Goal: Task Accomplishment & Management: Manage account settings

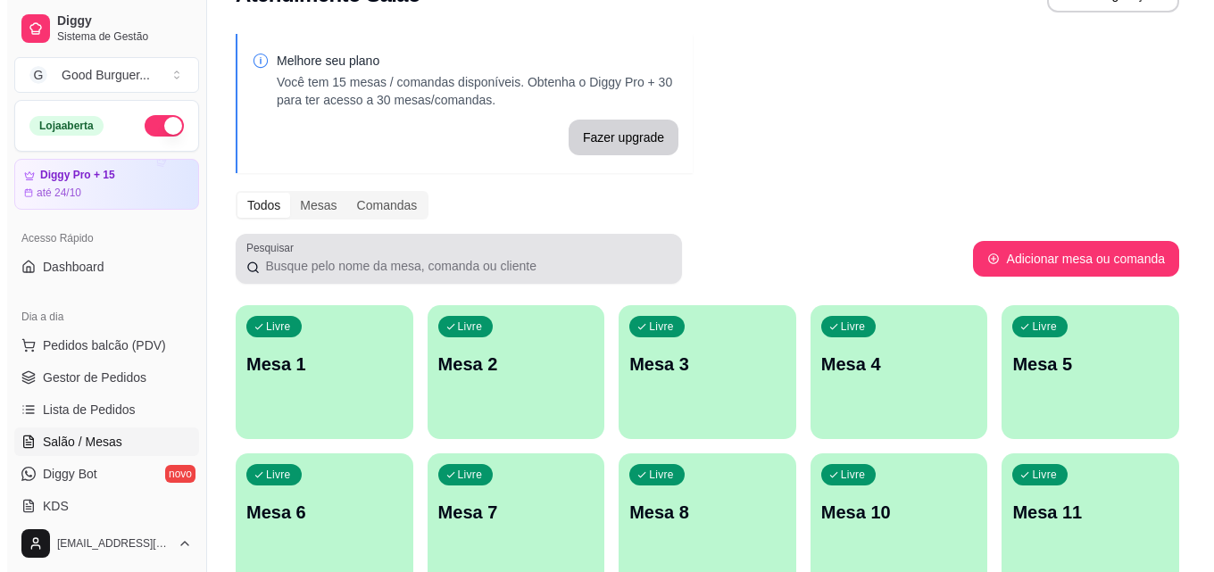
scroll to position [89, 0]
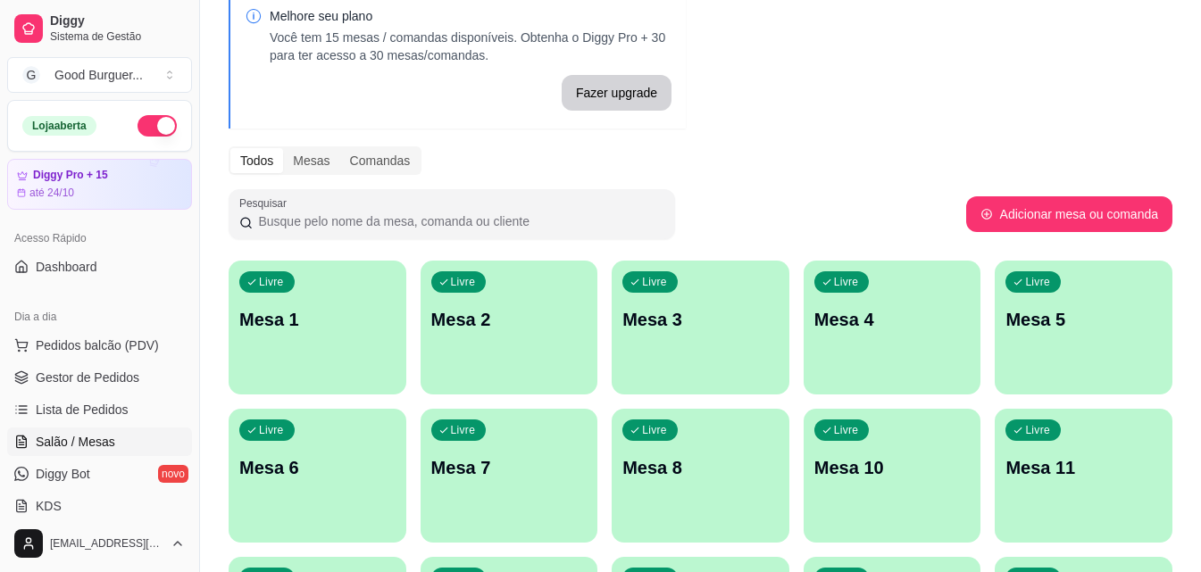
click at [329, 322] on p "Mesa 1" at bounding box center [317, 319] width 156 height 25
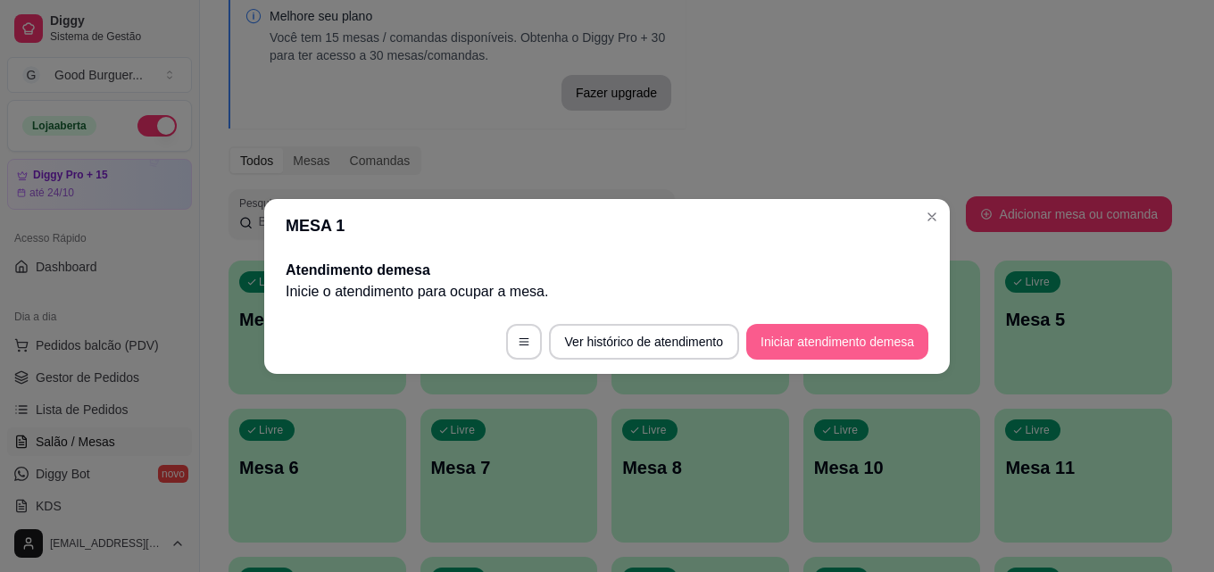
click at [831, 338] on button "Iniciar atendimento de mesa" at bounding box center [837, 342] width 182 height 36
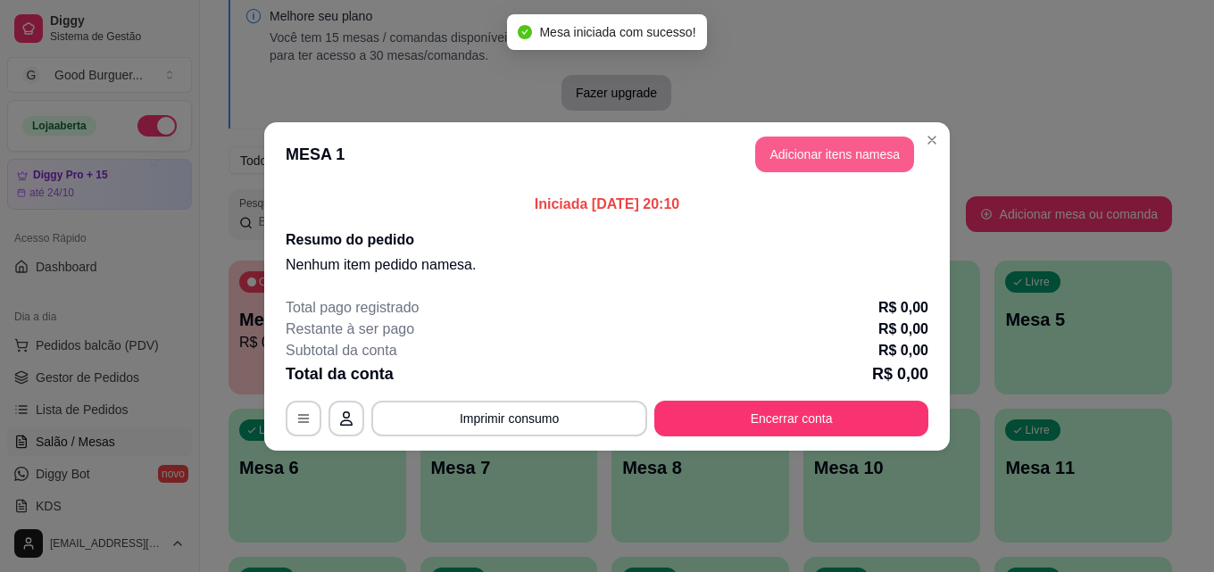
click at [839, 160] on button "Adicionar itens na mesa" at bounding box center [834, 155] width 159 height 36
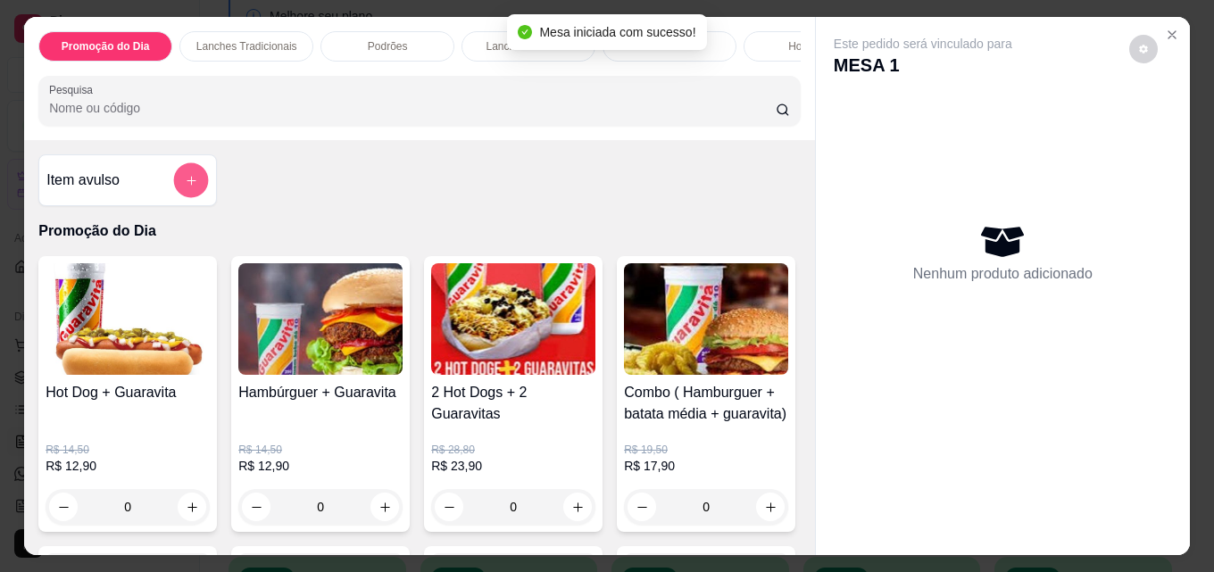
click at [185, 183] on icon "add-separate-item" at bounding box center [191, 180] width 13 height 13
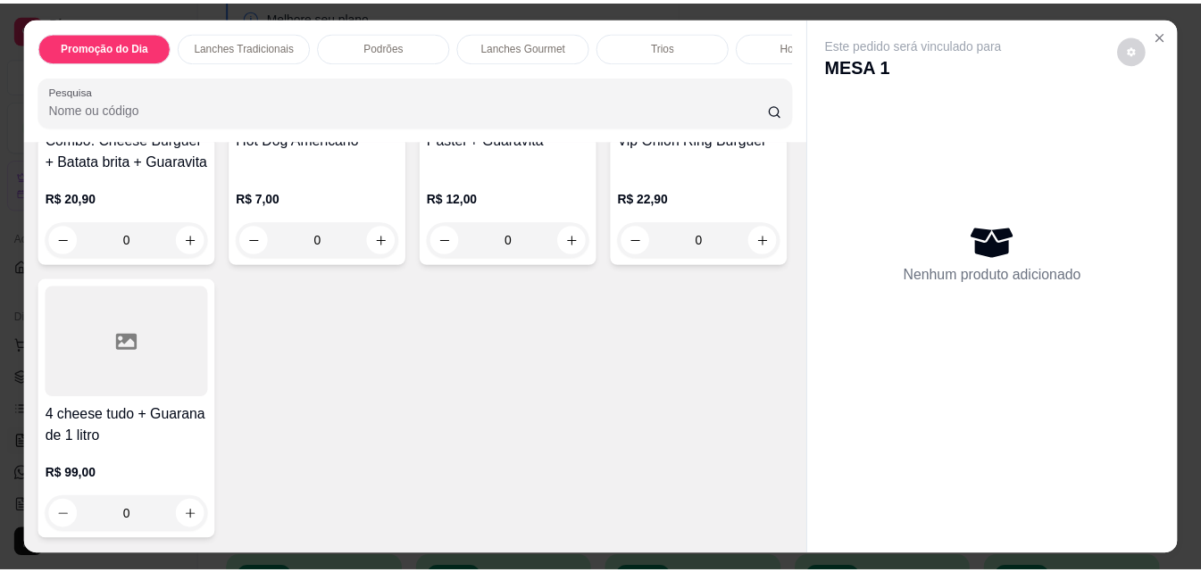
scroll to position [625, 0]
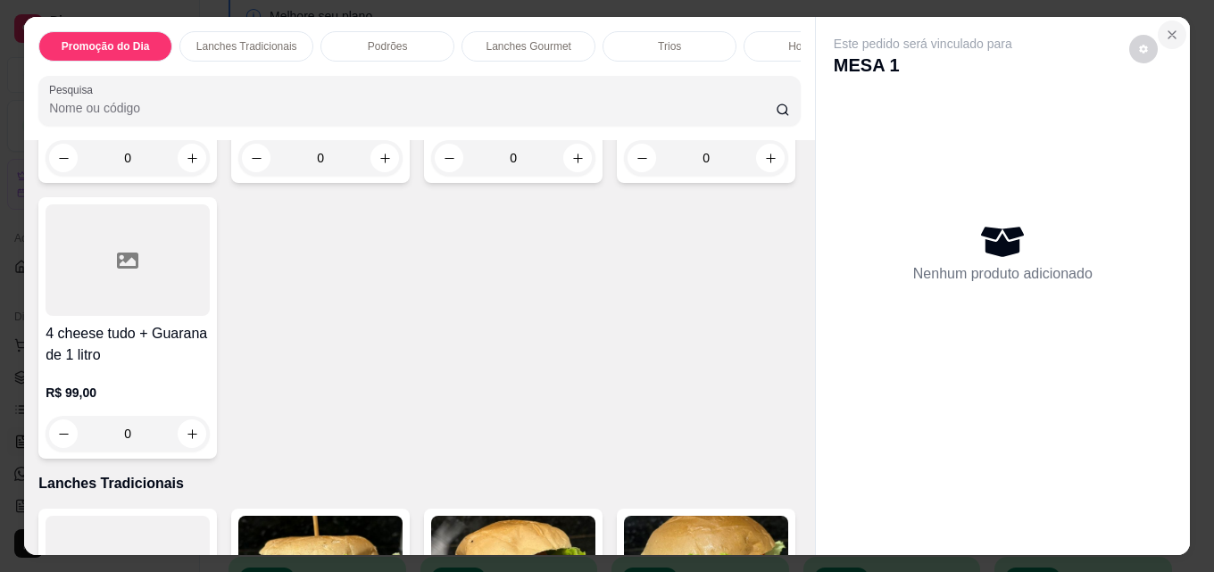
click at [1169, 31] on icon "Close" at bounding box center [1172, 34] width 7 height 7
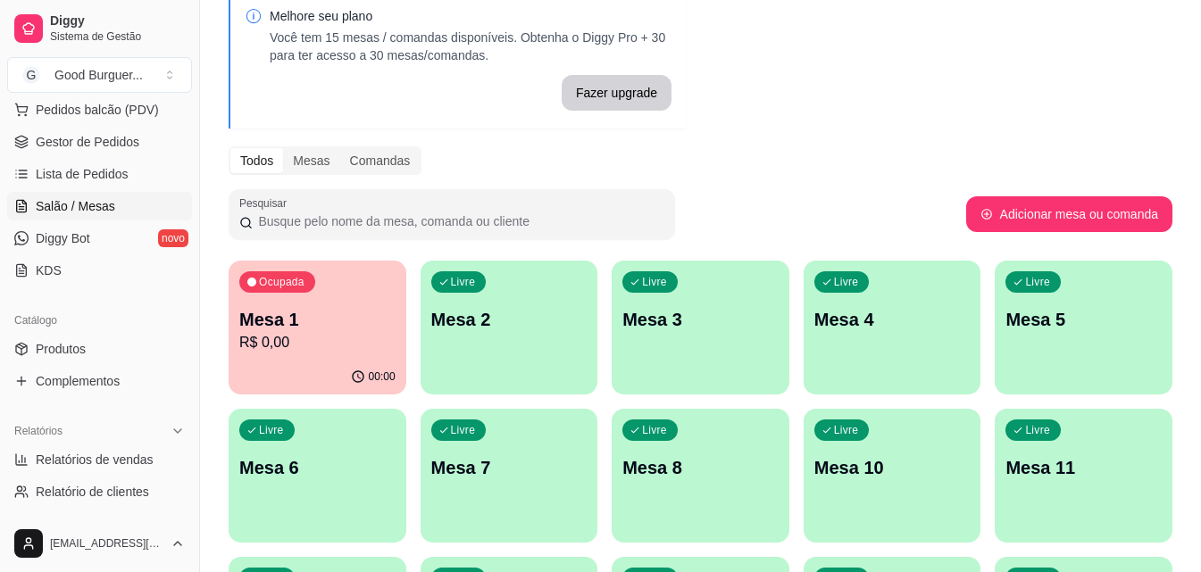
scroll to position [268, 0]
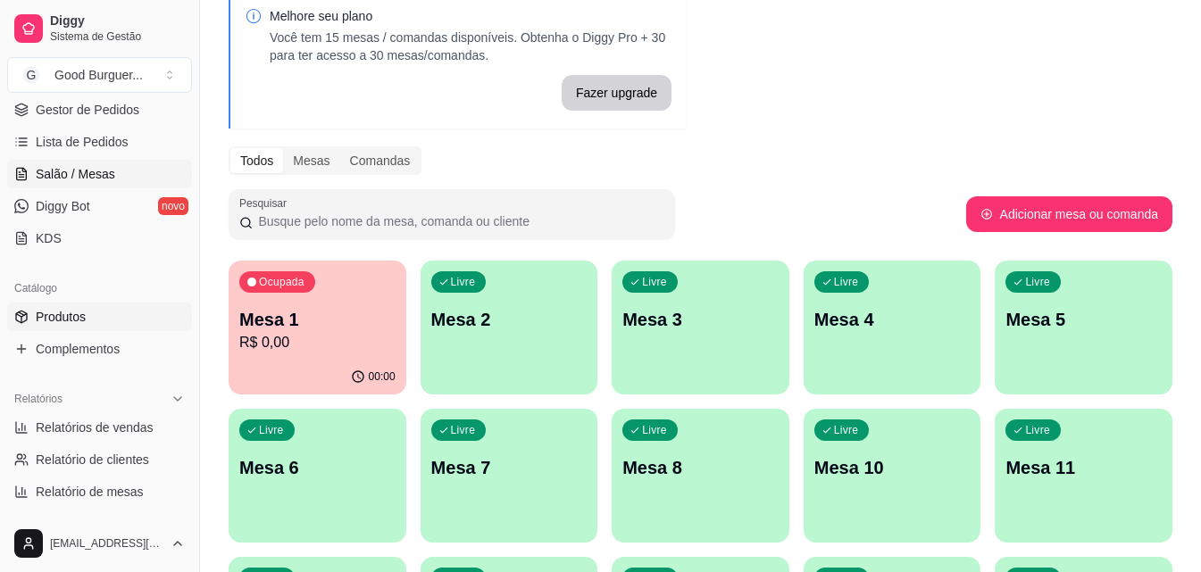
click at [84, 304] on link "Produtos" at bounding box center [99, 317] width 185 height 29
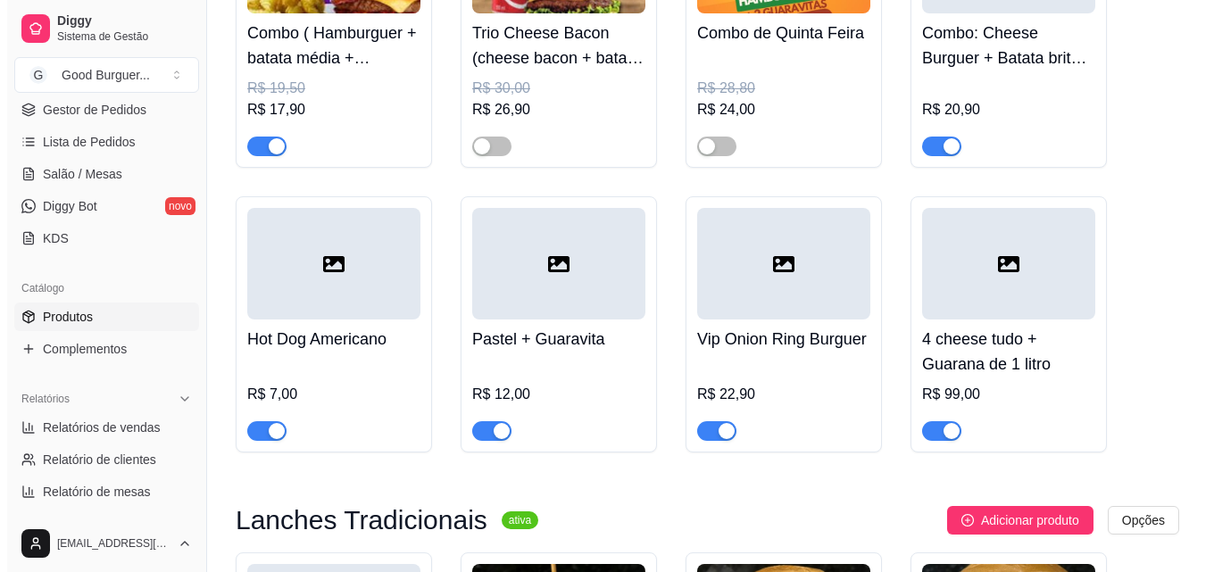
scroll to position [1339, 0]
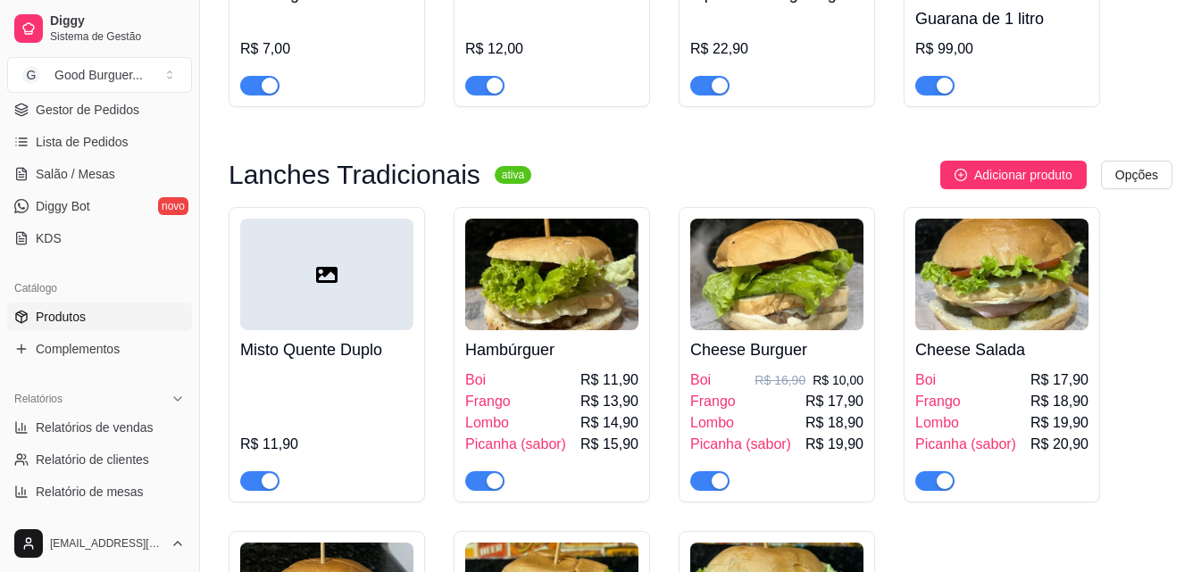
click at [796, 290] on img at bounding box center [776, 275] width 173 height 112
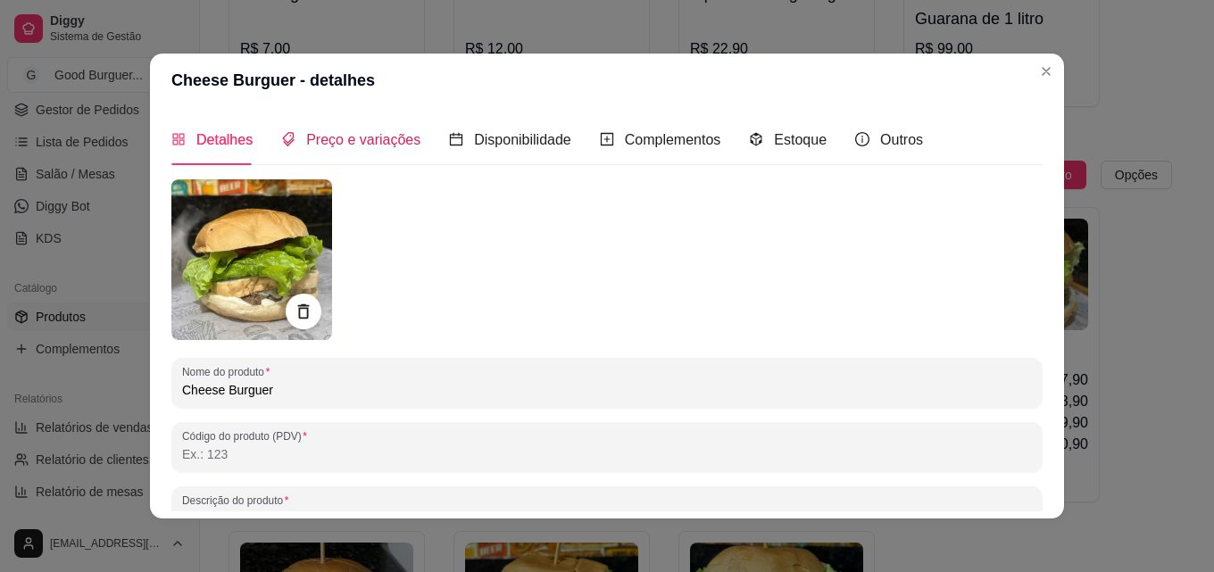
click at [371, 145] on span "Preço e variações" at bounding box center [363, 139] width 114 height 15
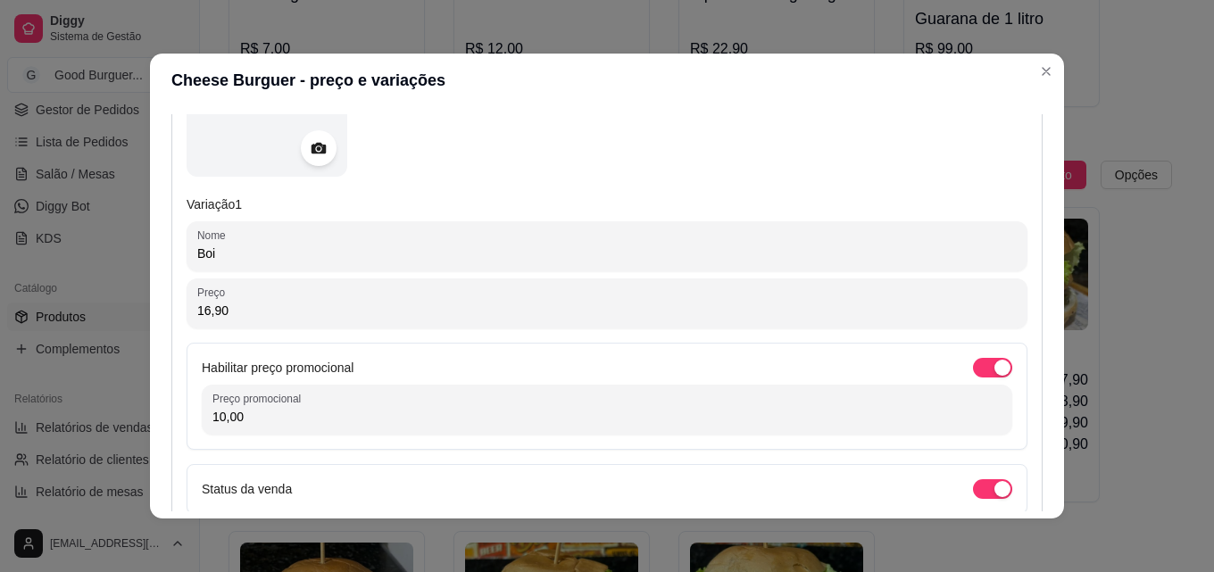
scroll to position [357, 0]
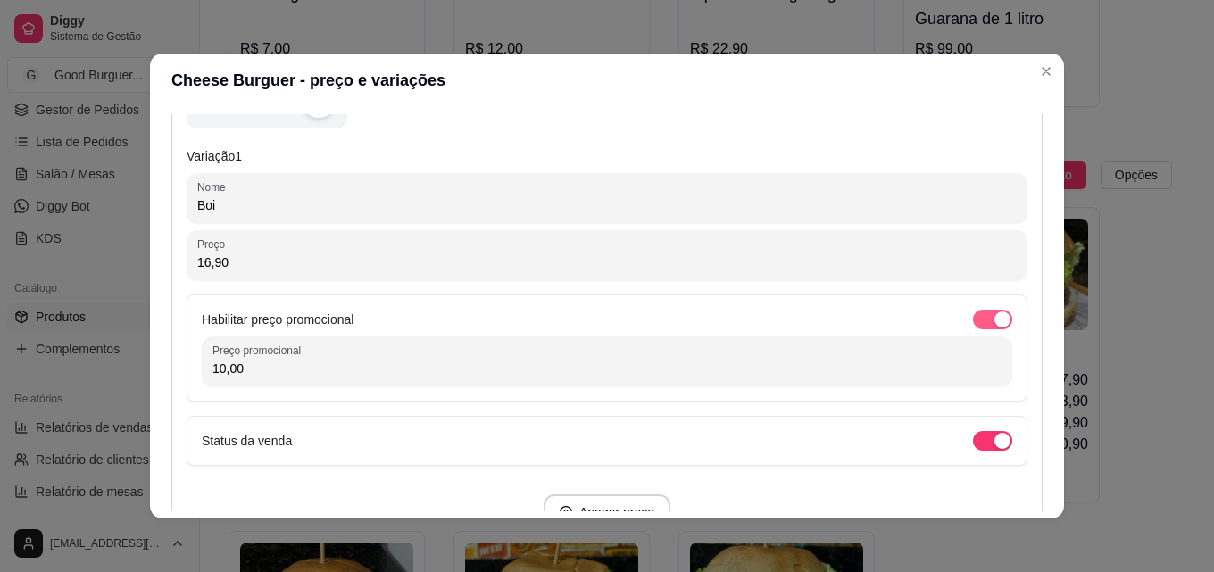
click at [995, 320] on div "button" at bounding box center [1003, 320] width 16 height 16
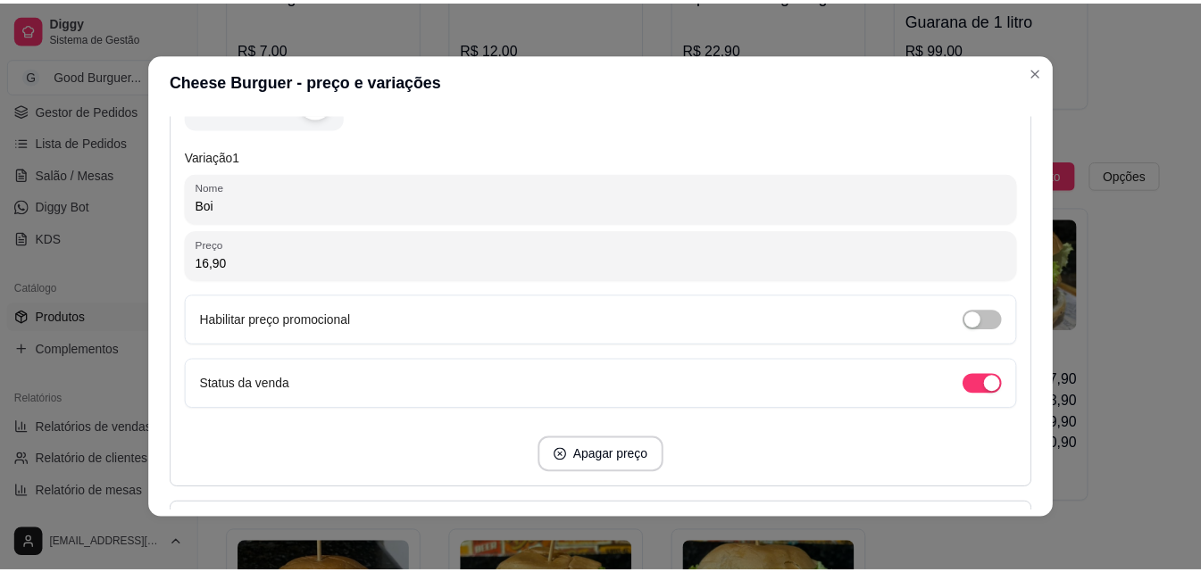
scroll to position [2114, 0]
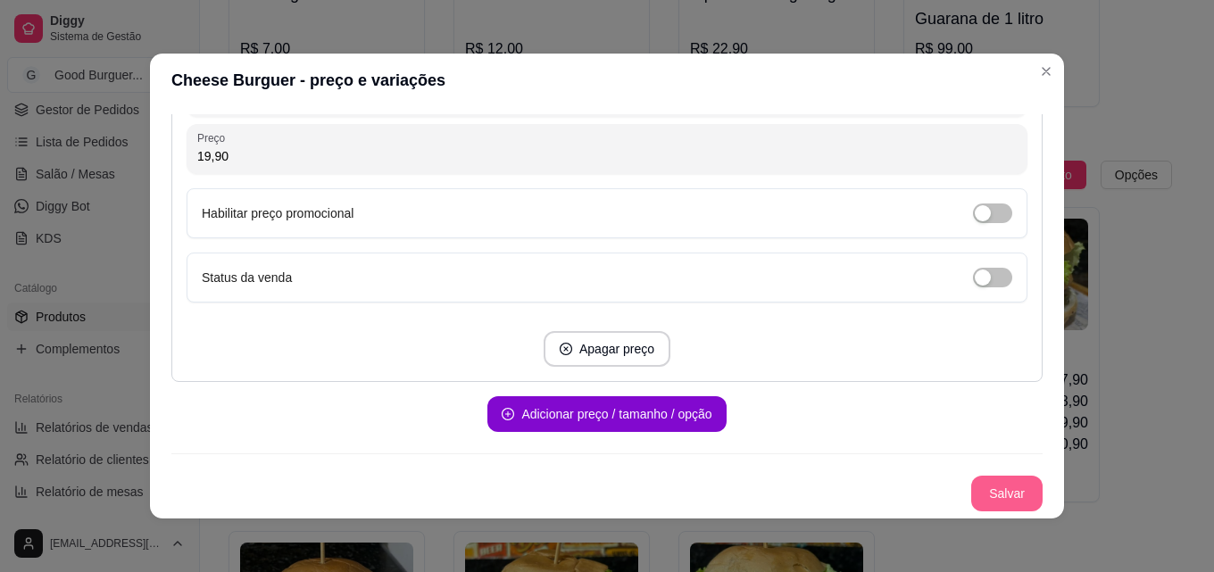
click at [971, 490] on button "Salvar" at bounding box center [1006, 494] width 71 height 36
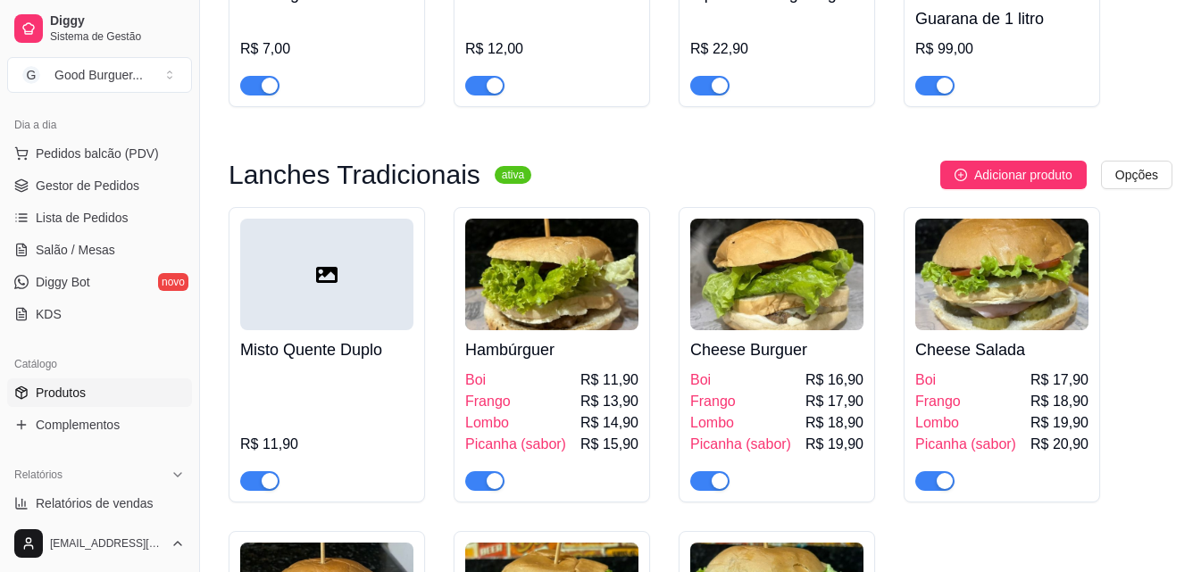
scroll to position [89, 0]
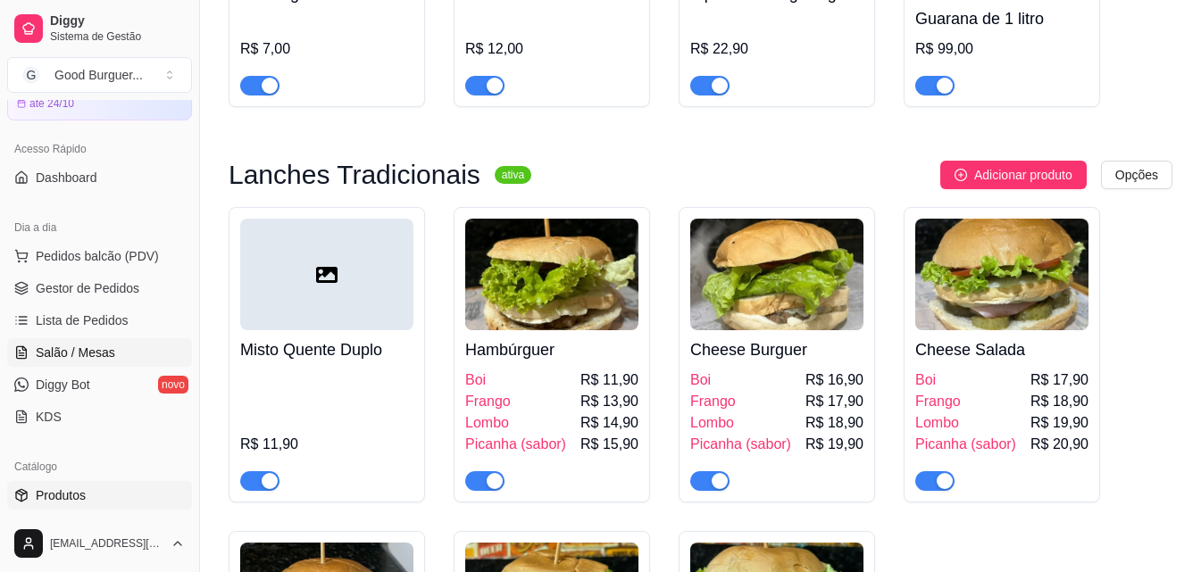
click at [99, 348] on span "Salão / Mesas" at bounding box center [75, 353] width 79 height 18
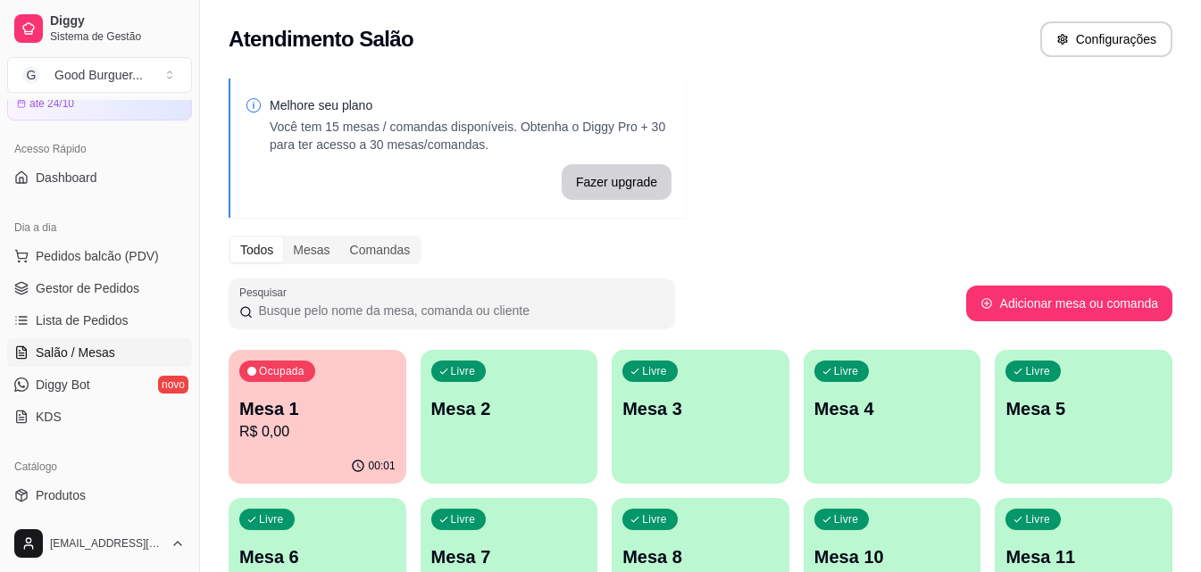
click at [348, 403] on p "Mesa 1" at bounding box center [317, 408] width 156 height 25
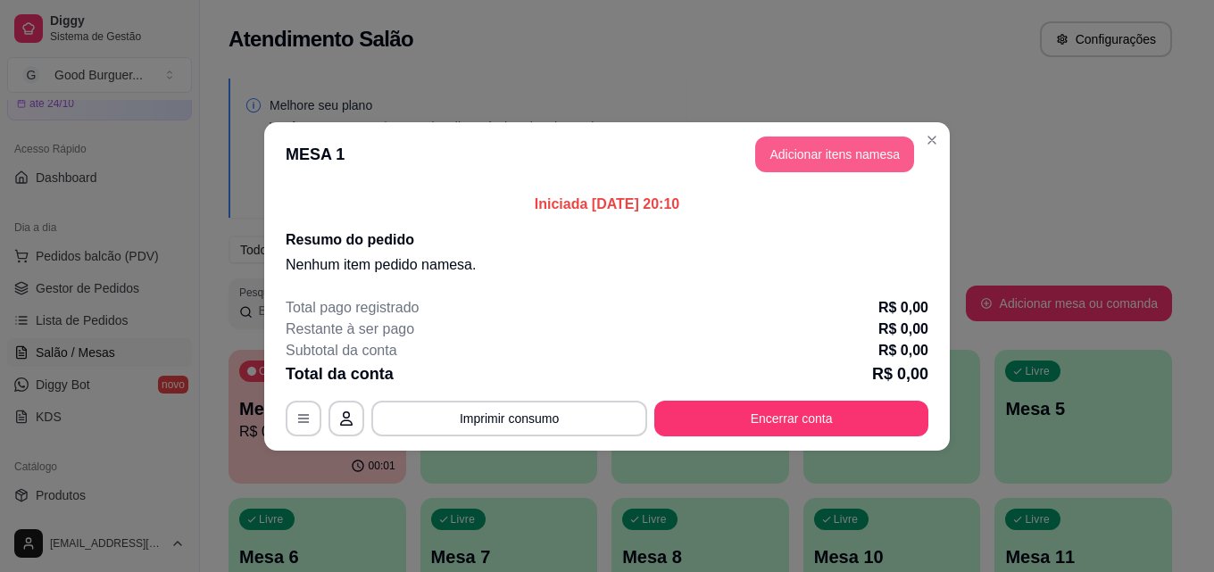
click at [830, 148] on button "Adicionar itens na mesa" at bounding box center [834, 155] width 159 height 36
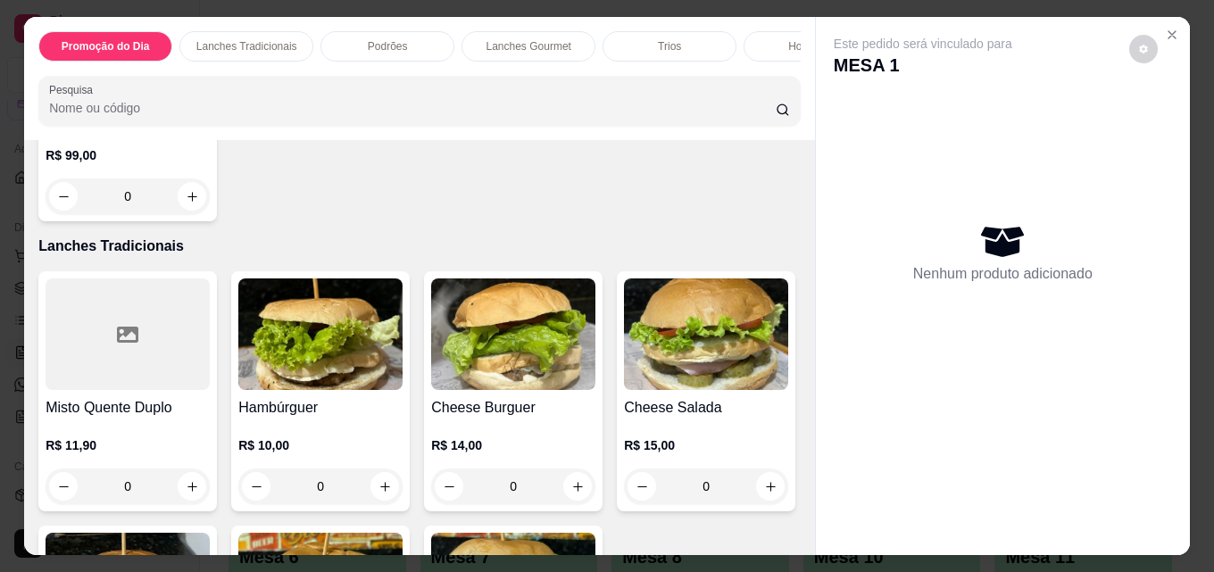
scroll to position [1072, 0]
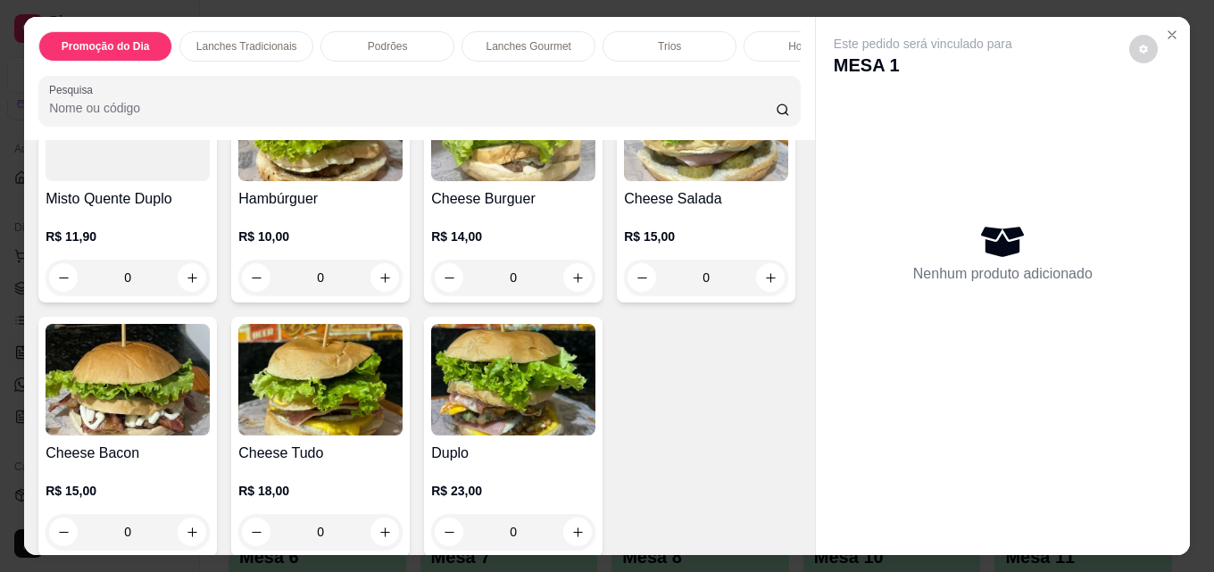
click at [476, 205] on div "Cheese Burguer R$ 14,00 0" at bounding box center [513, 183] width 179 height 240
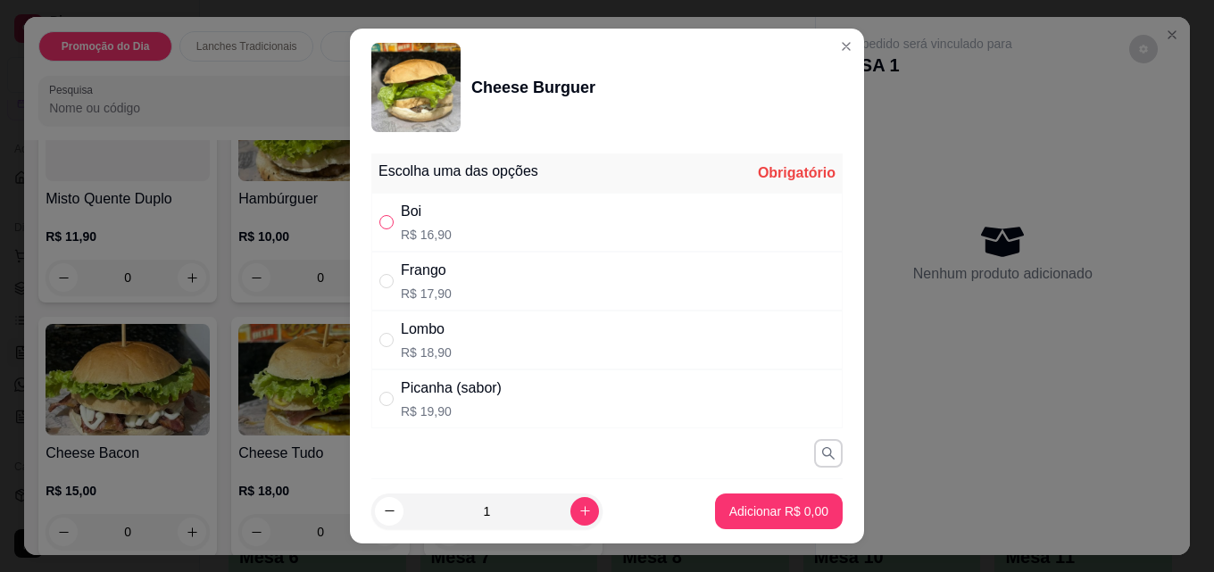
click at [379, 221] on input "" at bounding box center [386, 222] width 14 height 14
radio input "true"
click at [732, 497] on button "Adicionar R$ 16,90" at bounding box center [775, 512] width 135 height 36
type input "1"
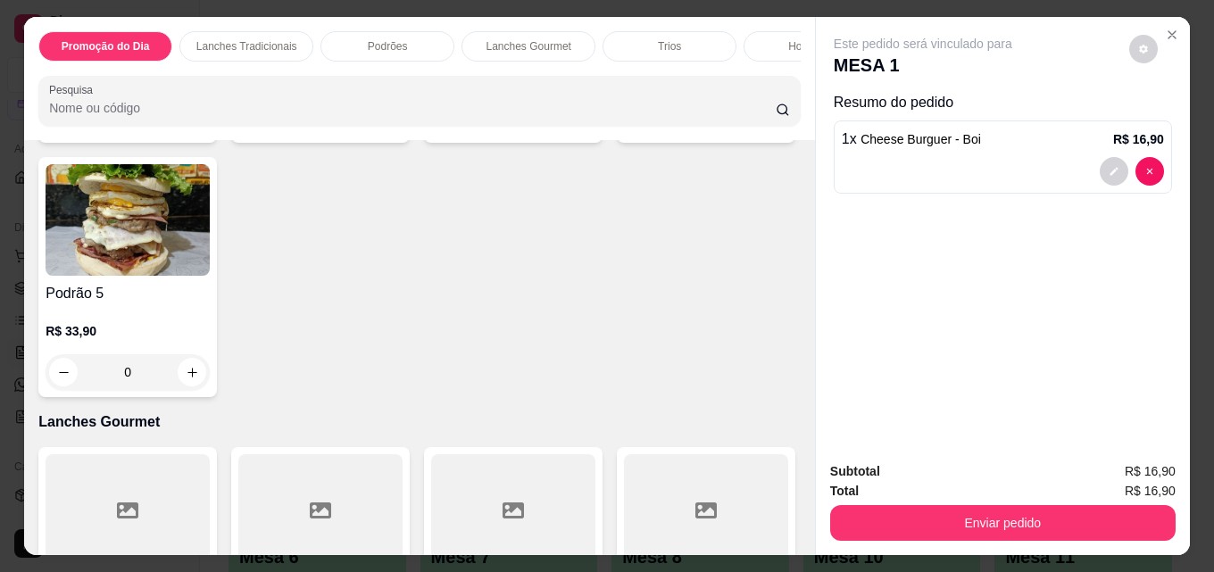
scroll to position [1786, 0]
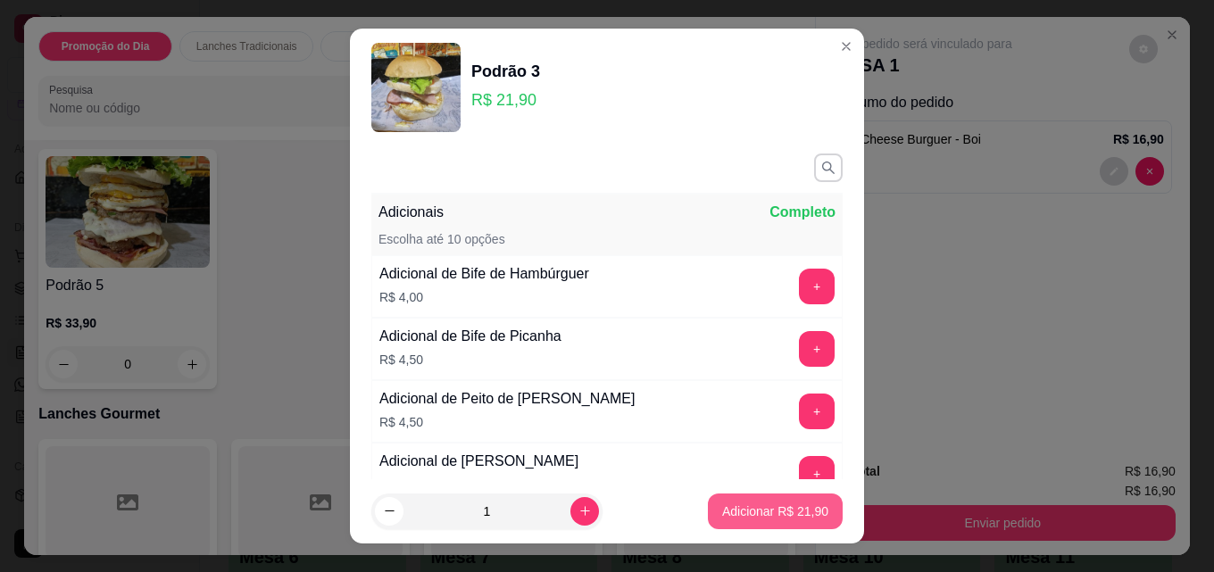
click at [733, 515] on p "Adicionar R$ 21,90" at bounding box center [775, 512] width 106 height 18
type input "1"
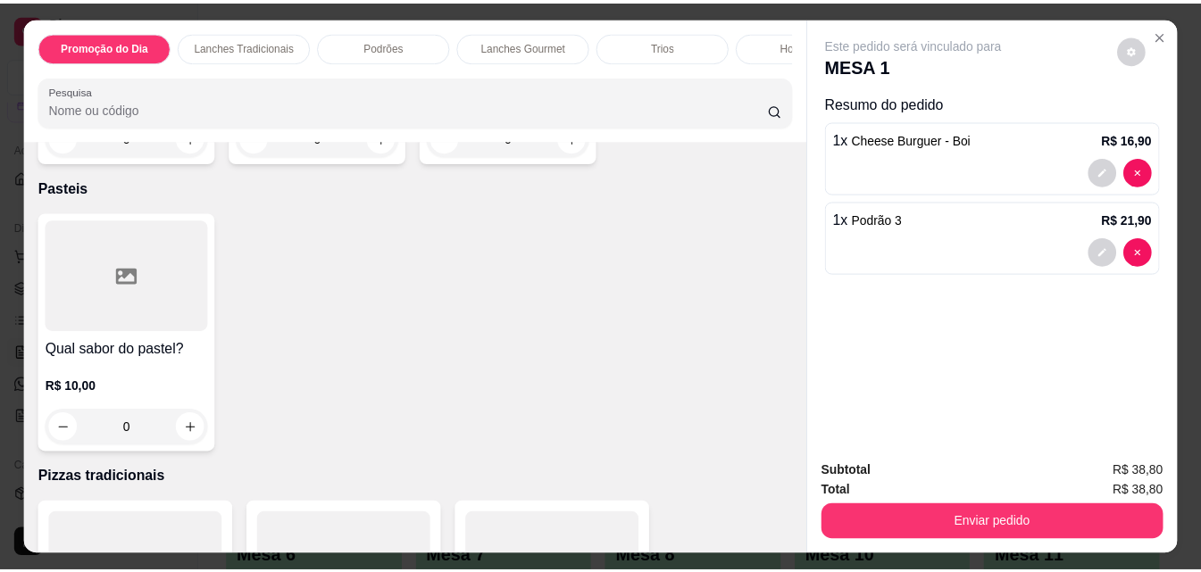
scroll to position [6400, 0]
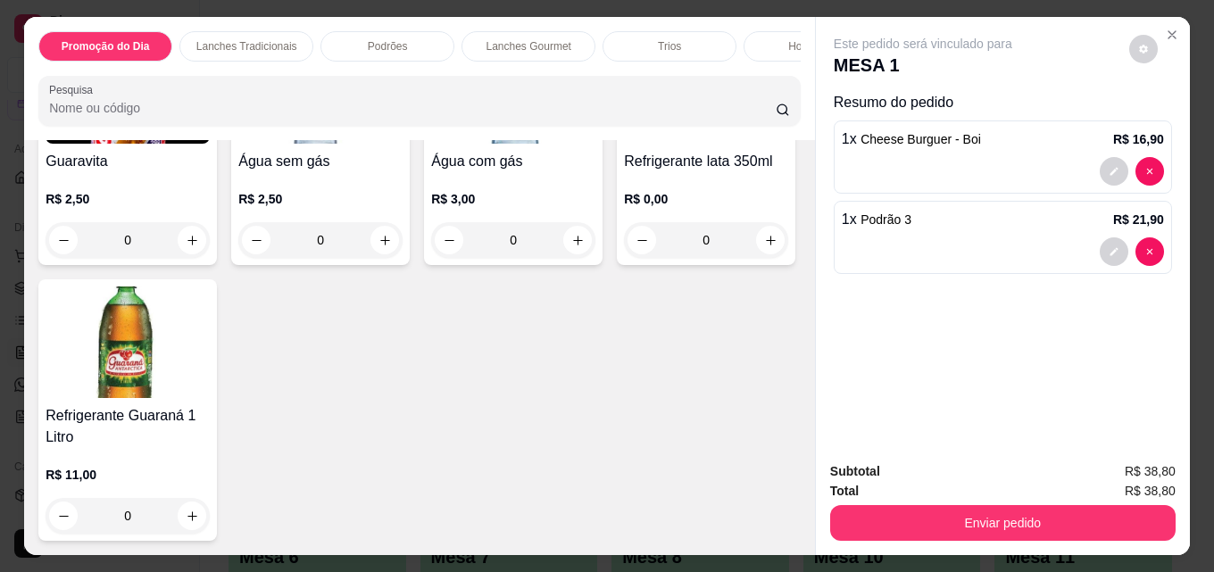
click at [217, 397] on div "Refrigerante Guaraná 1 Litro R$ 11,00 0" at bounding box center [127, 410] width 179 height 262
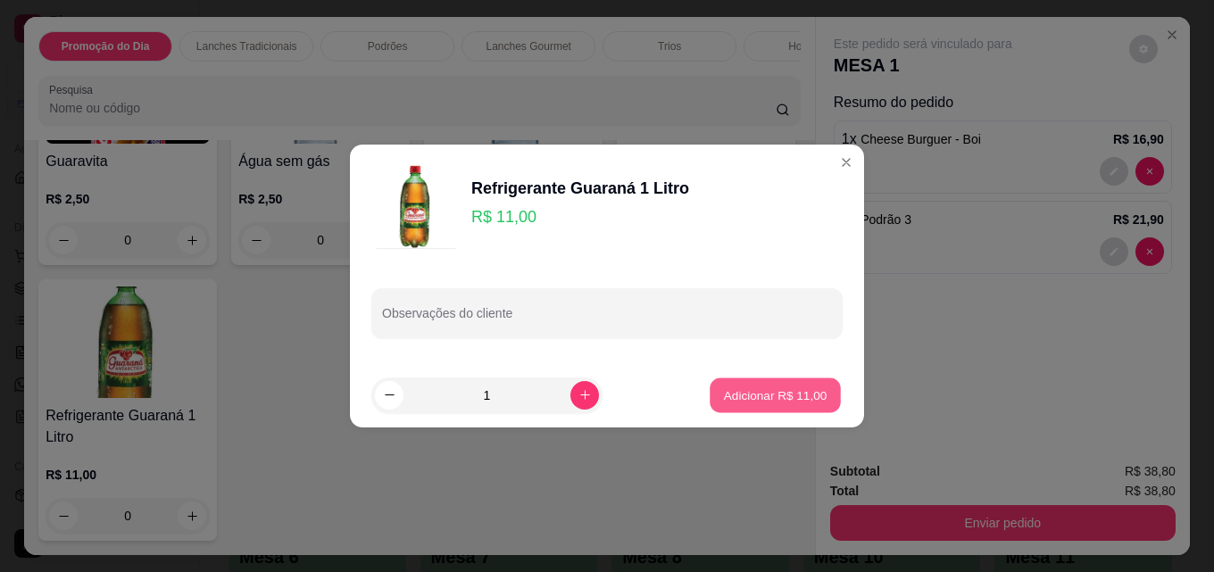
click at [738, 394] on p "Adicionar R$ 11,00" at bounding box center [776, 395] width 104 height 17
type input "1"
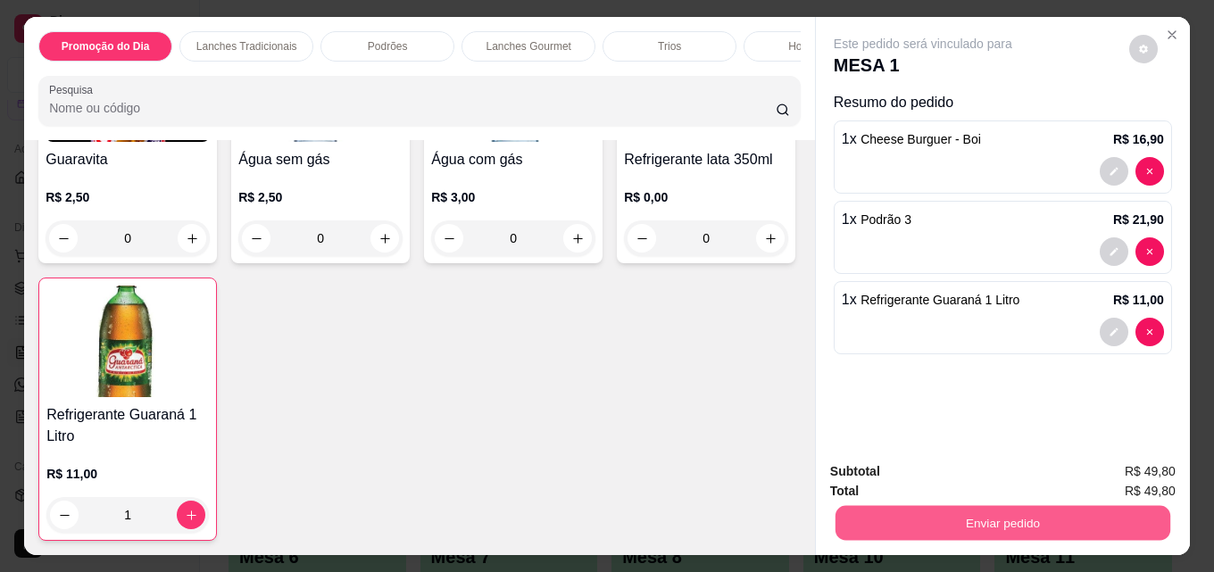
click at [1021, 522] on button "Enviar pedido" at bounding box center [1003, 522] width 335 height 35
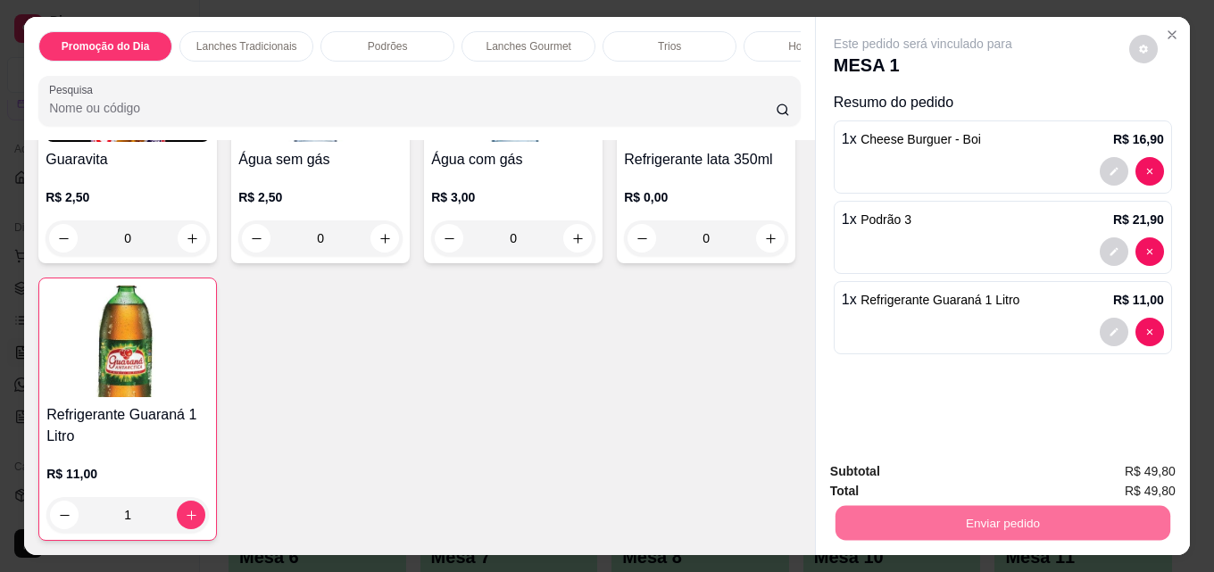
click at [1160, 467] on button "Enviar pedido" at bounding box center [1129, 471] width 98 height 33
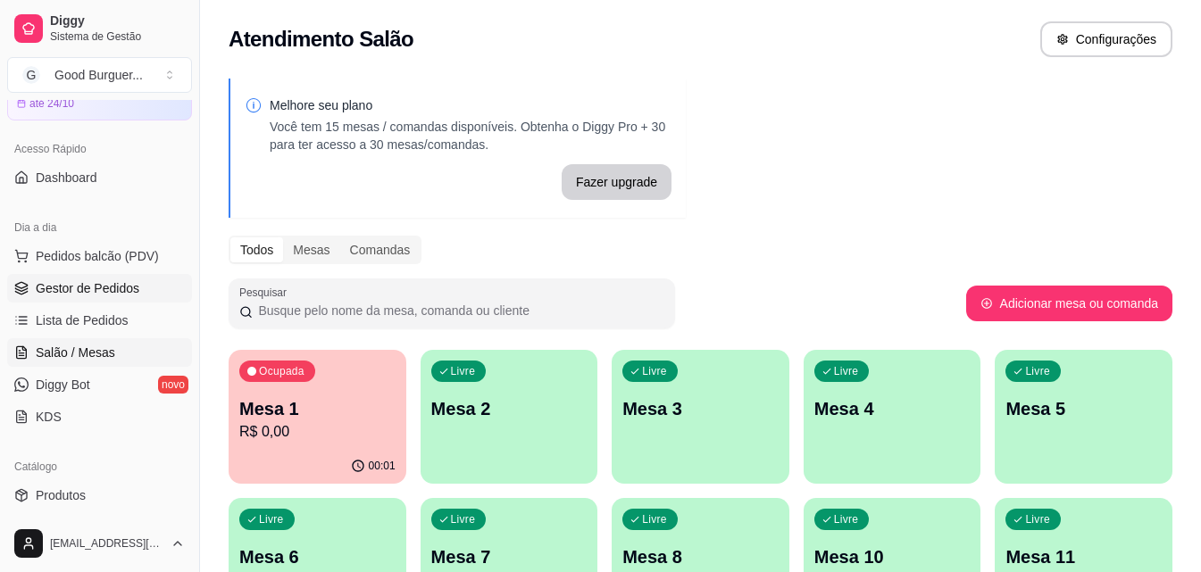
click at [120, 293] on span "Gestor de Pedidos" at bounding box center [88, 288] width 104 height 18
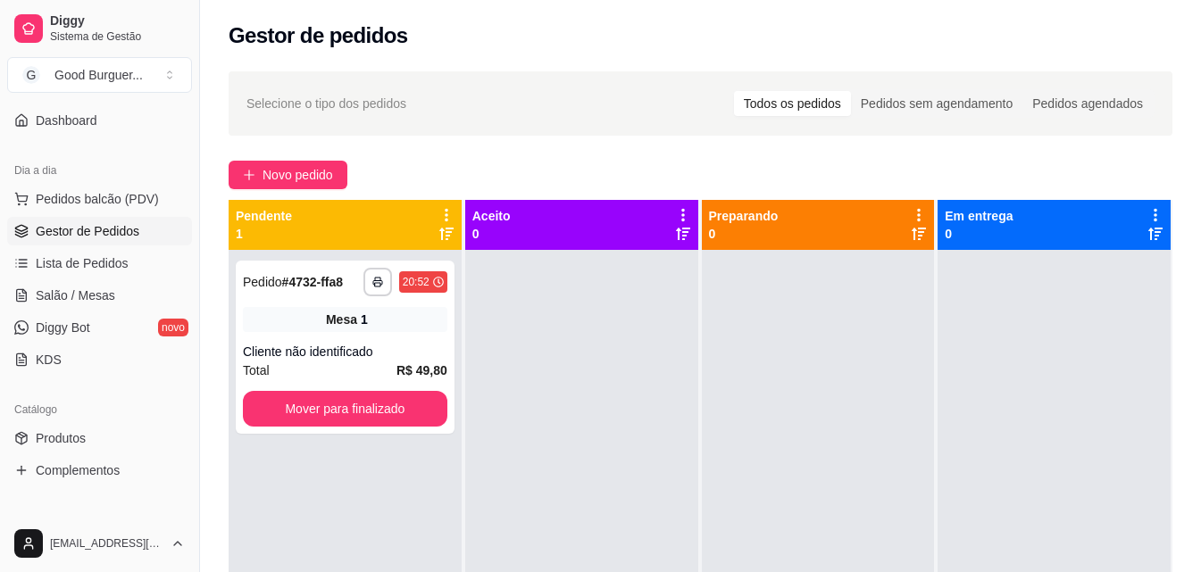
scroll to position [179, 0]
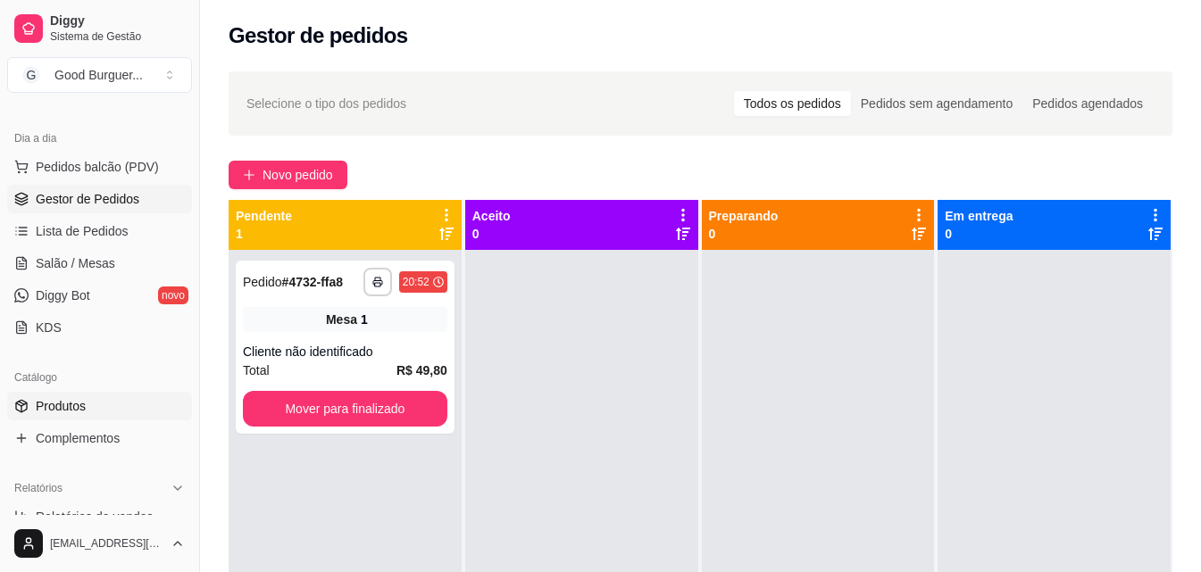
click at [84, 403] on span "Produtos" at bounding box center [61, 406] width 50 height 18
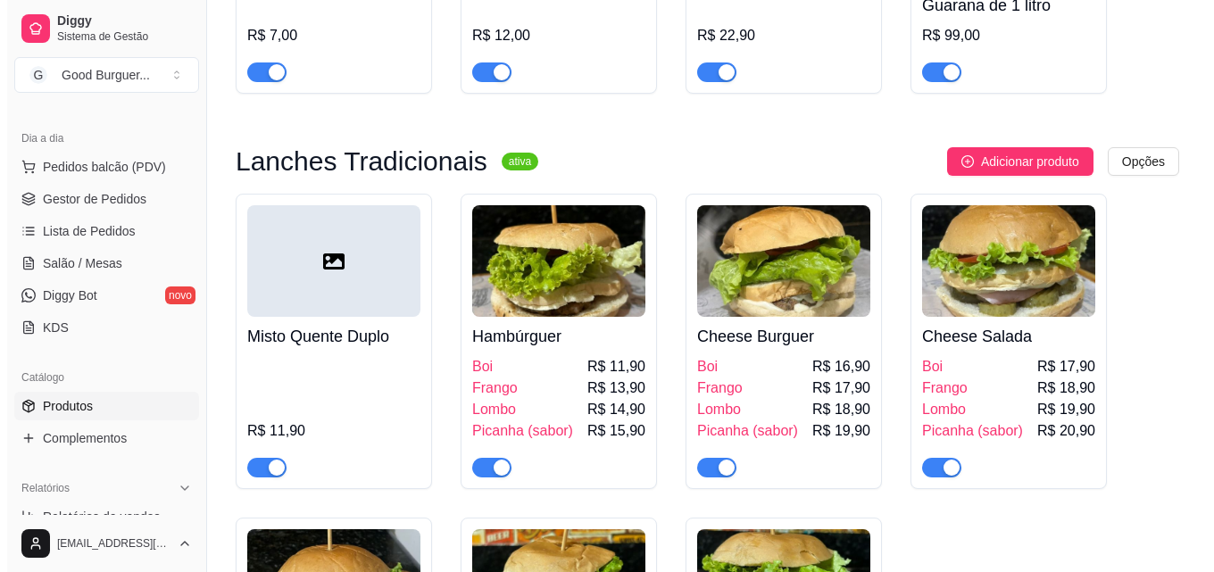
scroll to position [1518, 0]
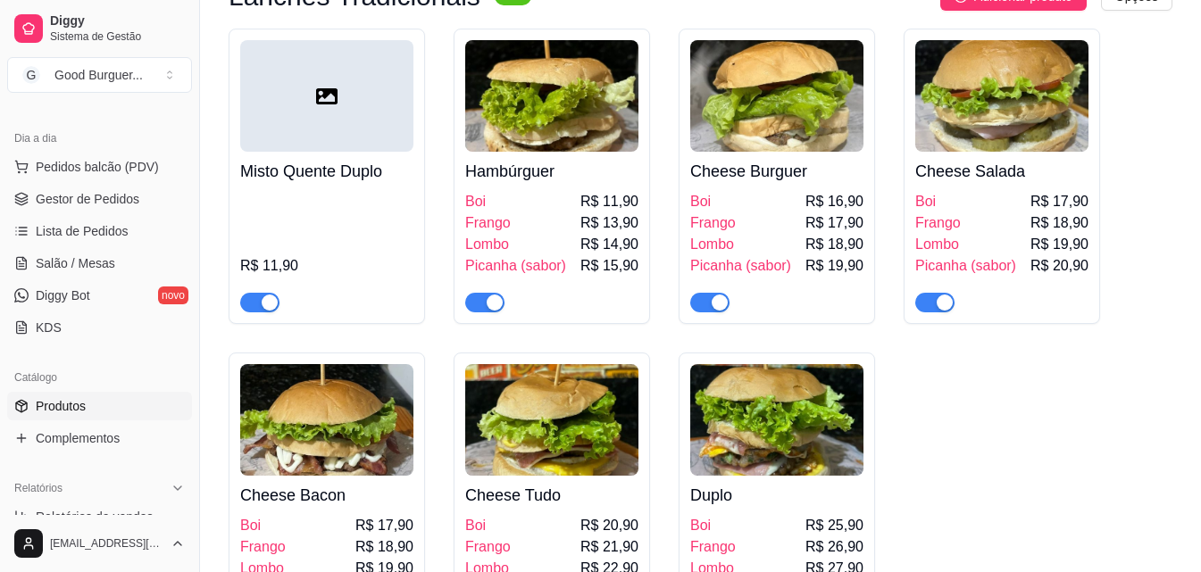
click at [750, 146] on img at bounding box center [776, 96] width 173 height 112
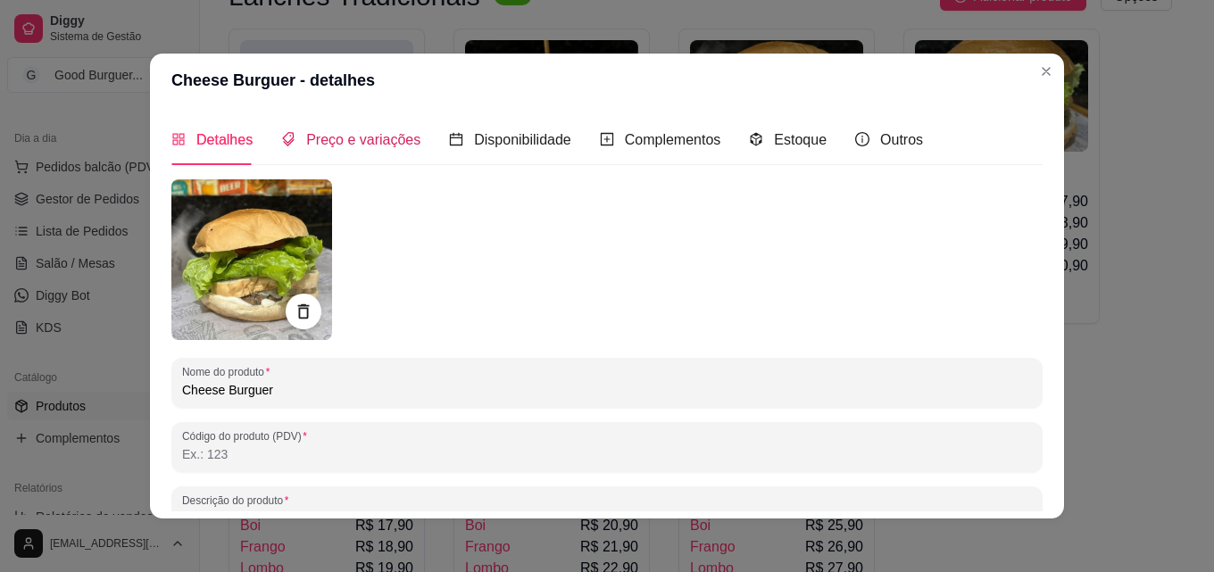
click at [378, 138] on span "Preço e variações" at bounding box center [363, 139] width 114 height 15
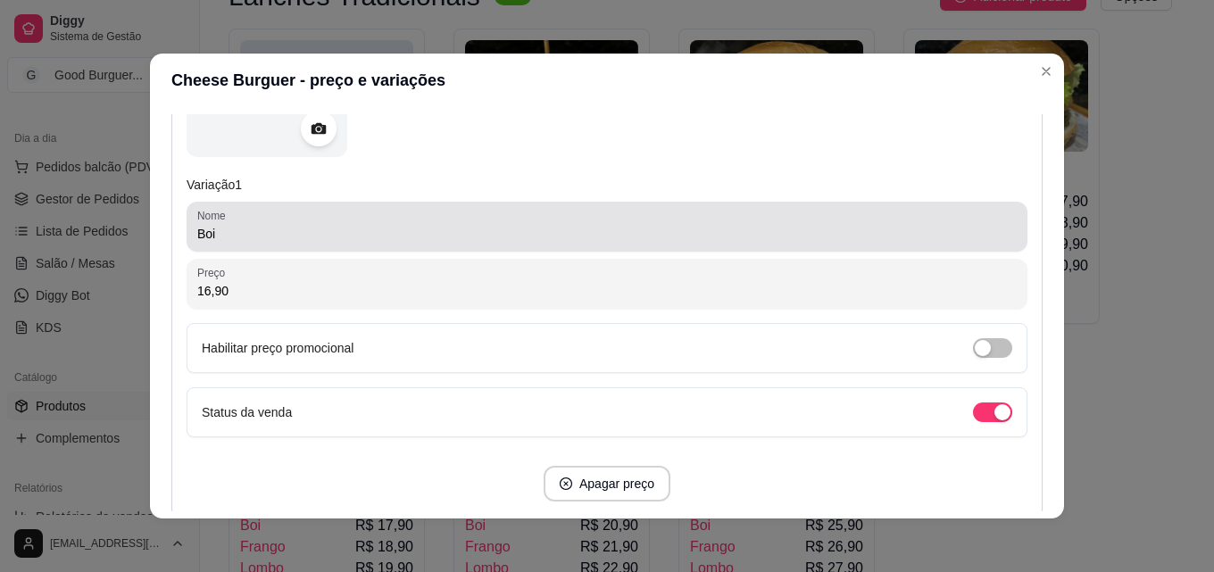
scroll to position [446, 0]
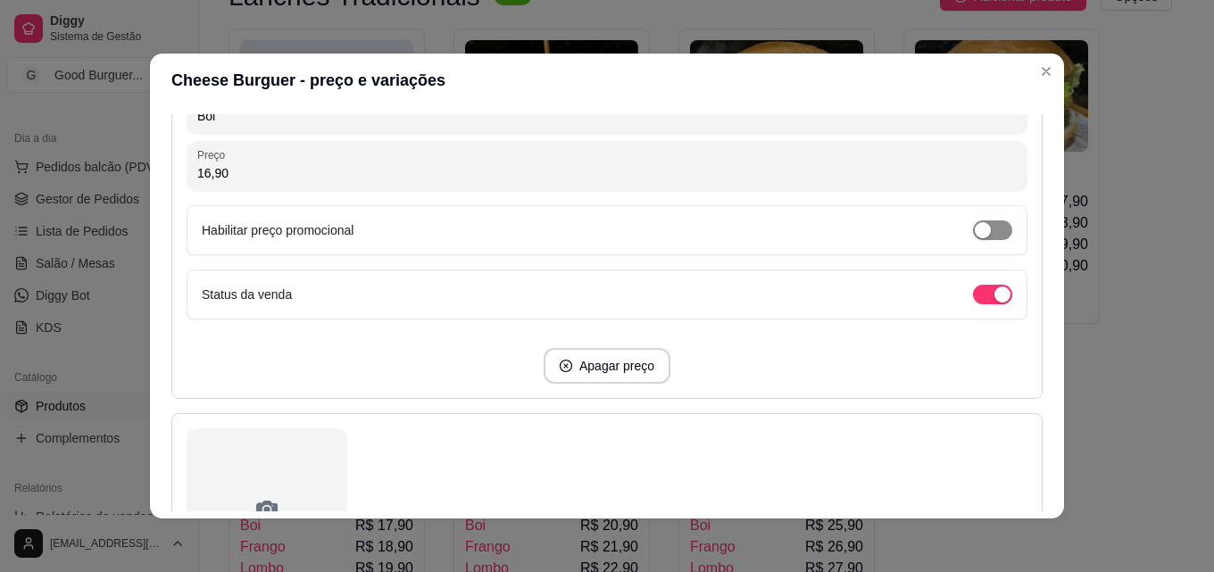
click at [975, 233] on div "button" at bounding box center [983, 230] width 16 height 16
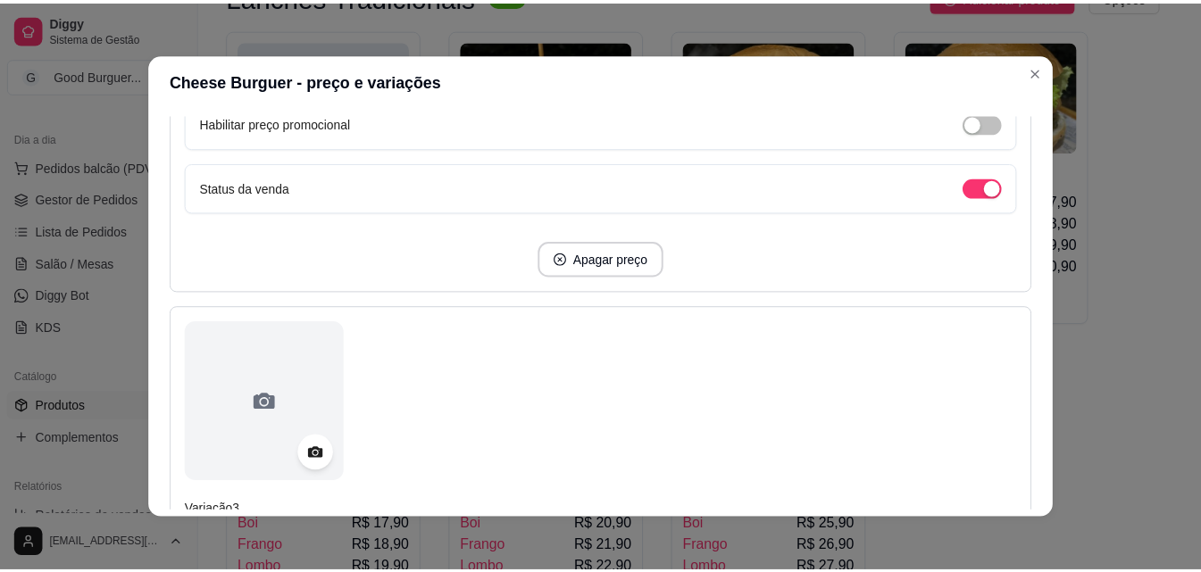
scroll to position [2171, 0]
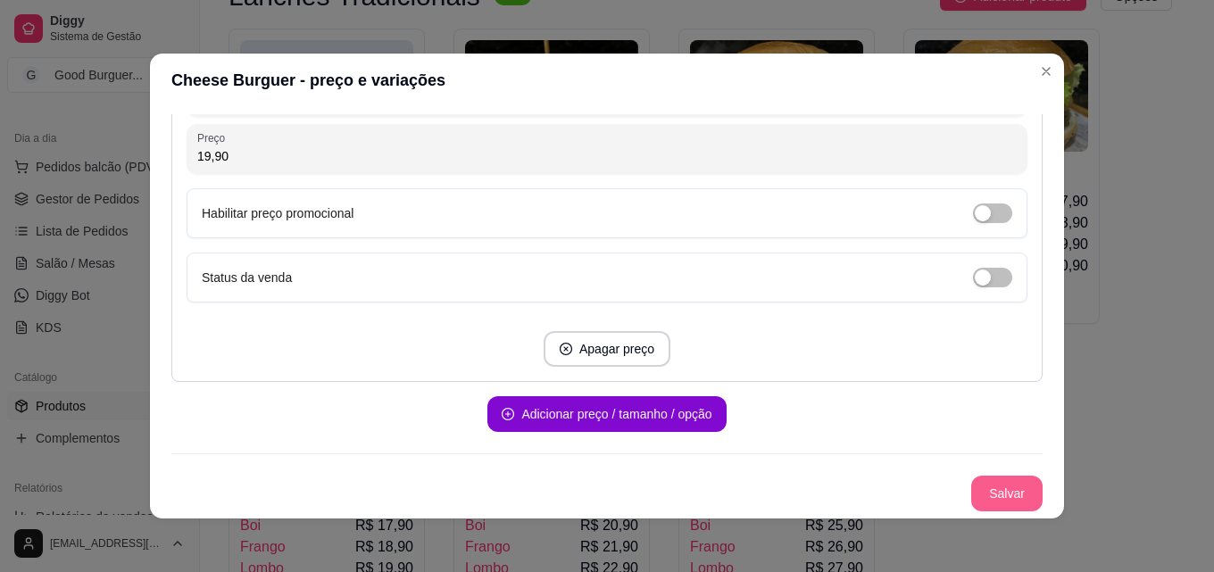
click at [988, 503] on button "Salvar" at bounding box center [1006, 494] width 71 height 36
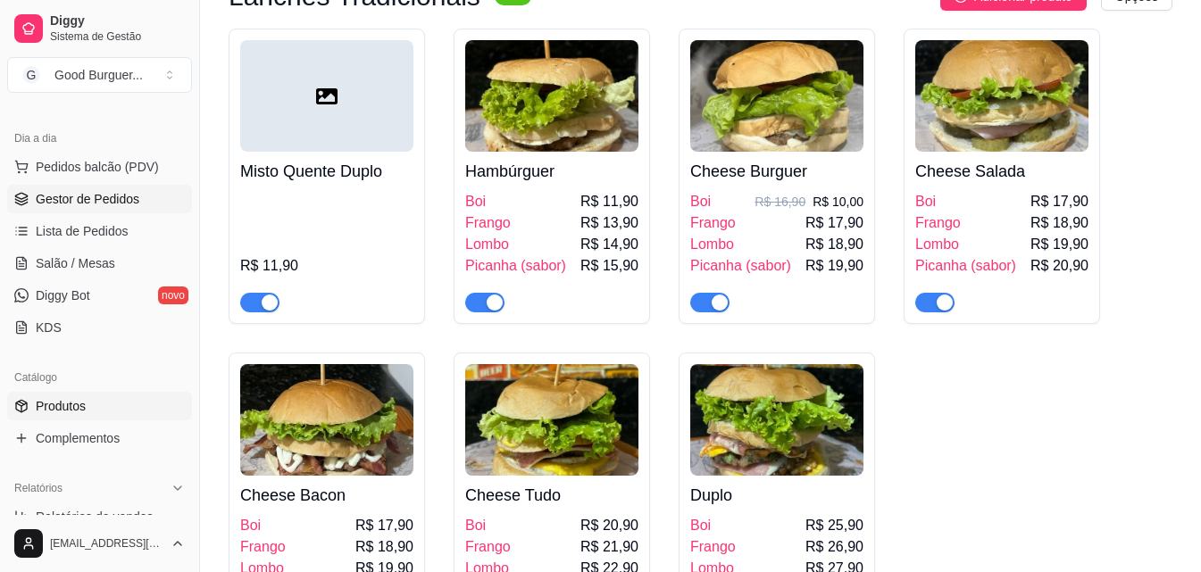
click at [108, 187] on link "Gestor de Pedidos" at bounding box center [99, 199] width 185 height 29
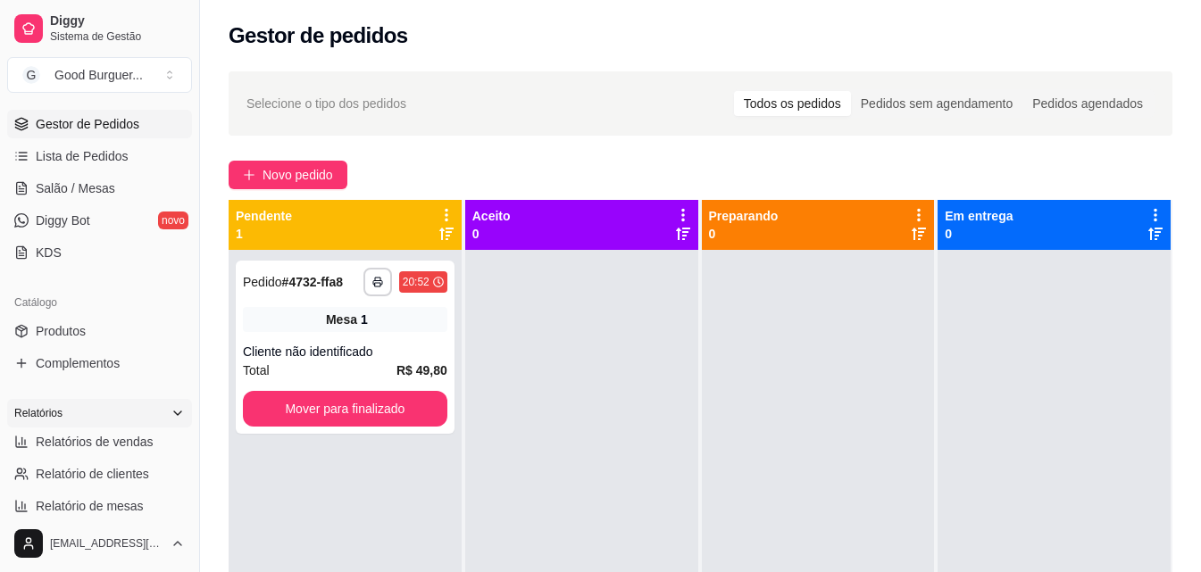
scroll to position [357, 0]
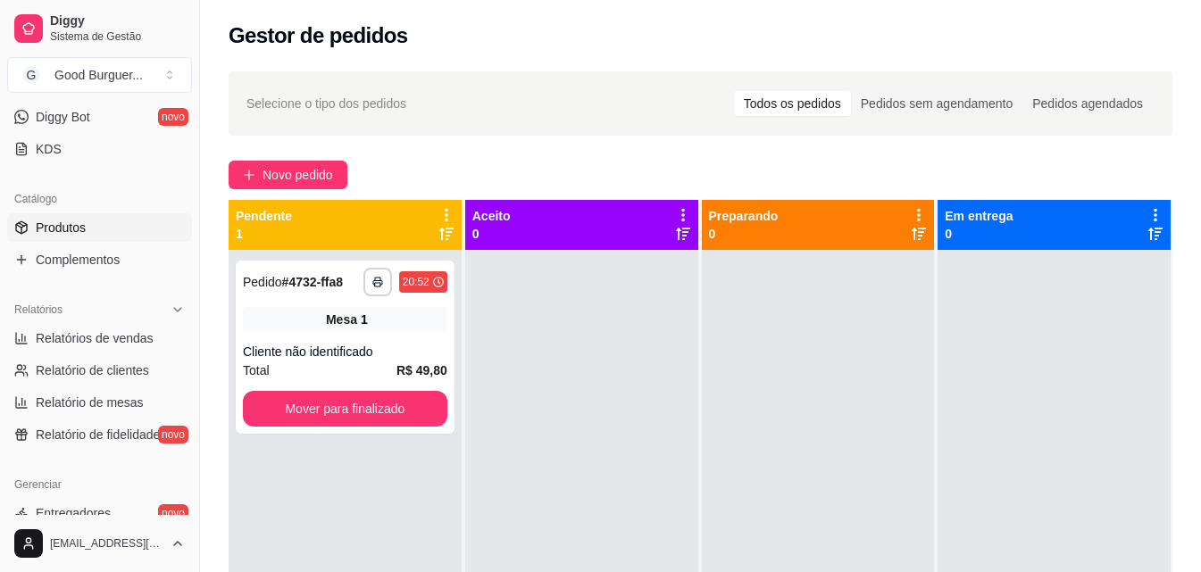
click at [94, 227] on link "Produtos" at bounding box center [99, 227] width 185 height 29
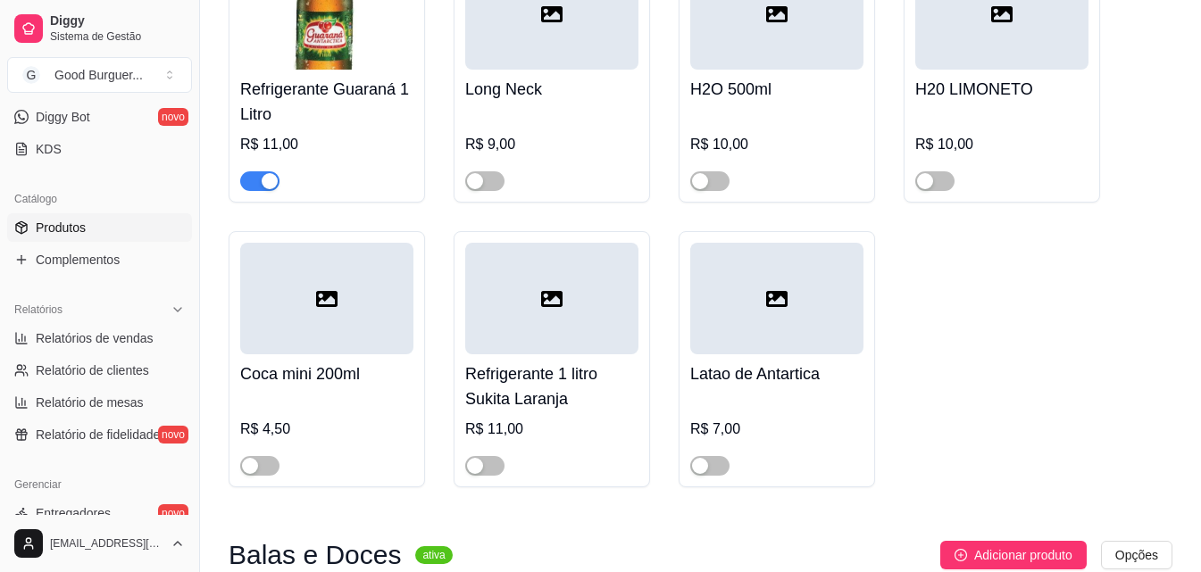
scroll to position [7501, 0]
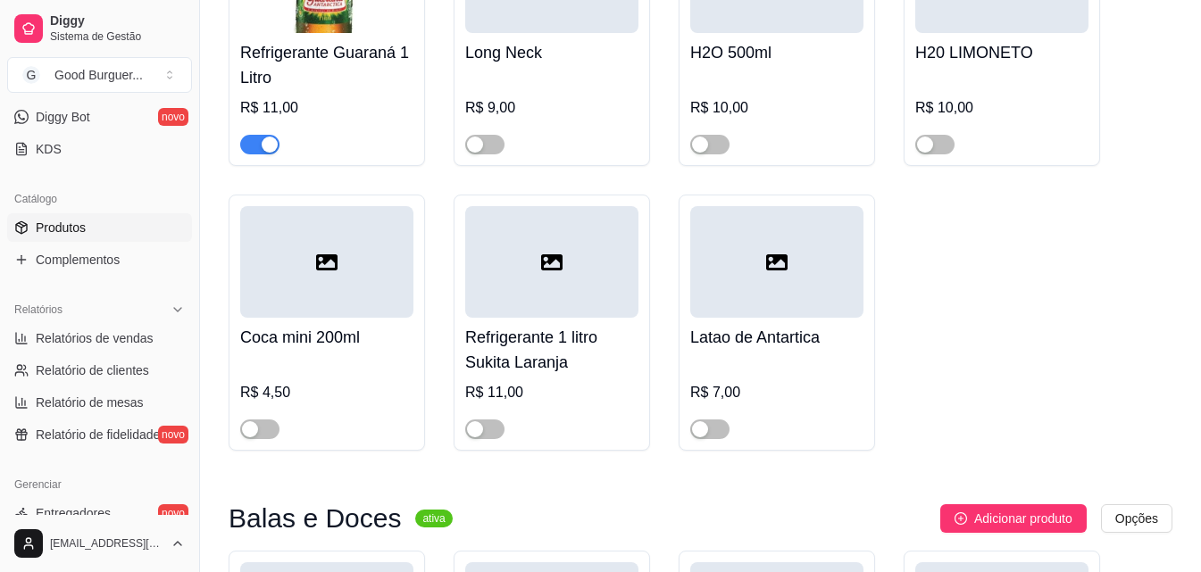
click at [252, 154] on span "button" at bounding box center [259, 145] width 39 height 20
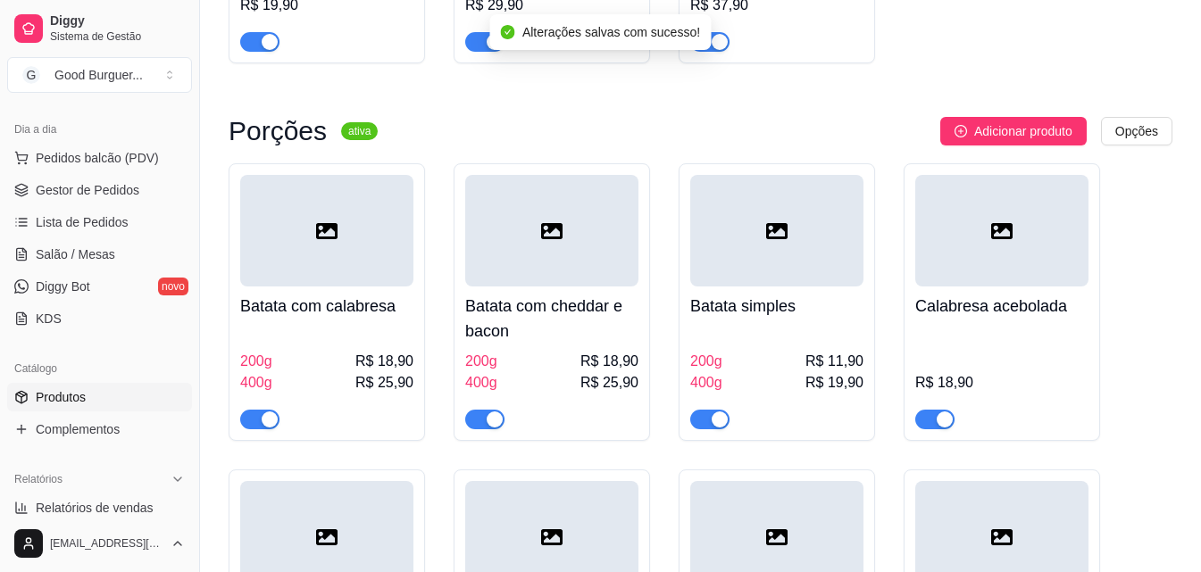
scroll to position [0, 0]
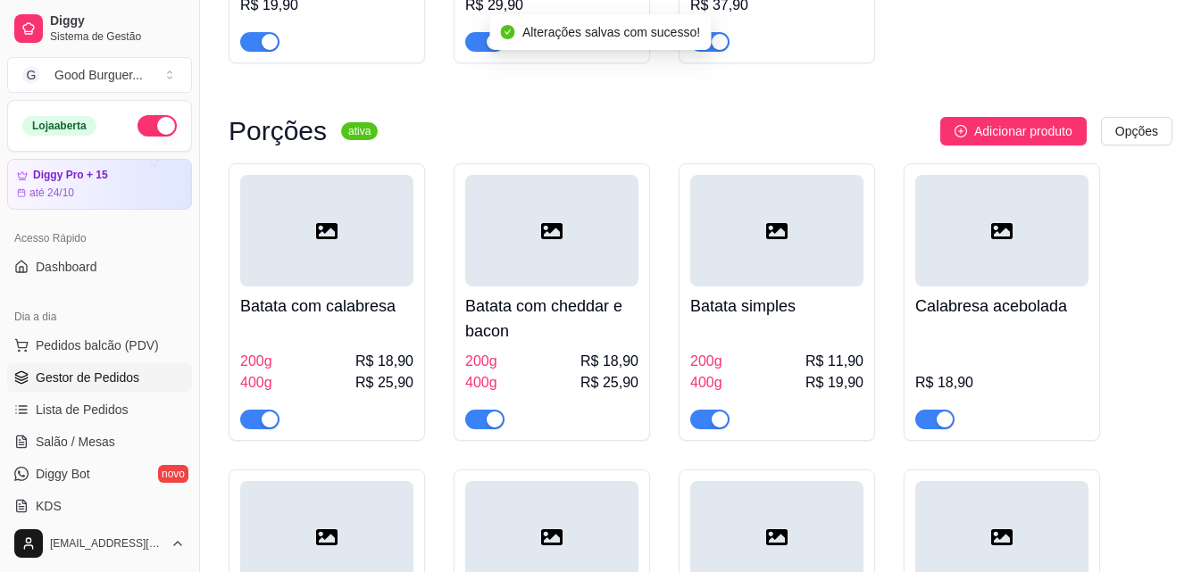
click at [133, 382] on span "Gestor de Pedidos" at bounding box center [88, 378] width 104 height 18
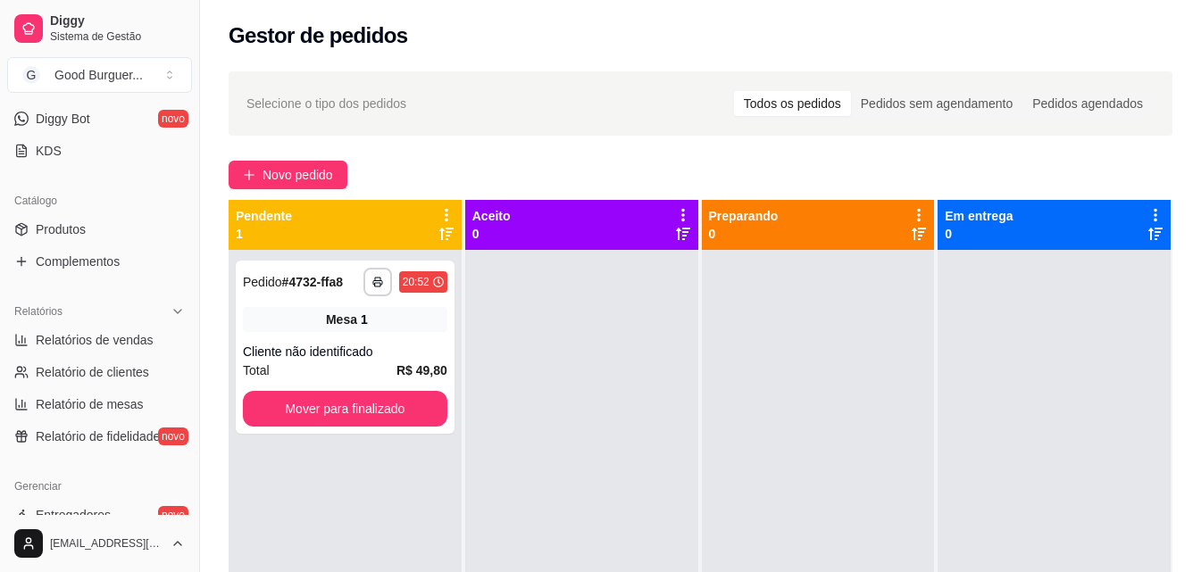
scroll to position [357, 0]
click at [106, 218] on link "Produtos" at bounding box center [99, 227] width 185 height 29
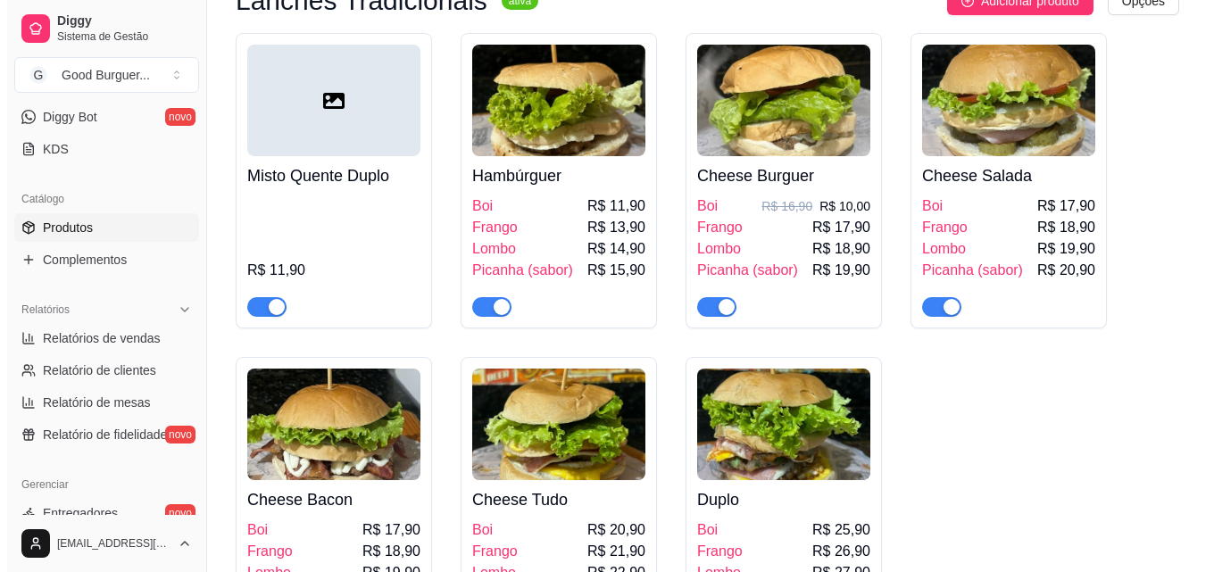
scroll to position [1518, 0]
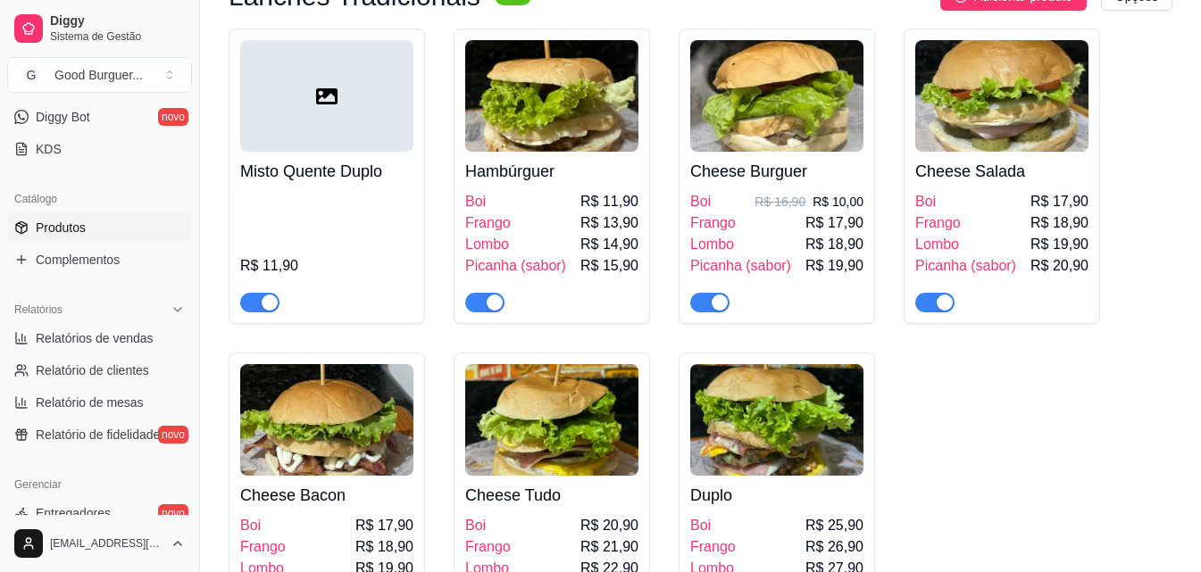
click at [831, 123] on img at bounding box center [776, 96] width 173 height 112
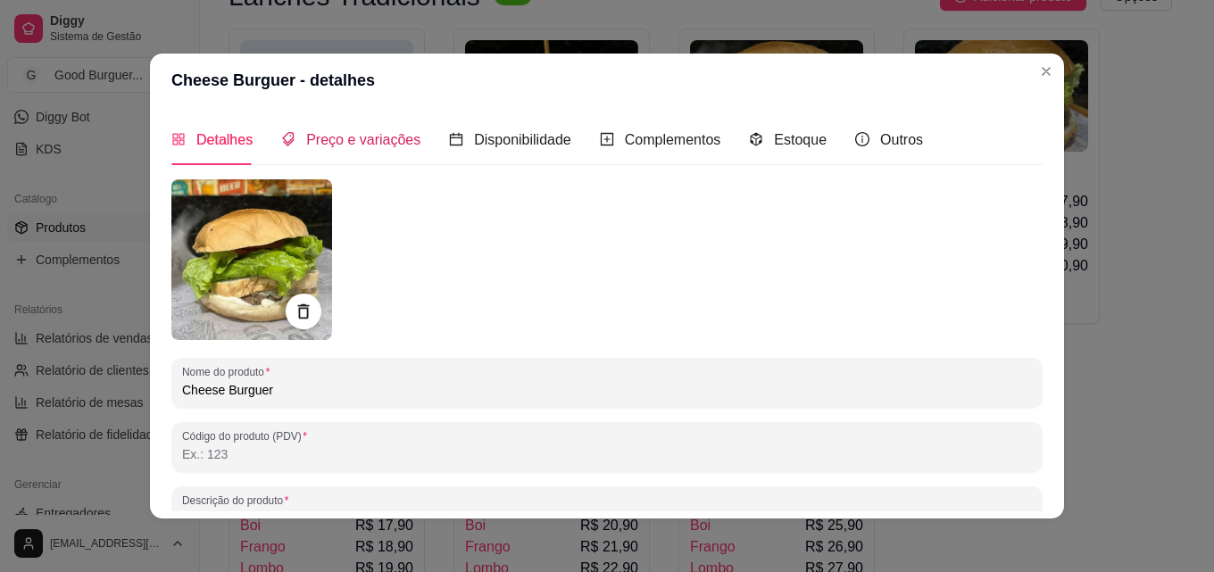
click at [384, 142] on span "Preço e variações" at bounding box center [363, 139] width 114 height 15
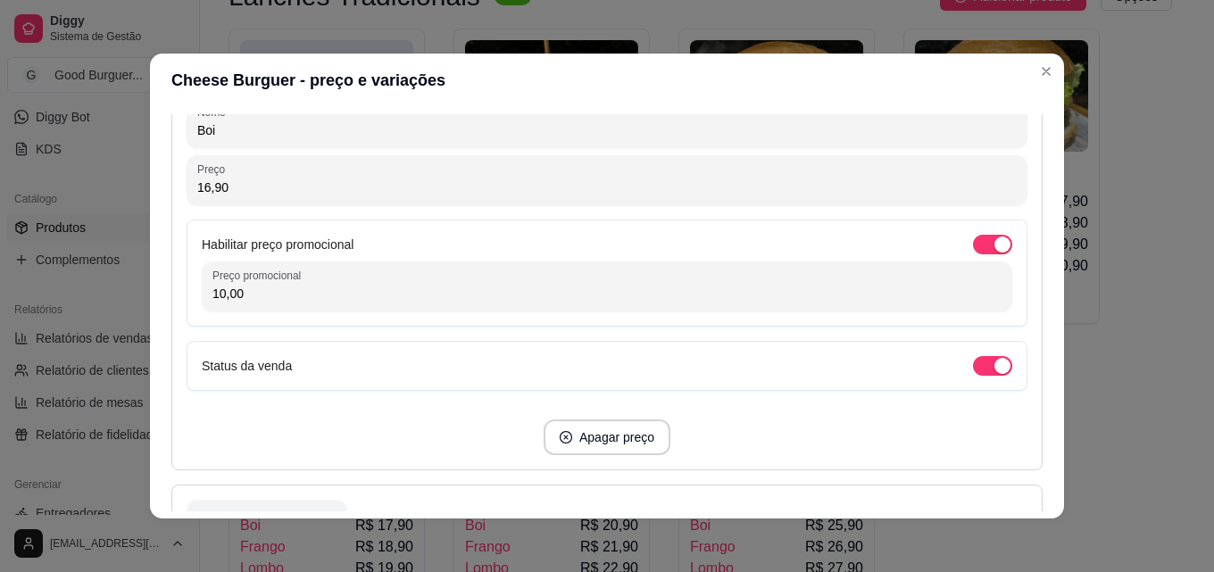
scroll to position [446, 0]
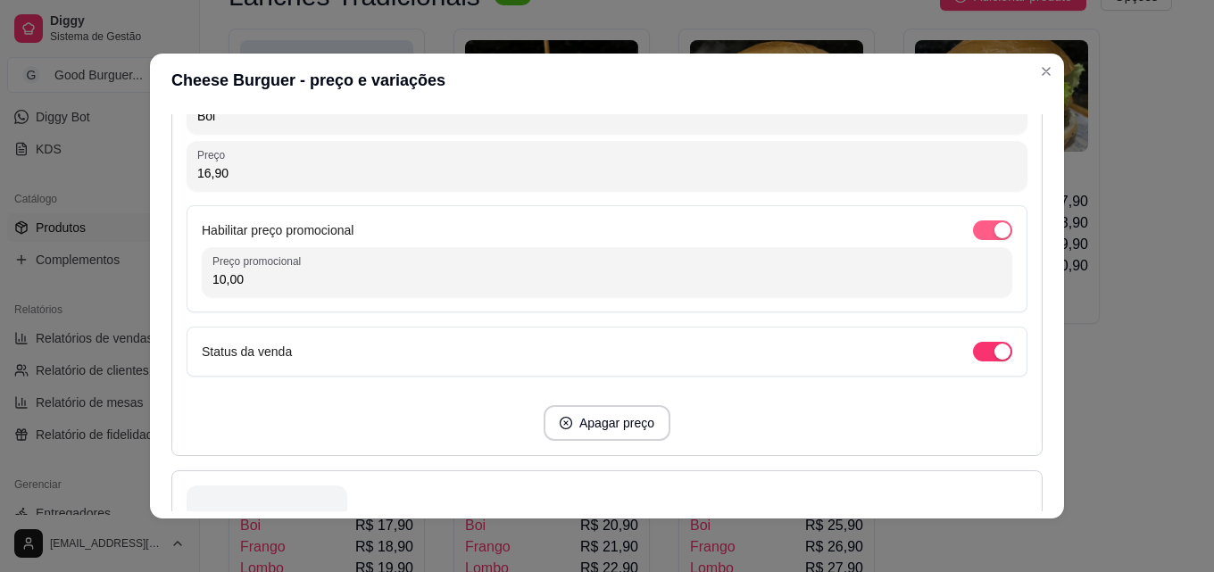
click at [973, 229] on span "button" at bounding box center [992, 231] width 39 height 20
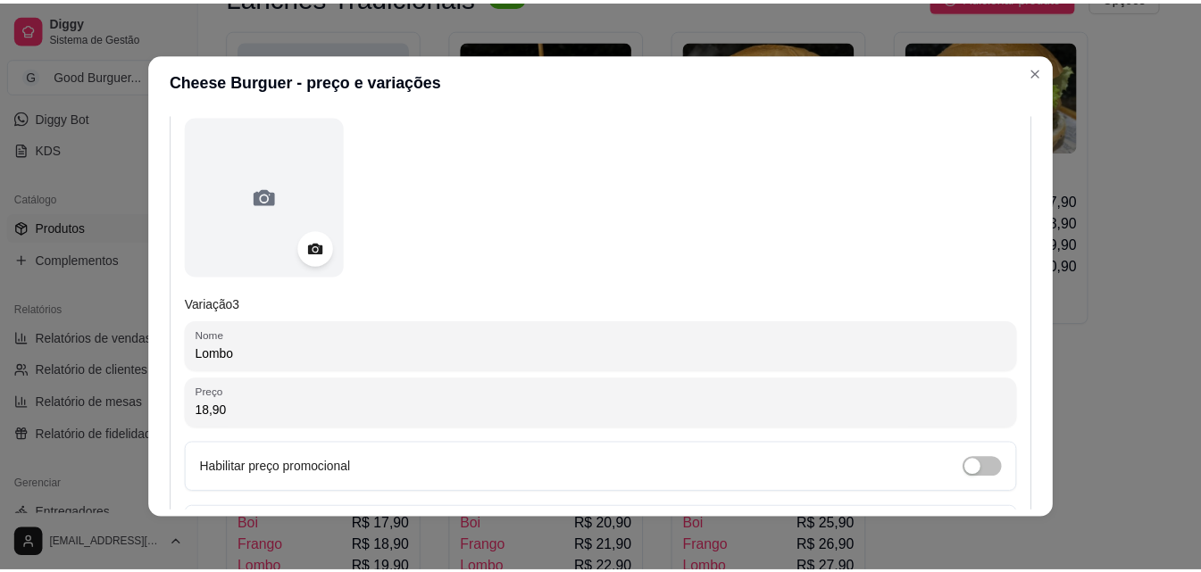
scroll to position [2114, 0]
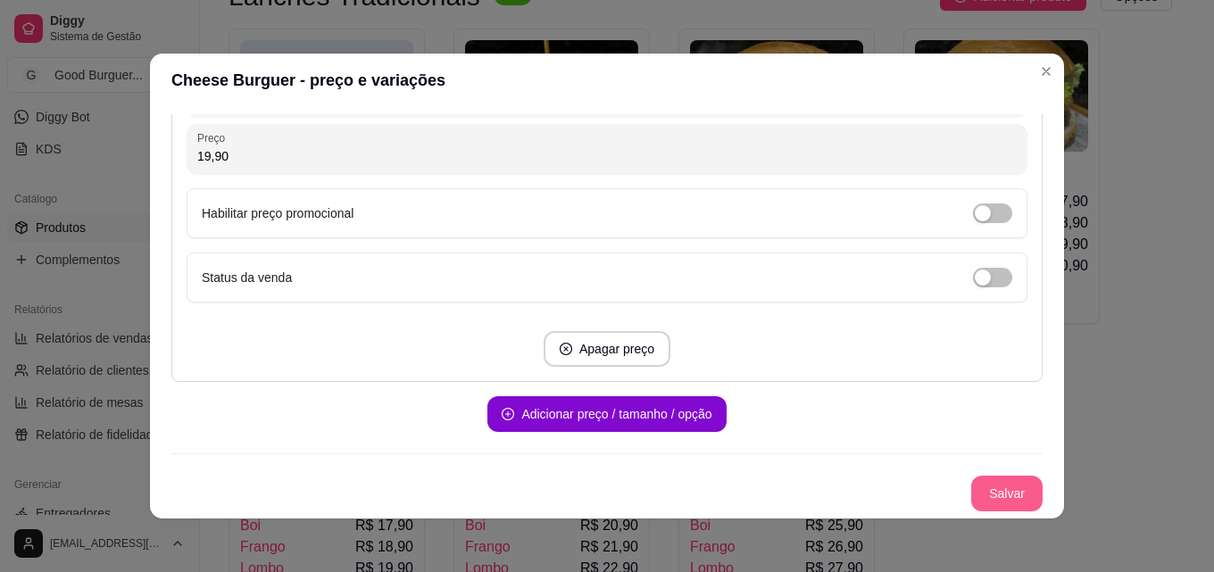
click at [979, 491] on button "Salvar" at bounding box center [1006, 494] width 71 height 36
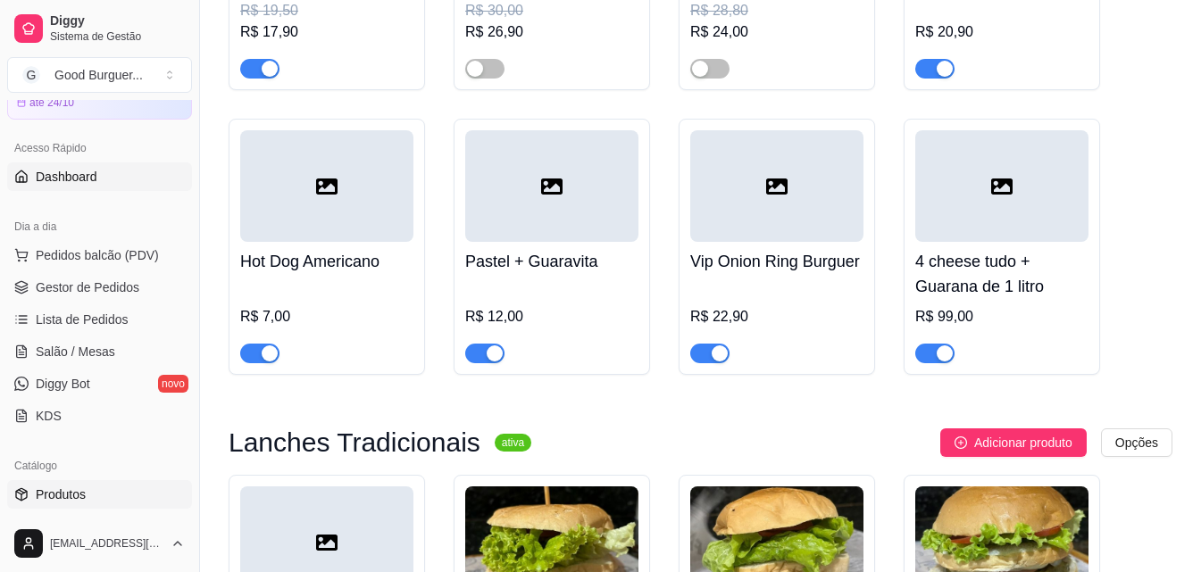
scroll to position [0, 0]
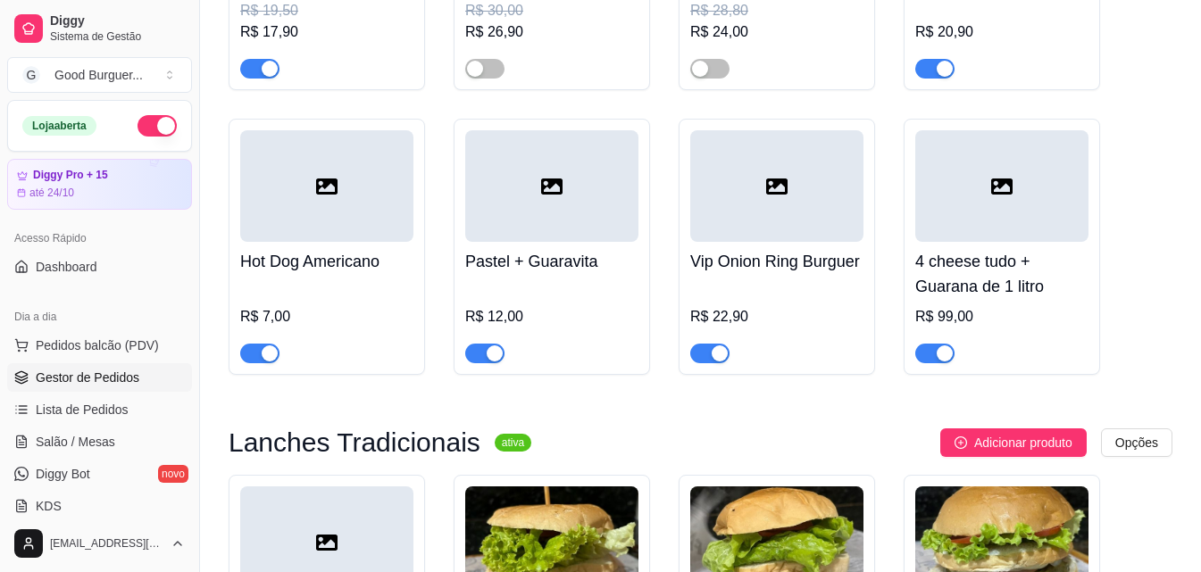
click at [101, 379] on span "Gestor de Pedidos" at bounding box center [88, 378] width 104 height 18
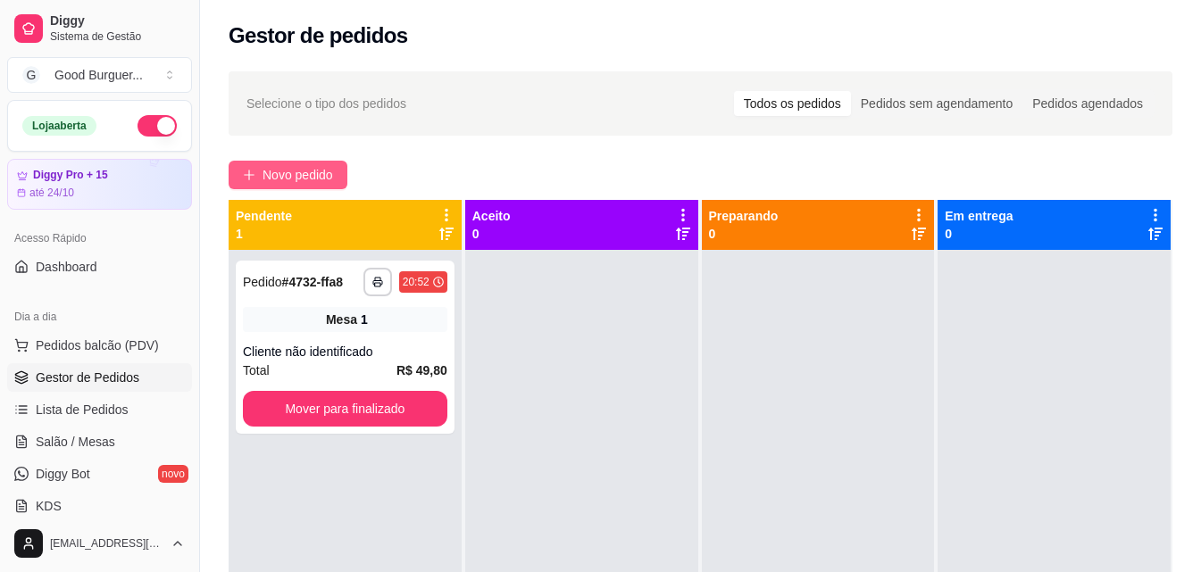
click at [302, 182] on span "Novo pedido" at bounding box center [298, 175] width 71 height 20
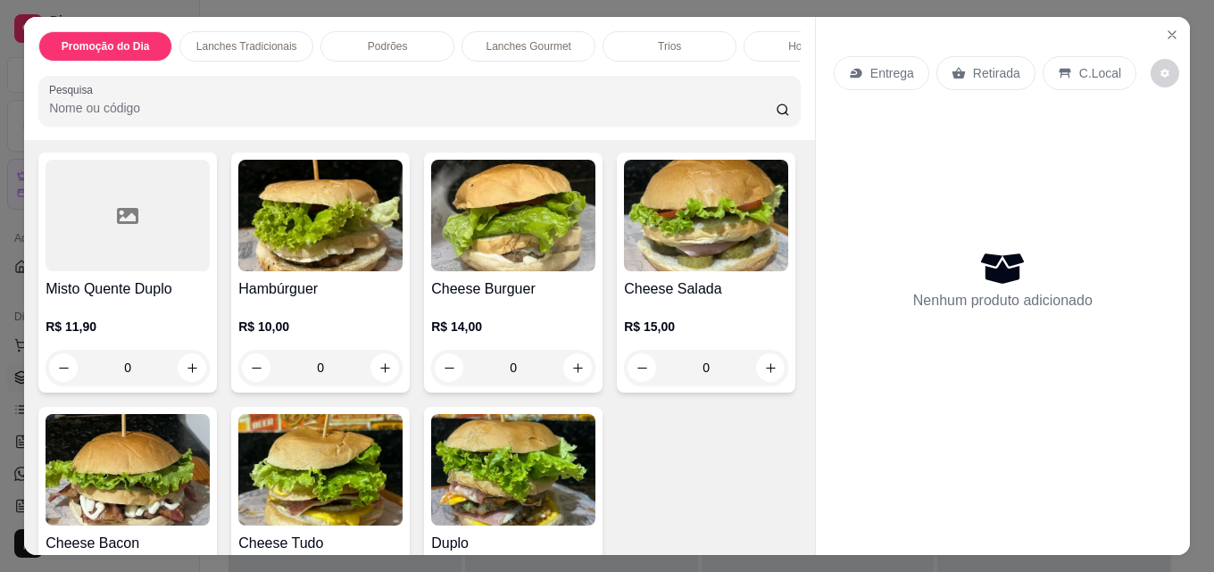
scroll to position [982, 0]
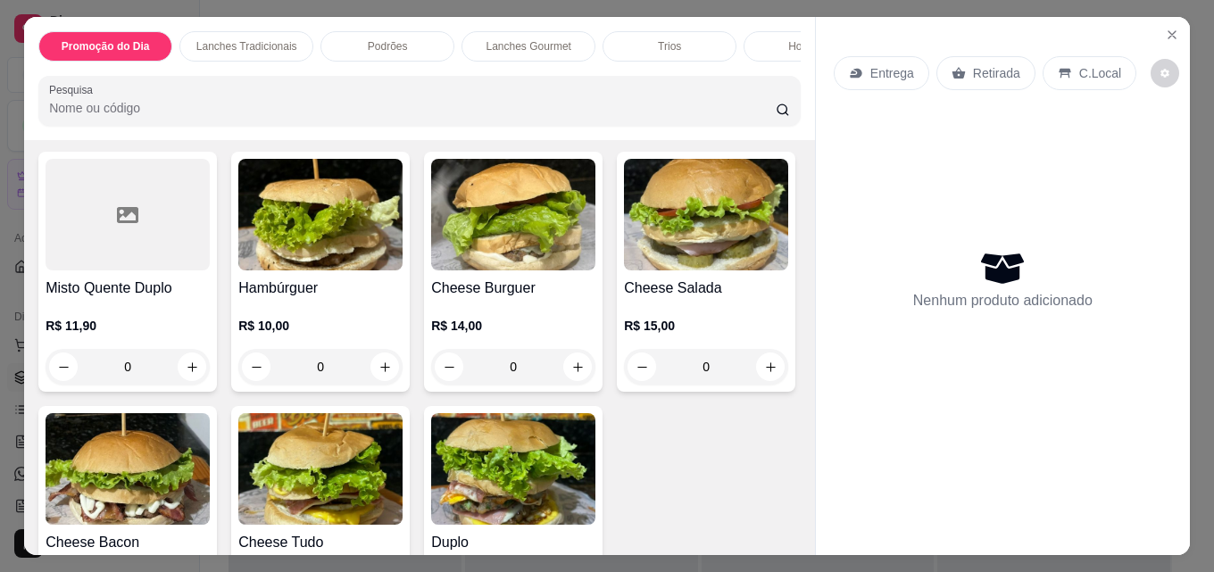
click at [520, 271] on img at bounding box center [513, 215] width 164 height 112
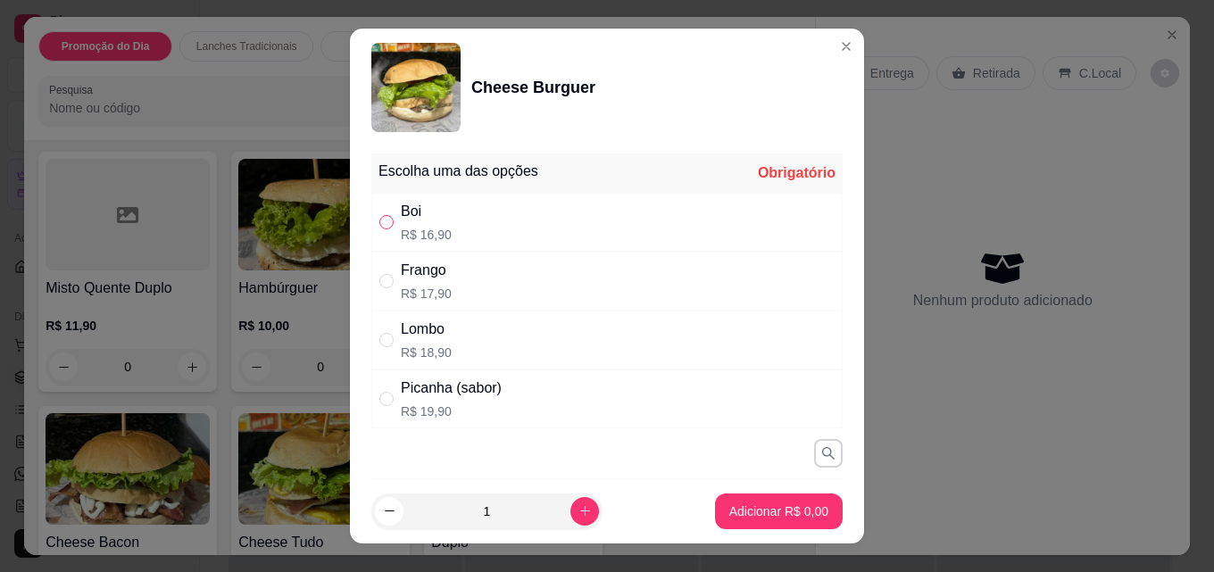
click at [379, 222] on input "" at bounding box center [386, 222] width 14 height 14
radio input "true"
click at [770, 517] on p "Adicionar R$ 16,90" at bounding box center [776, 511] width 104 height 17
type input "1"
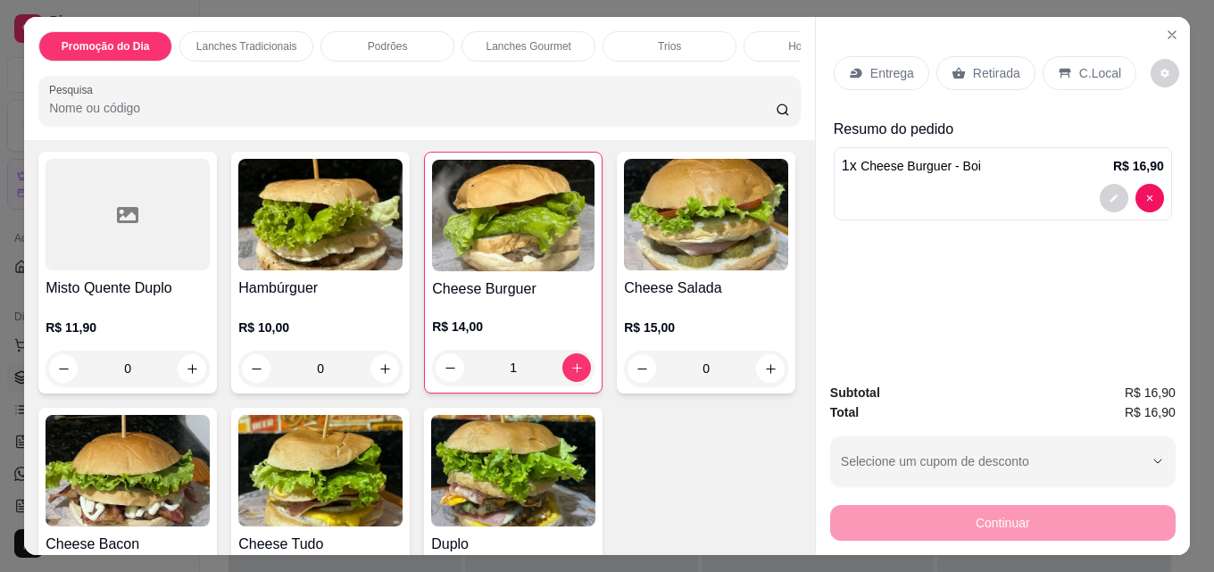
scroll to position [6377, 0]
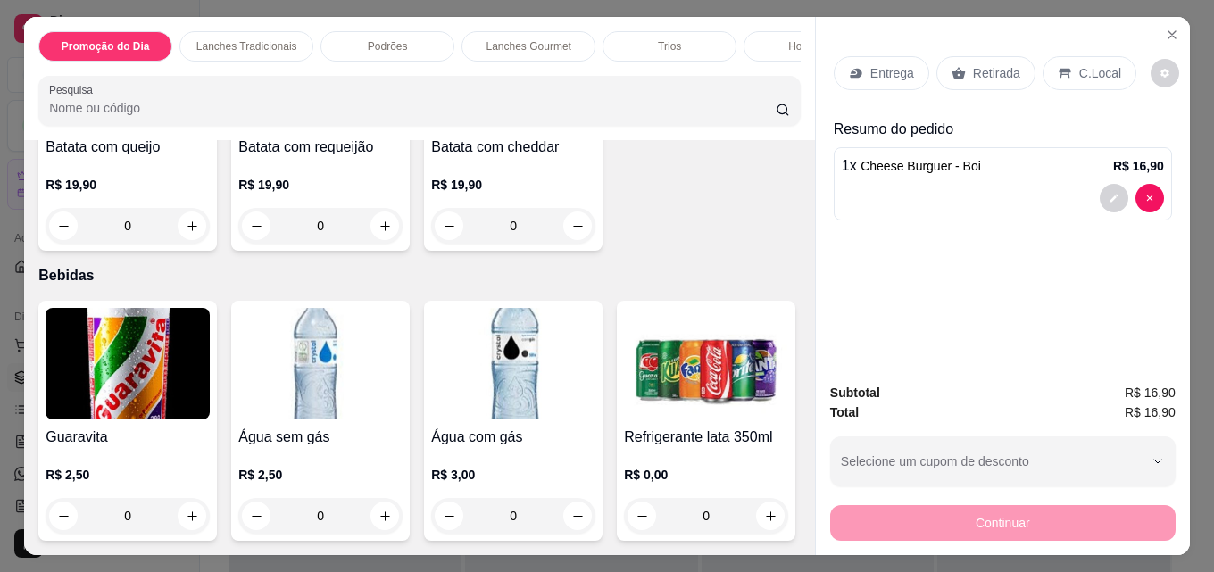
click at [624, 356] on img at bounding box center [706, 364] width 164 height 112
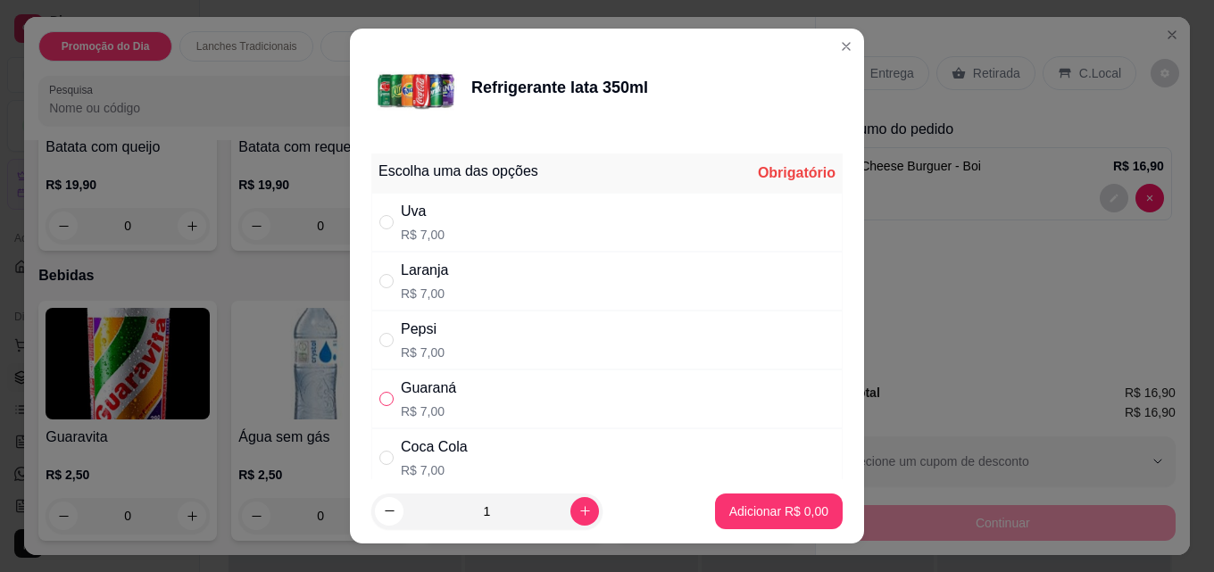
click at [379, 399] on input "" at bounding box center [386, 399] width 14 height 14
radio input "true"
click at [785, 503] on p "Adicionar R$ 7,00" at bounding box center [778, 511] width 96 height 17
type input "1"
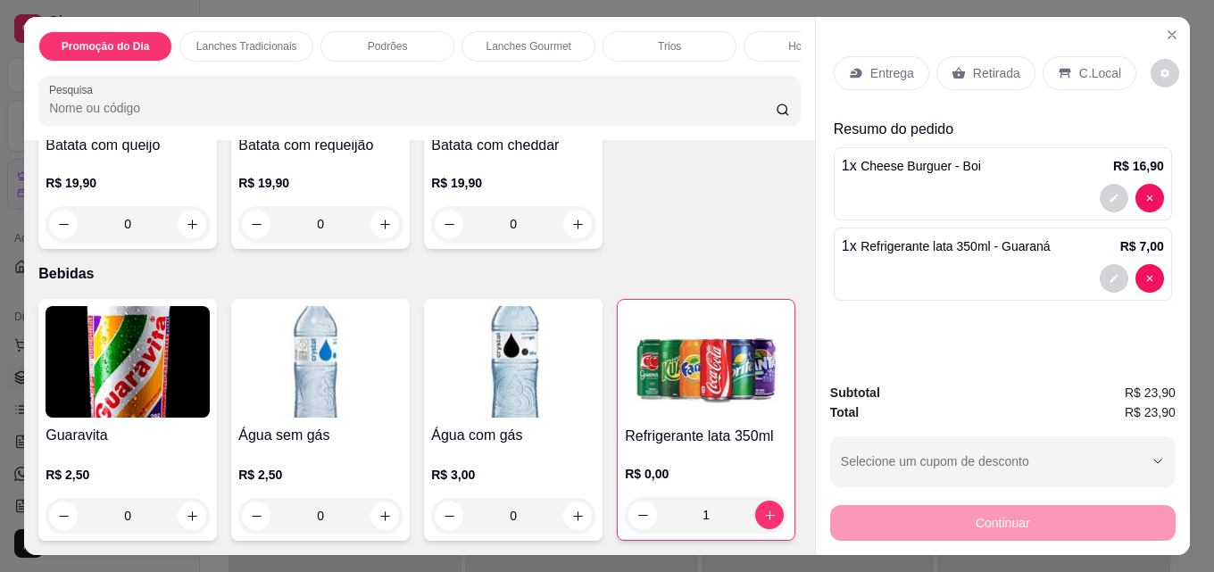
click at [879, 64] on p "Entrega" at bounding box center [893, 73] width 44 height 18
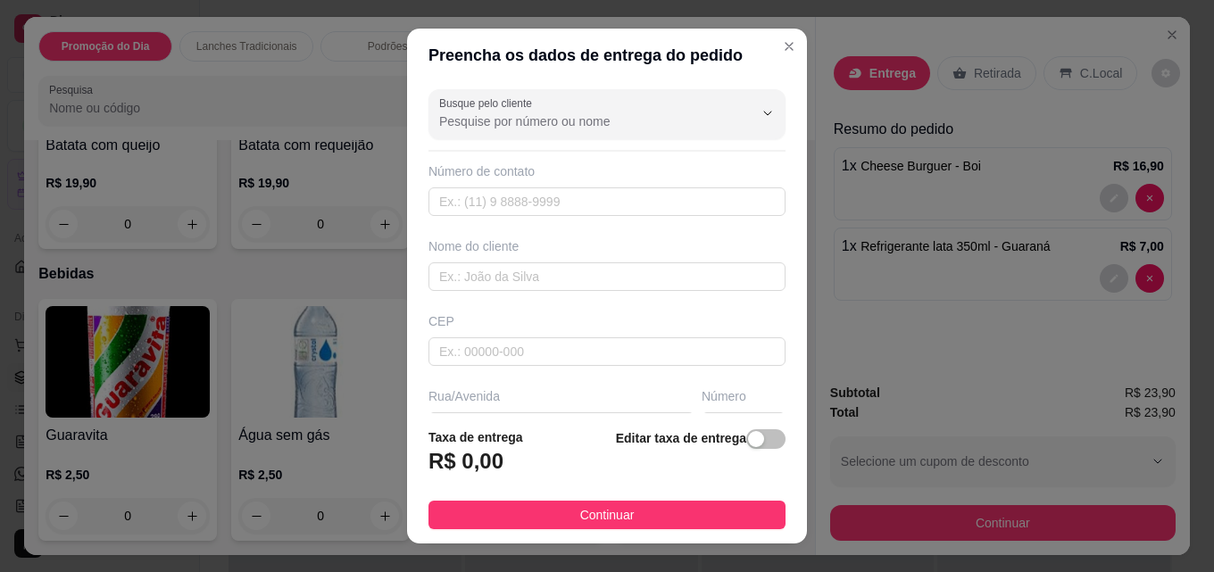
scroll to position [89, 0]
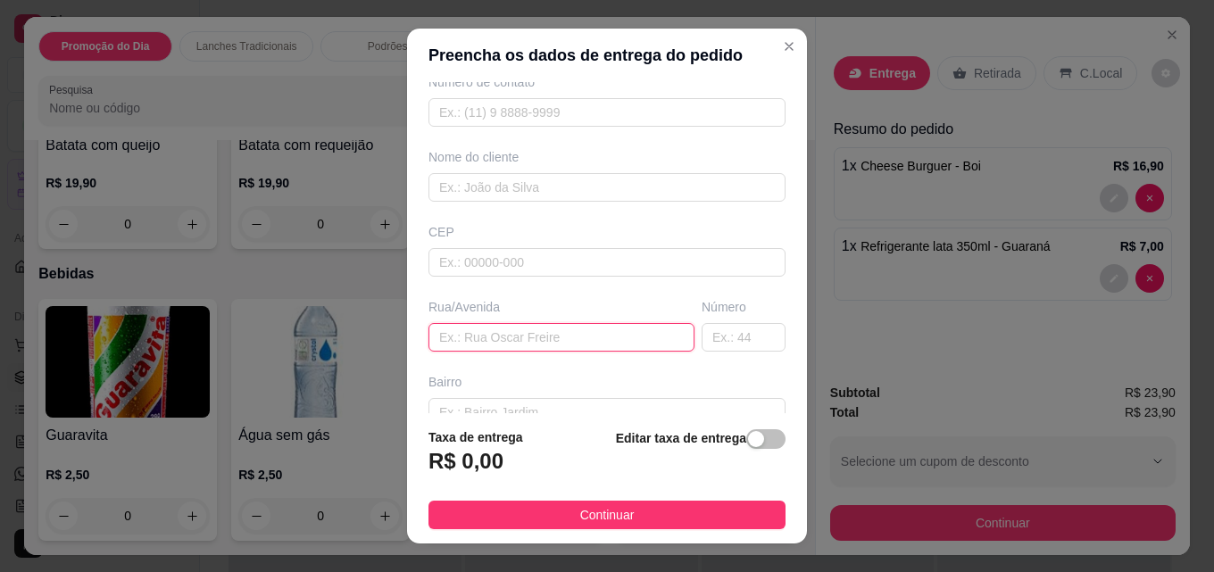
click at [501, 333] on input "text" at bounding box center [562, 337] width 266 height 29
click at [517, 333] on input "[PERSON_NAME]" at bounding box center [562, 337] width 266 height 29
type input "[PERSON_NAME]"
click at [729, 339] on input "text" at bounding box center [744, 337] width 84 height 29
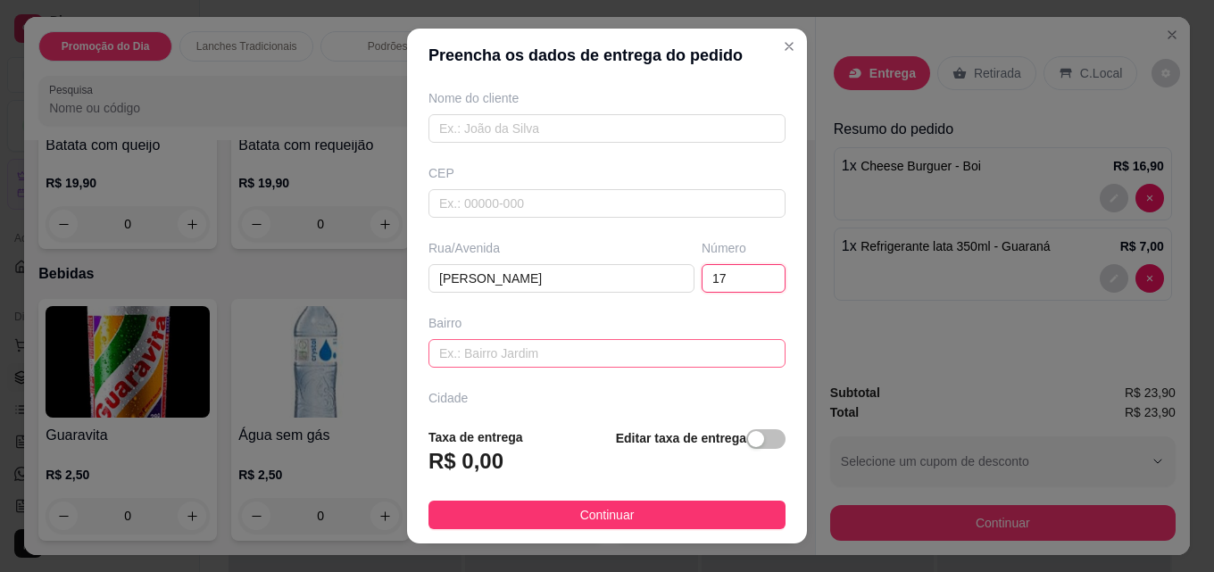
scroll to position [179, 0]
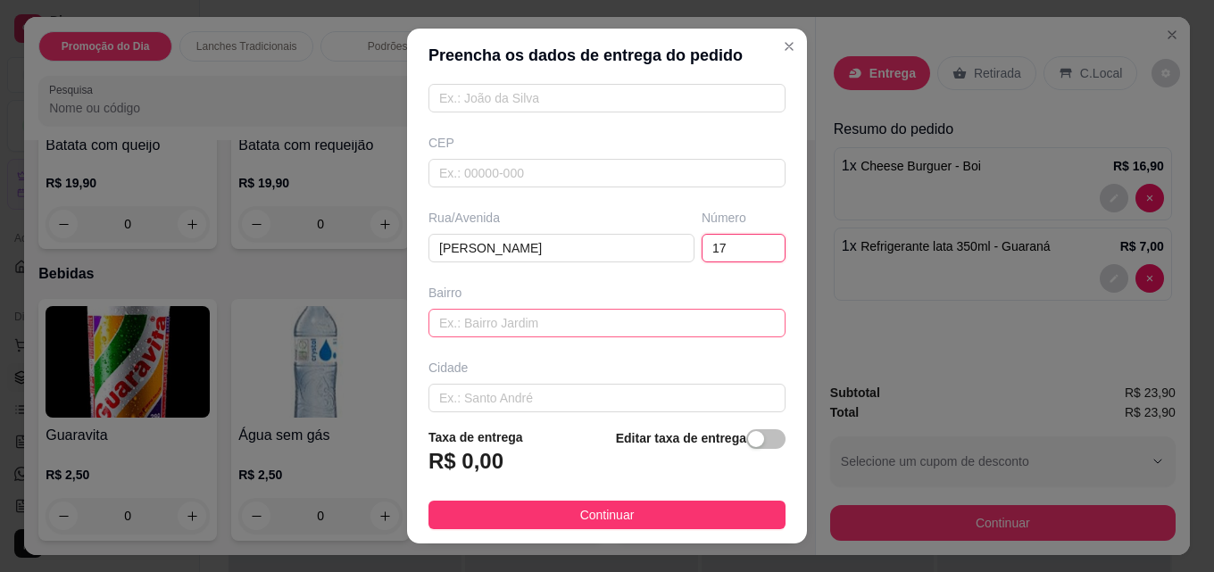
type input "17"
click at [508, 320] on input "text" at bounding box center [607, 323] width 357 height 29
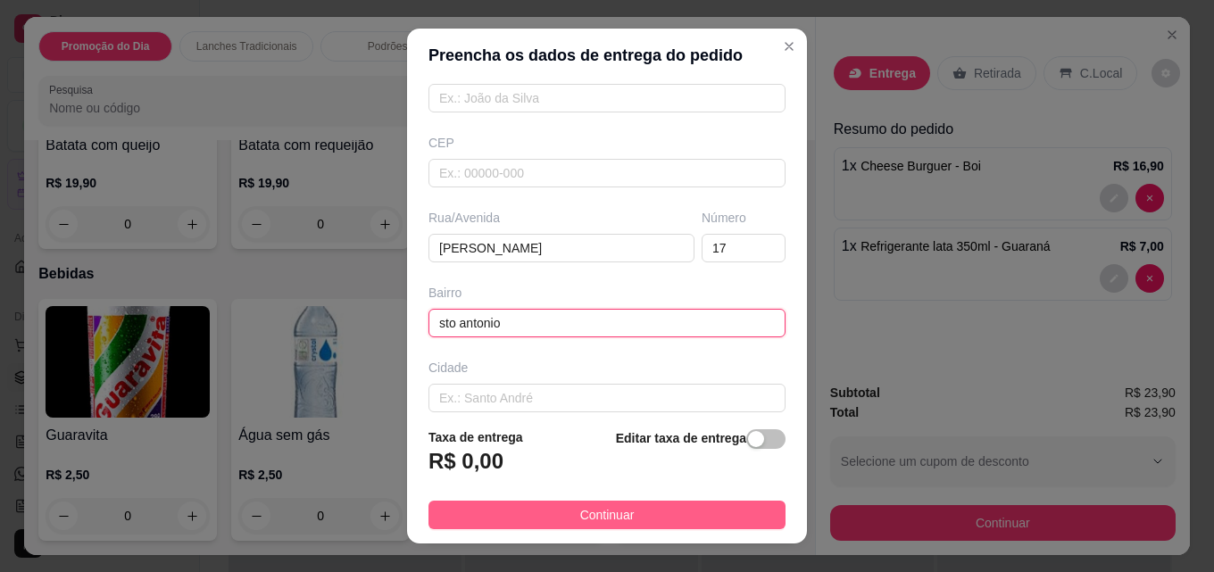
type input "sto antonio"
click at [580, 512] on span "Continuar" at bounding box center [607, 515] width 54 height 20
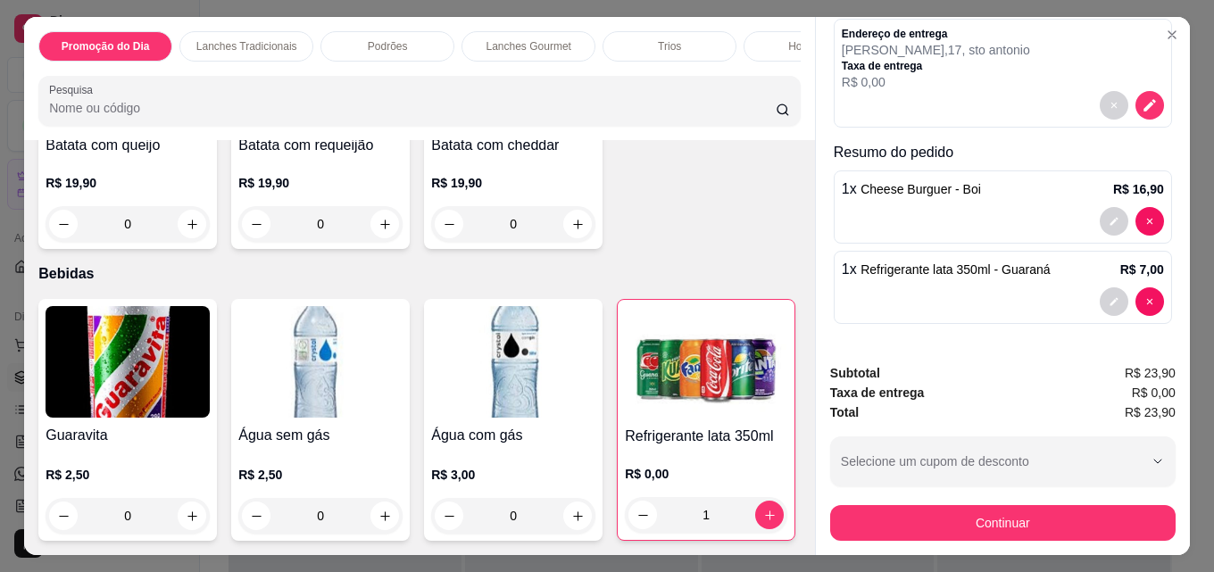
scroll to position [0, 0]
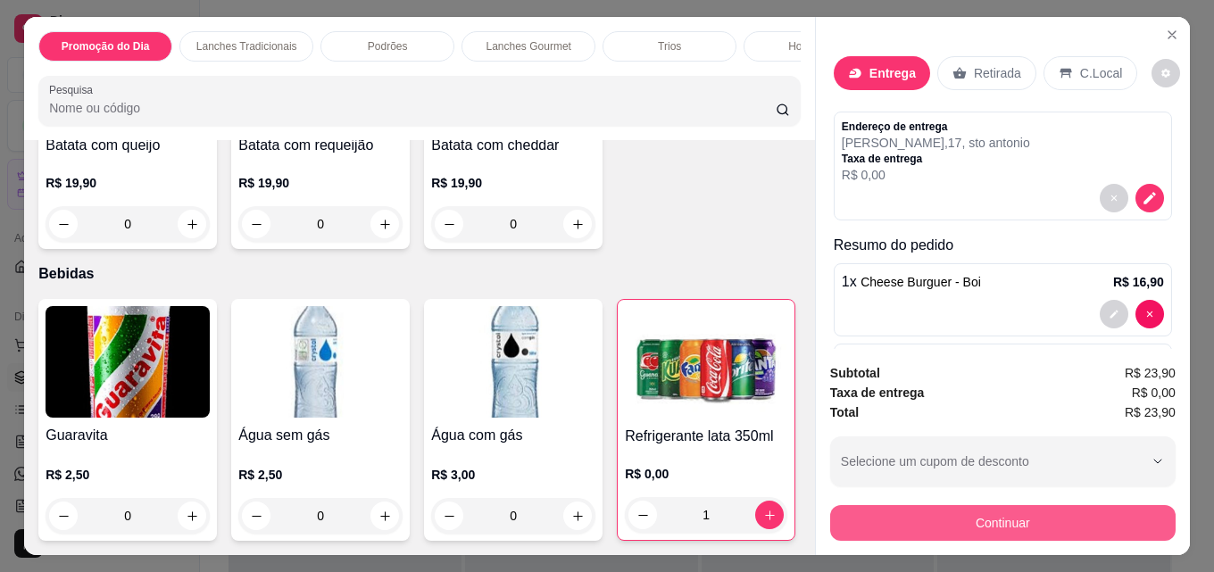
click at [974, 527] on button "Continuar" at bounding box center [1003, 523] width 346 height 36
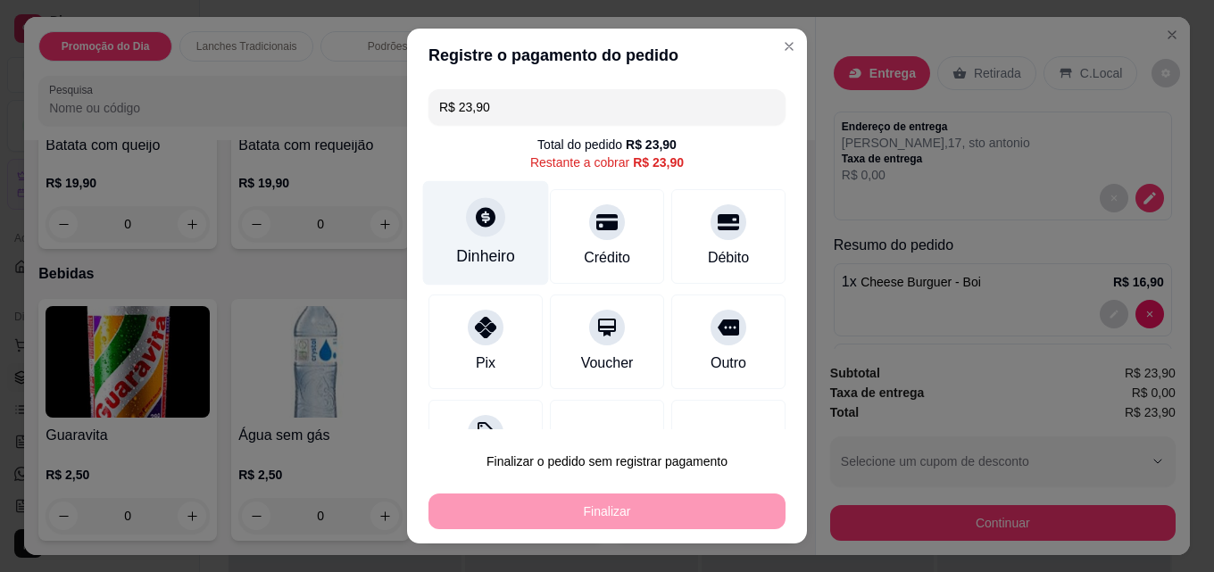
click at [503, 239] on div "Dinheiro" at bounding box center [486, 233] width 126 height 104
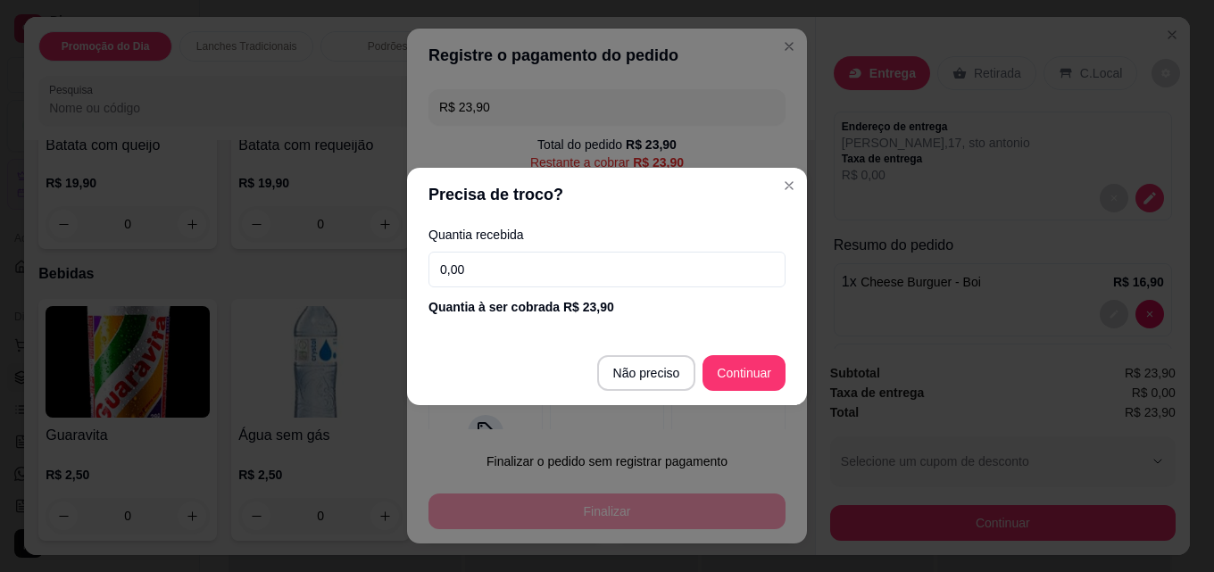
drag, startPoint x: 465, startPoint y: 271, endPoint x: 409, endPoint y: 280, distance: 57.1
click at [409, 280] on div "Quantia recebida 0,00 Quantia à ser cobrada R$ 23,90" at bounding box center [607, 272] width 400 height 102
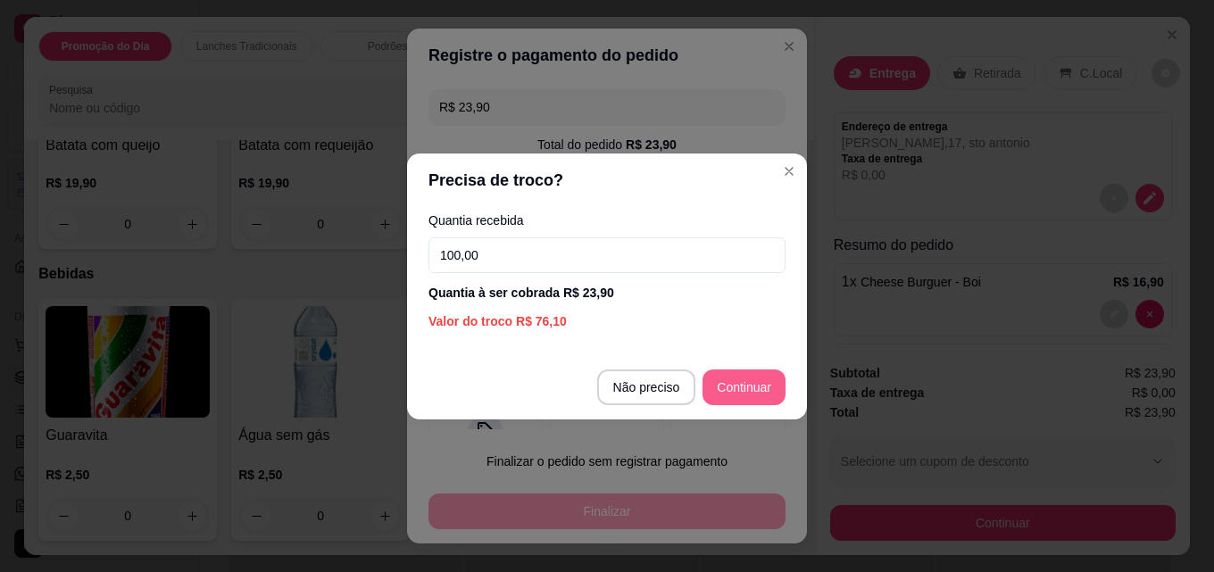
type input "100,00"
type input "R$ 0,00"
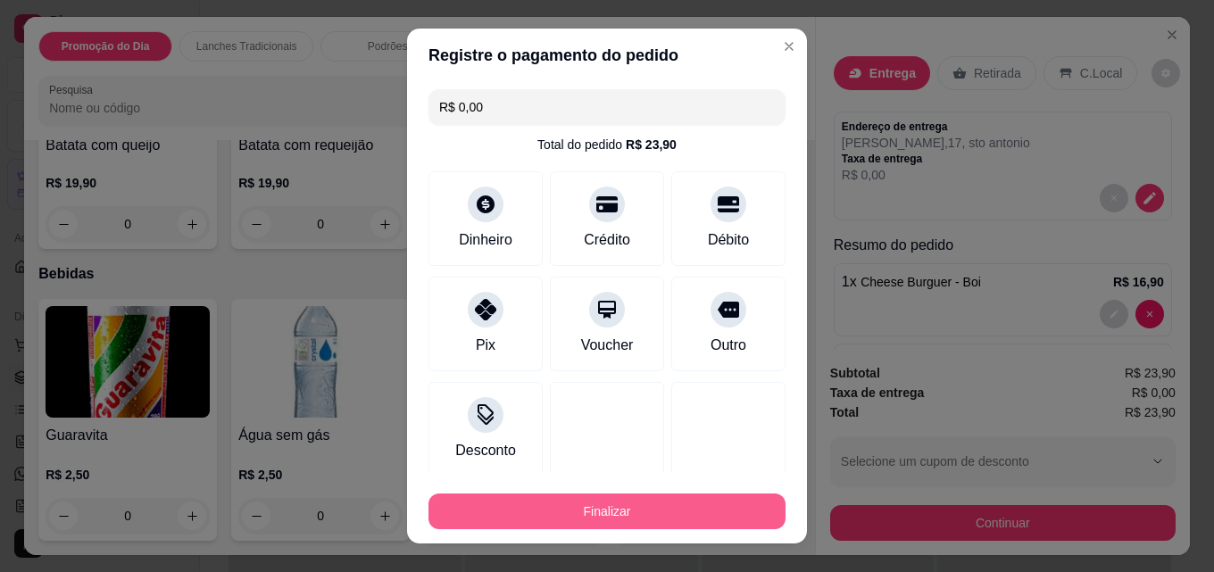
click at [648, 518] on button "Finalizar" at bounding box center [607, 512] width 357 height 36
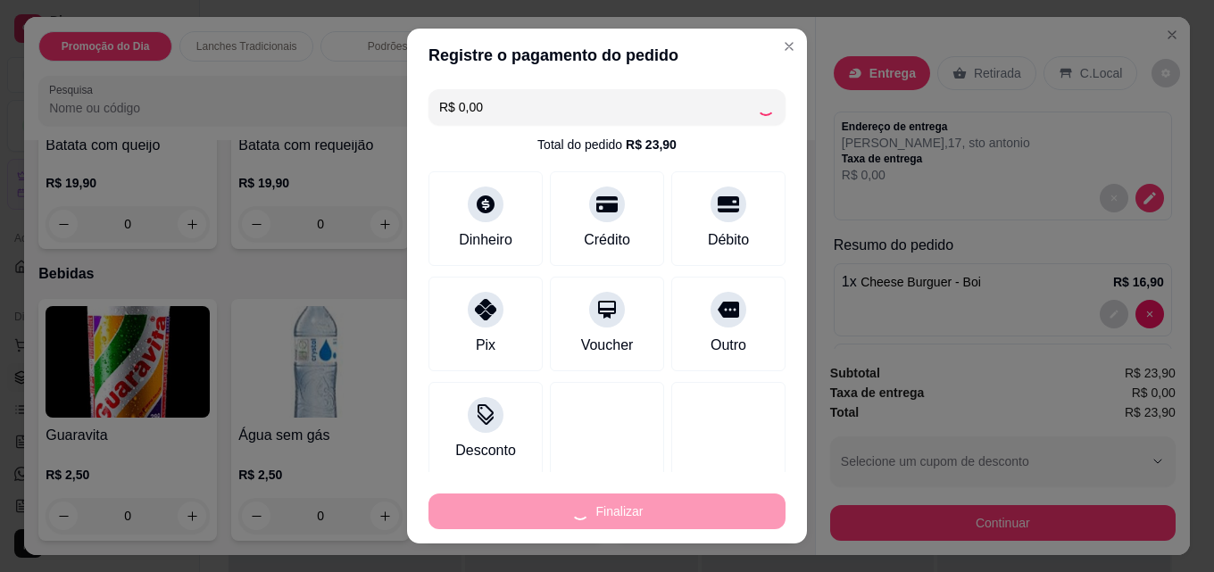
type input "0"
type input "-R$ 23,90"
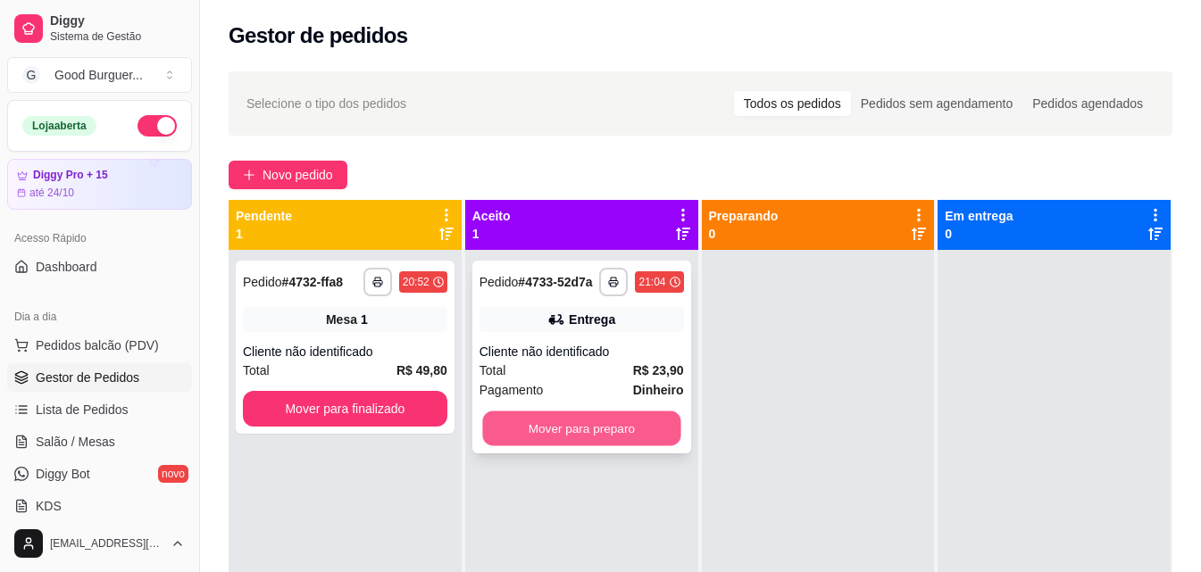
click at [625, 432] on button "Mover para preparo" at bounding box center [581, 429] width 198 height 35
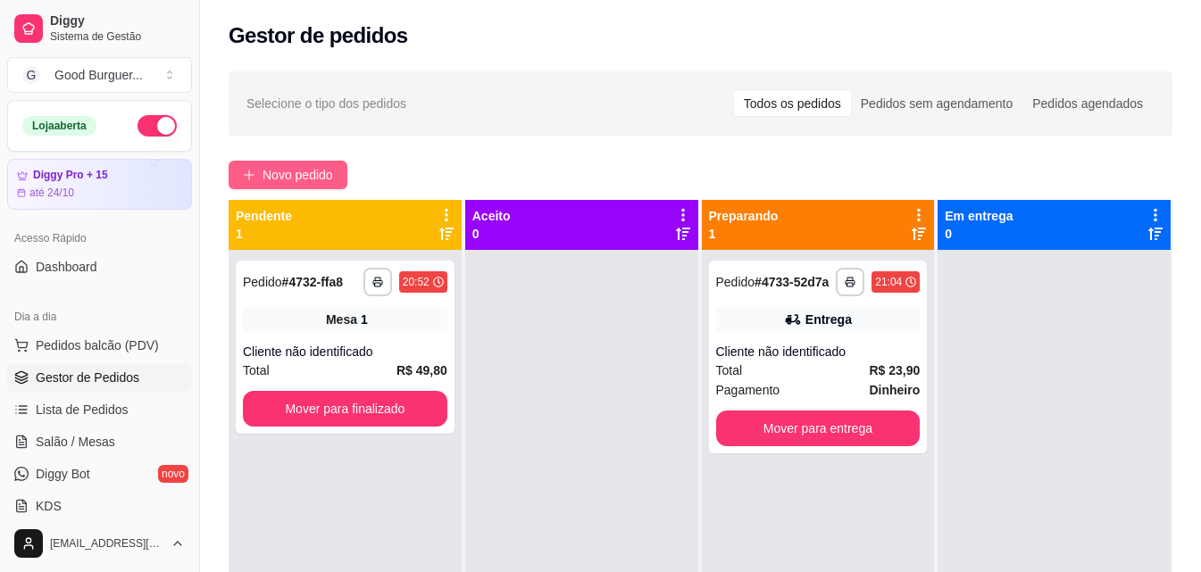
click at [286, 175] on span "Novo pedido" at bounding box center [298, 175] width 71 height 20
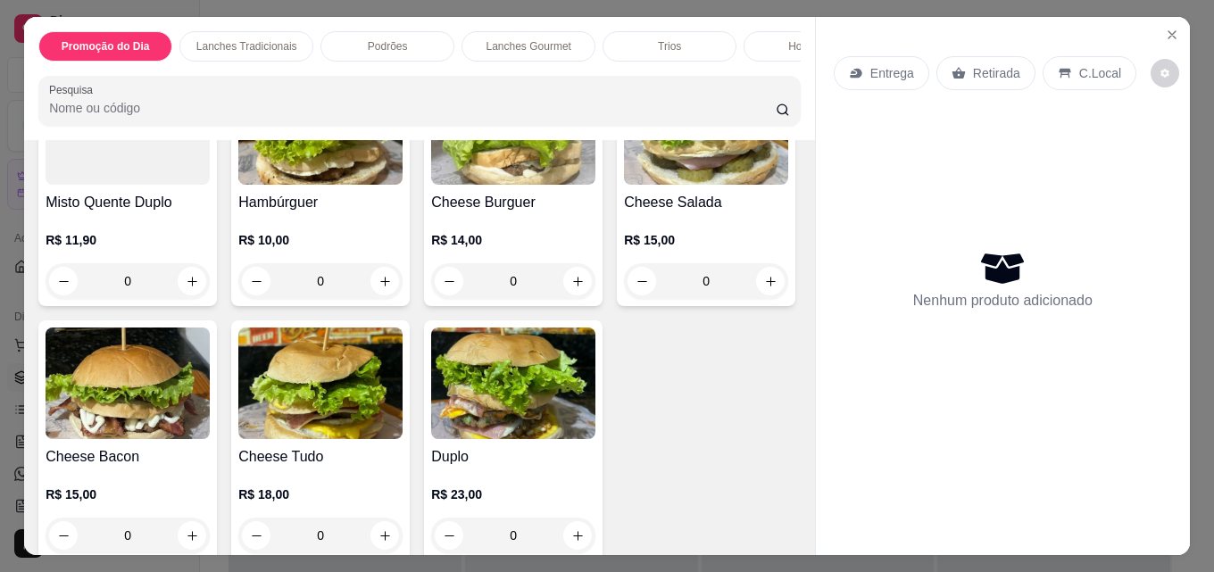
scroll to position [1072, 0]
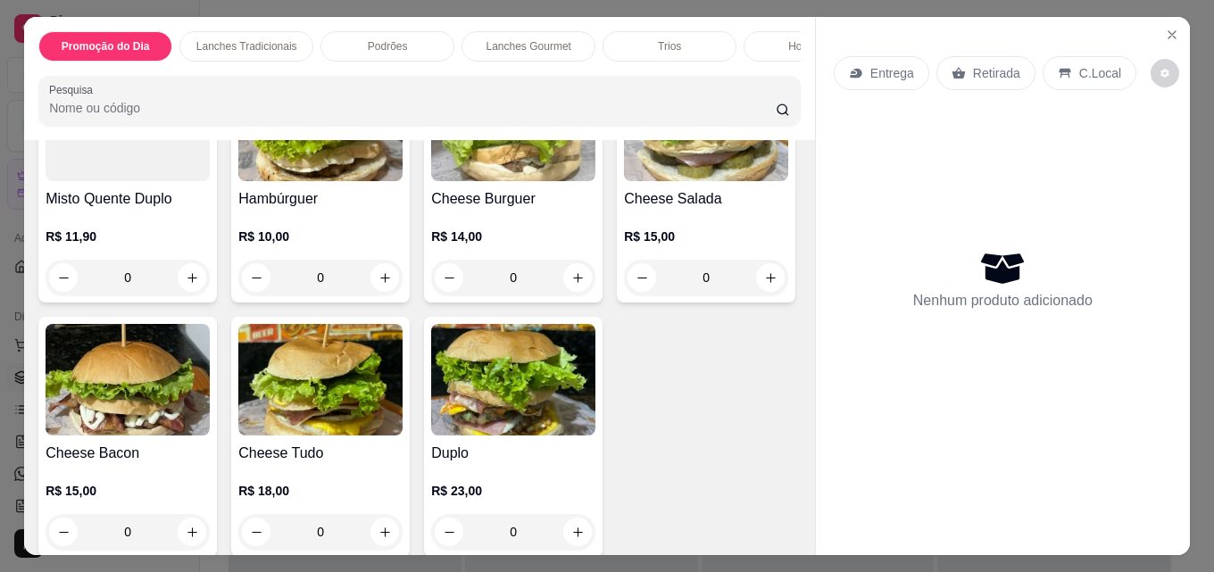
click at [304, 210] on h4 "Hambúrguer" at bounding box center [320, 198] width 164 height 21
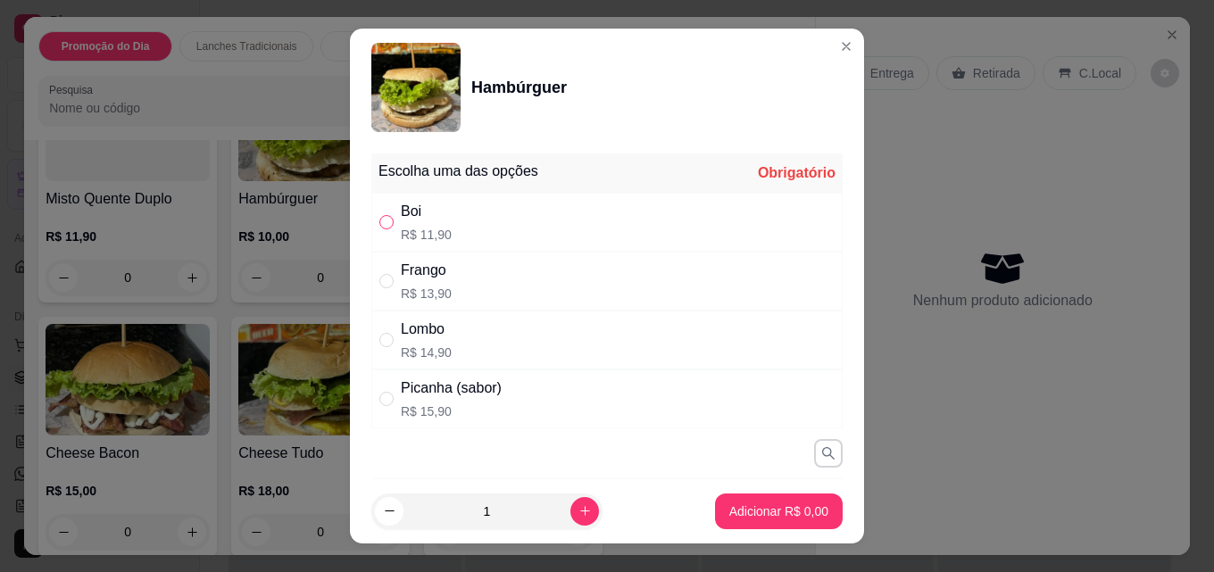
click at [379, 222] on input "" at bounding box center [386, 222] width 14 height 14
radio input "true"
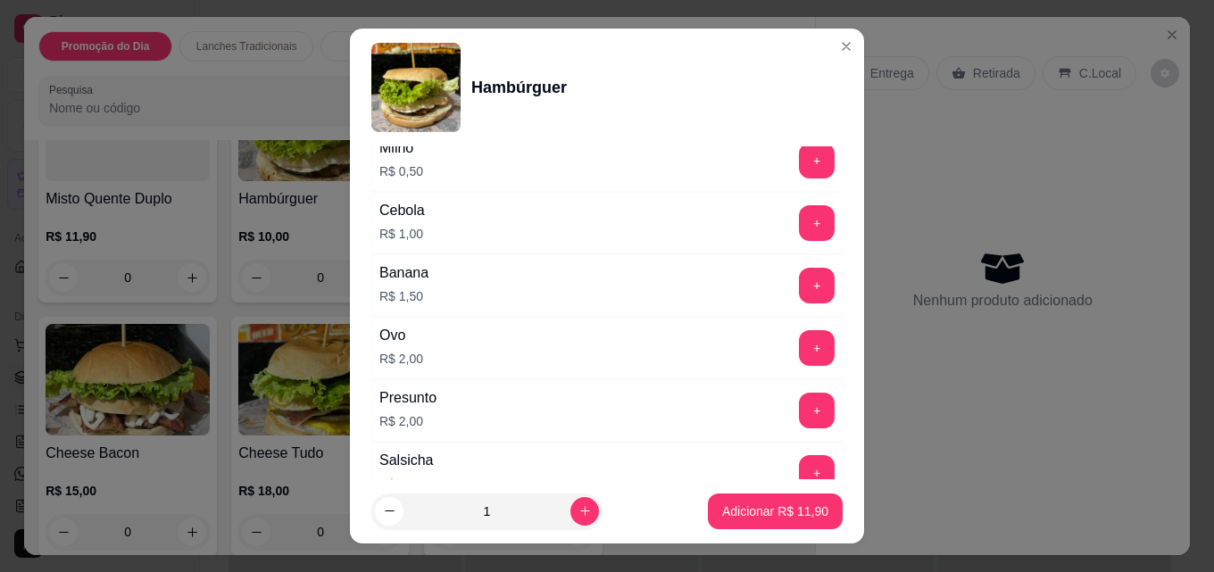
scroll to position [804, 0]
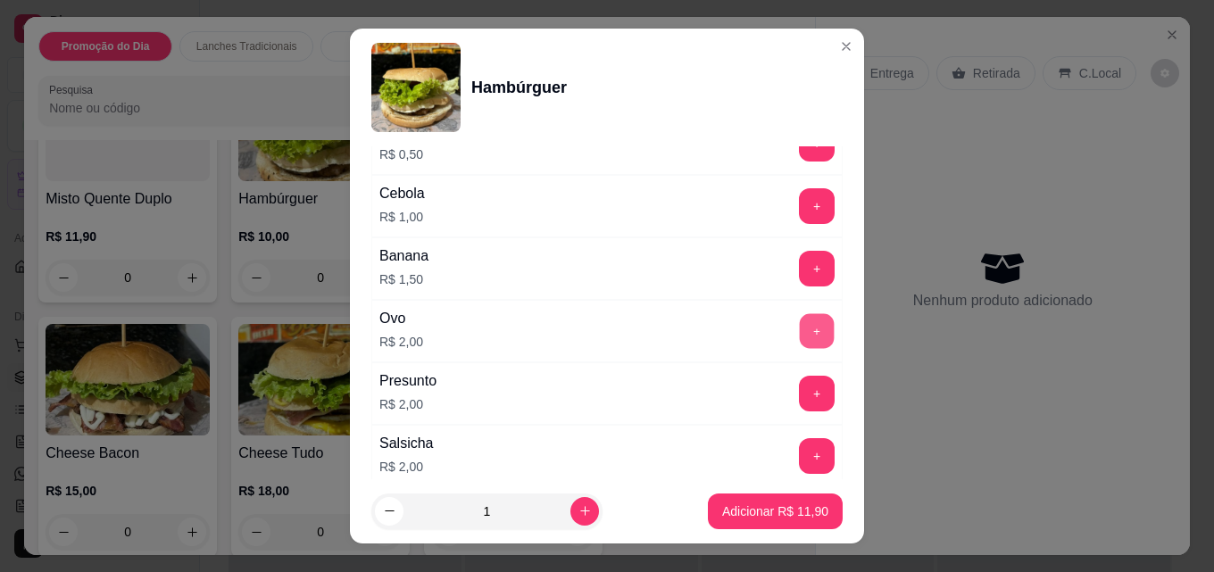
click at [800, 332] on button "+" at bounding box center [817, 331] width 35 height 35
click at [799, 272] on button "+" at bounding box center [817, 269] width 36 height 36
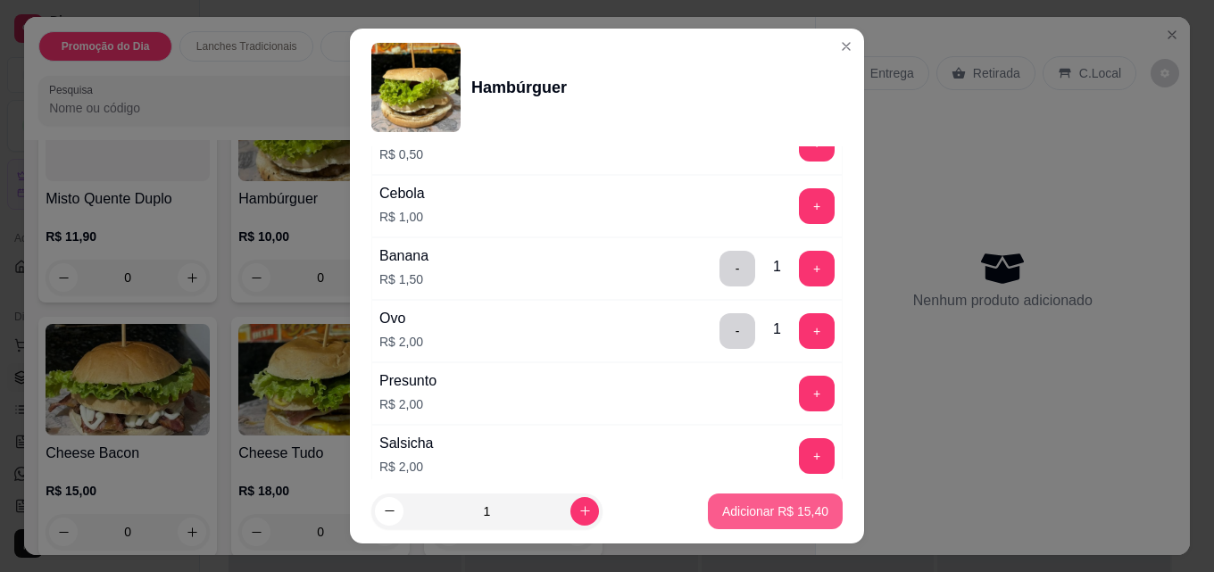
click at [758, 516] on p "Adicionar R$ 15,40" at bounding box center [775, 512] width 106 height 18
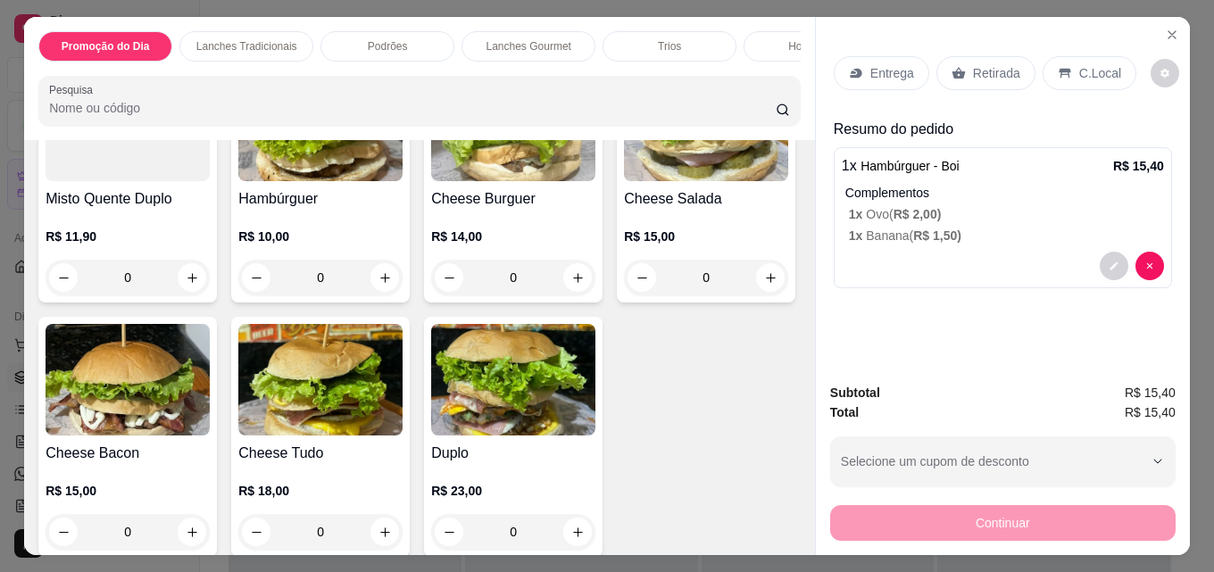
click at [134, 210] on h4 "Misto Quente Duplo" at bounding box center [128, 198] width 164 height 21
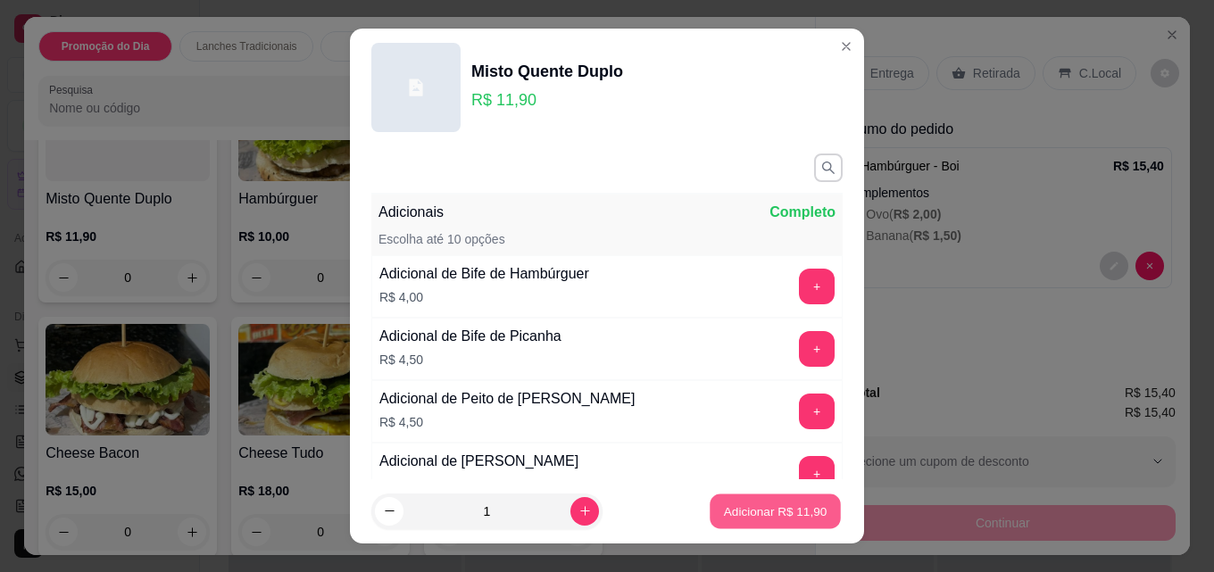
click at [755, 511] on p "Adicionar R$ 11,90" at bounding box center [776, 511] width 104 height 17
type input "1"
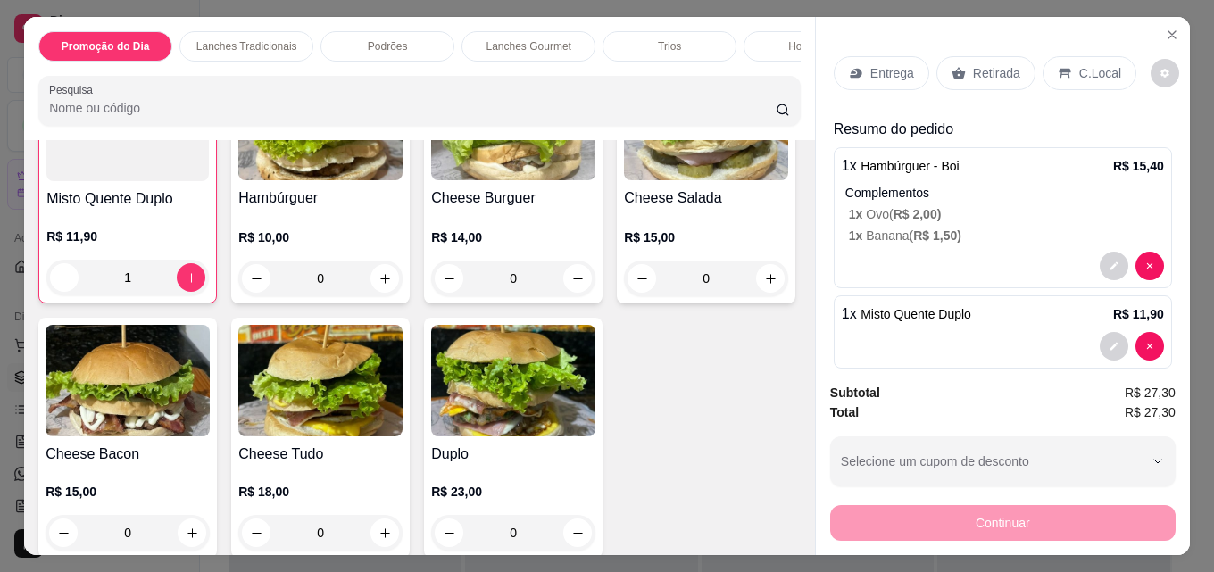
scroll to position [25, 0]
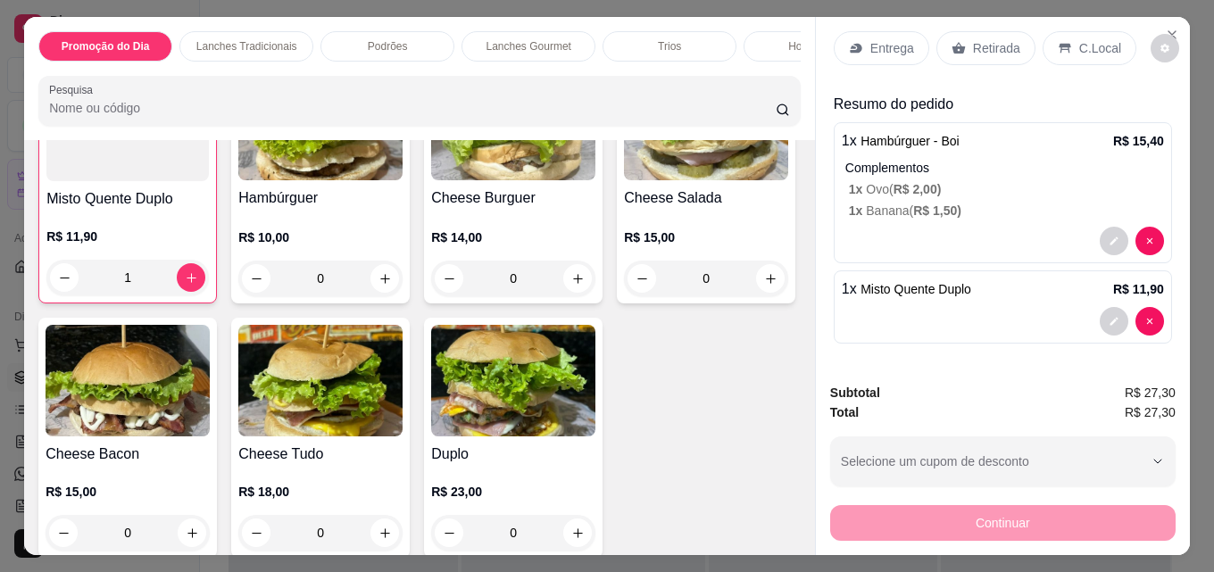
click at [850, 45] on icon at bounding box center [856, 49] width 12 height 10
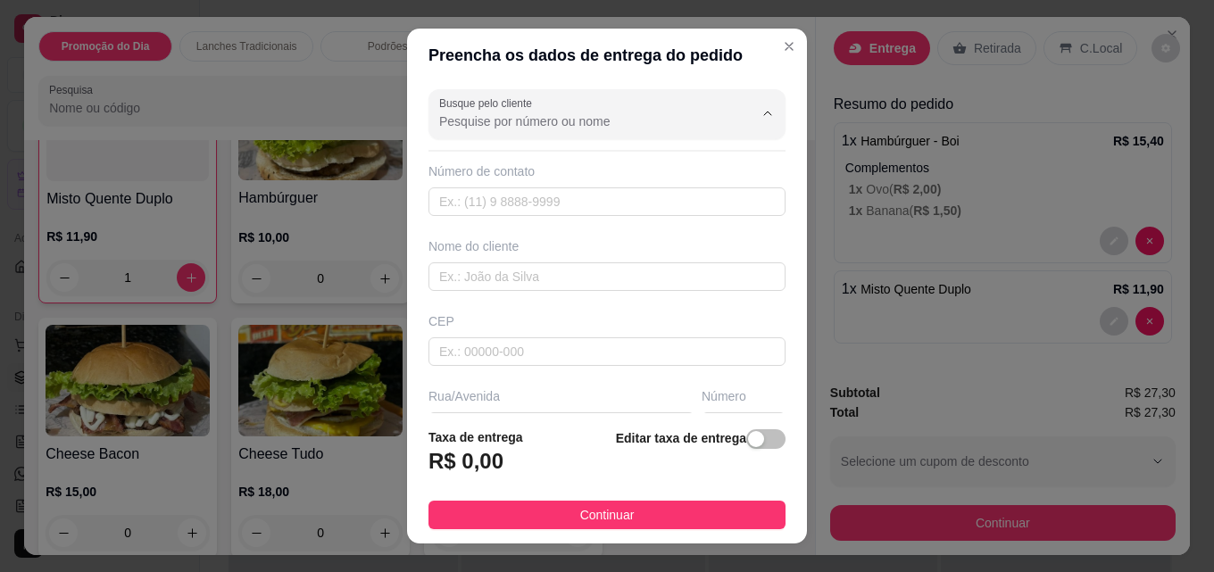
click at [517, 125] on input "Busque pelo cliente" at bounding box center [582, 122] width 286 height 18
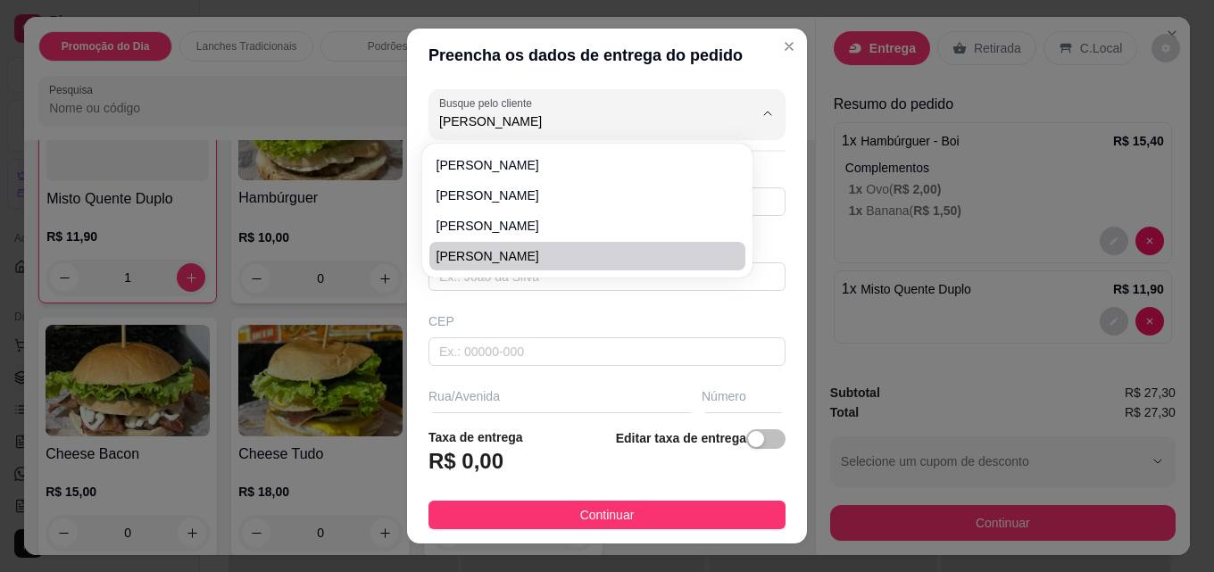
click at [467, 253] on span "[PERSON_NAME]" at bounding box center [579, 256] width 284 height 18
type input "[PERSON_NAME]"
type input "22992552260"
type input "[PERSON_NAME]"
type input "28390-000"
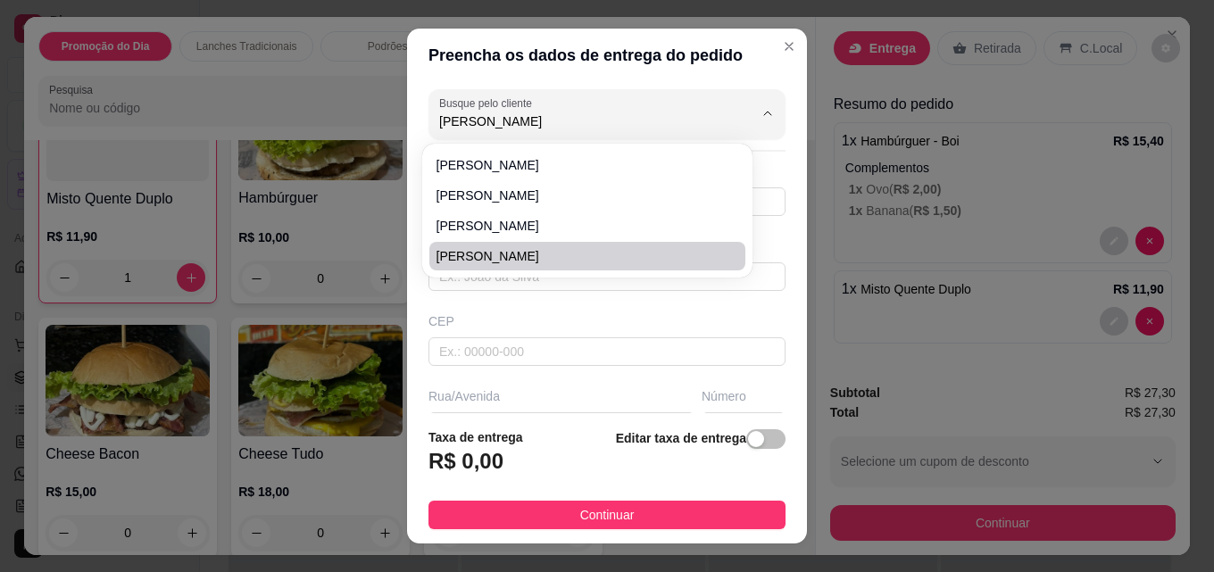
type input "Vale verde"
type input "706"
type input "Porciúncula"
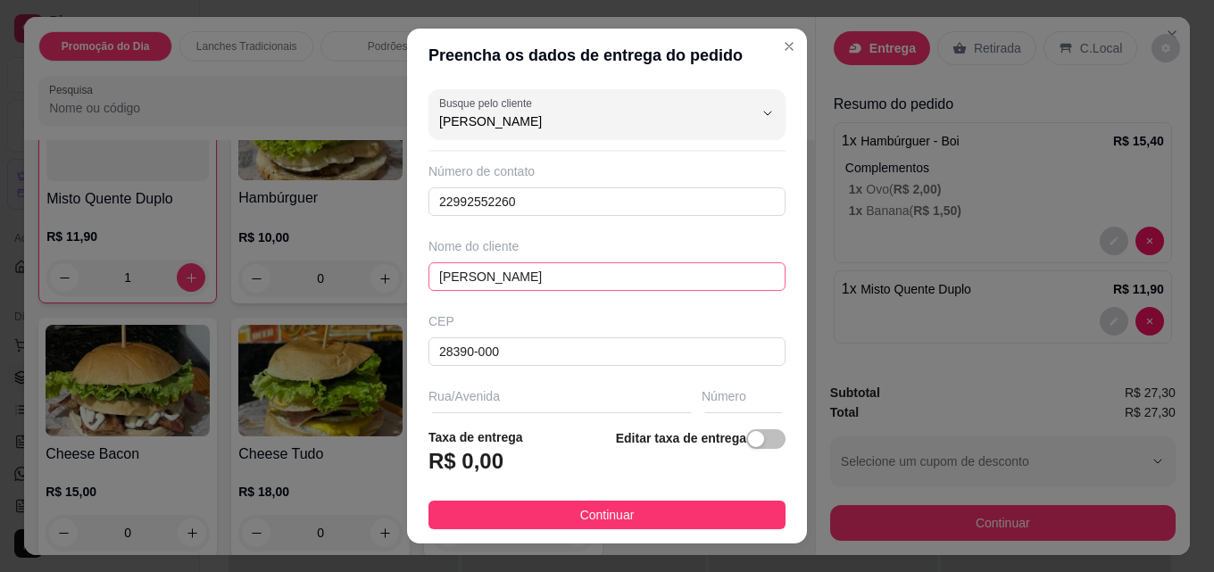
scroll to position [179, 0]
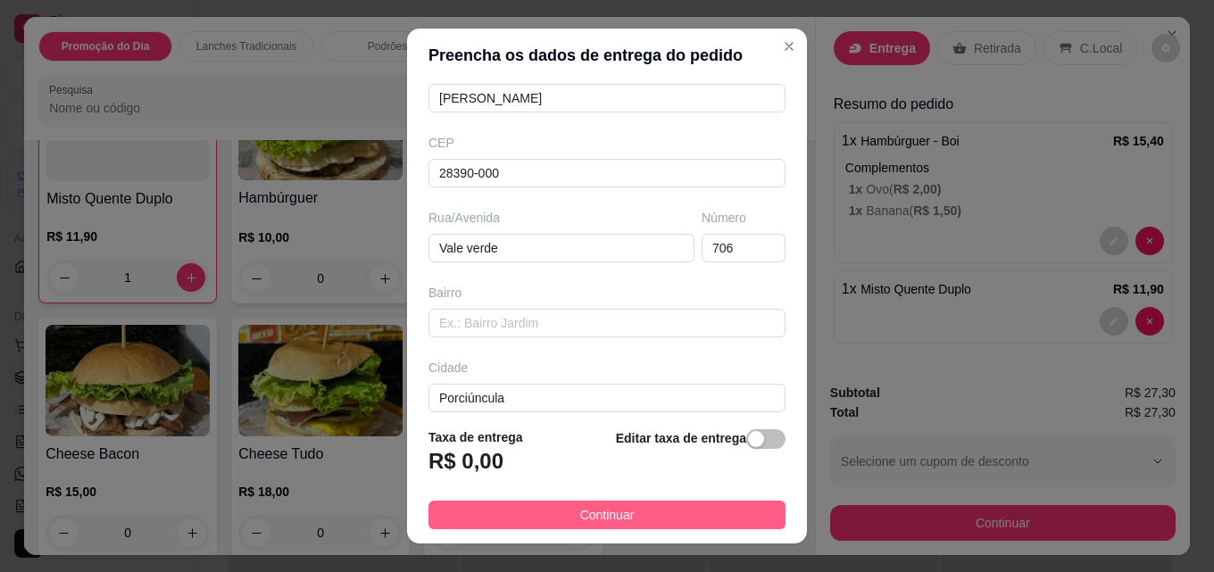
type input "[PERSON_NAME]"
click at [627, 513] on button "Continuar" at bounding box center [607, 515] width 357 height 29
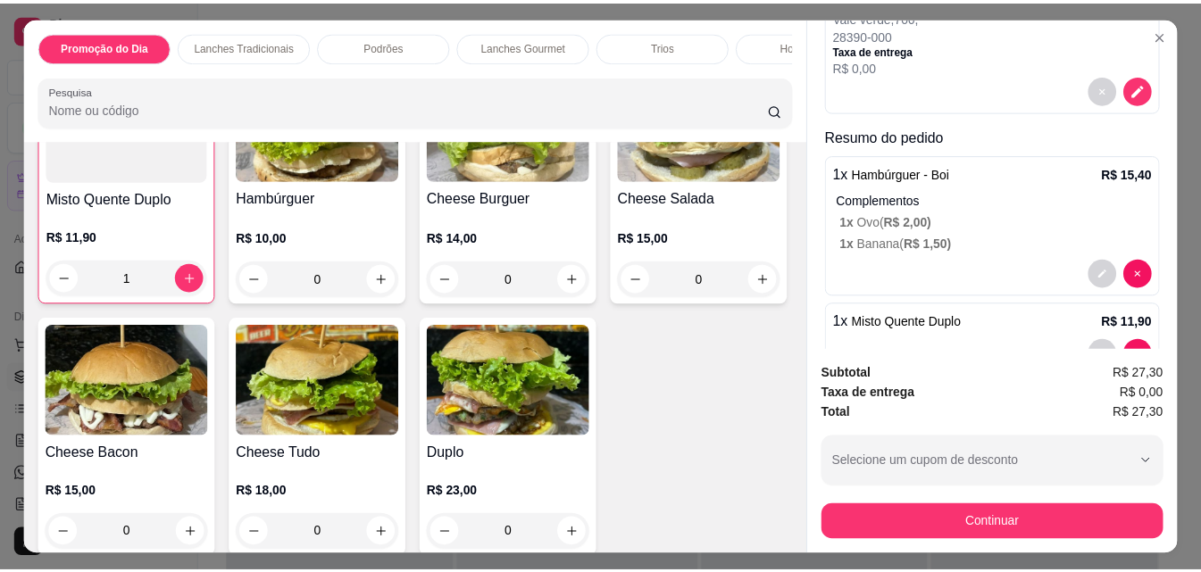
scroll to position [0, 0]
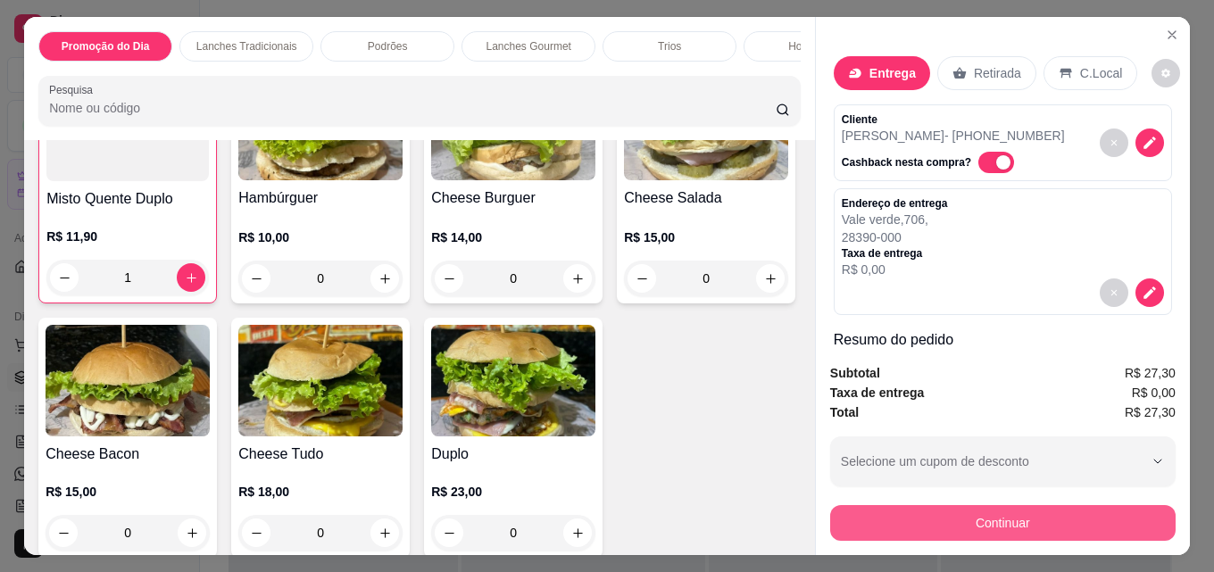
click at [1013, 532] on button "Continuar" at bounding box center [1003, 523] width 346 height 36
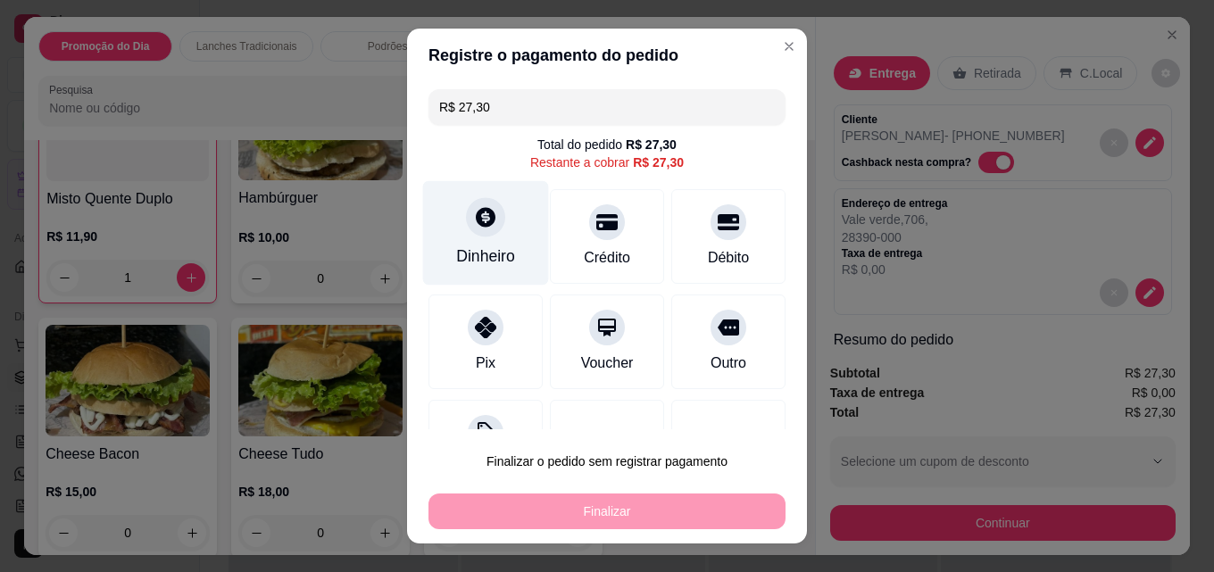
click at [479, 225] on icon at bounding box center [486, 217] width 20 height 20
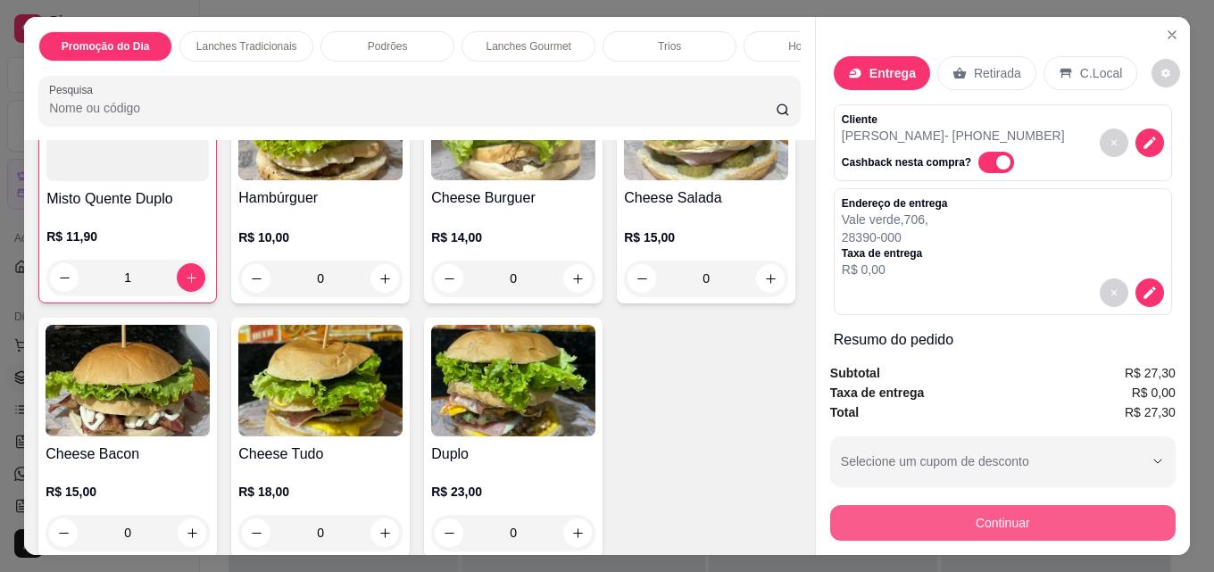
click at [981, 521] on button "Continuar" at bounding box center [1003, 523] width 346 height 36
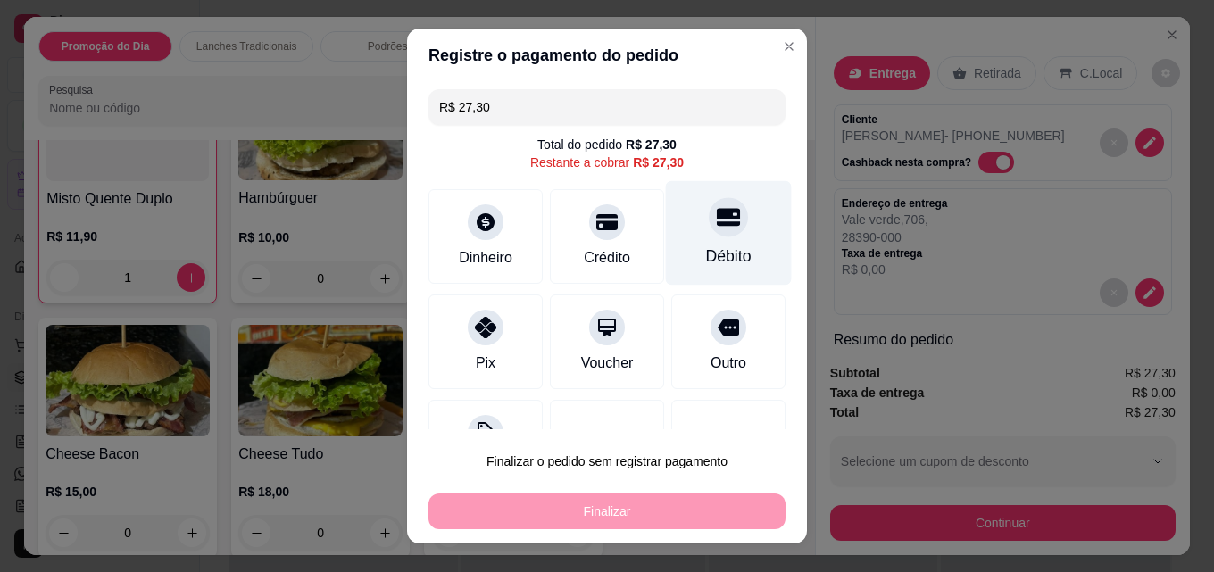
click at [699, 244] on div "Débito" at bounding box center [729, 233] width 126 height 104
type input "R$ 0,00"
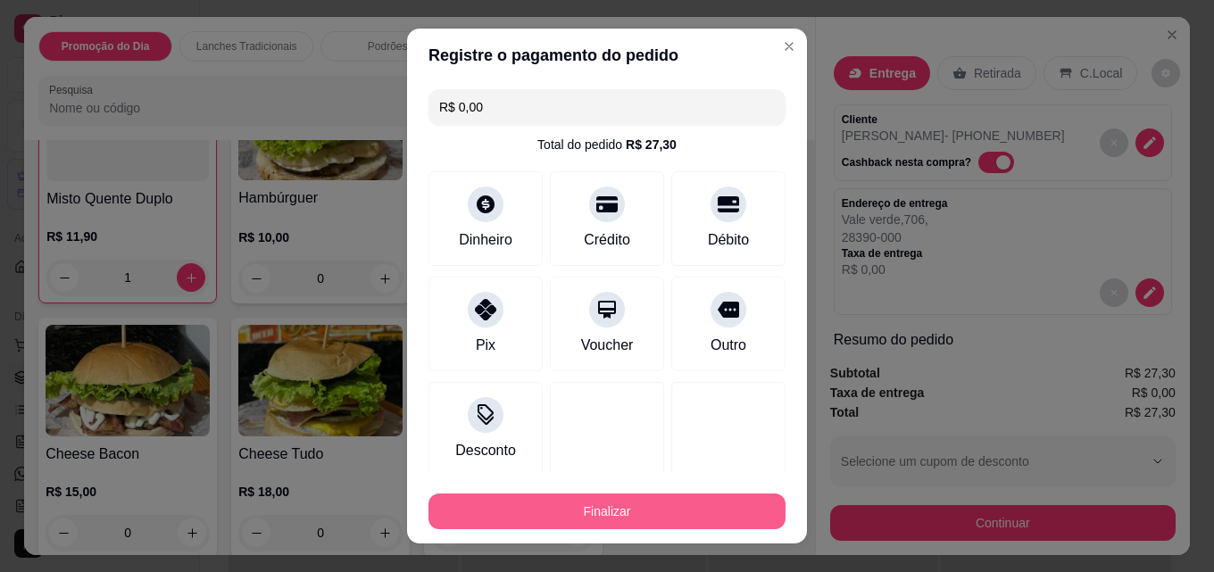
click at [614, 521] on button "Finalizar" at bounding box center [607, 512] width 357 height 36
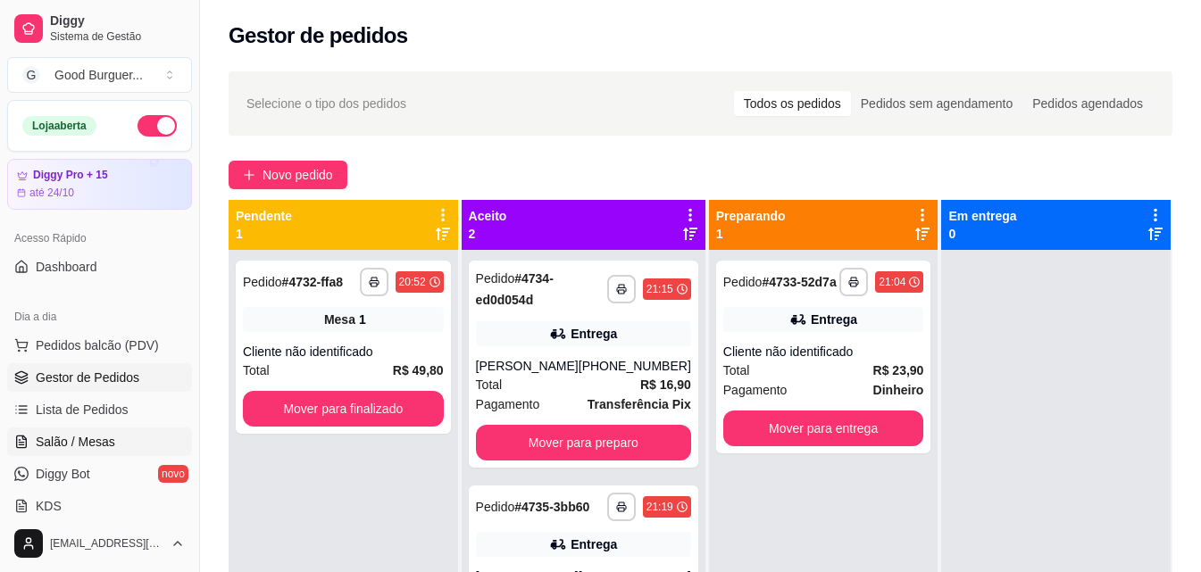
click at [60, 449] on span "Salão / Mesas" at bounding box center [75, 442] width 79 height 18
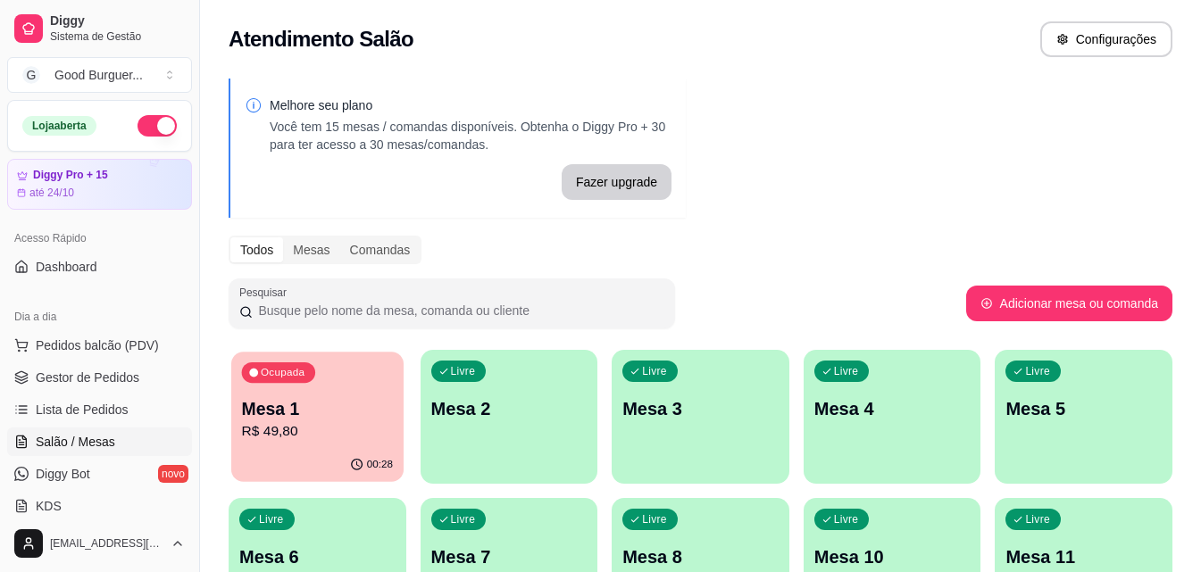
click at [346, 380] on div "Ocupada Mesa 1 R$ 49,80" at bounding box center [317, 400] width 172 height 96
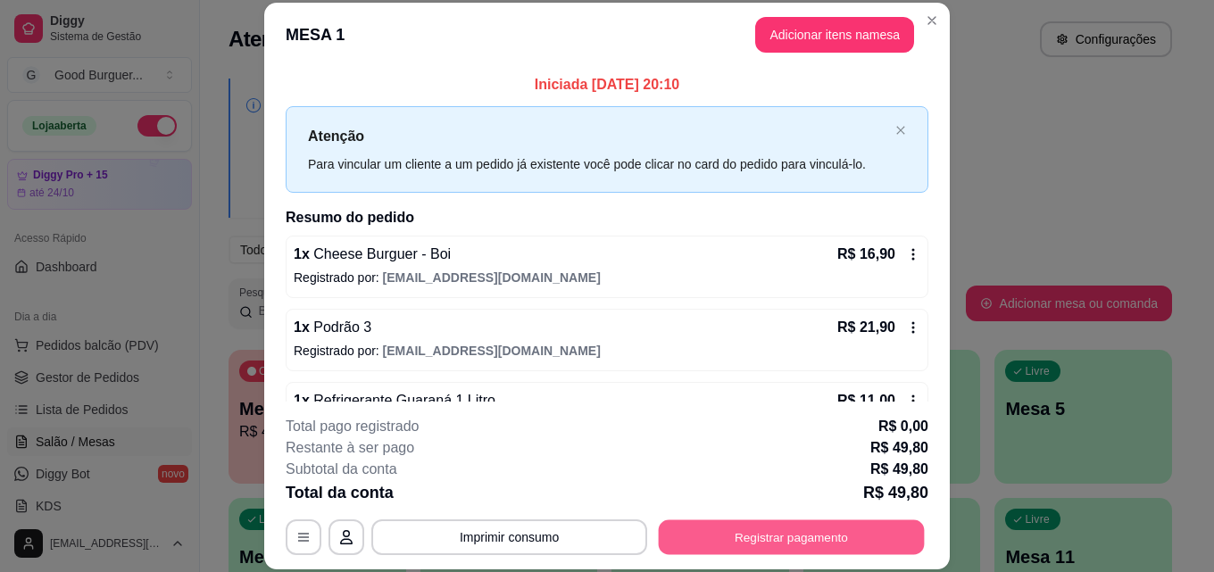
click at [765, 539] on button "Registrar pagamento" at bounding box center [792, 537] width 266 height 35
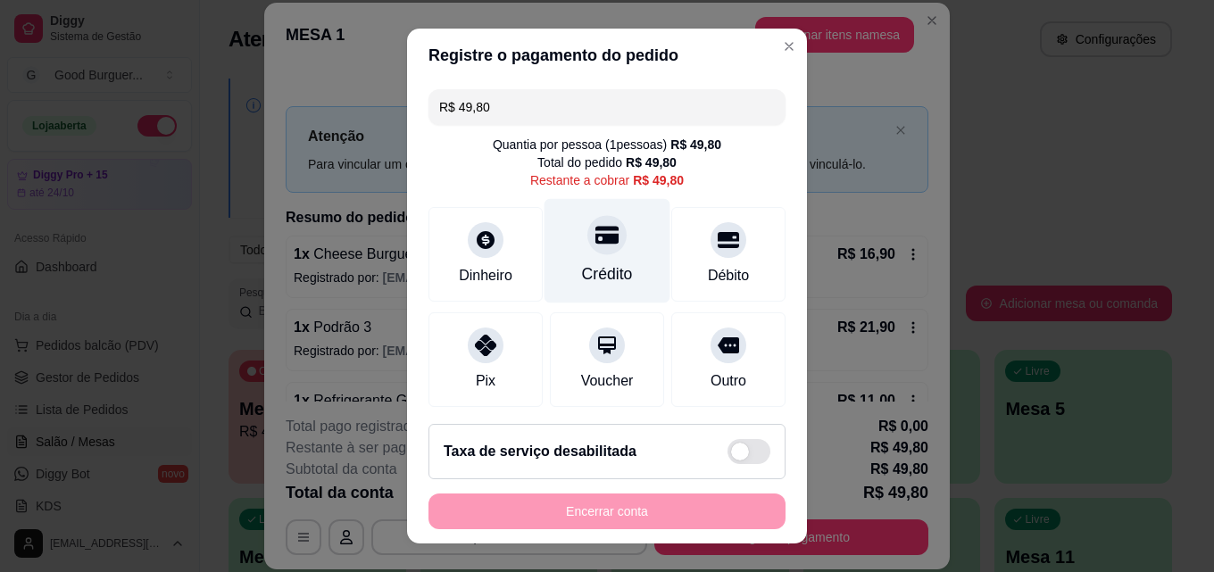
click at [596, 241] on icon at bounding box center [607, 234] width 23 height 23
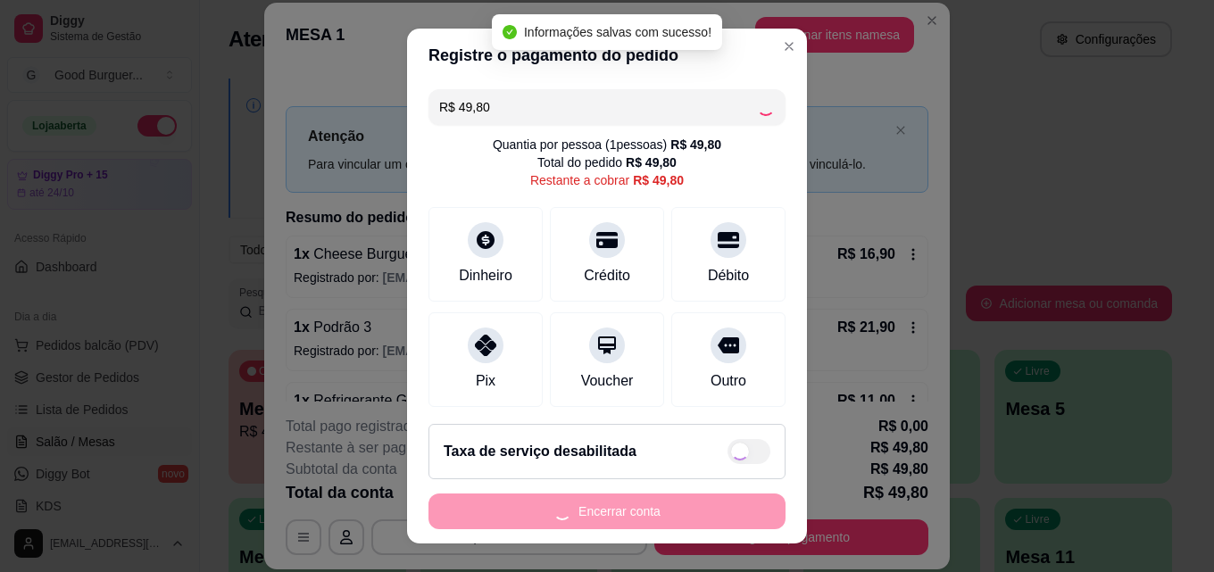
type input "R$ 0,00"
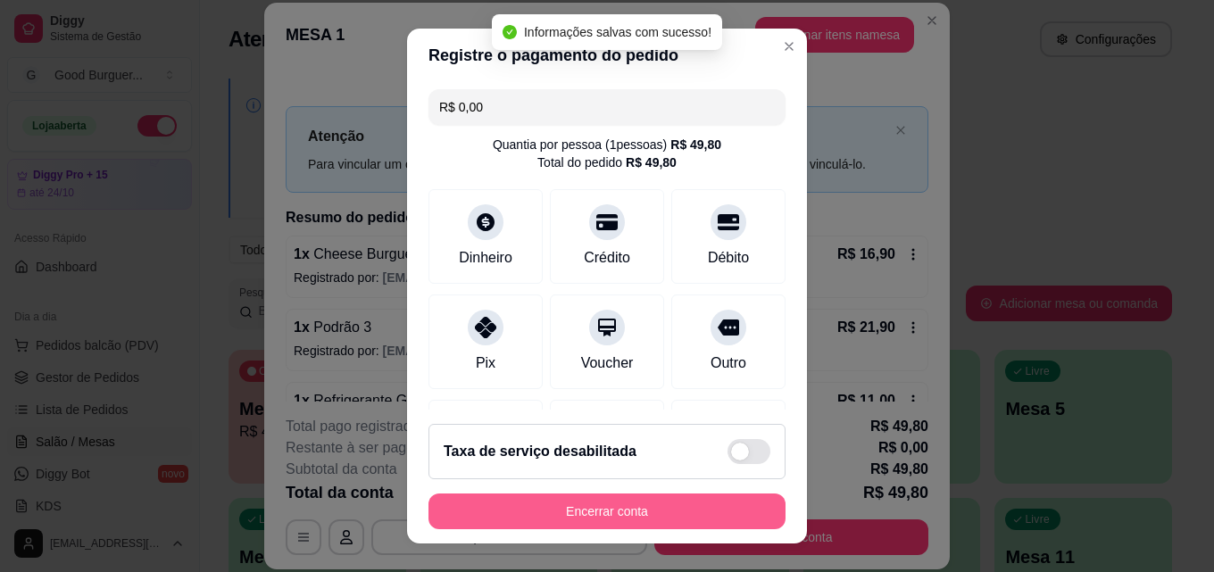
click at [613, 507] on button "Encerrar conta" at bounding box center [607, 512] width 357 height 36
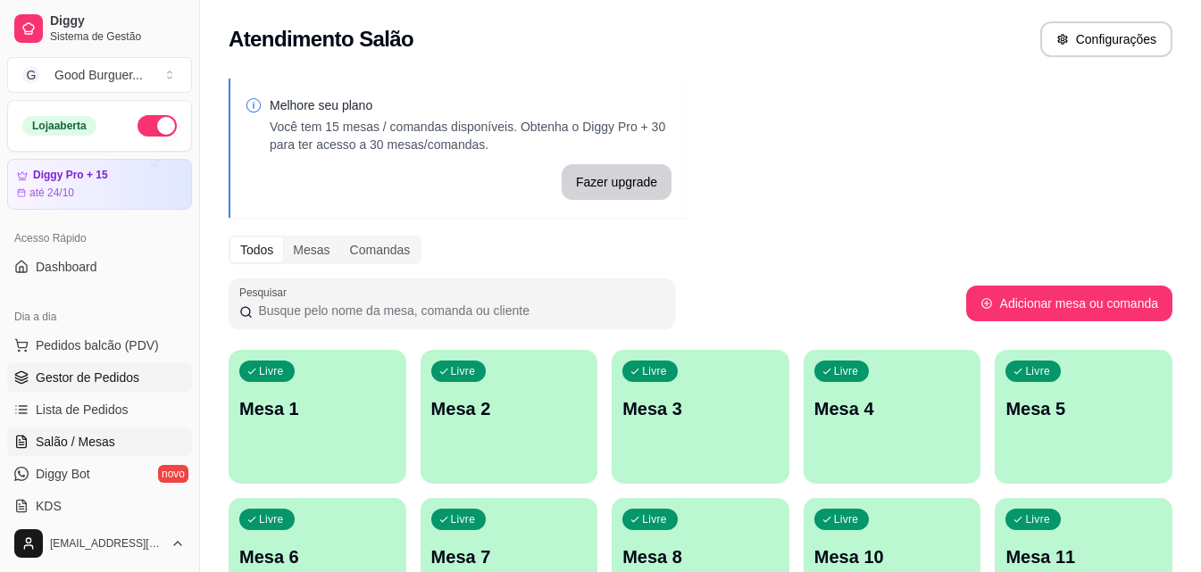
click at [170, 375] on link "Gestor de Pedidos" at bounding box center [99, 377] width 185 height 29
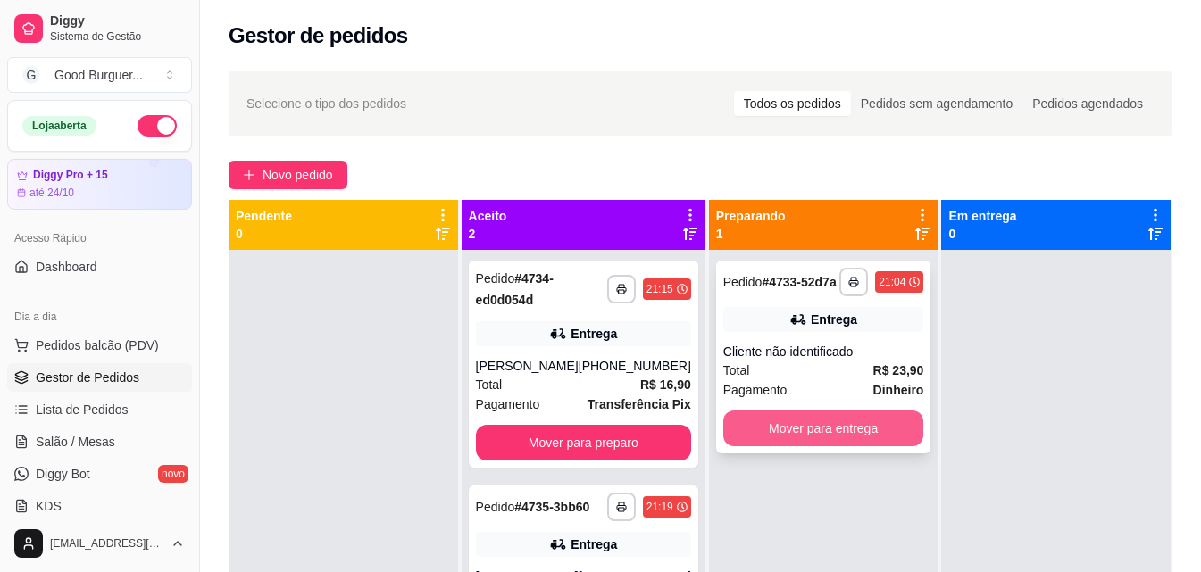
click at [860, 421] on button "Mover para entrega" at bounding box center [823, 429] width 201 height 36
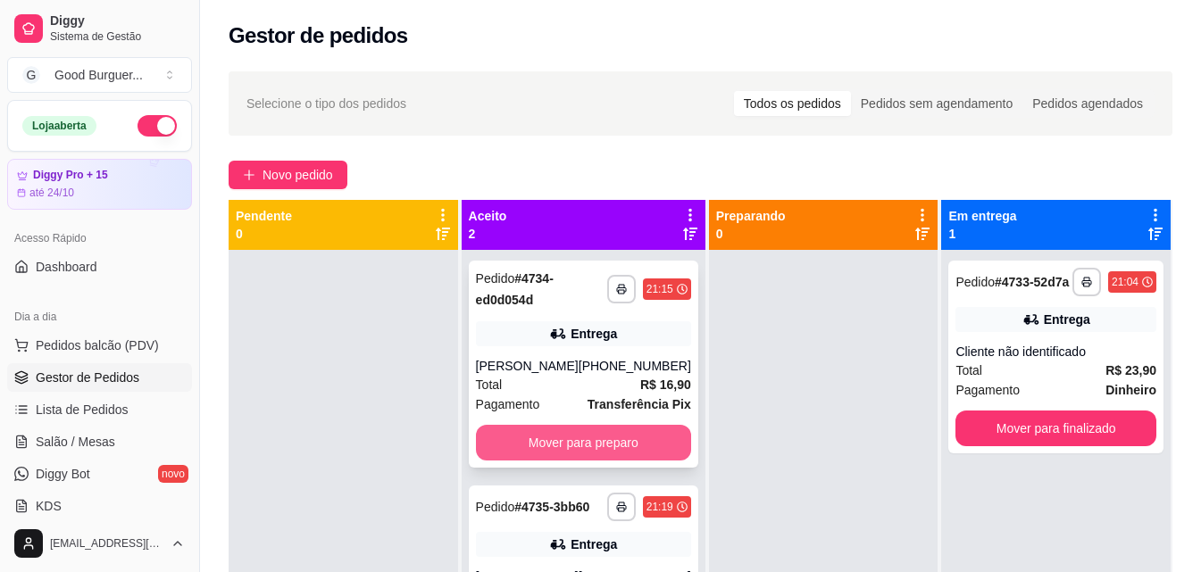
click at [647, 461] on button "Mover para preparo" at bounding box center [583, 443] width 215 height 36
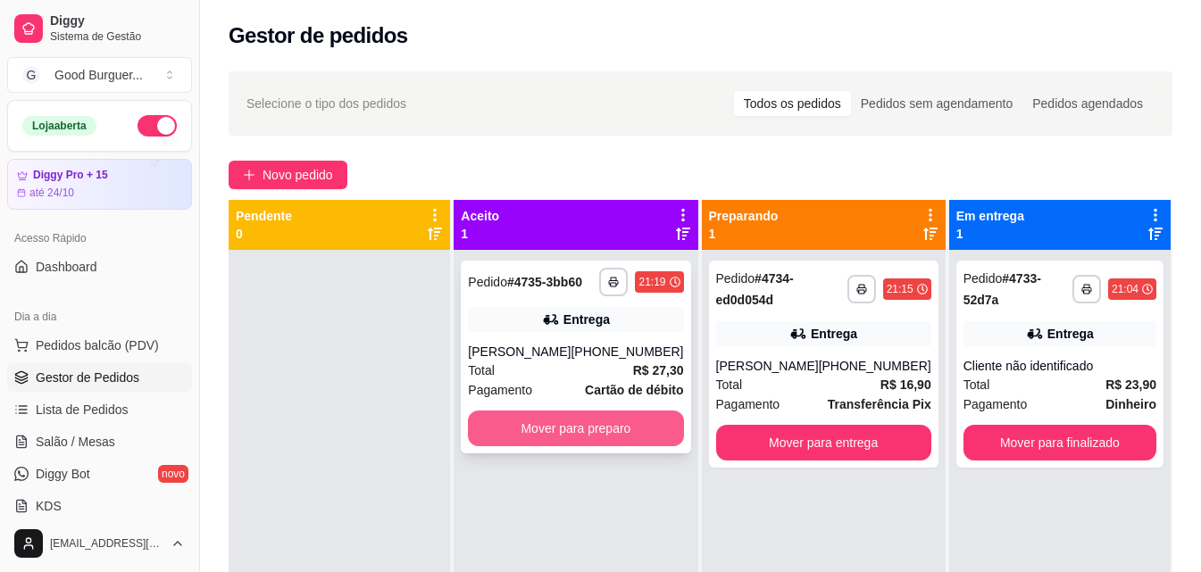
click at [639, 435] on button "Mover para preparo" at bounding box center [575, 429] width 215 height 36
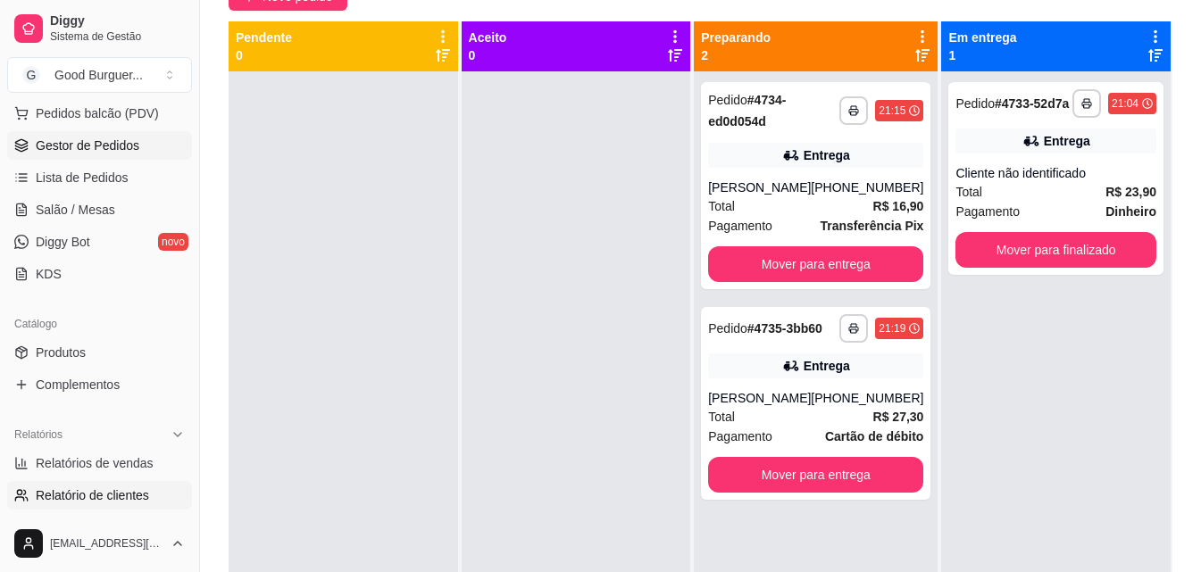
scroll to position [357, 0]
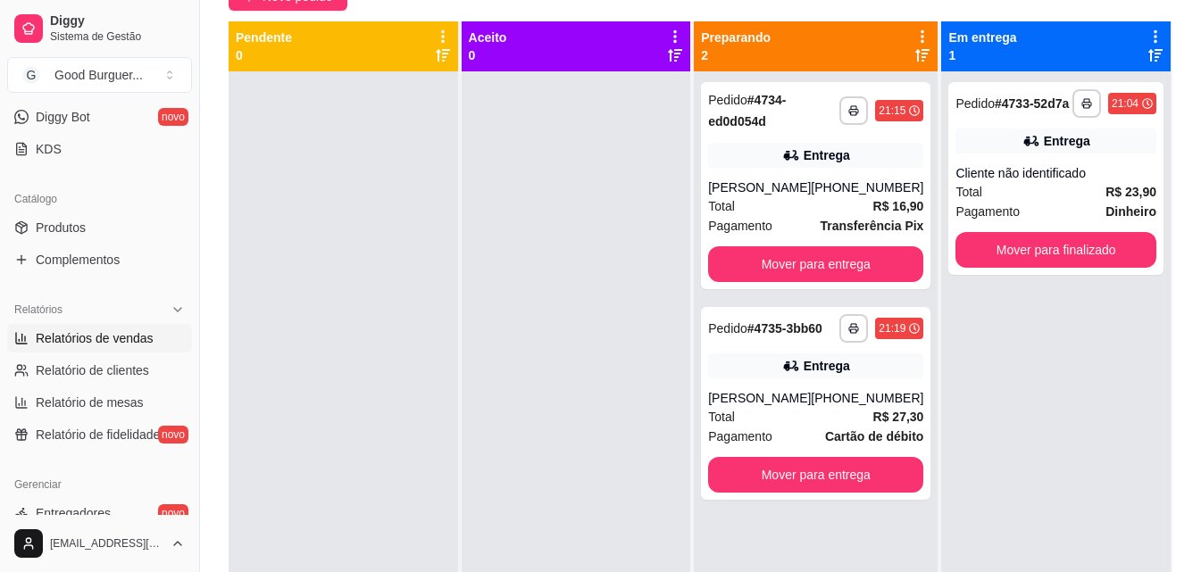
click at [97, 336] on span "Relatórios de vendas" at bounding box center [95, 338] width 118 height 18
select select "ALL"
select select "0"
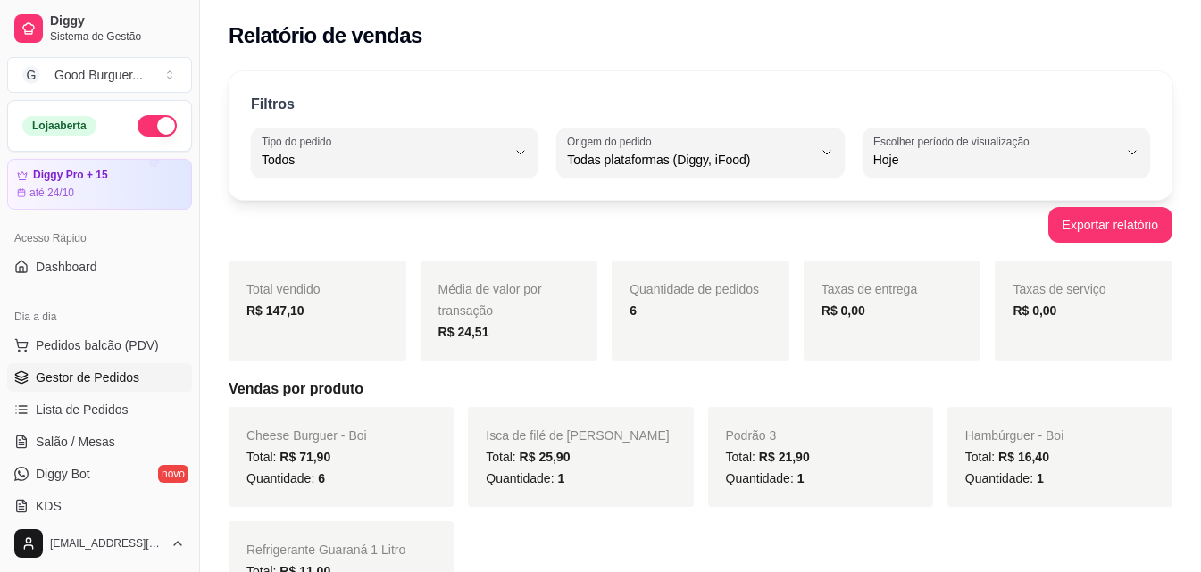
click at [112, 379] on span "Gestor de Pedidos" at bounding box center [88, 378] width 104 height 18
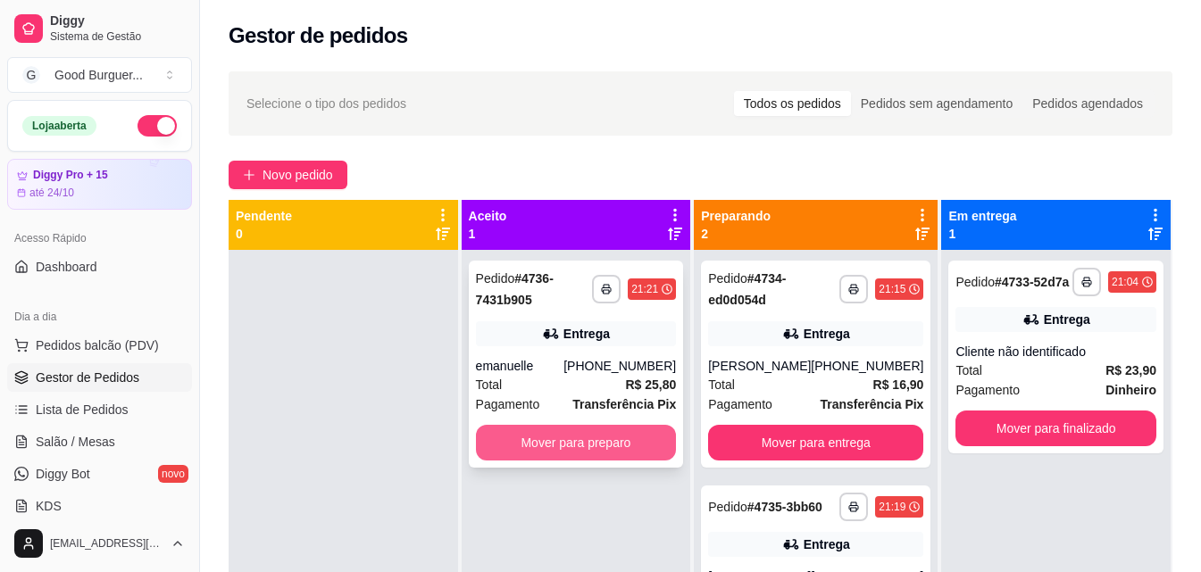
click at [608, 435] on button "Mover para preparo" at bounding box center [576, 443] width 201 height 36
click at [569, 441] on button "Mover para preparo" at bounding box center [576, 443] width 195 height 35
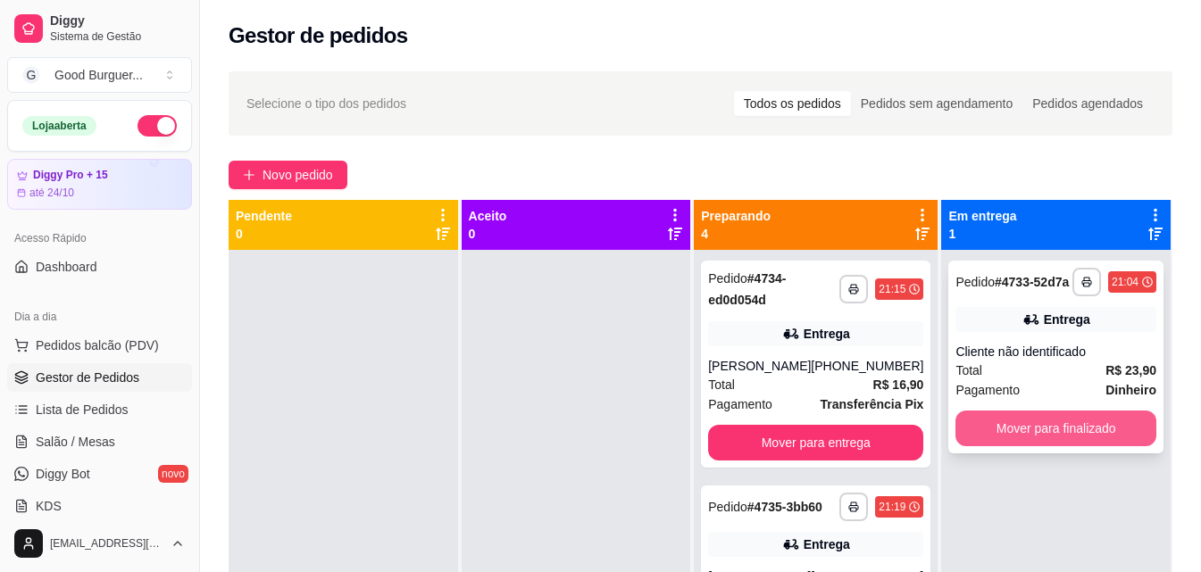
click at [1038, 432] on button "Mover para finalizado" at bounding box center [1055, 429] width 201 height 36
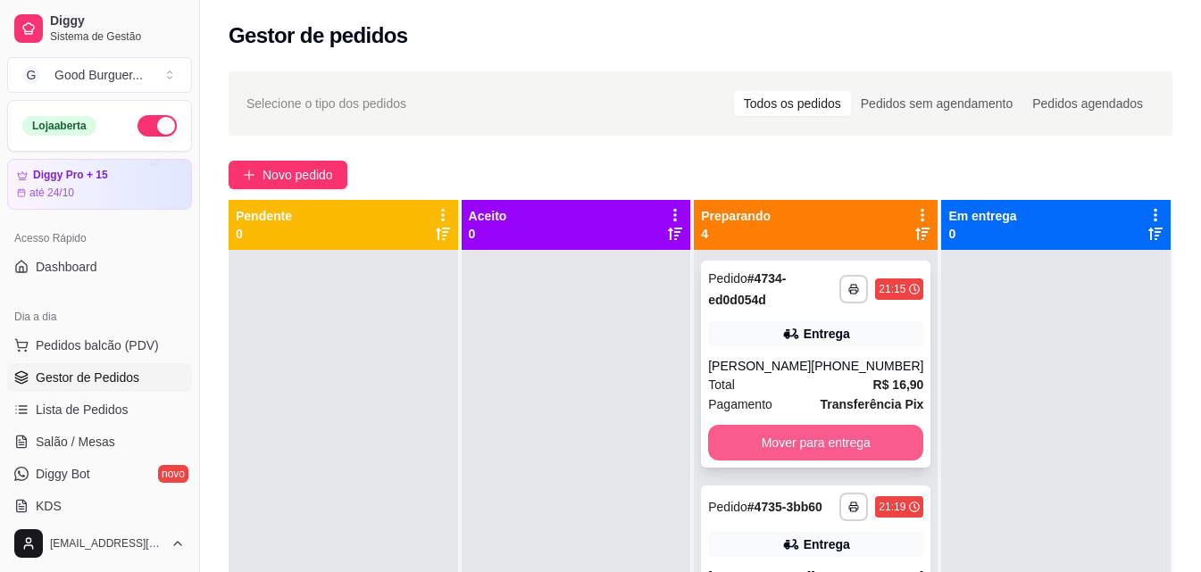
click at [855, 461] on button "Mover para entrega" at bounding box center [815, 443] width 215 height 36
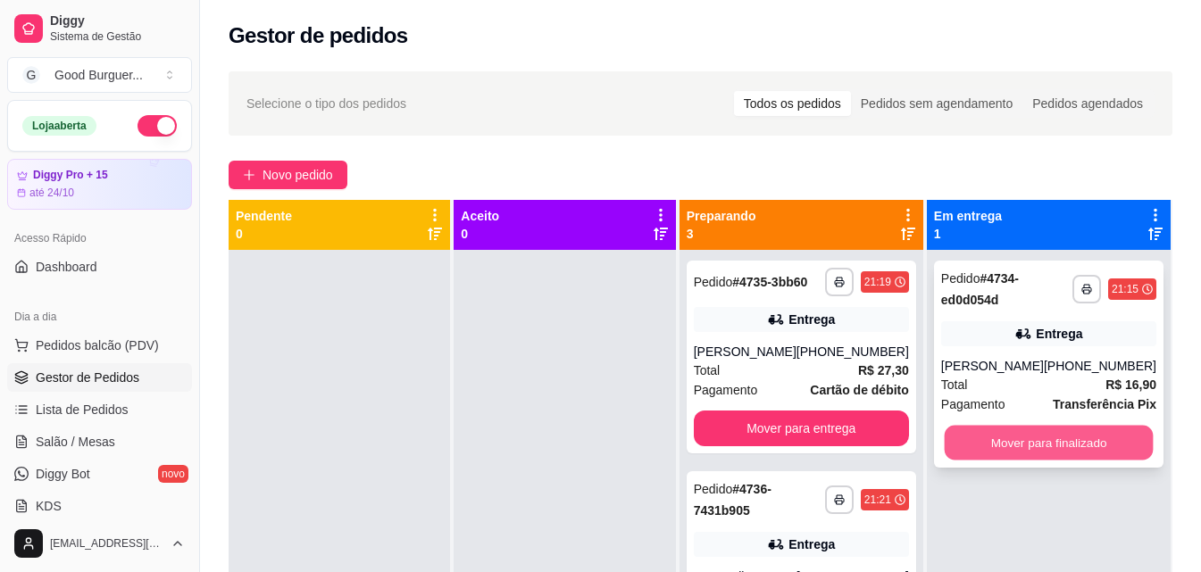
click at [1033, 451] on button "Mover para finalizado" at bounding box center [1048, 443] width 209 height 35
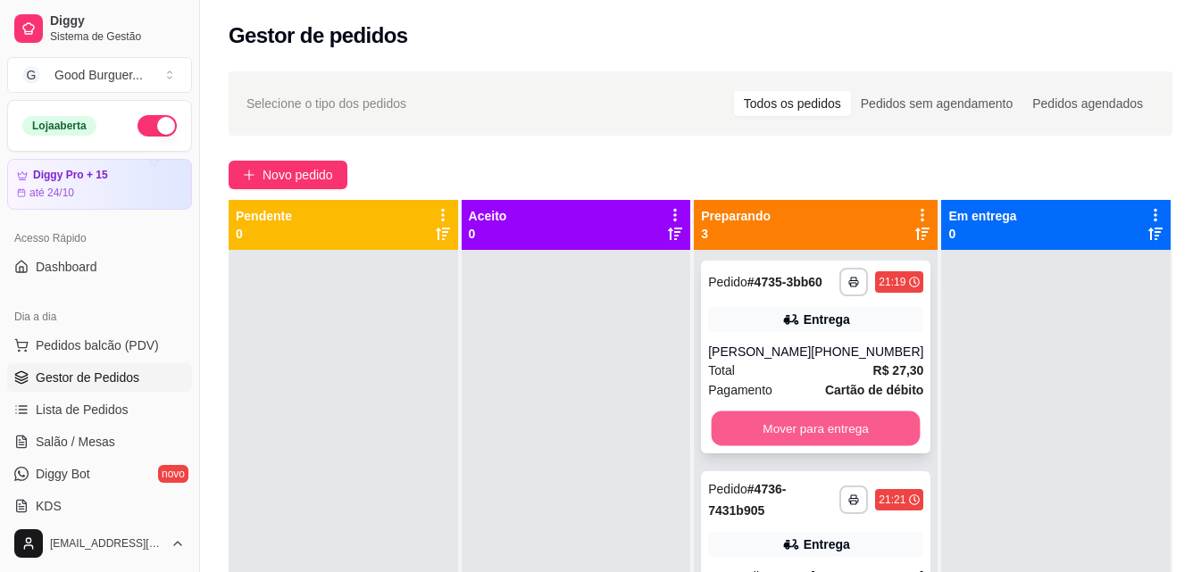
click at [798, 446] on button "Mover para entrega" at bounding box center [816, 429] width 209 height 35
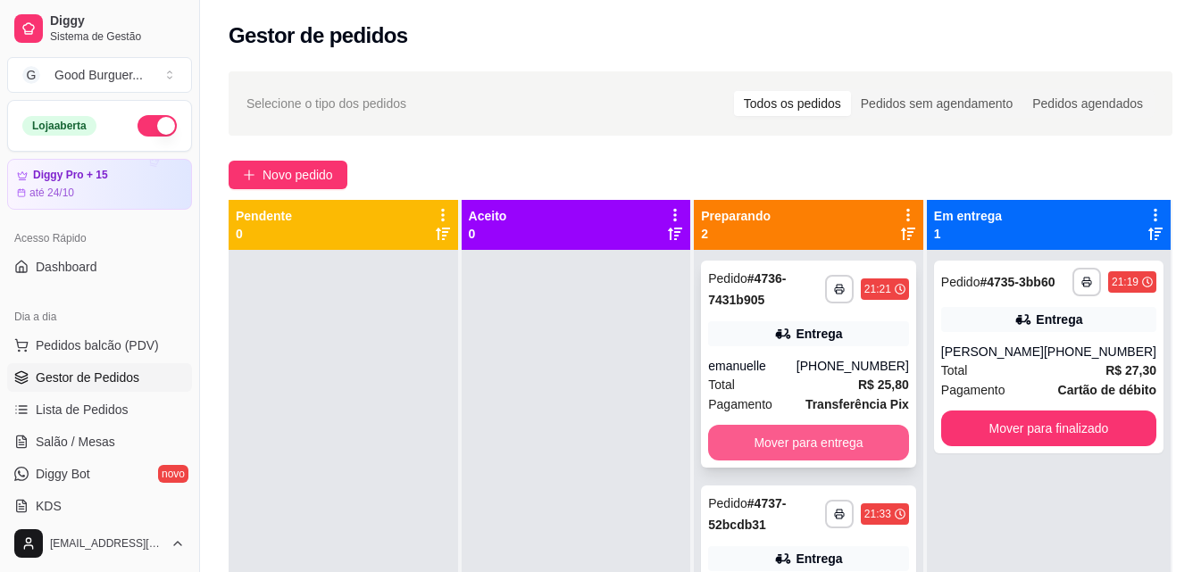
click at [799, 442] on button "Mover para entrega" at bounding box center [808, 443] width 201 height 36
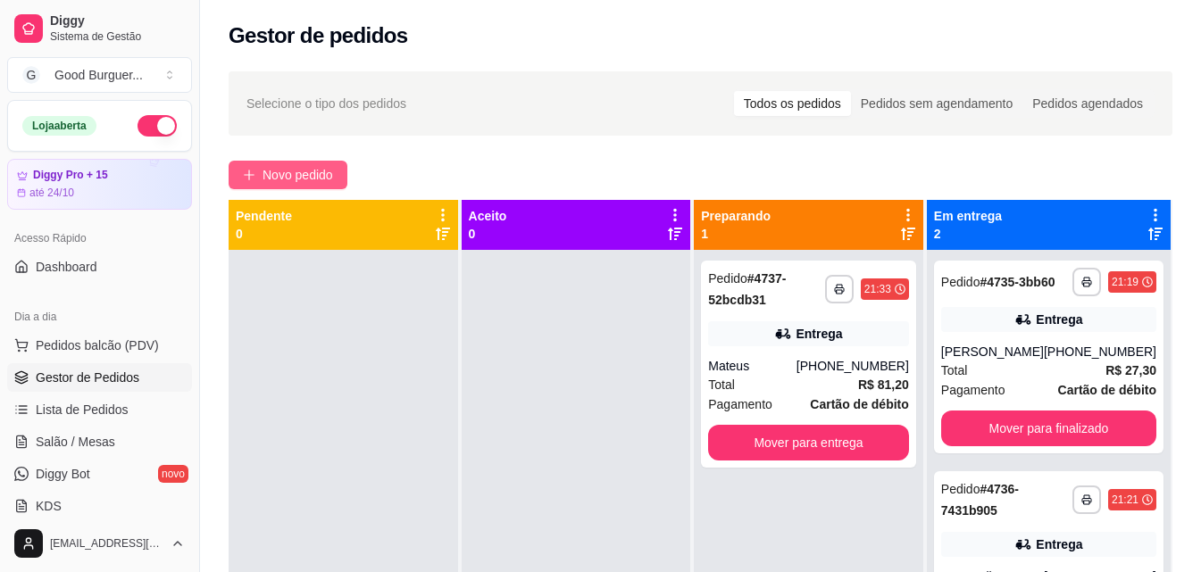
click at [307, 179] on span "Novo pedido" at bounding box center [298, 175] width 71 height 20
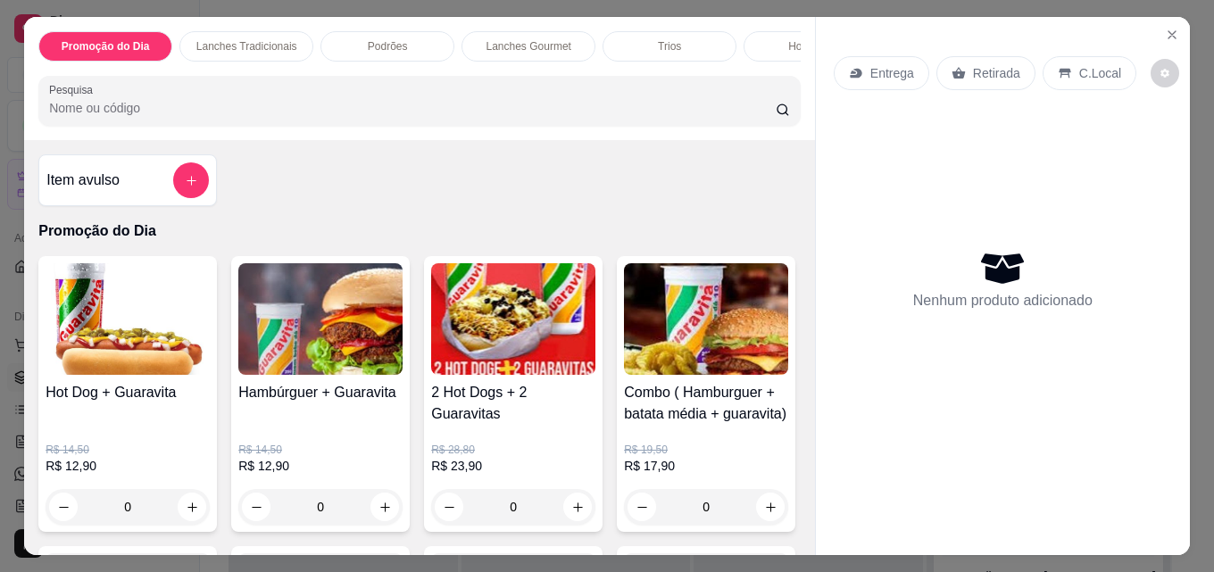
click at [958, 75] on div "Retirada" at bounding box center [986, 73] width 99 height 34
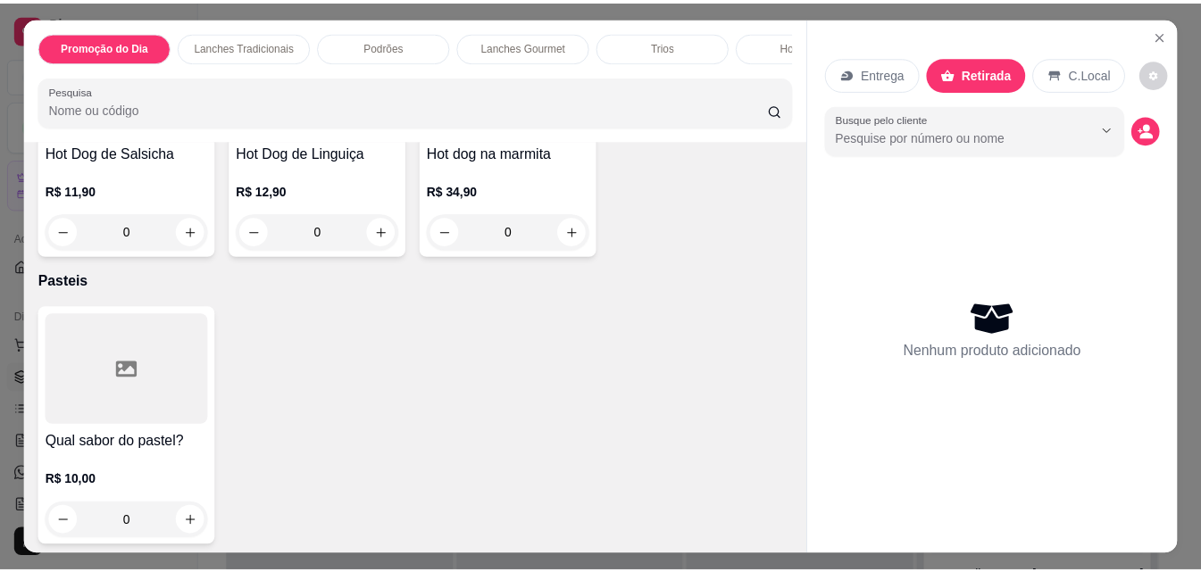
scroll to position [3482, 0]
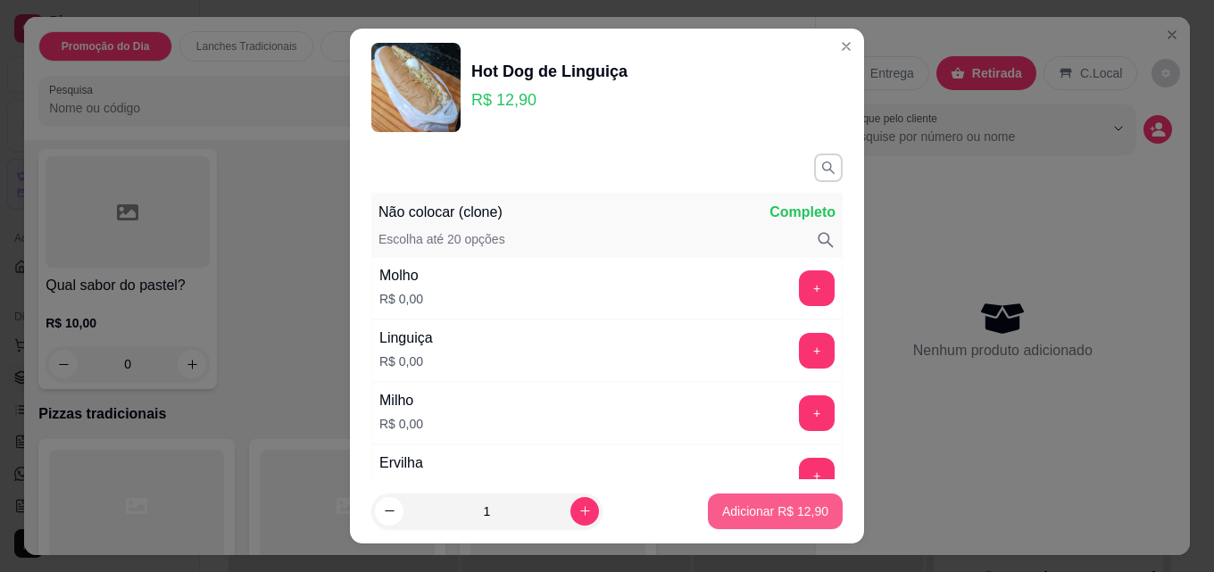
click at [789, 512] on p "Adicionar R$ 12,90" at bounding box center [775, 512] width 106 height 18
type input "1"
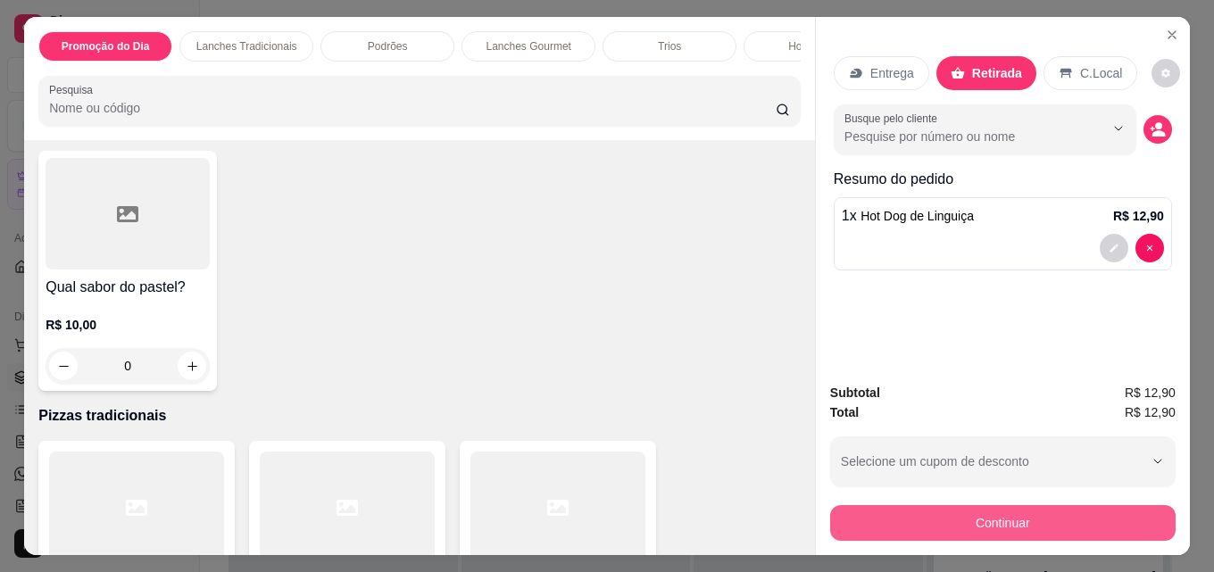
click at [980, 523] on button "Continuar" at bounding box center [1003, 523] width 346 height 36
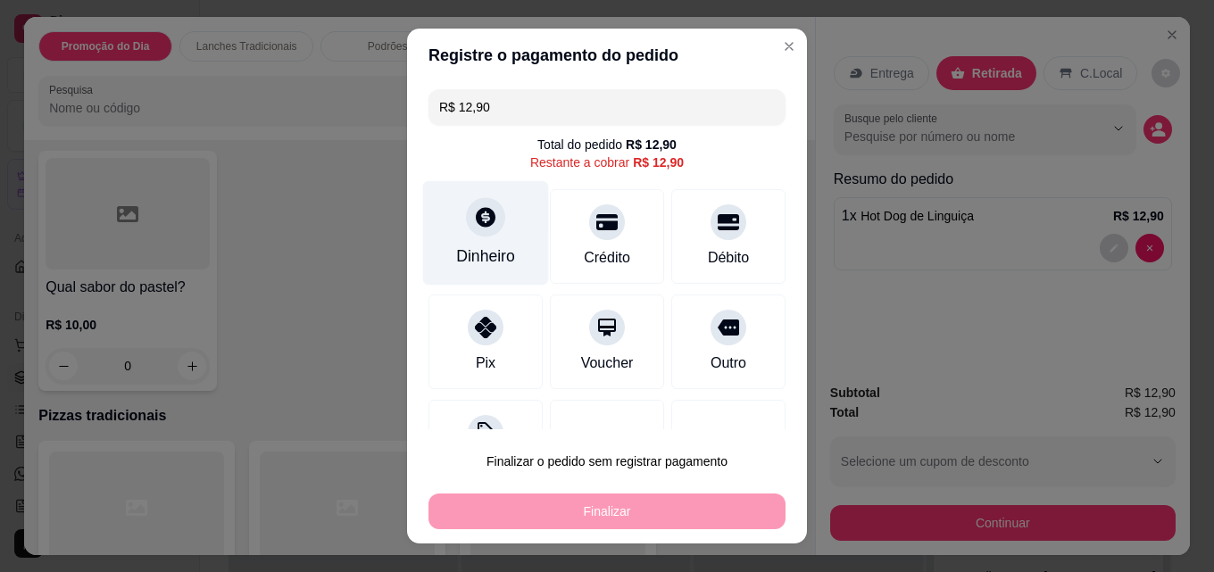
click at [501, 224] on div "Dinheiro" at bounding box center [486, 233] width 126 height 104
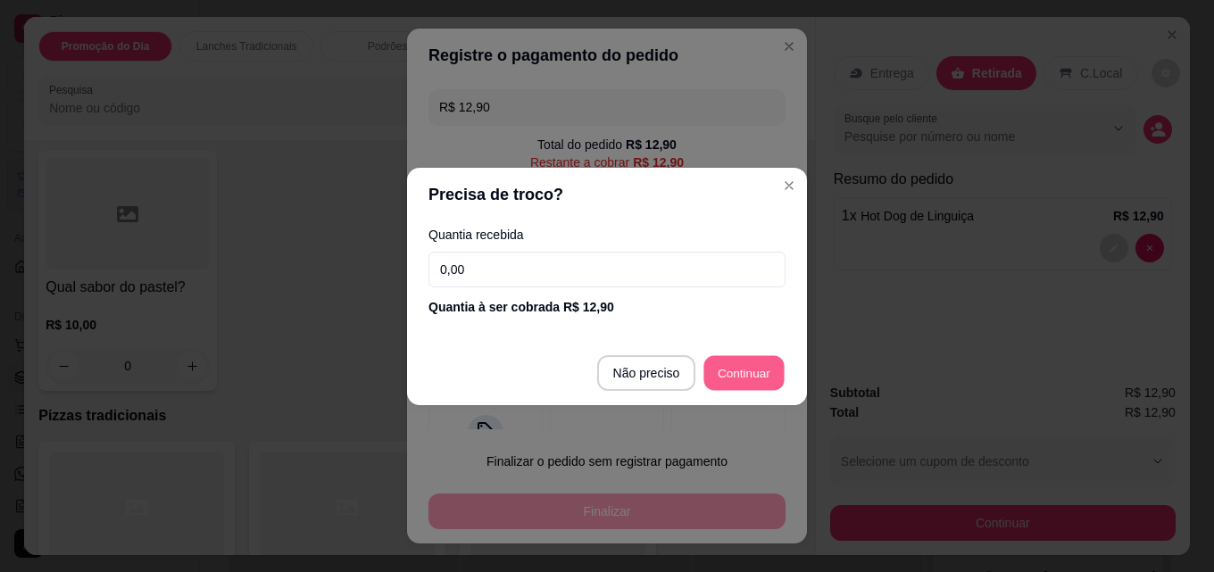
type input "R$ 0,00"
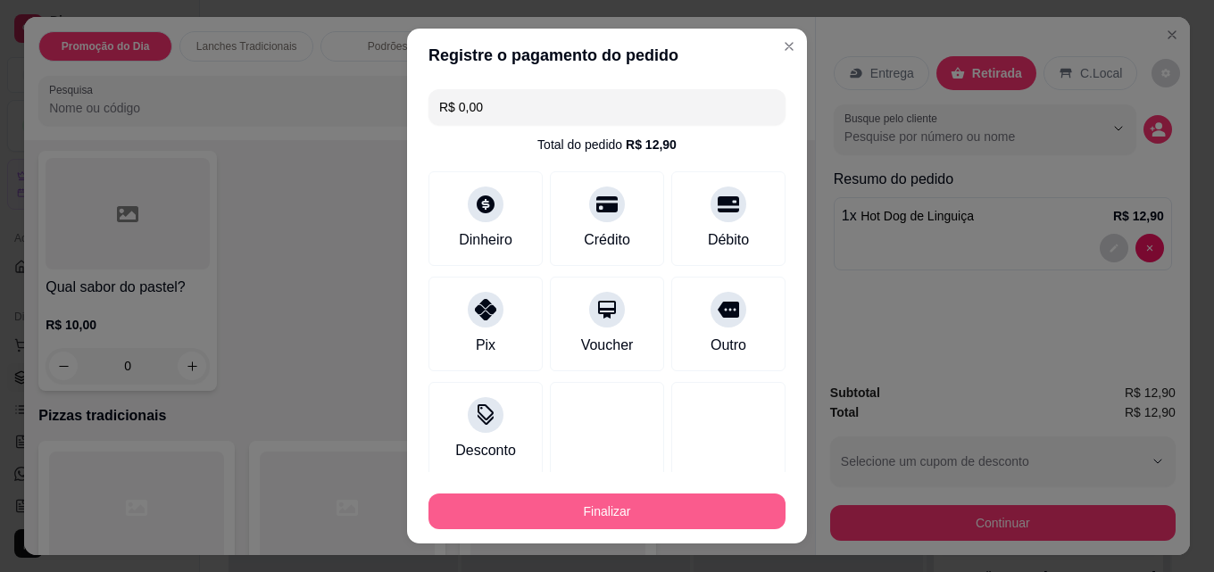
click at [666, 503] on button "Finalizar" at bounding box center [607, 512] width 357 height 36
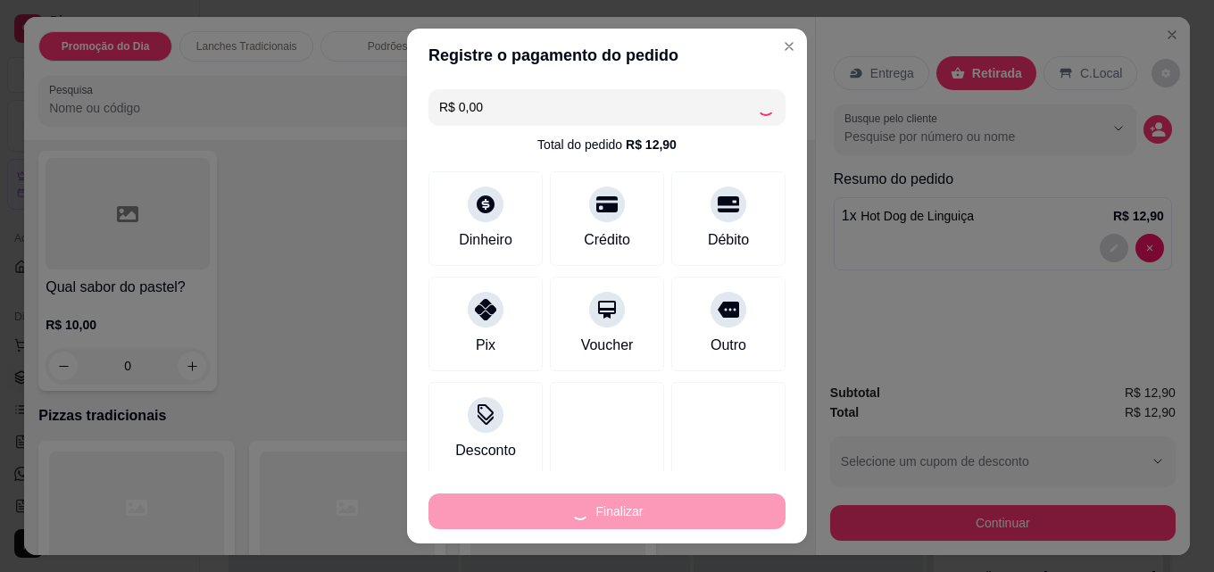
type input "0"
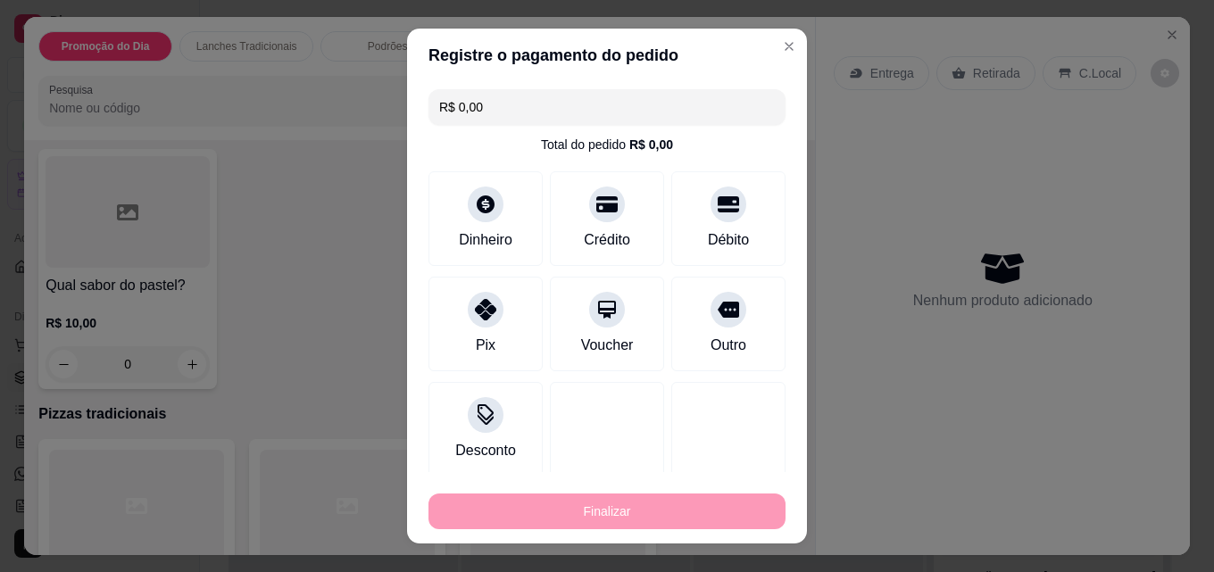
type input "-R$ 12,90"
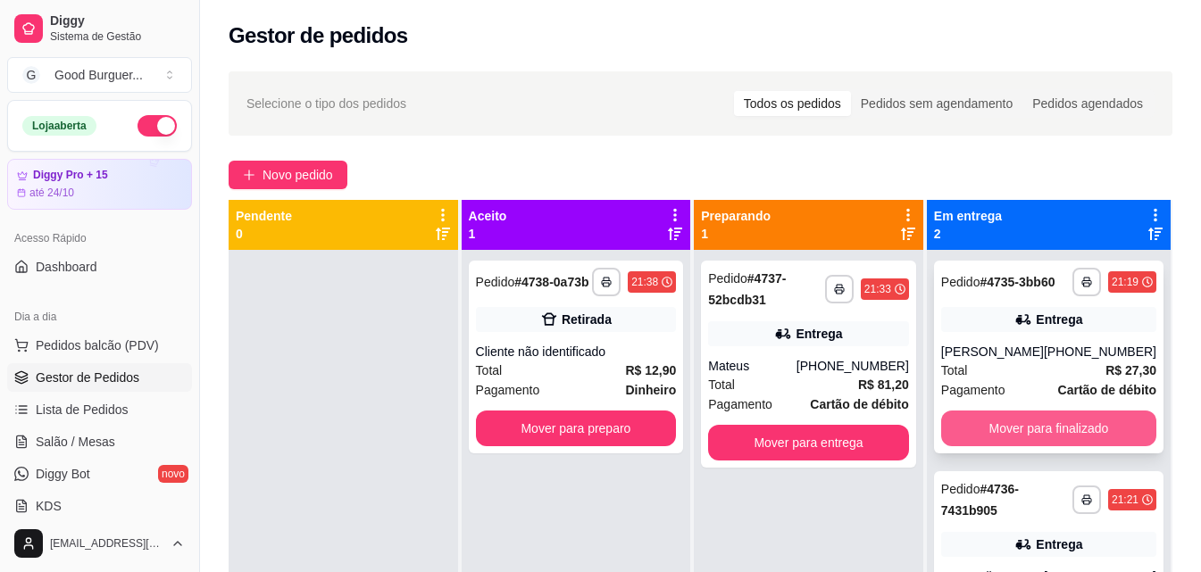
click at [1064, 426] on button "Mover para finalizado" at bounding box center [1048, 429] width 215 height 36
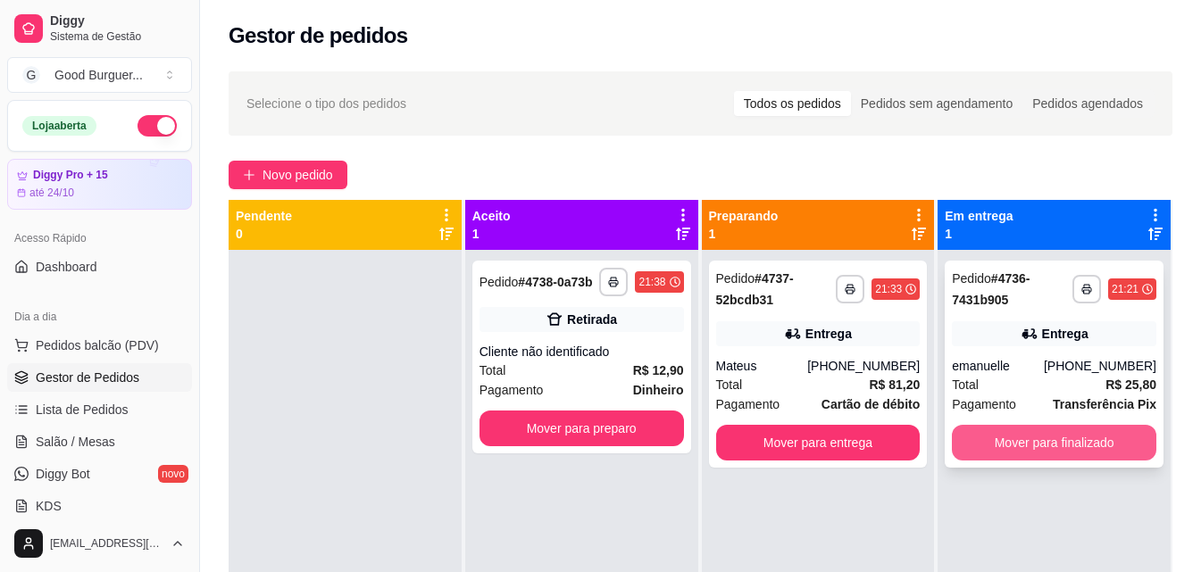
click at [1059, 438] on button "Mover para finalizado" at bounding box center [1054, 443] width 204 height 36
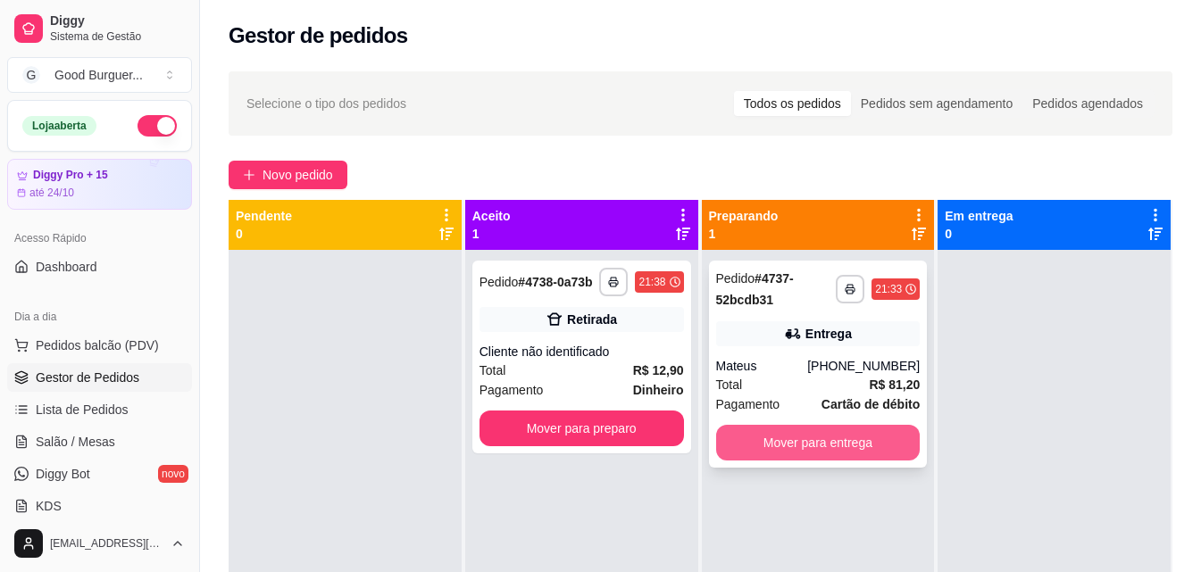
click at [824, 440] on button "Mover para entrega" at bounding box center [818, 443] width 204 height 36
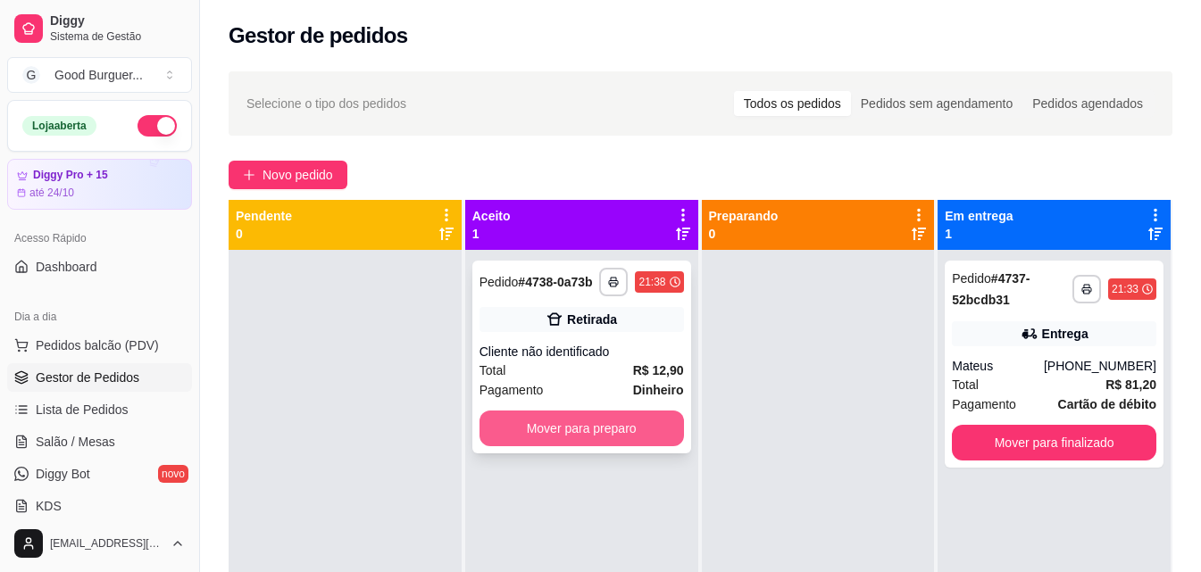
click at [633, 427] on button "Mover para preparo" at bounding box center [581, 429] width 204 height 36
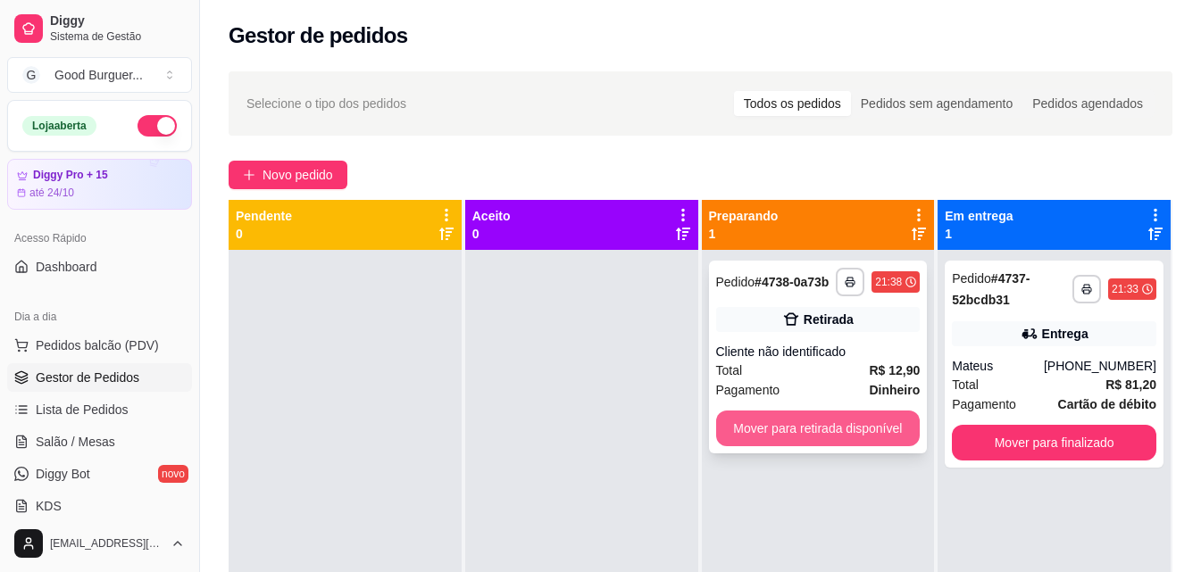
click at [808, 440] on button "Mover para retirada disponível" at bounding box center [818, 429] width 204 height 36
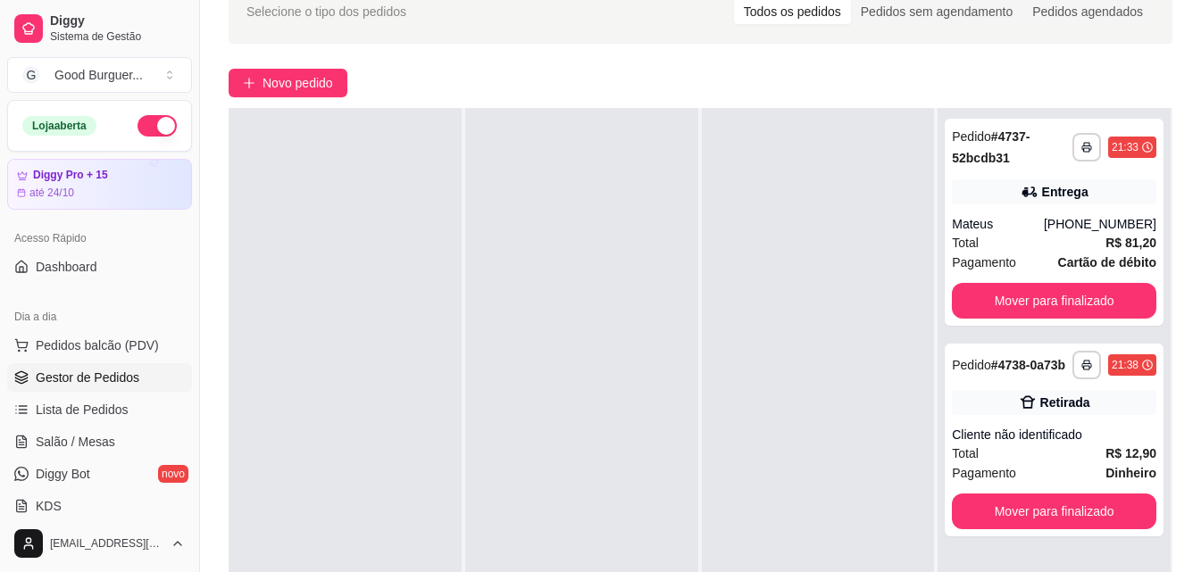
scroll to position [268, 0]
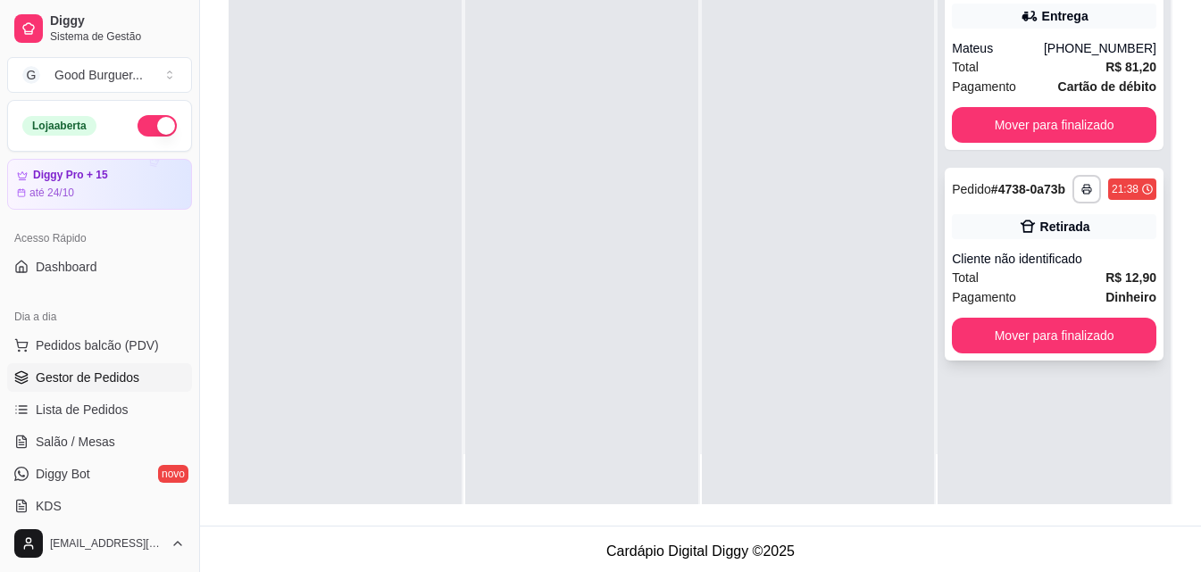
click at [1043, 336] on button "Mover para finalizado" at bounding box center [1054, 336] width 204 height 36
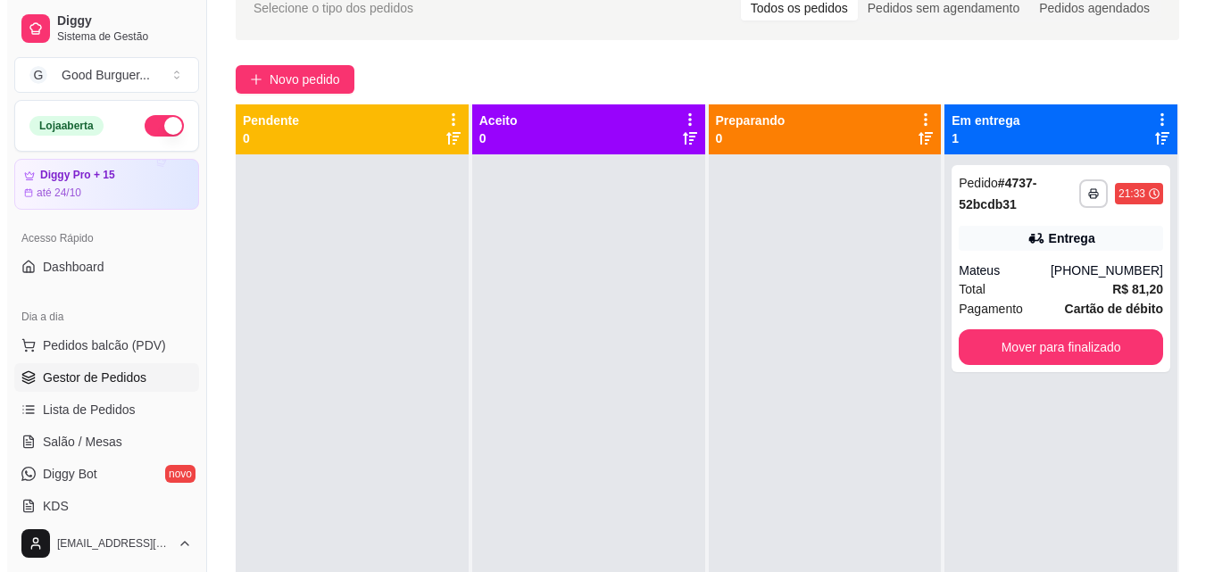
scroll to position [0, 0]
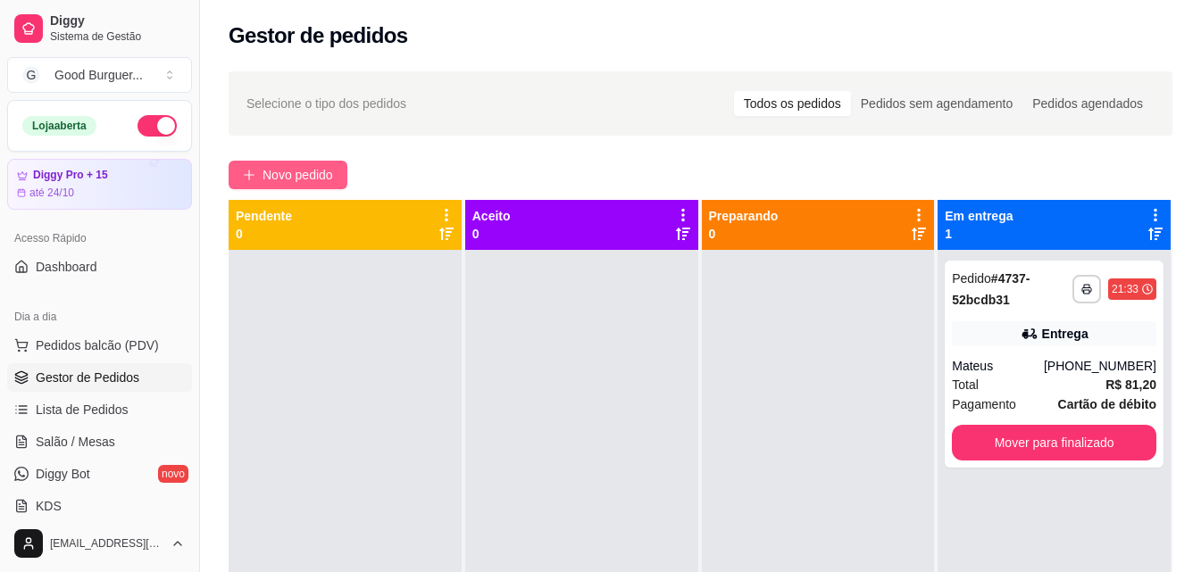
click at [323, 181] on span "Novo pedido" at bounding box center [298, 175] width 71 height 20
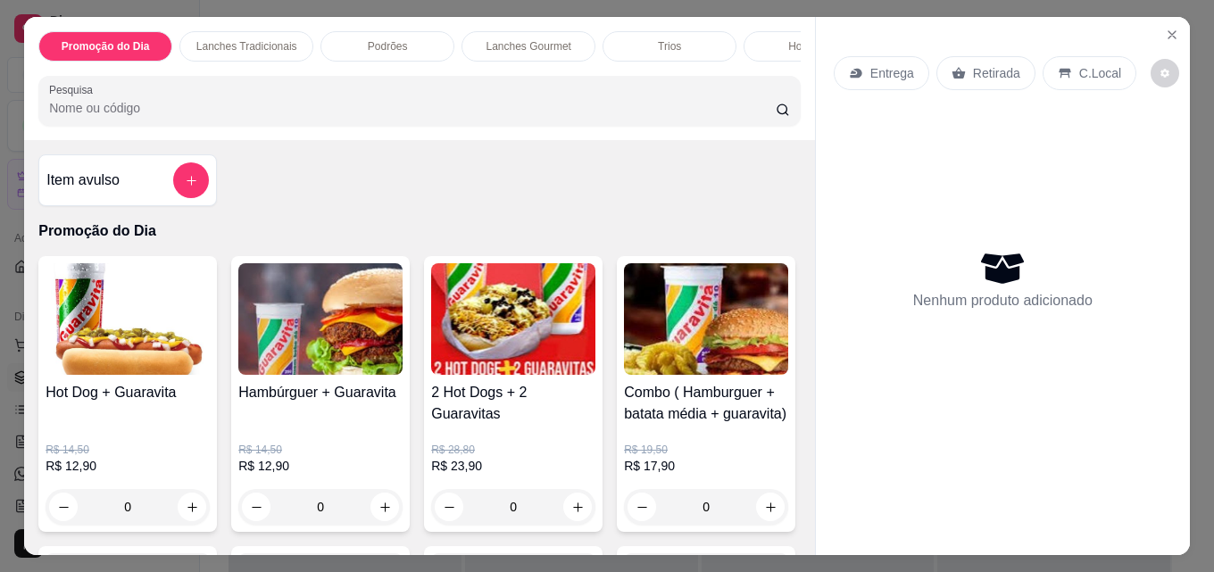
click at [989, 56] on div "Retirada" at bounding box center [986, 73] width 99 height 34
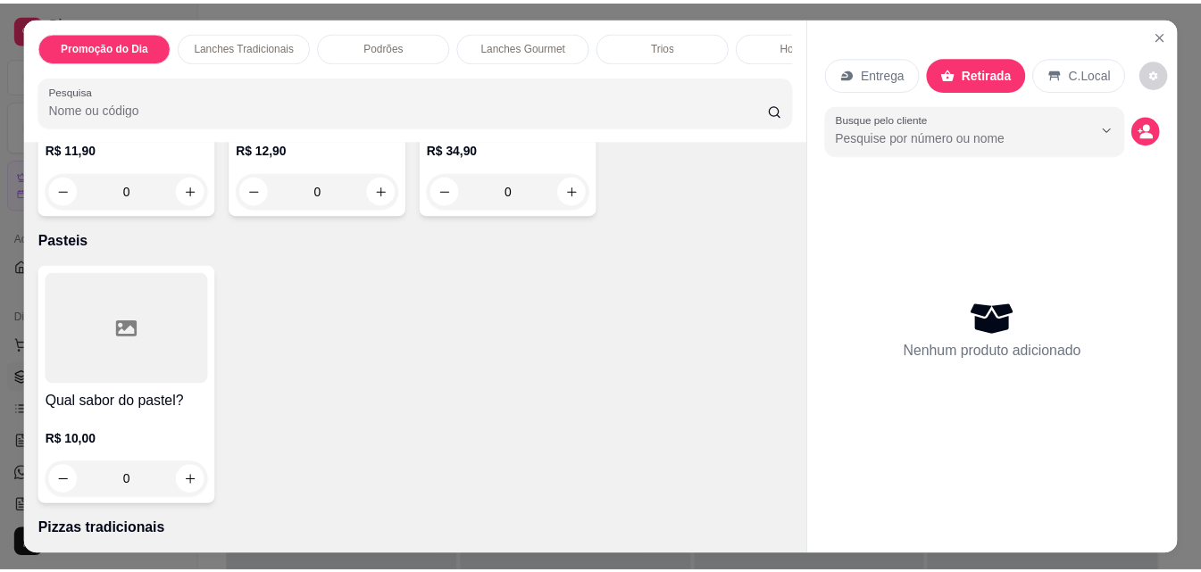
scroll to position [3393, 0]
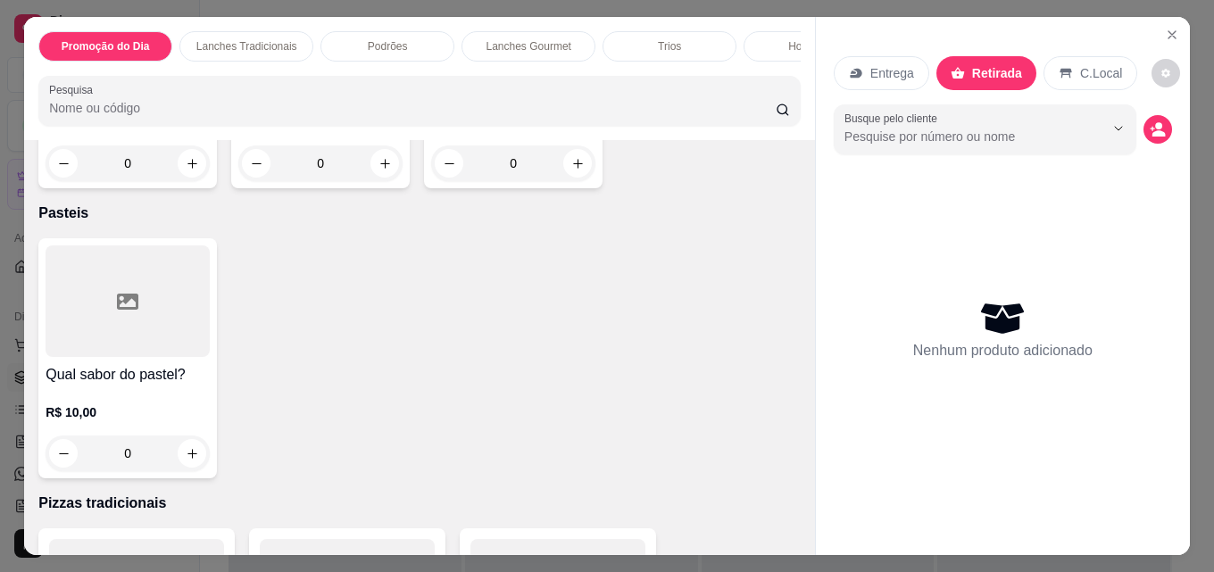
click at [329, 67] on img at bounding box center [320, 11] width 164 height 112
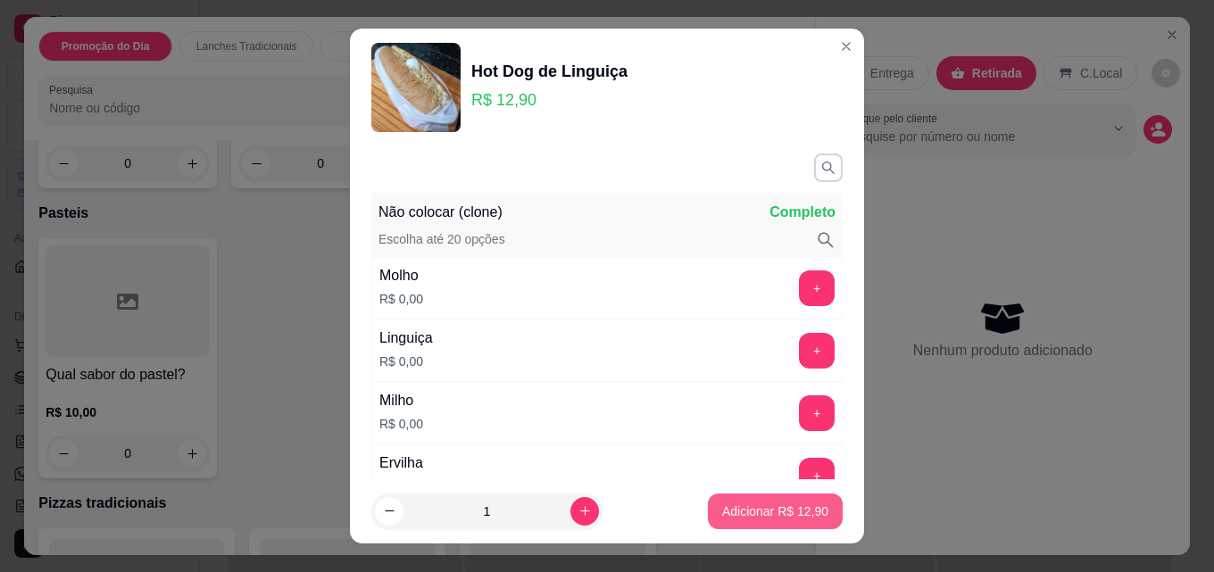
click at [784, 515] on p "Adicionar R$ 12,90" at bounding box center [775, 512] width 106 height 18
type input "1"
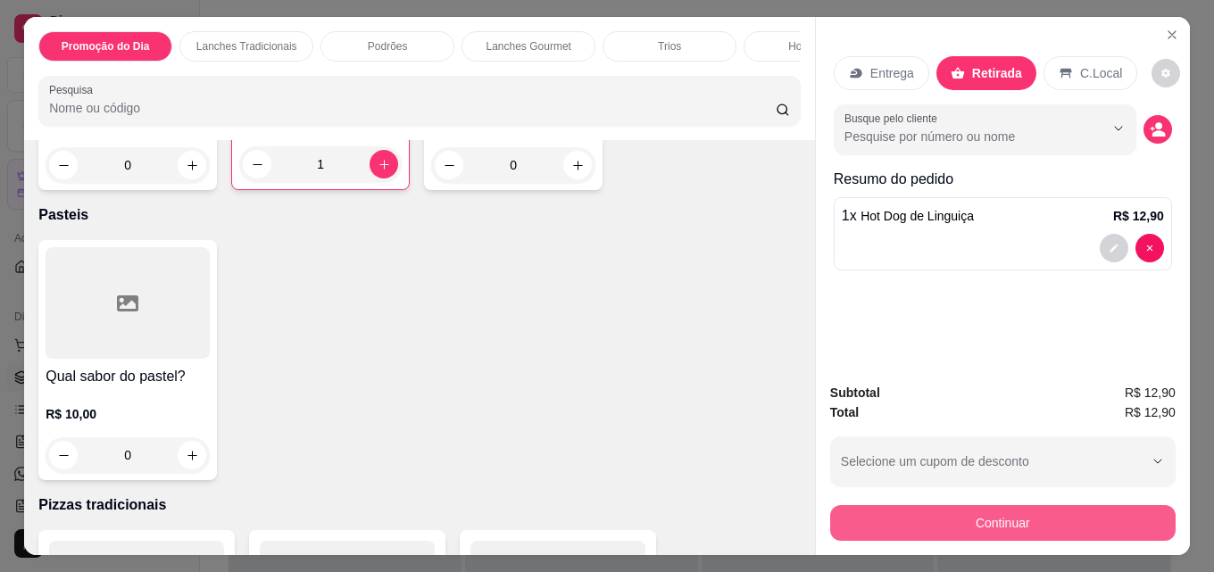
click at [999, 524] on button "Continuar" at bounding box center [1003, 523] width 346 height 36
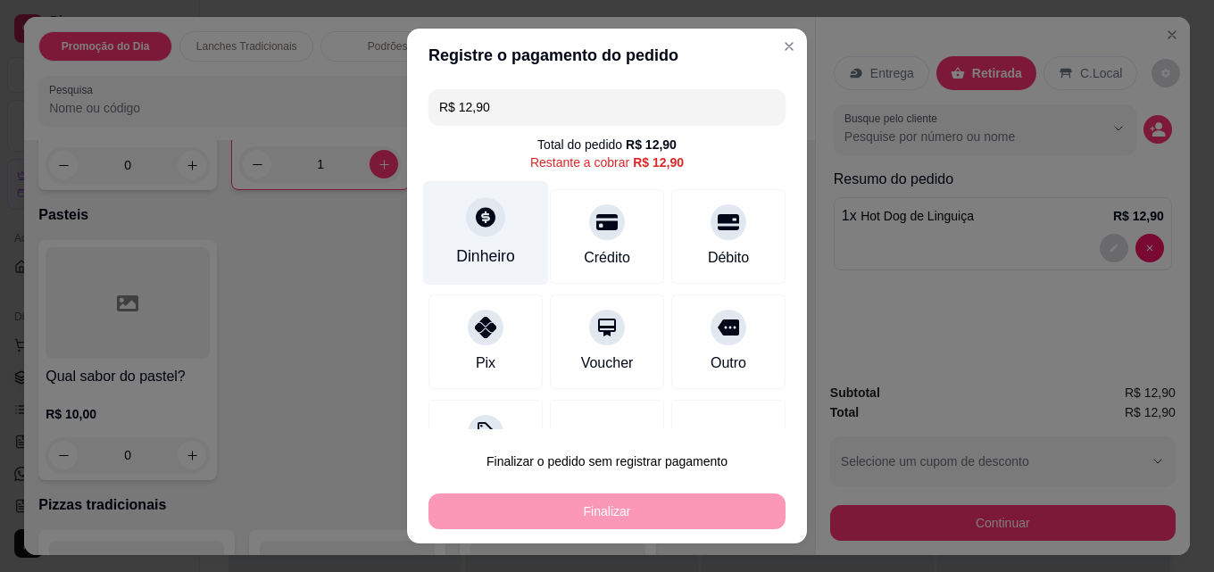
click at [460, 242] on div "Dinheiro" at bounding box center [486, 233] width 126 height 104
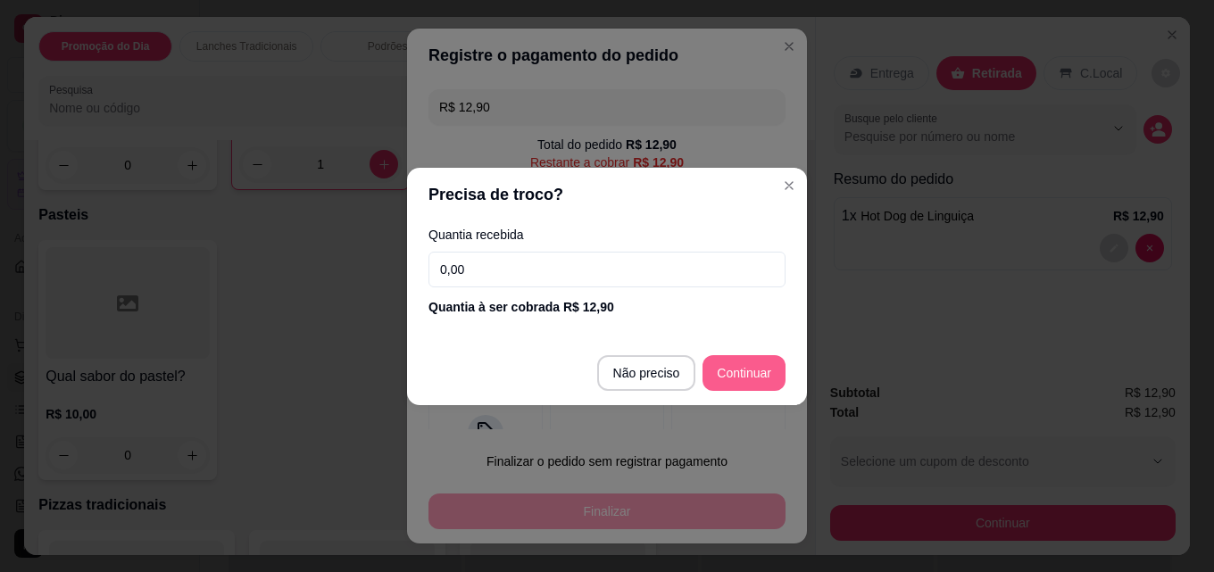
type input "R$ 0,00"
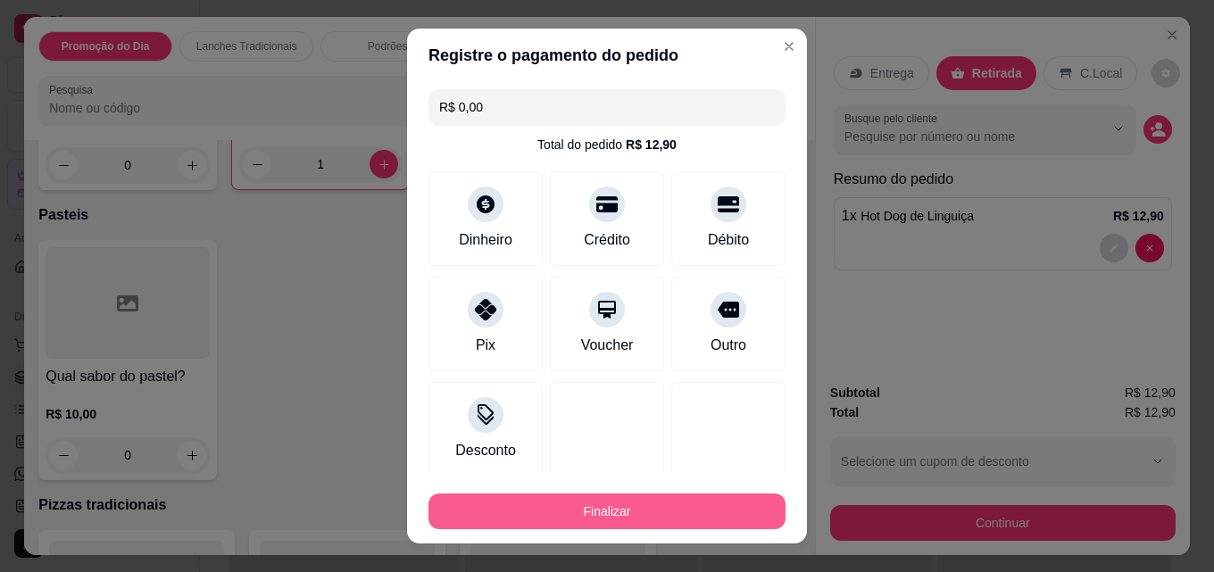
click at [611, 508] on button "Finalizar" at bounding box center [607, 512] width 357 height 36
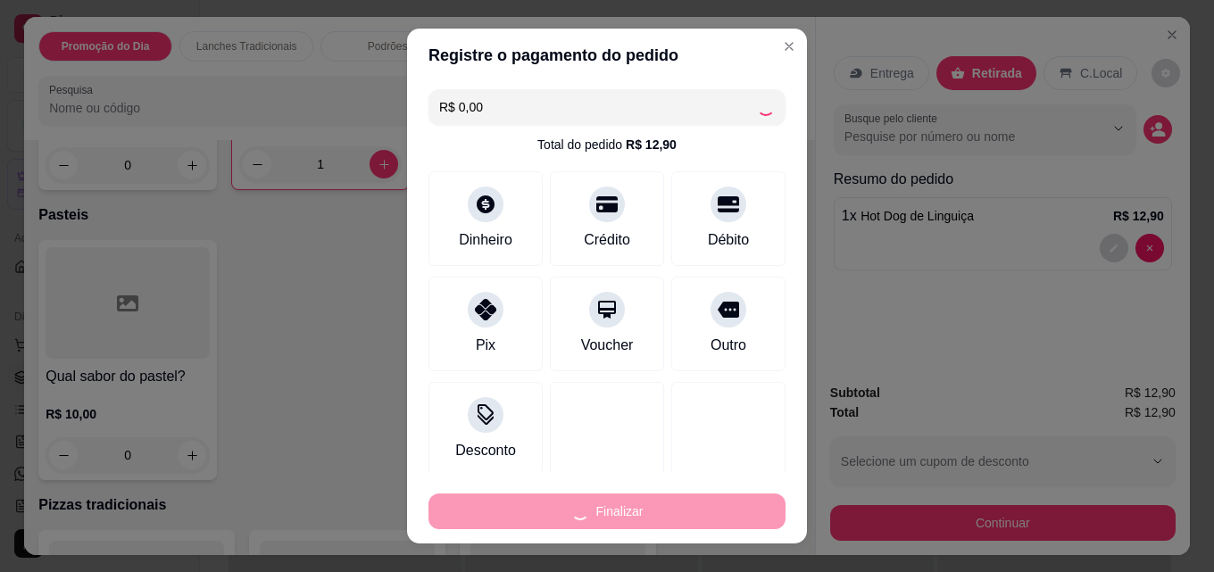
type input "0"
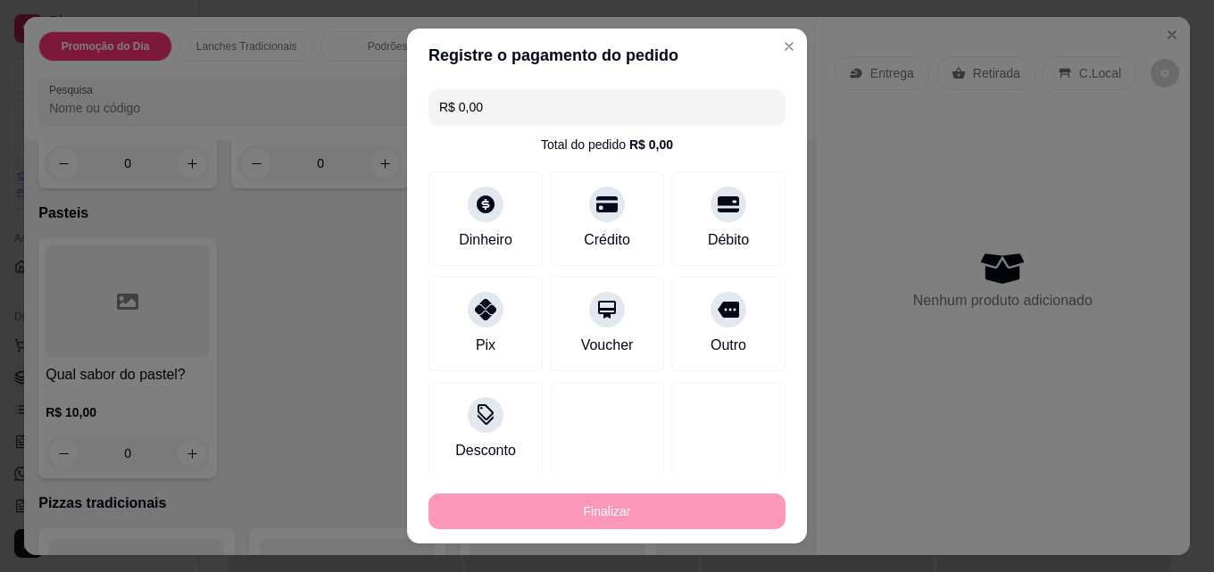
type input "-R$ 12,90"
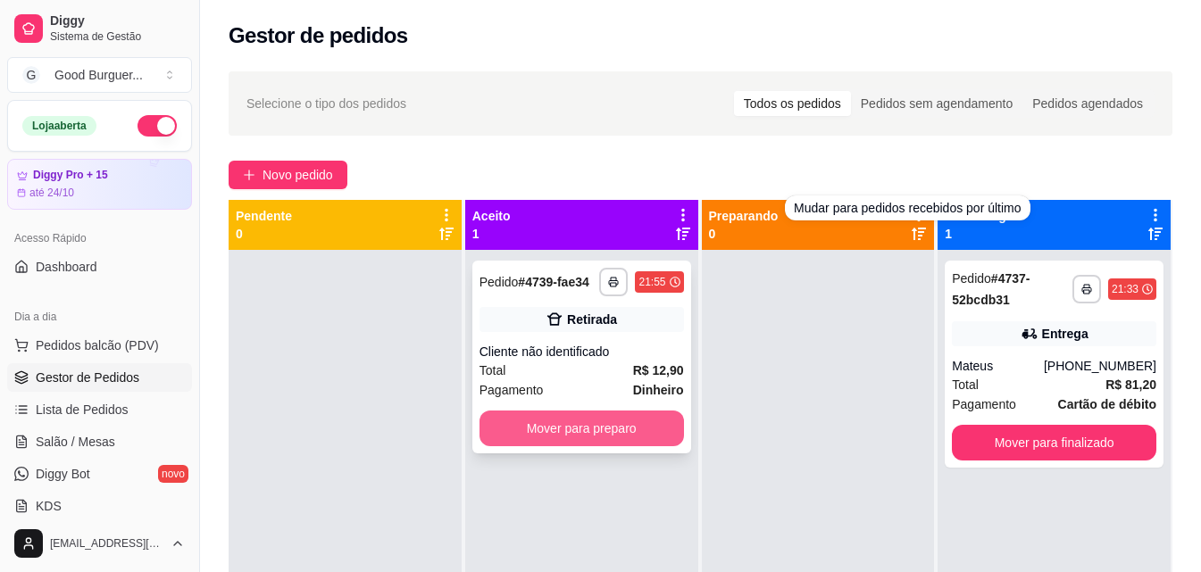
click at [520, 434] on button "Mover para preparo" at bounding box center [581, 429] width 204 height 36
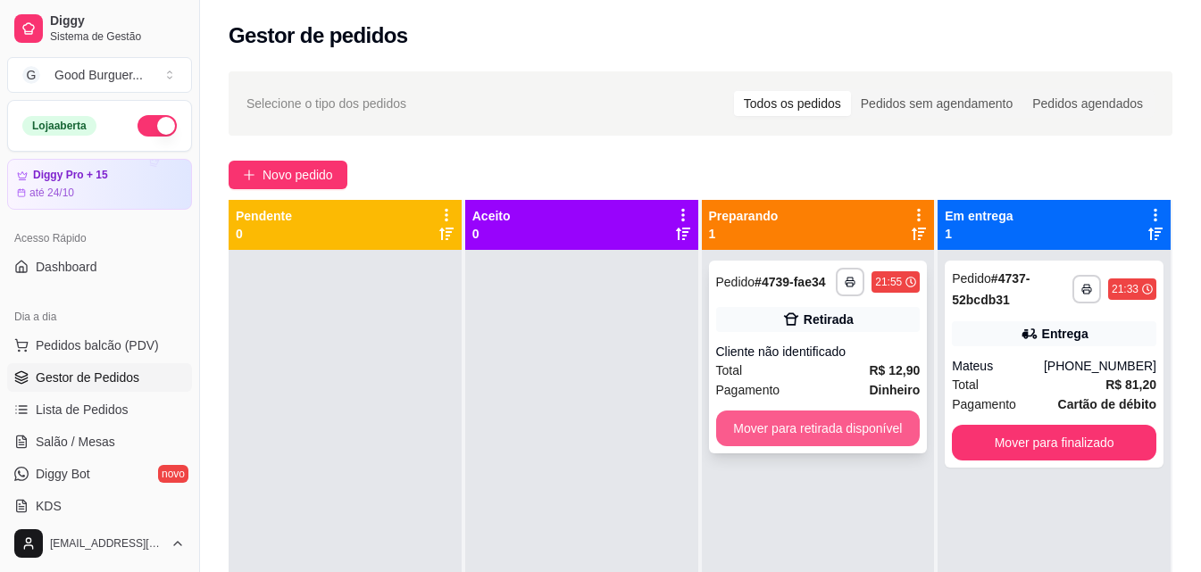
click at [869, 415] on button "Mover para retirada disponível" at bounding box center [818, 429] width 204 height 36
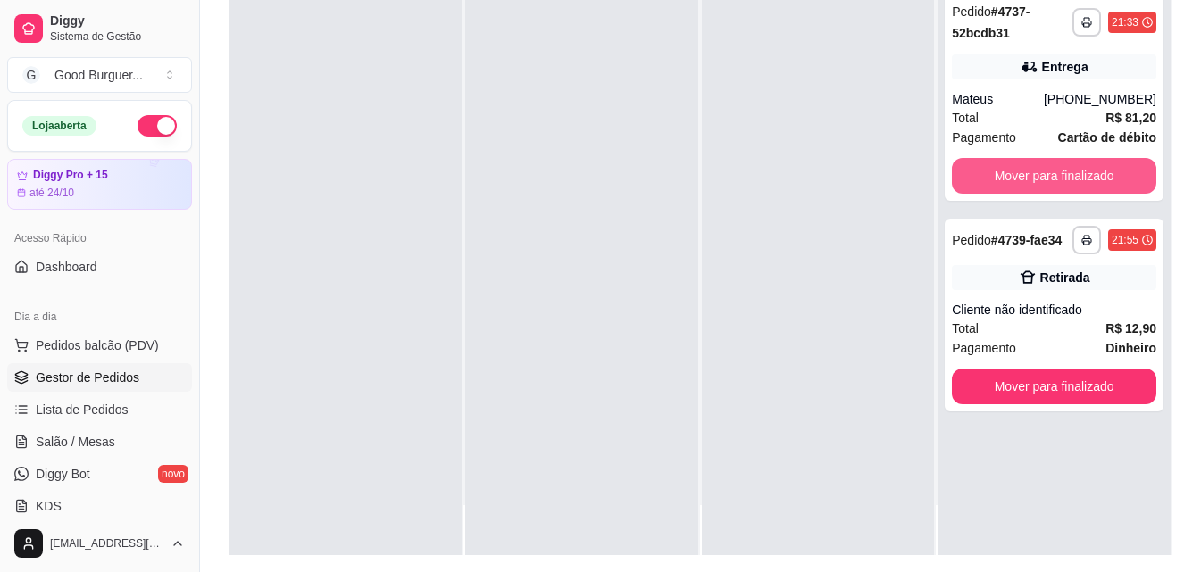
scroll to position [268, 0]
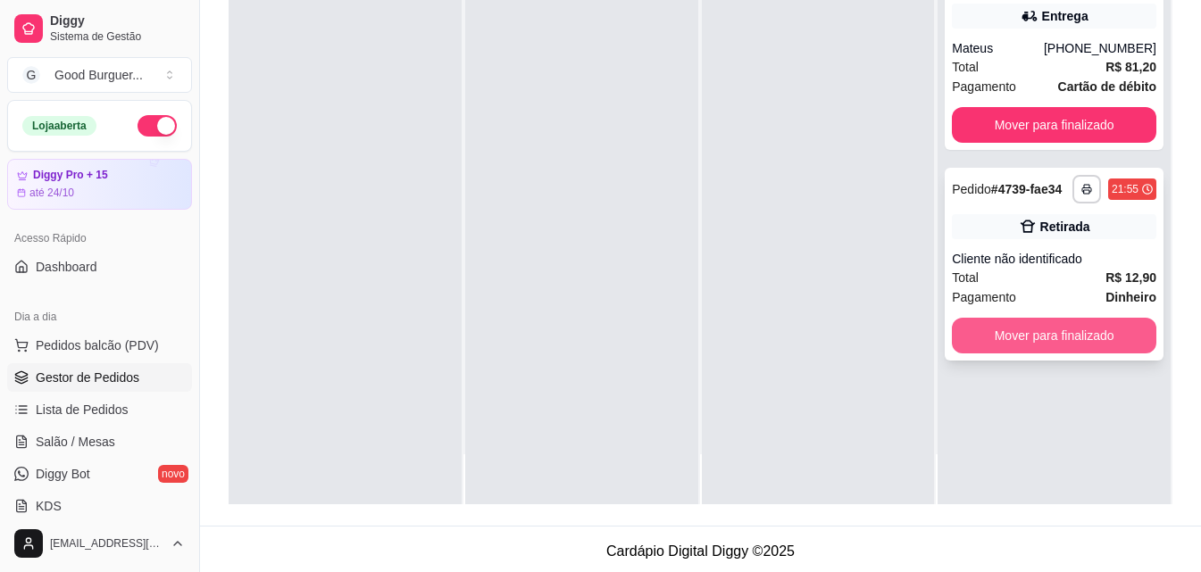
click at [1056, 341] on button "Mover para finalizado" at bounding box center [1054, 336] width 204 height 36
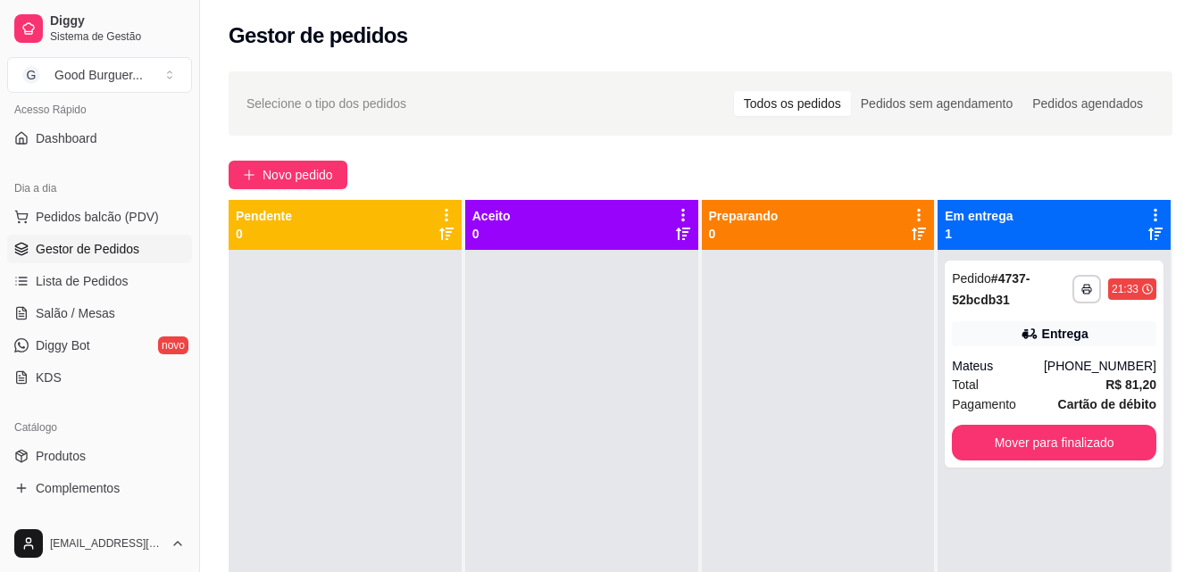
scroll to position [357, 0]
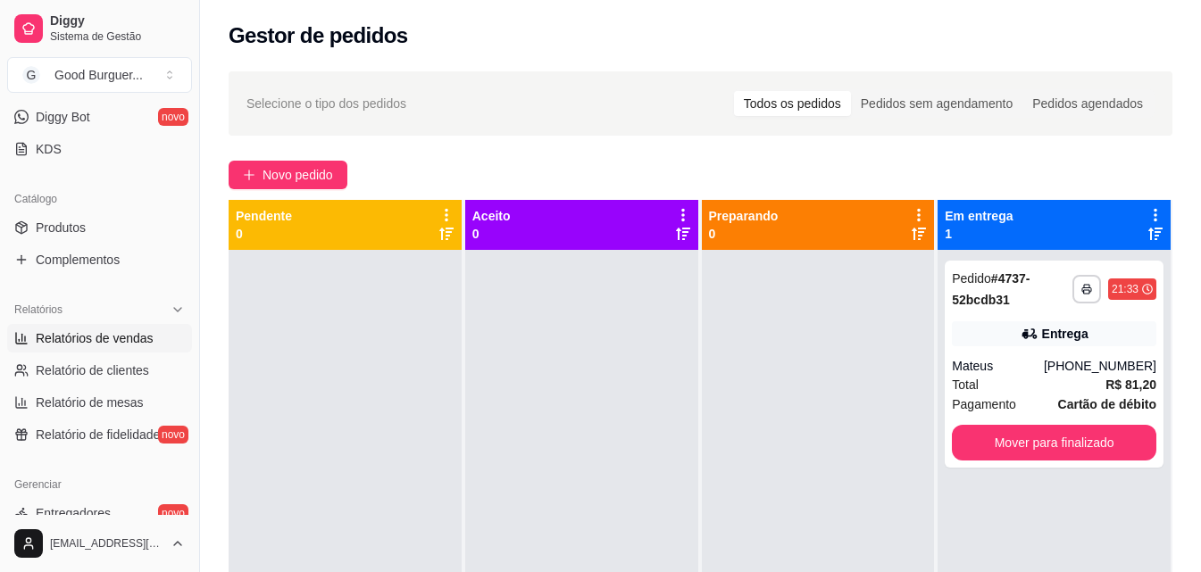
click at [113, 335] on span "Relatórios de vendas" at bounding box center [95, 338] width 118 height 18
select select "ALL"
select select "0"
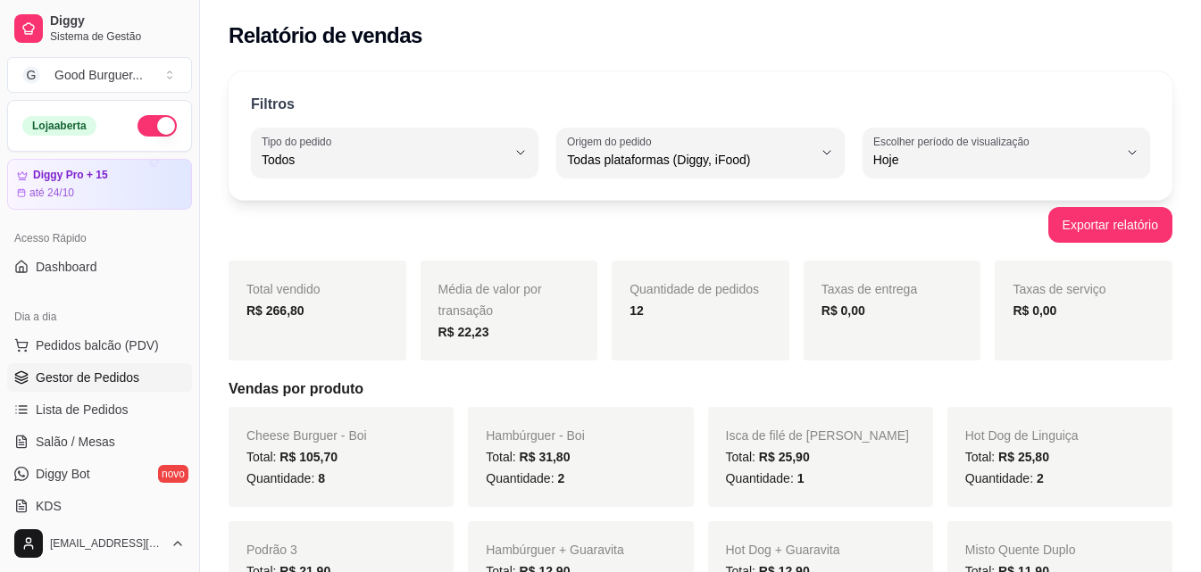
click at [106, 378] on span "Gestor de Pedidos" at bounding box center [88, 378] width 104 height 18
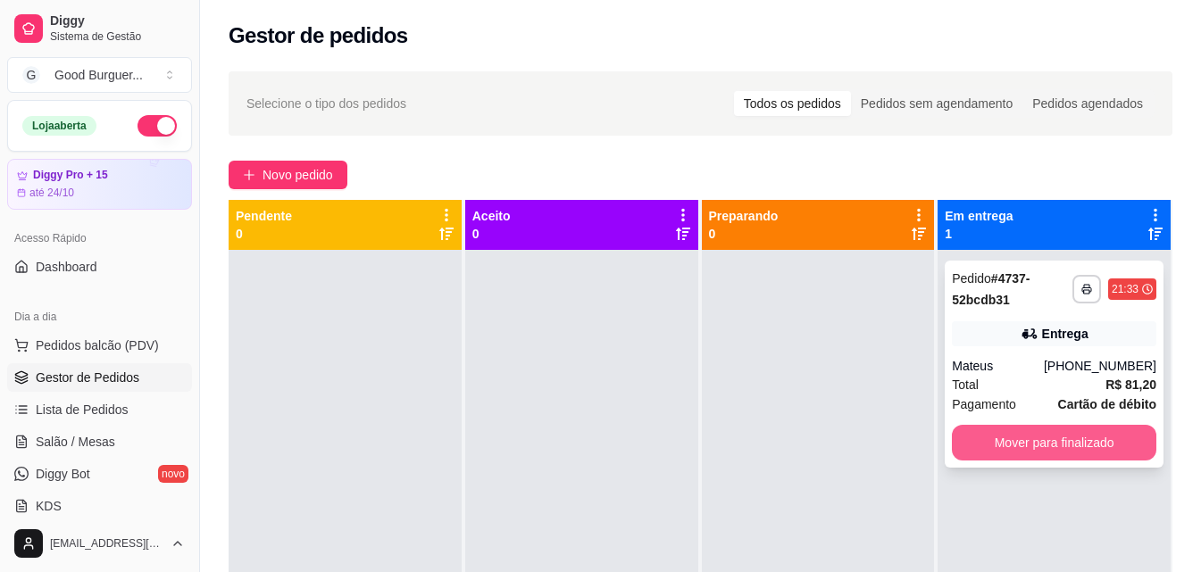
click at [1047, 437] on button "Mover para finalizado" at bounding box center [1054, 443] width 204 height 36
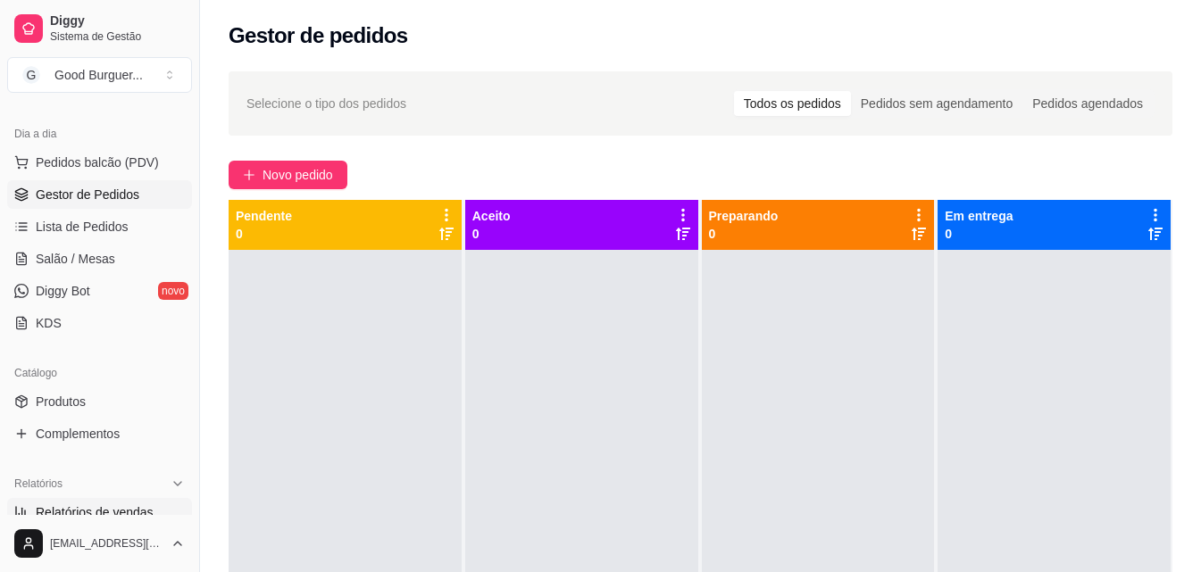
scroll to position [179, 0]
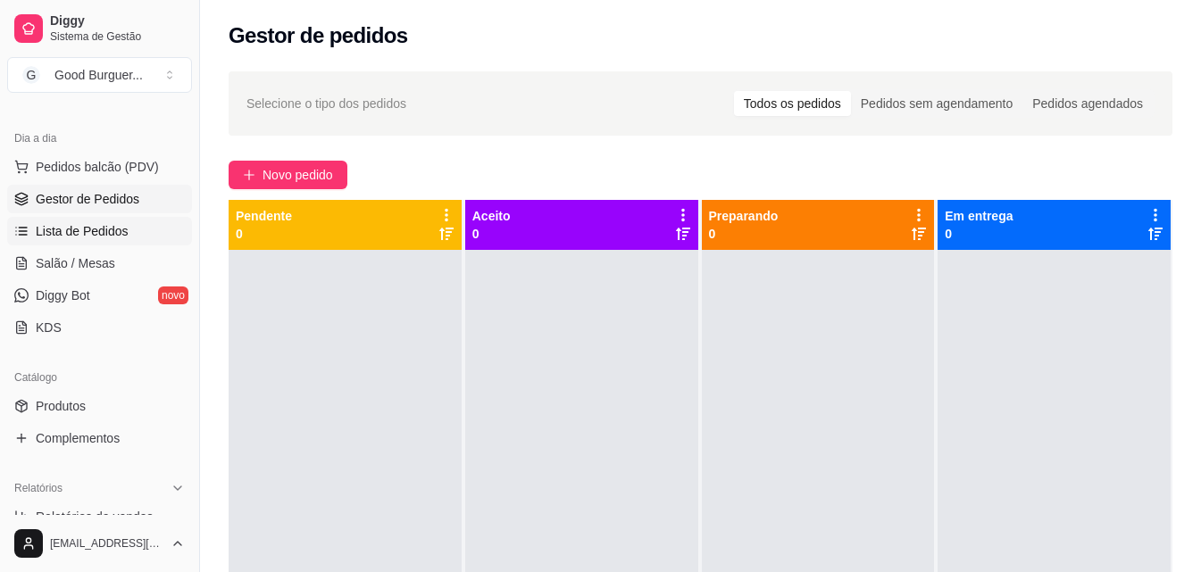
click at [89, 230] on span "Lista de Pedidos" at bounding box center [82, 231] width 93 height 18
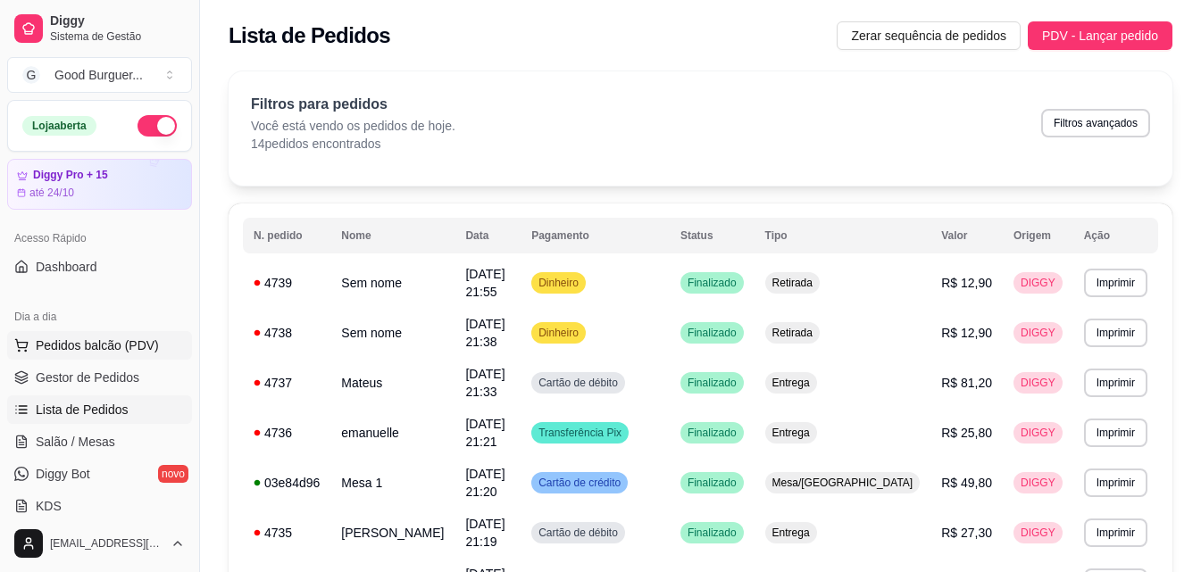
click at [91, 350] on span "Pedidos balcão (PDV)" at bounding box center [97, 346] width 123 height 18
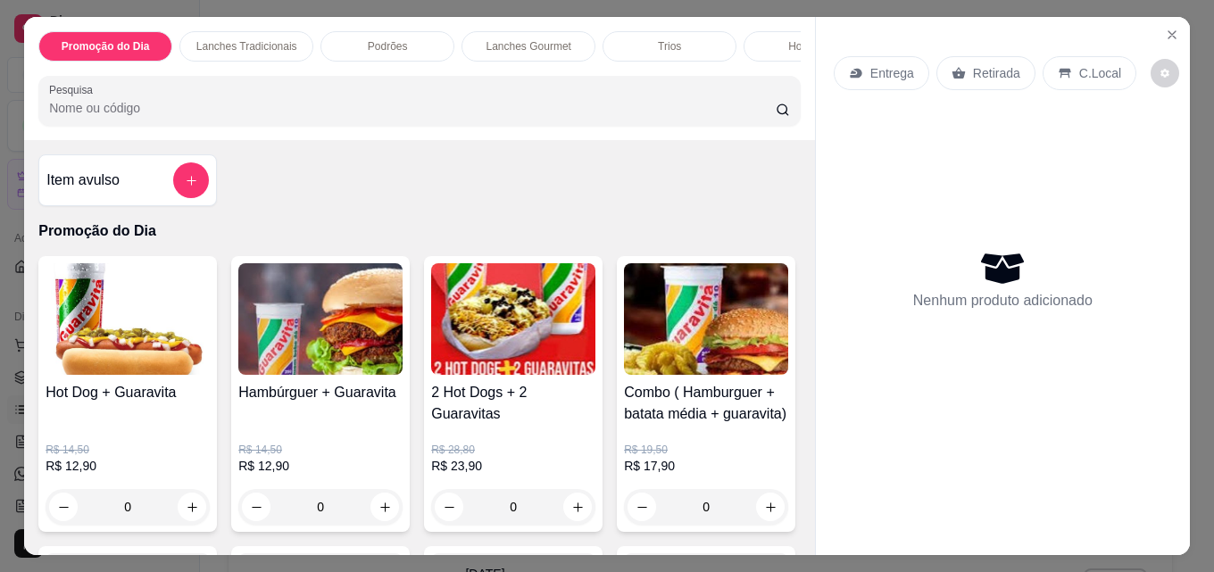
click at [1080, 67] on p "C.Local" at bounding box center [1101, 73] width 42 height 18
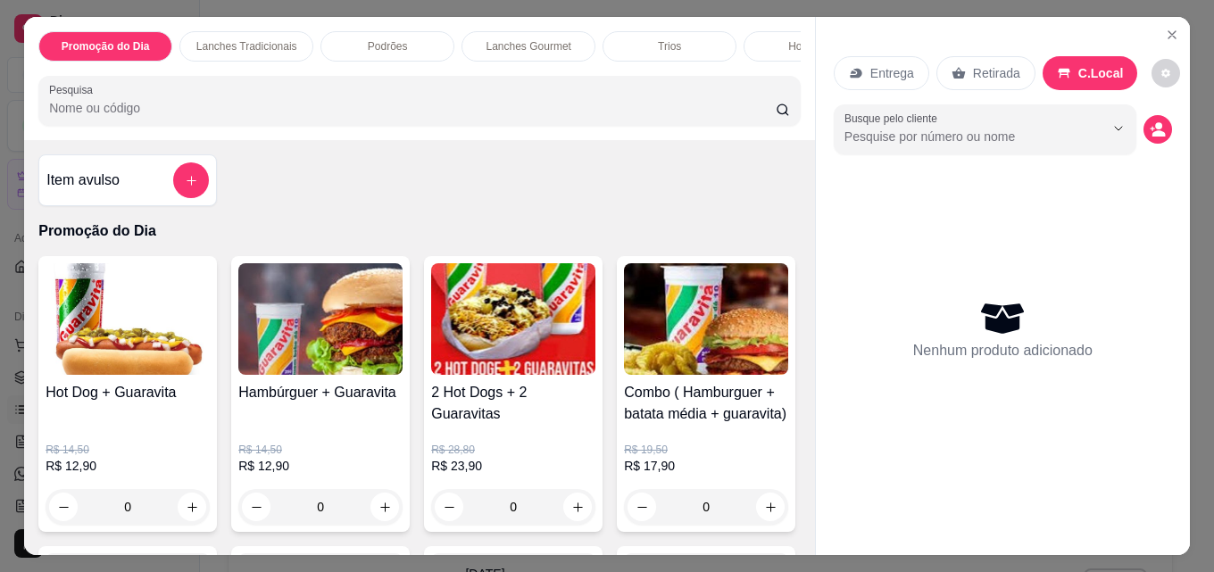
click at [973, 71] on p "Retirada" at bounding box center [996, 73] width 47 height 18
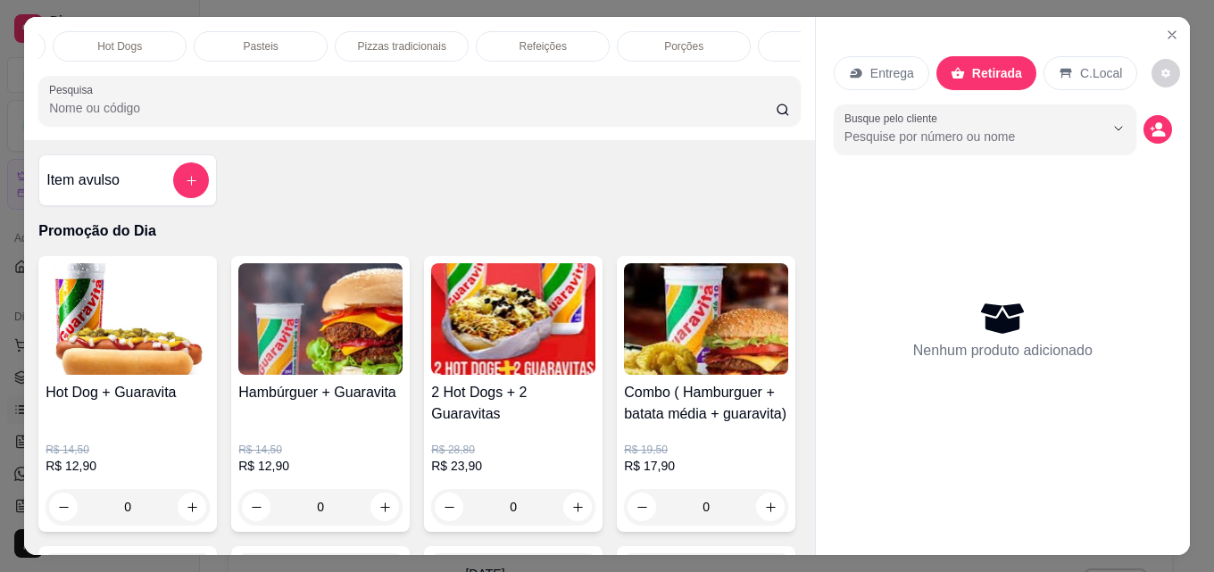
scroll to position [0, 782]
click at [729, 44] on p "Bebidas" at bounding box center [734, 46] width 38 height 14
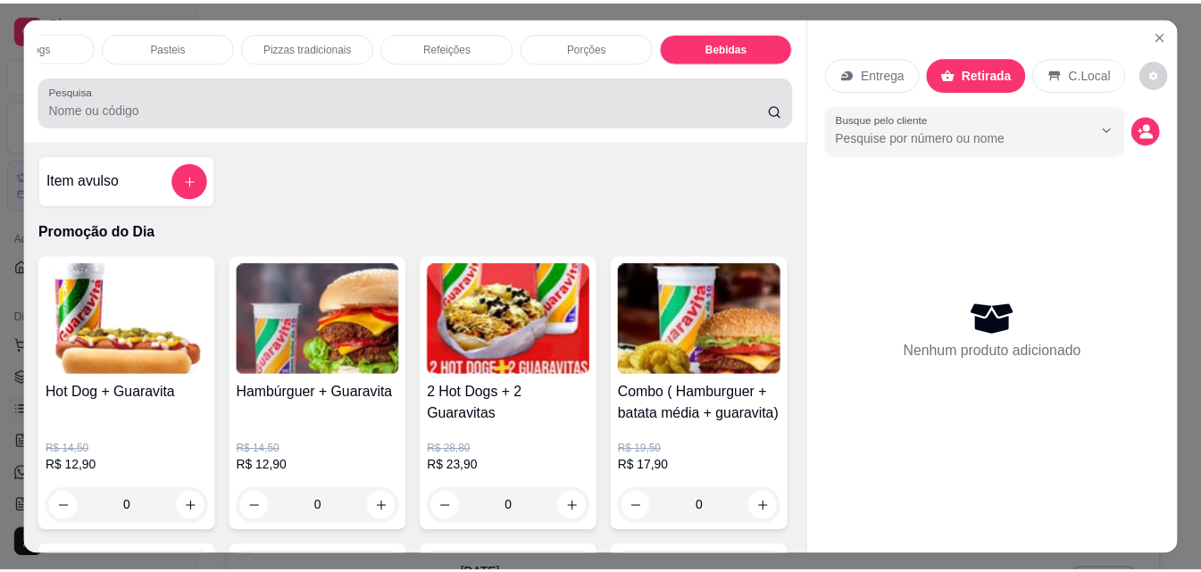
scroll to position [46, 0]
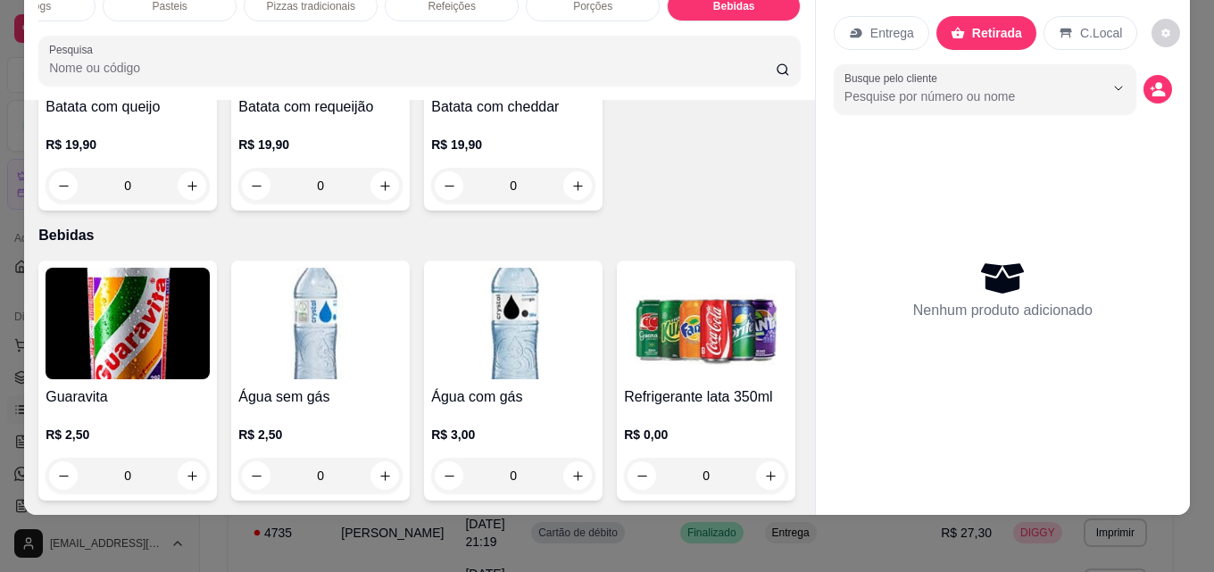
click at [624, 379] on img at bounding box center [706, 324] width 164 height 112
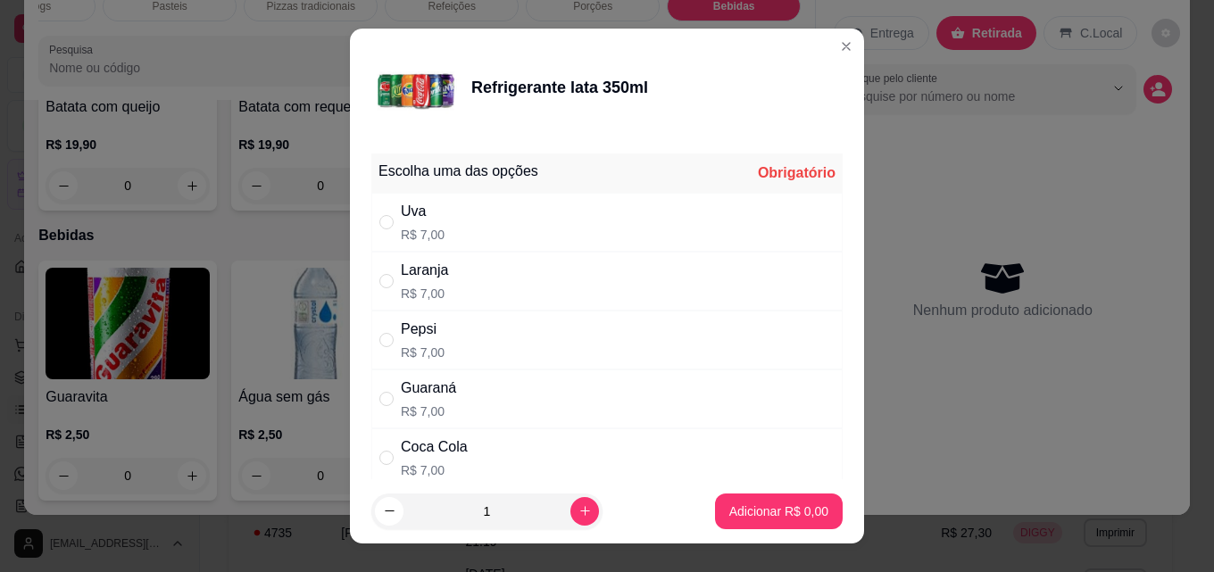
click at [446, 355] on div "Pepsi R$ 7,00" at bounding box center [606, 340] width 471 height 59
radio input "true"
click at [753, 479] on footer "1 Adicionar R$ 7,00" at bounding box center [607, 511] width 514 height 64
click at [769, 513] on p "Adicionar R$ 7,00" at bounding box center [779, 512] width 99 height 18
type input "1"
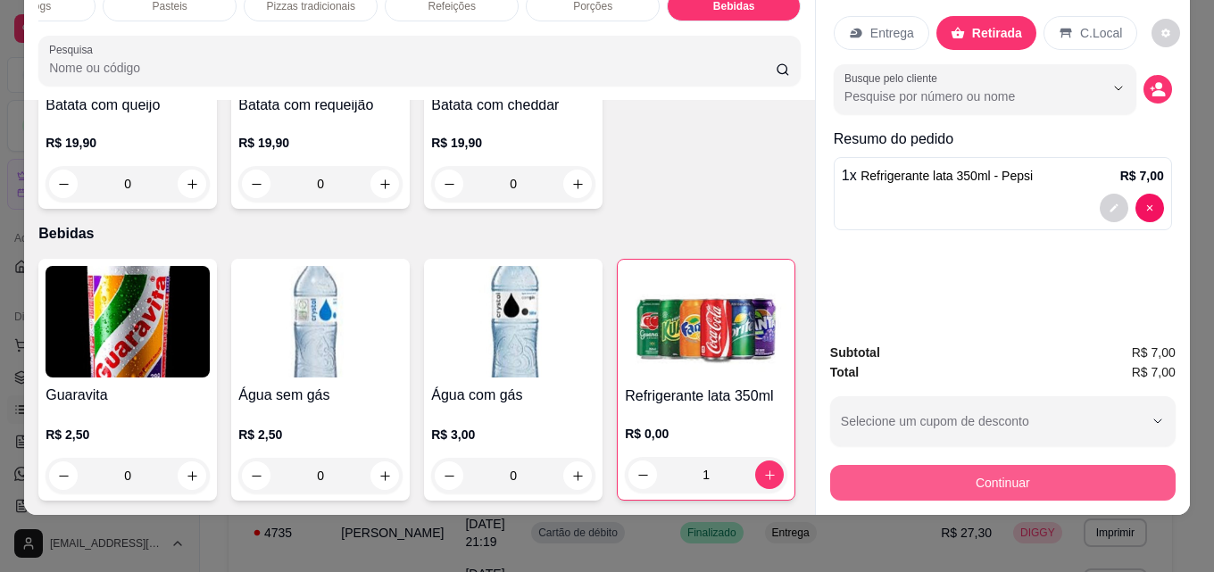
click at [1034, 465] on button "Continuar" at bounding box center [1003, 483] width 346 height 36
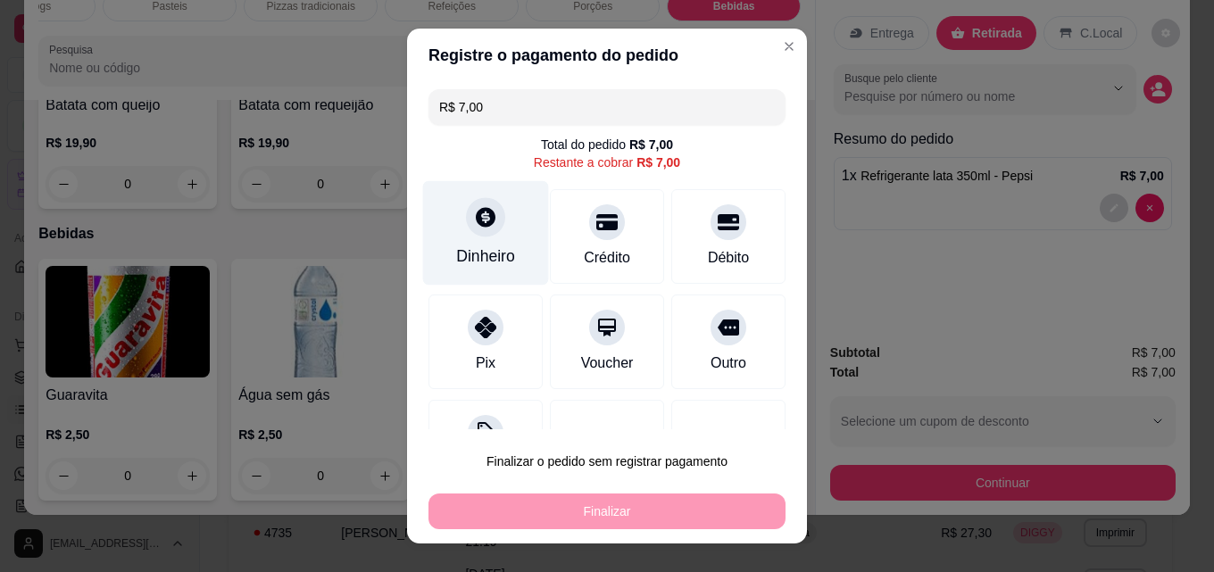
click at [466, 216] on div at bounding box center [485, 216] width 39 height 39
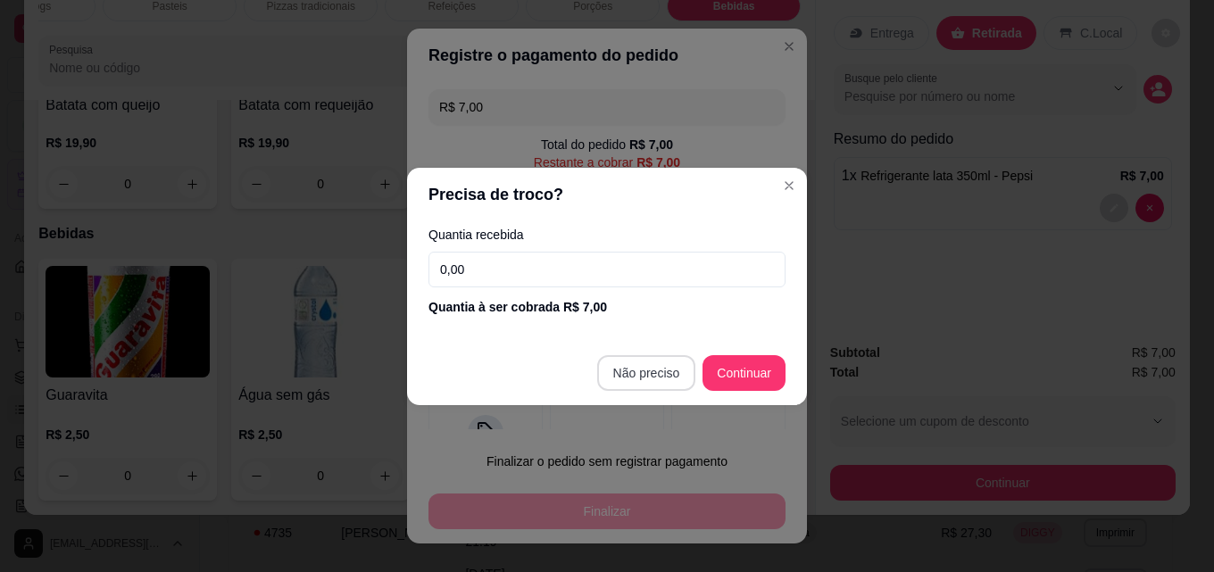
type input "R$ 0,00"
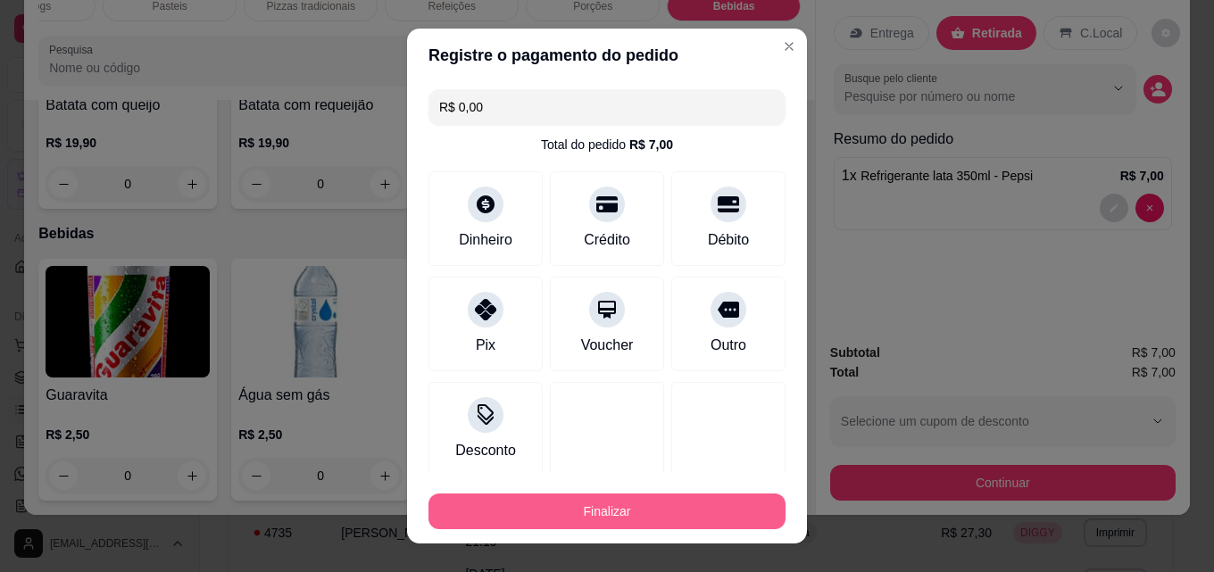
click at [713, 505] on button "Finalizar" at bounding box center [607, 512] width 357 height 36
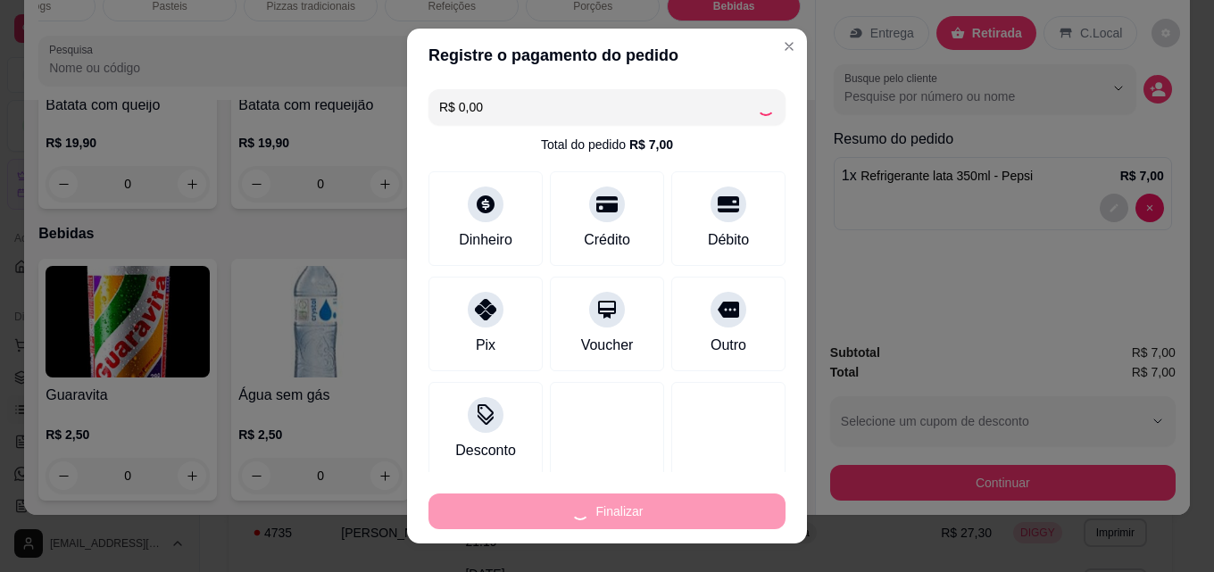
type input "0"
type input "-R$ 7,00"
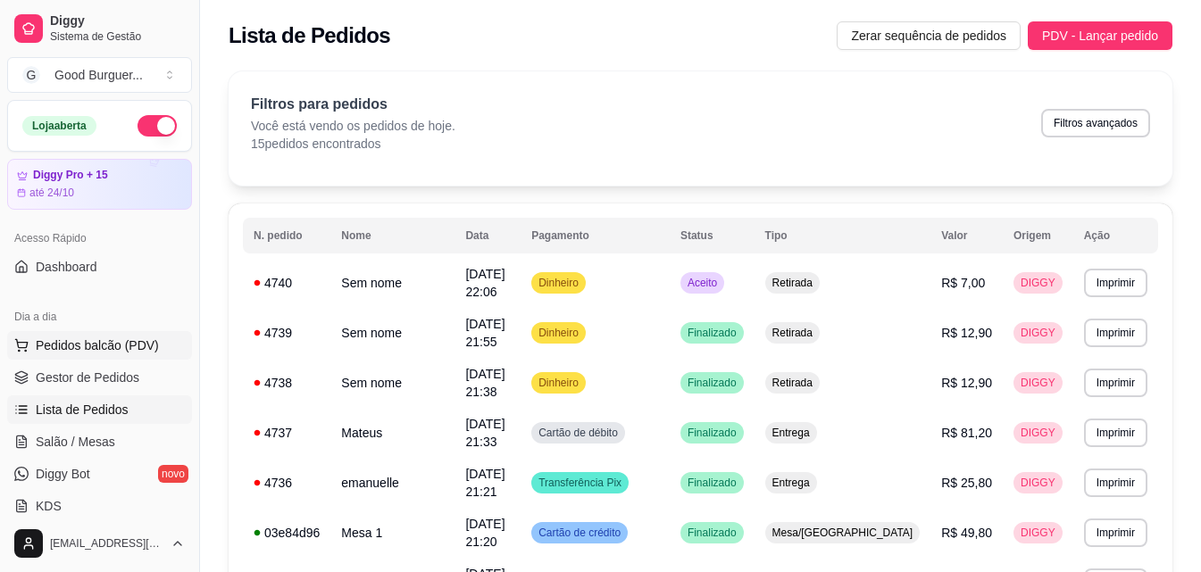
click at [93, 354] on span "Pedidos balcão (PDV)" at bounding box center [97, 346] width 123 height 18
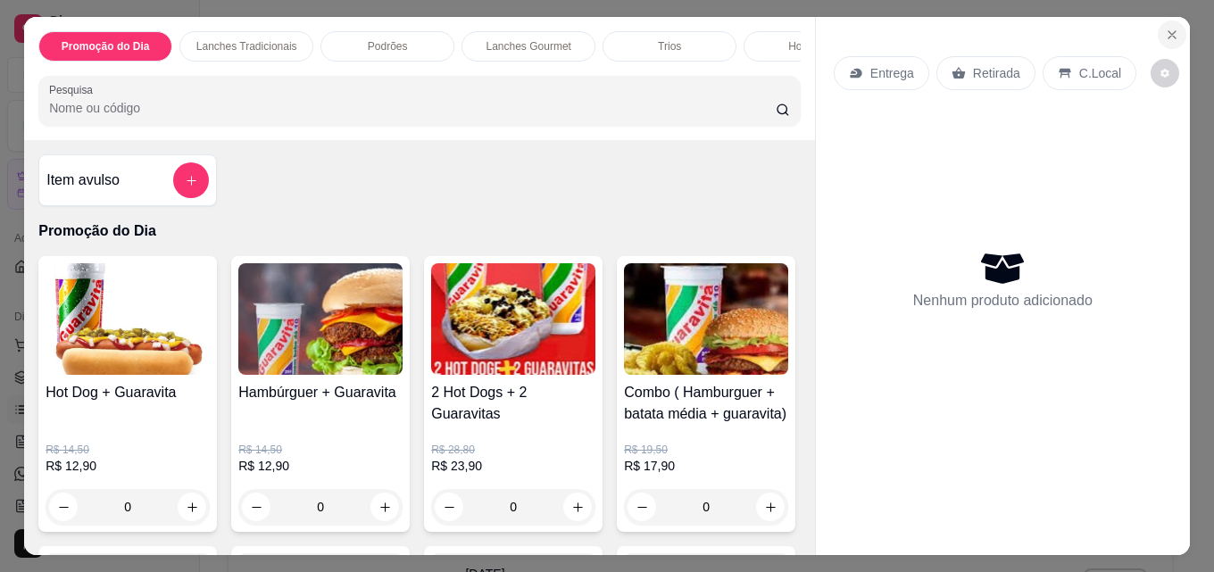
click at [1169, 31] on icon "Close" at bounding box center [1172, 34] width 7 height 7
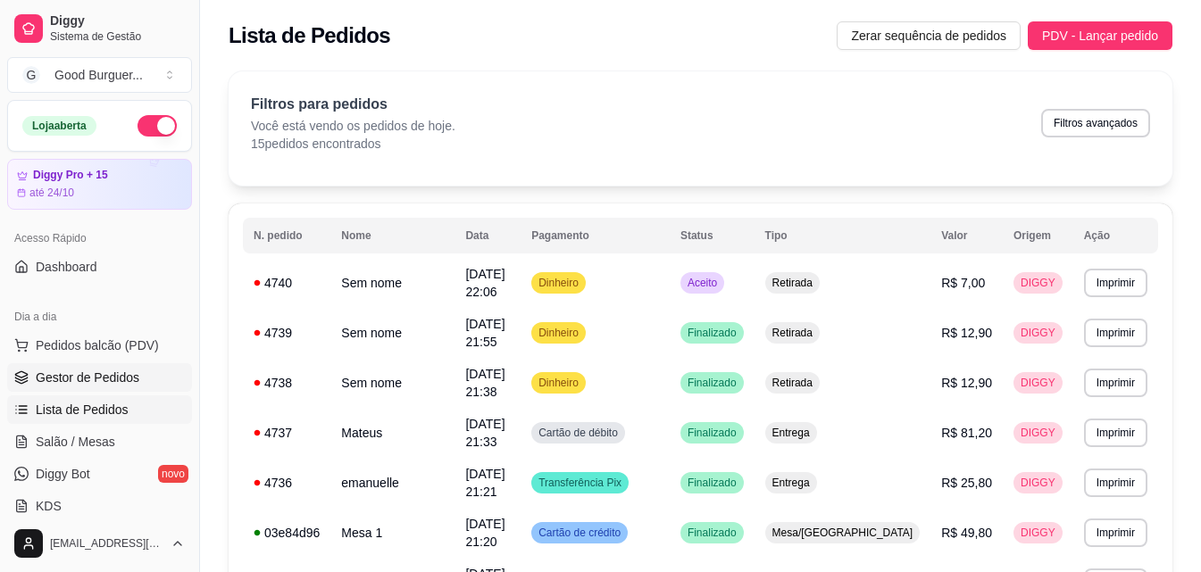
click at [97, 372] on span "Gestor de Pedidos" at bounding box center [88, 378] width 104 height 18
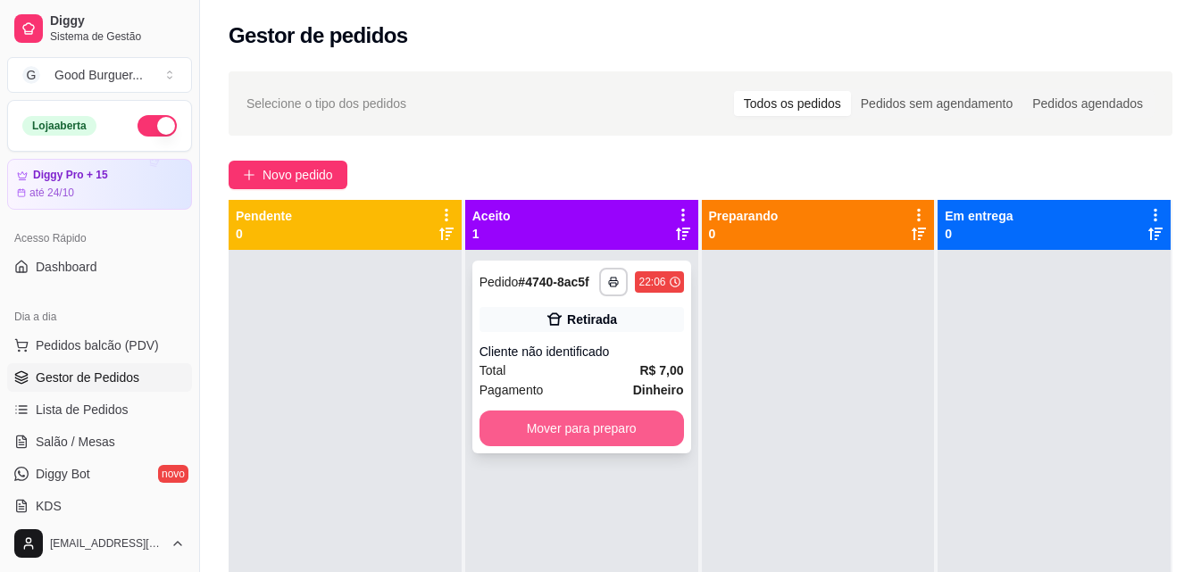
click at [601, 425] on button "Mover para preparo" at bounding box center [581, 429] width 204 height 36
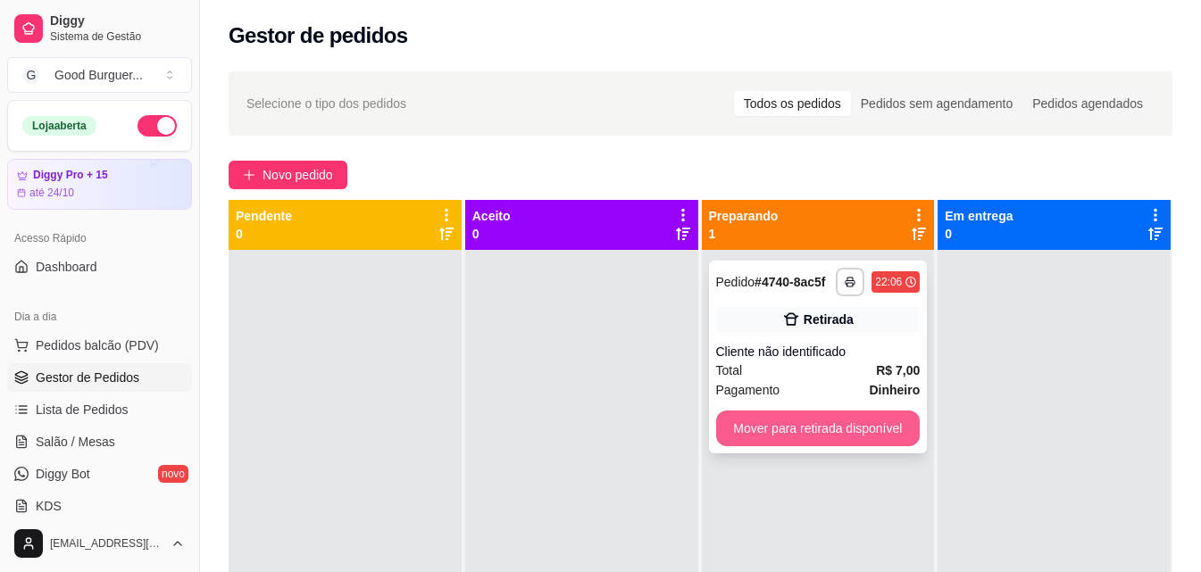
click at [805, 431] on button "Mover para retirada disponível" at bounding box center [818, 429] width 204 height 36
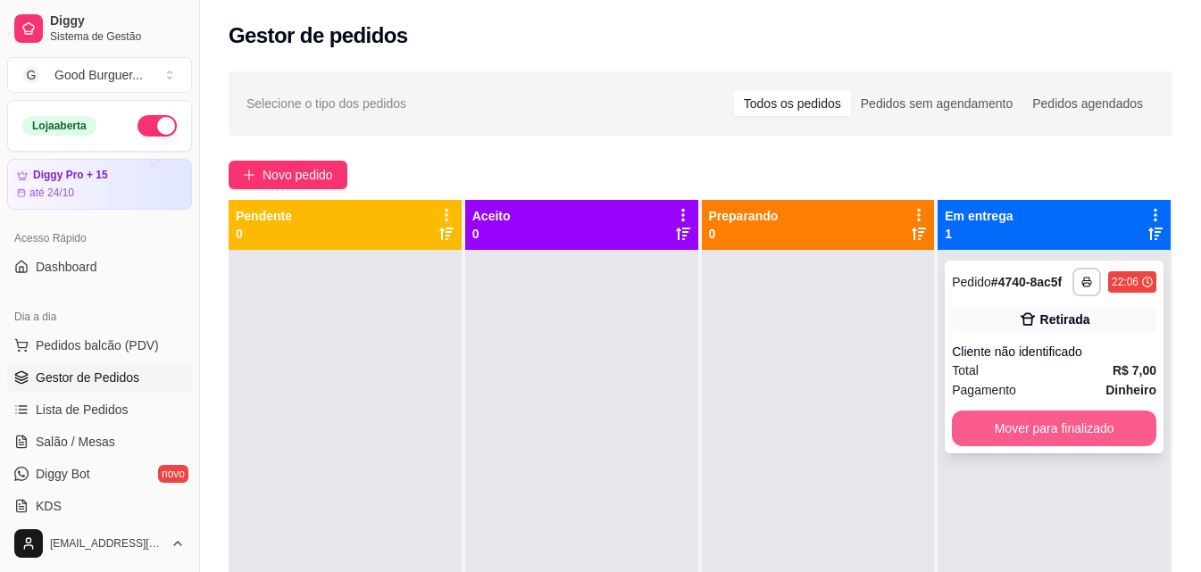
click at [1085, 425] on button "Mover para finalizado" at bounding box center [1054, 429] width 204 height 36
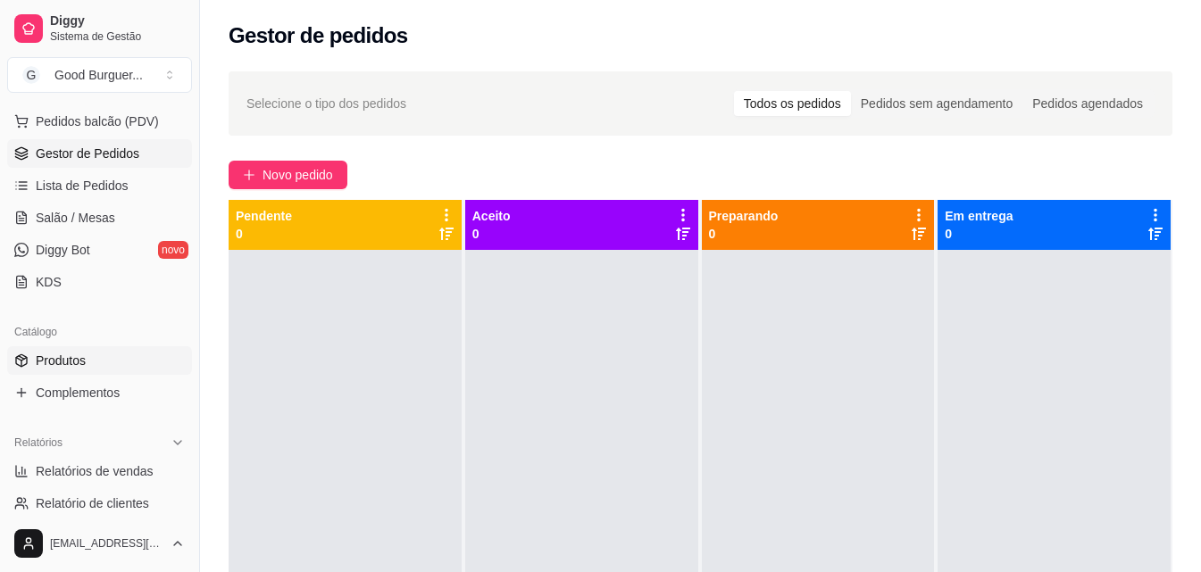
scroll to position [268, 0]
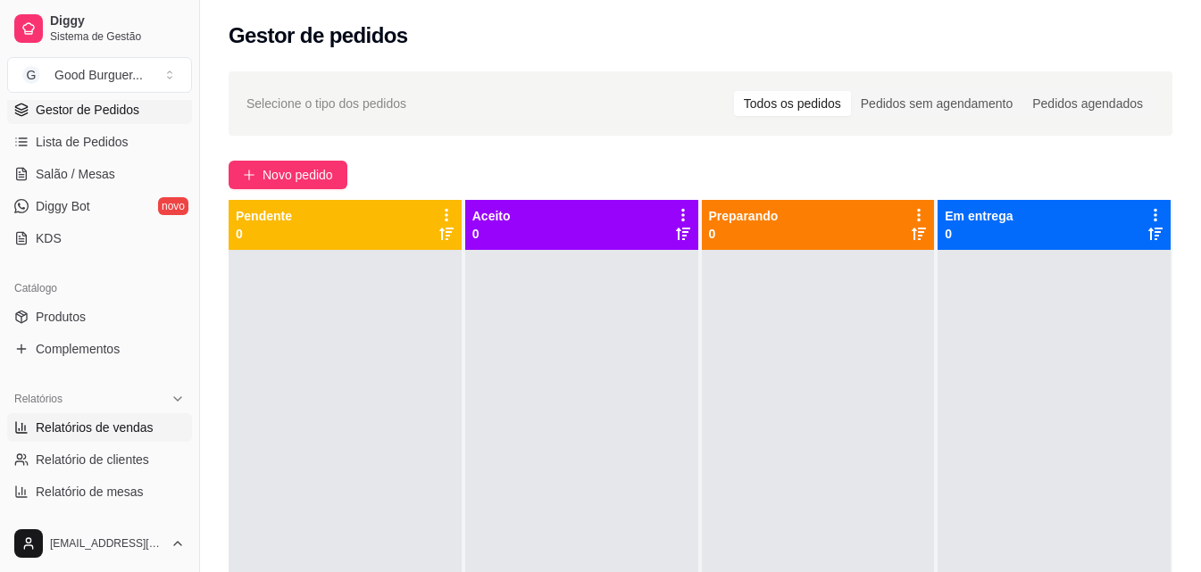
click at [95, 416] on link "Relatórios de vendas" at bounding box center [99, 427] width 185 height 29
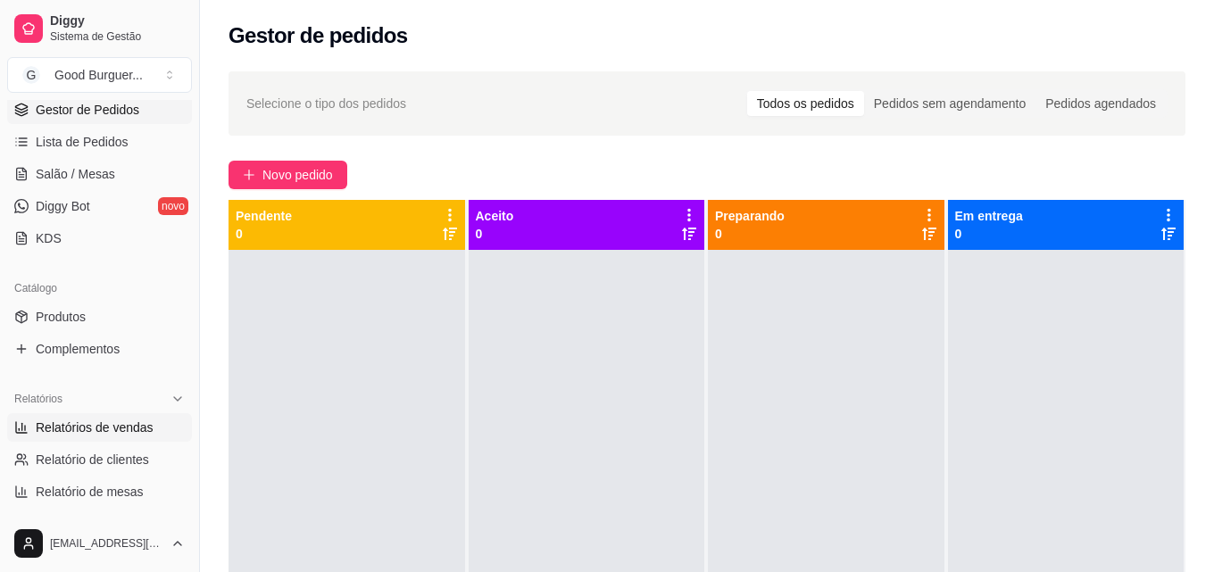
select select "ALL"
select select "0"
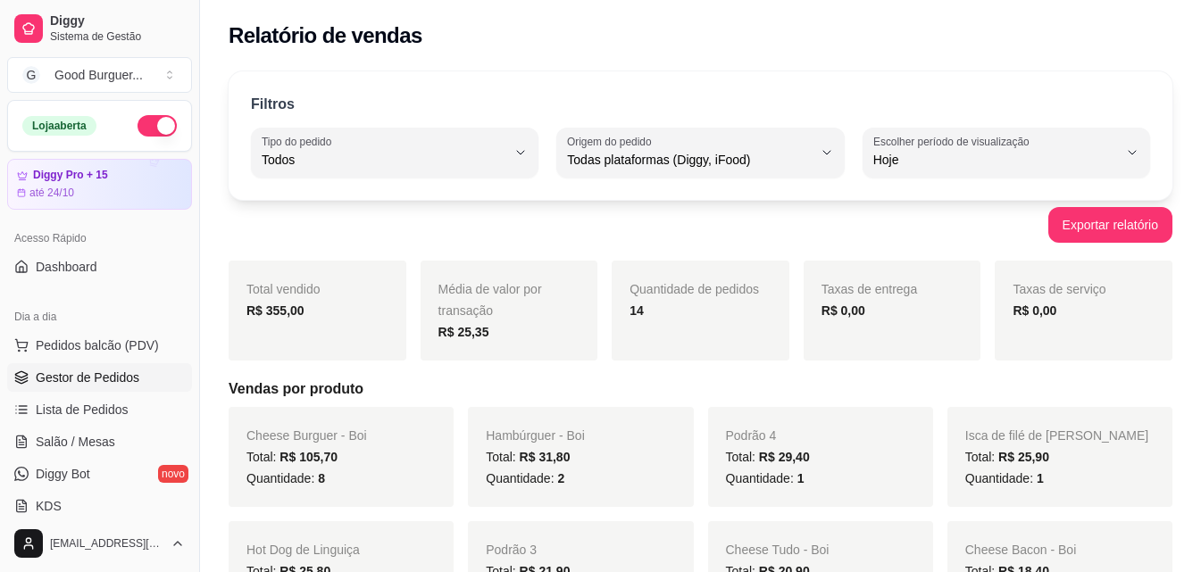
click at [125, 373] on span "Gestor de Pedidos" at bounding box center [88, 378] width 104 height 18
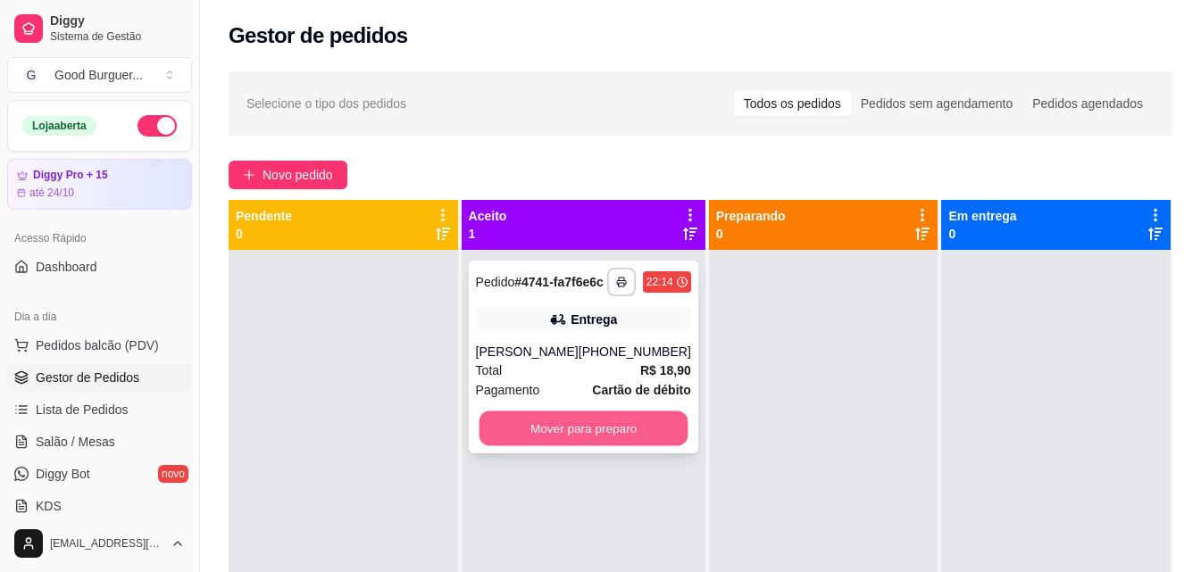
click at [544, 446] on button "Mover para preparo" at bounding box center [583, 429] width 209 height 35
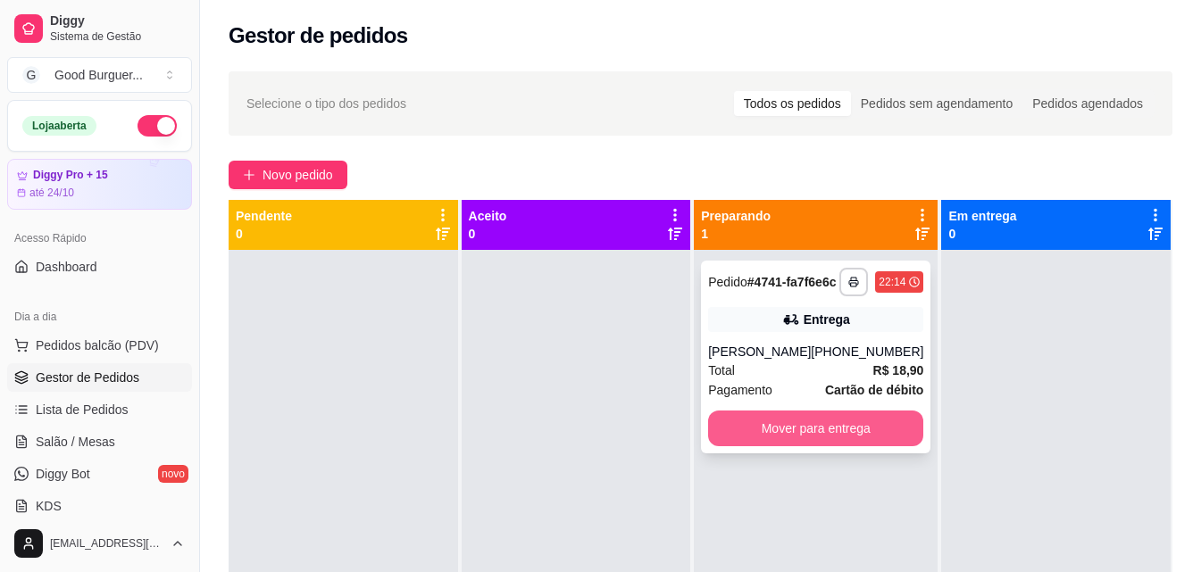
click at [798, 446] on button "Mover para entrega" at bounding box center [815, 429] width 215 height 36
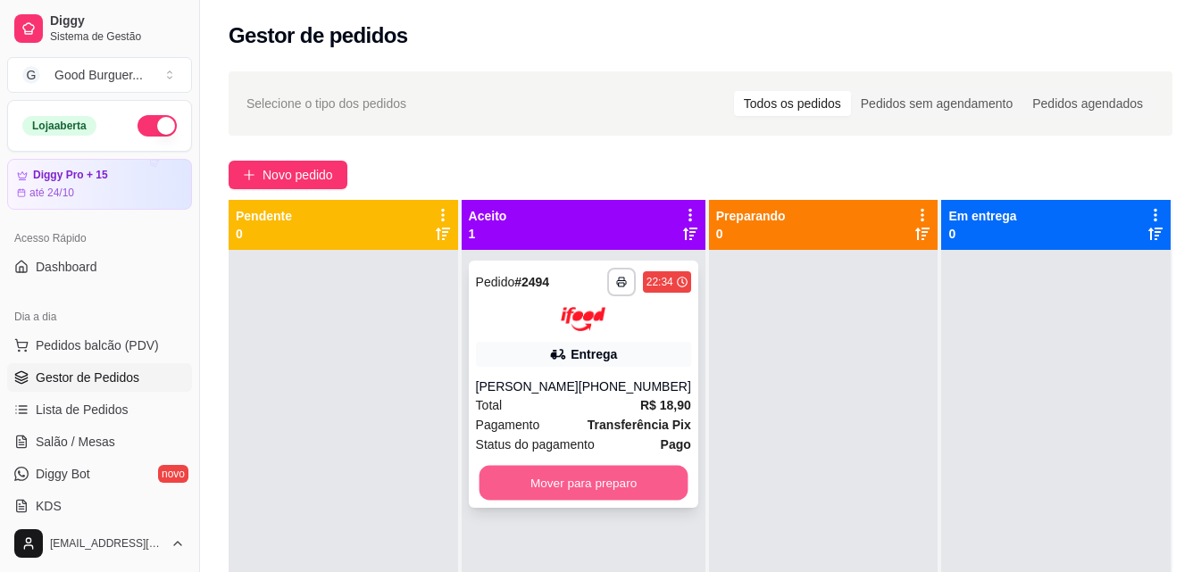
click at [563, 500] on button "Mover para preparo" at bounding box center [583, 482] width 209 height 35
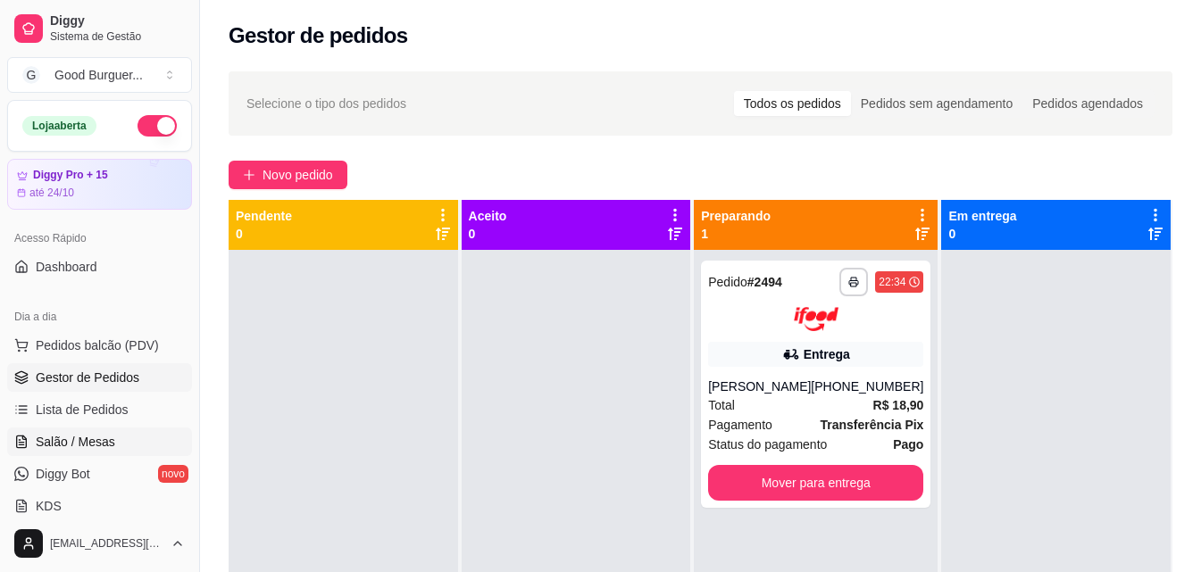
click at [96, 437] on span "Salão / Mesas" at bounding box center [75, 442] width 79 height 18
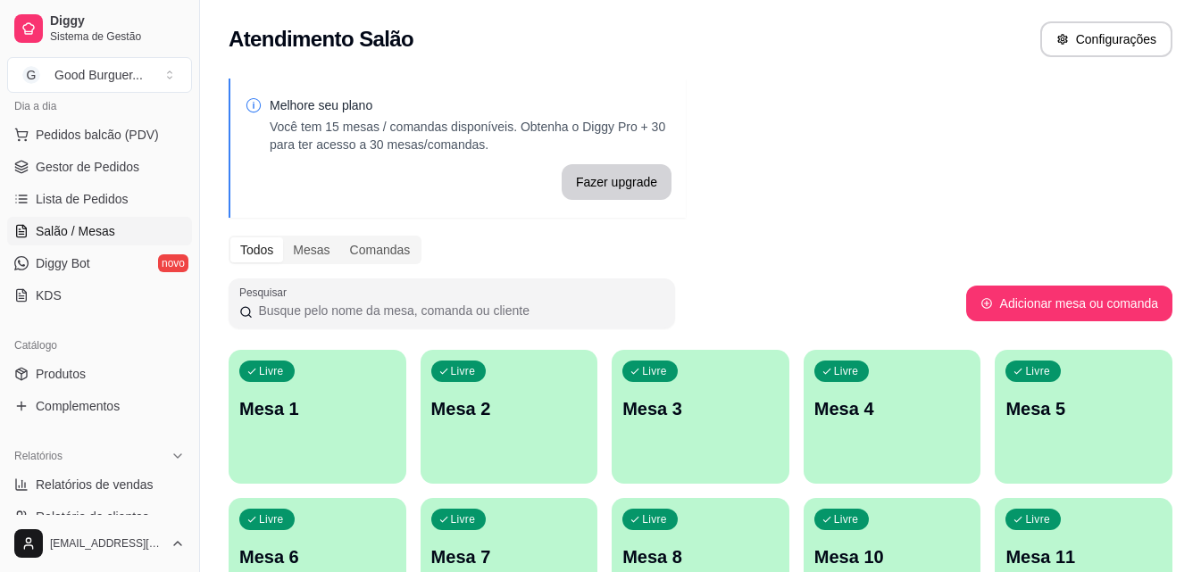
scroll to position [268, 0]
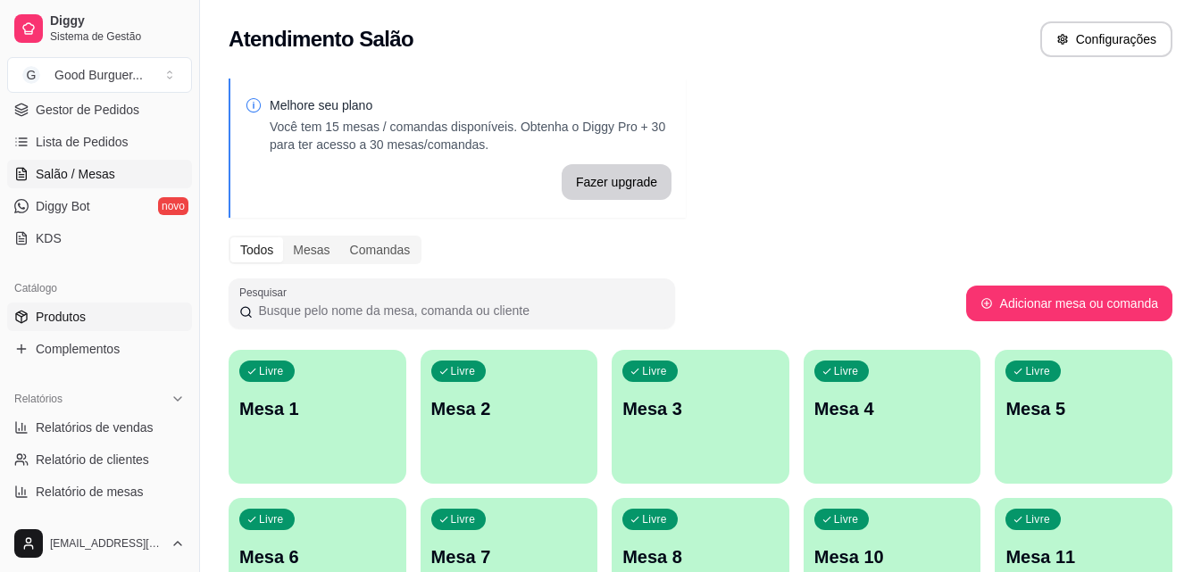
click at [73, 309] on span "Produtos" at bounding box center [61, 317] width 50 height 18
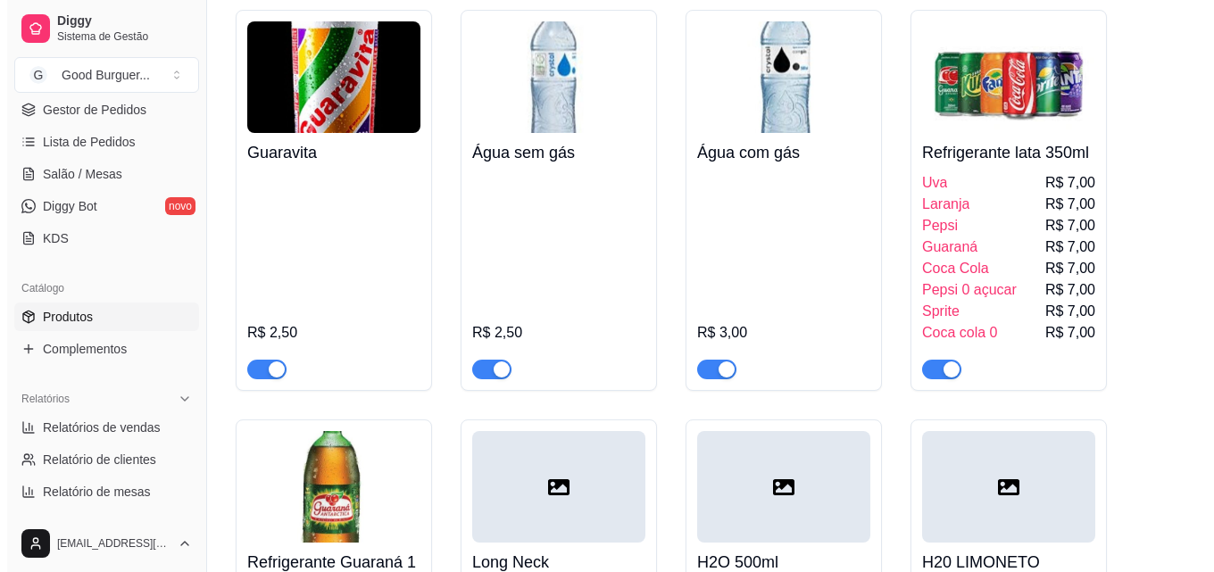
scroll to position [6882, 0]
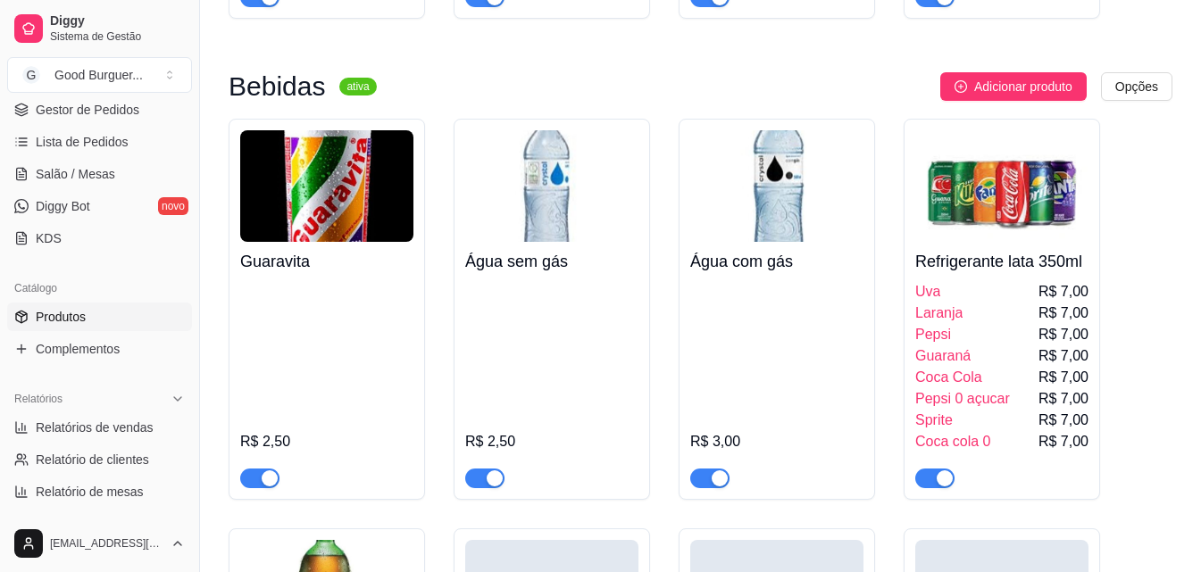
click at [1009, 222] on img at bounding box center [1001, 186] width 173 height 112
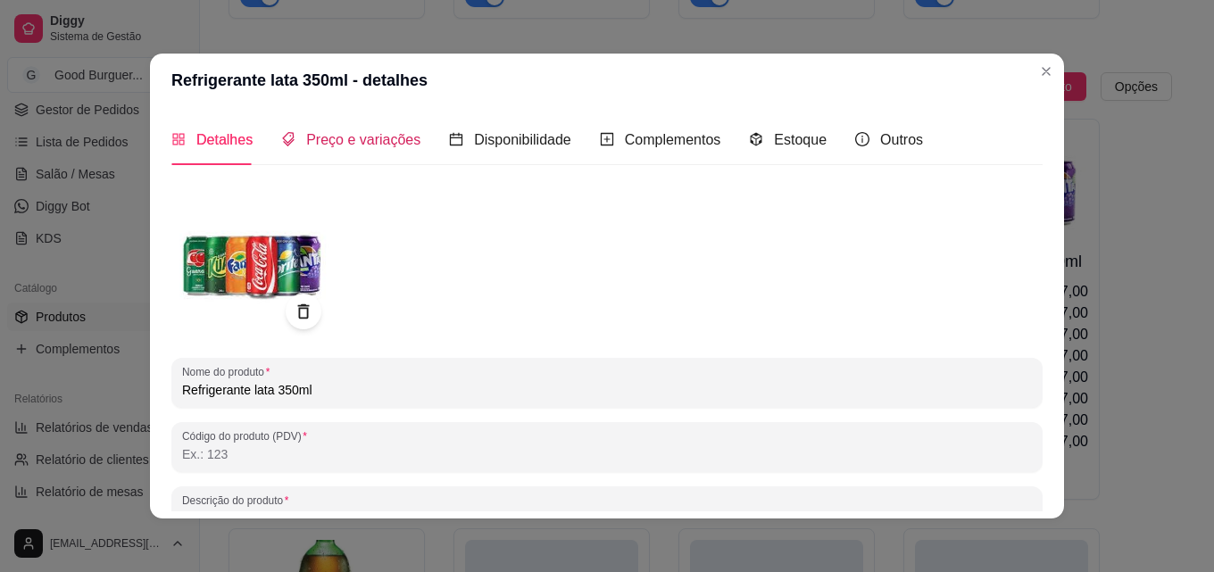
click at [356, 142] on span "Preço e variações" at bounding box center [363, 139] width 114 height 15
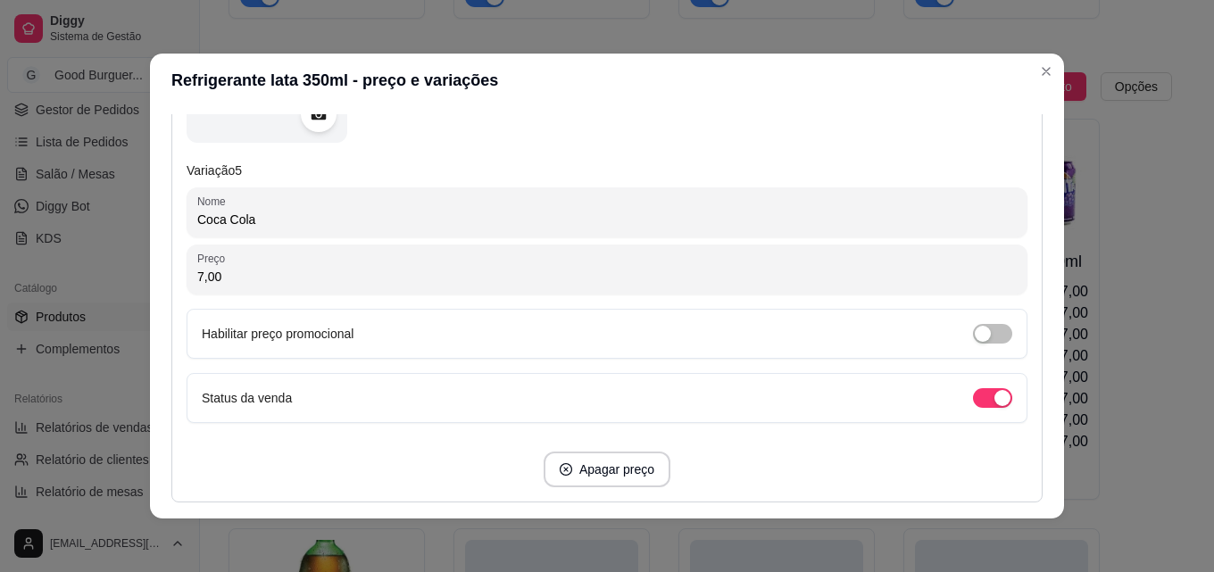
scroll to position [2589, 0]
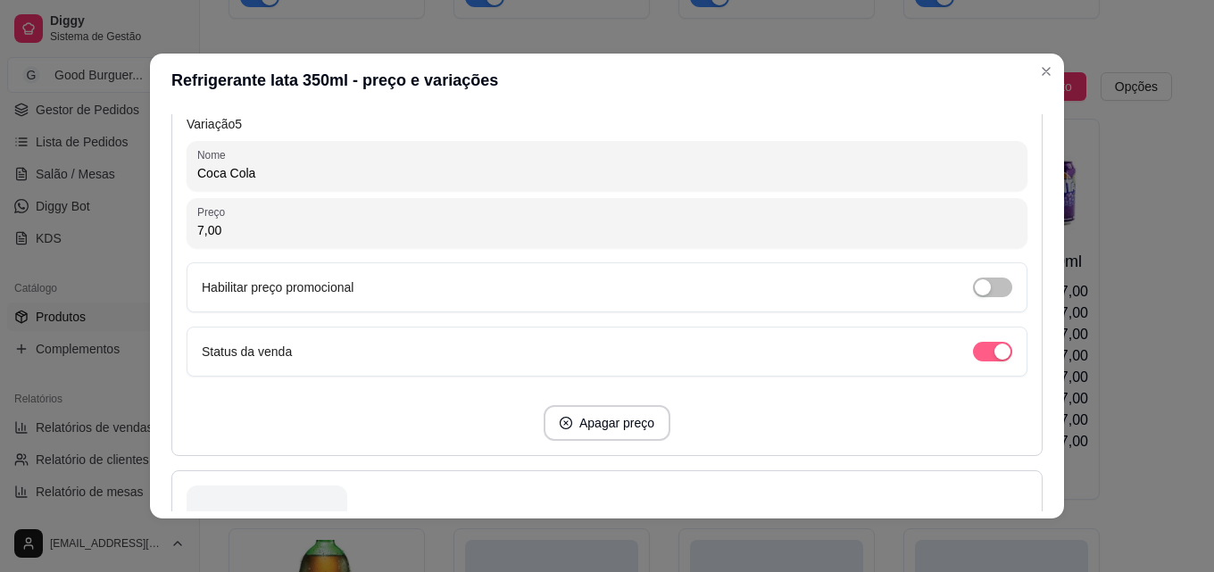
click at [973, 354] on span "button" at bounding box center [992, 352] width 39 height 20
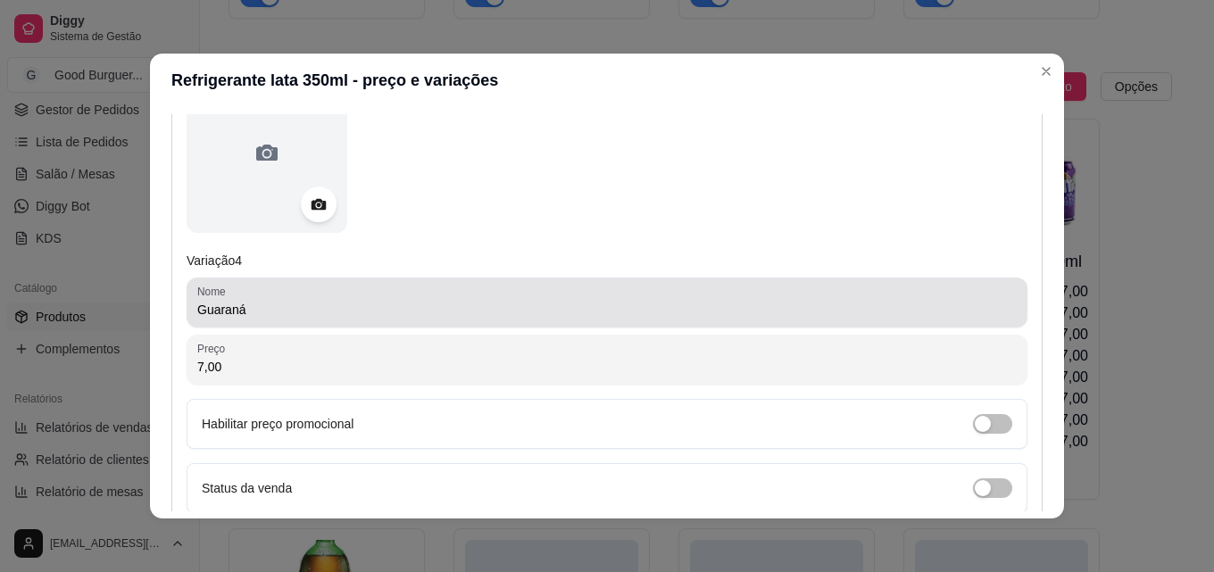
scroll to position [1992, 0]
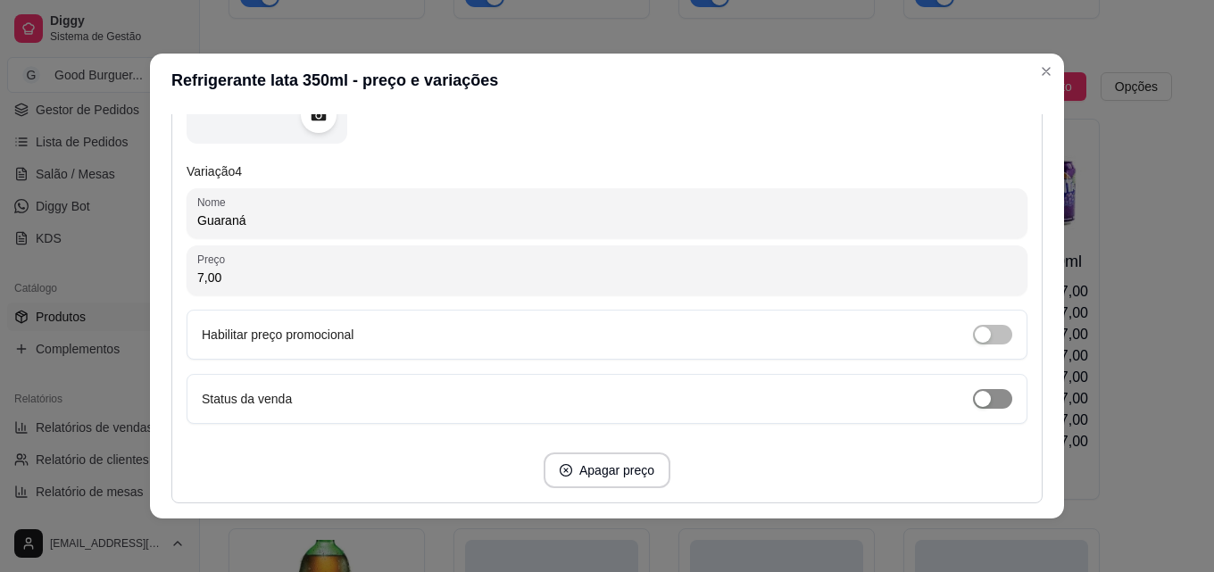
click at [978, 403] on span "button" at bounding box center [992, 399] width 39 height 20
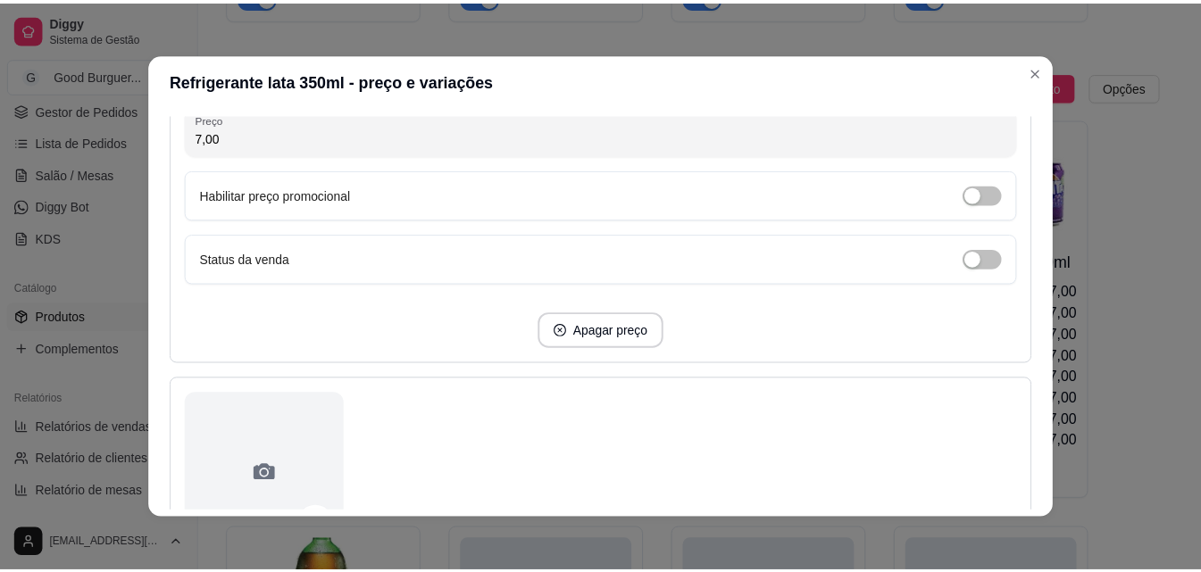
scroll to position [4314, 0]
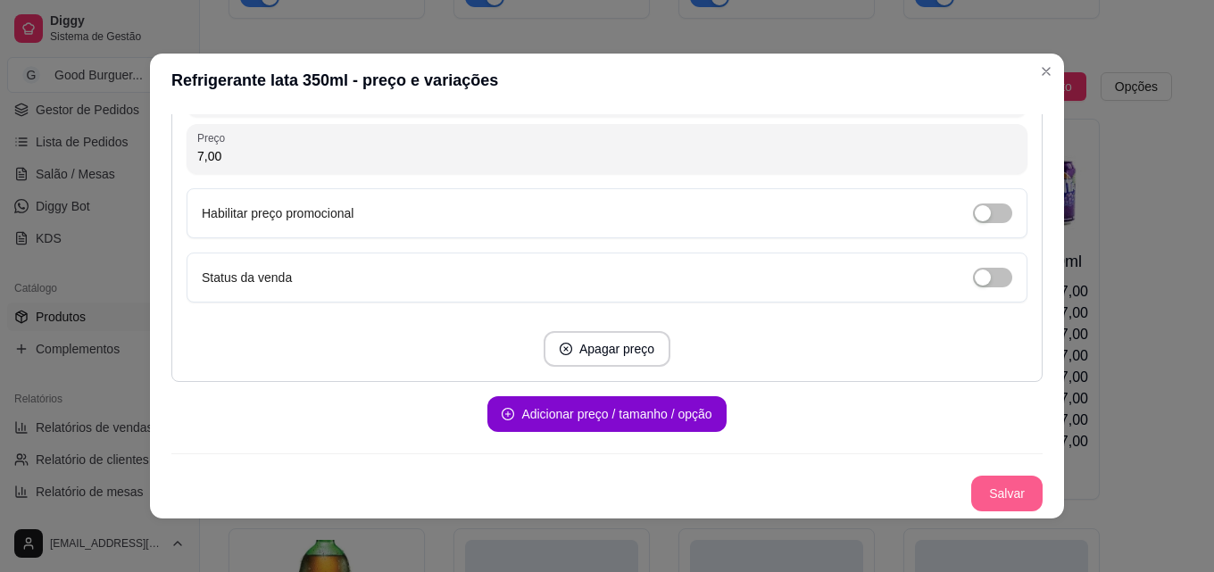
click at [997, 495] on button "Salvar" at bounding box center [1006, 494] width 71 height 36
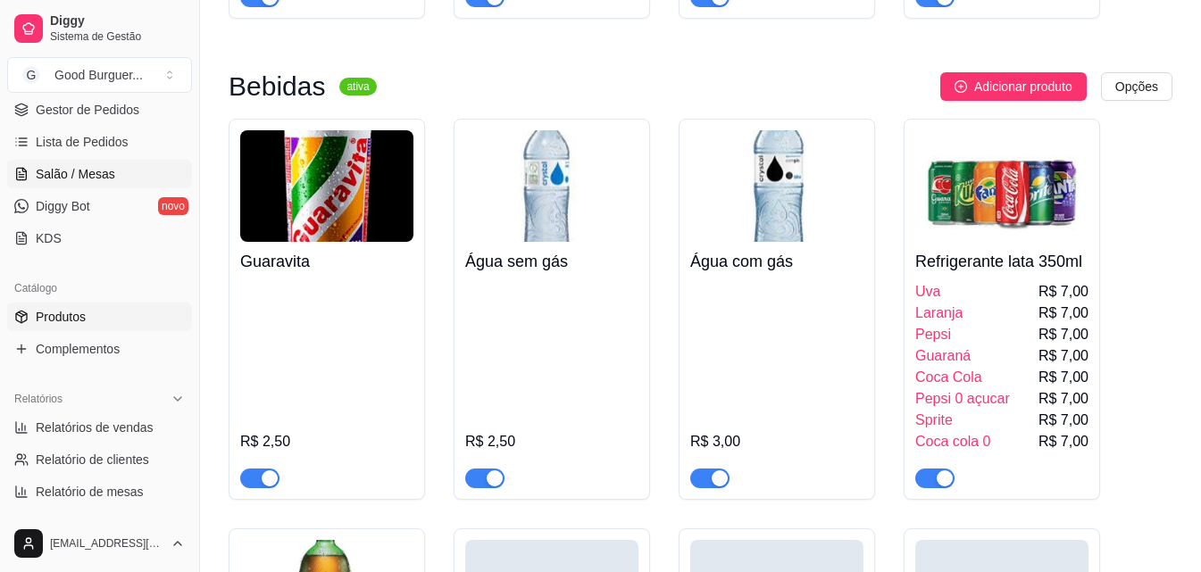
click at [88, 177] on span "Salão / Mesas" at bounding box center [75, 174] width 79 height 18
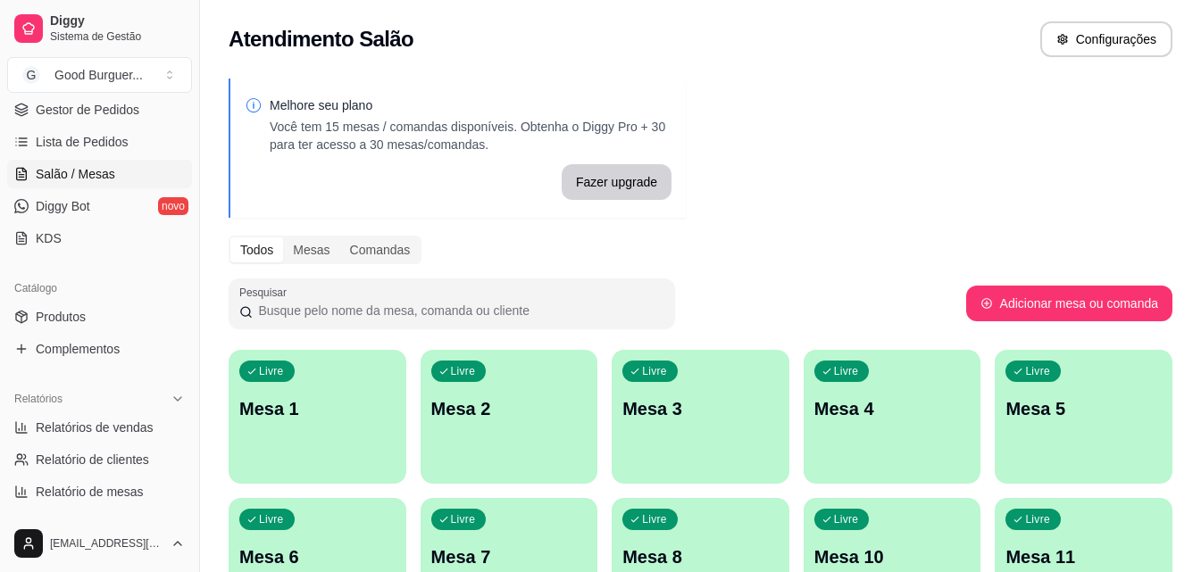
click at [333, 450] on div "Livre Mesa 1" at bounding box center [318, 406] width 178 height 113
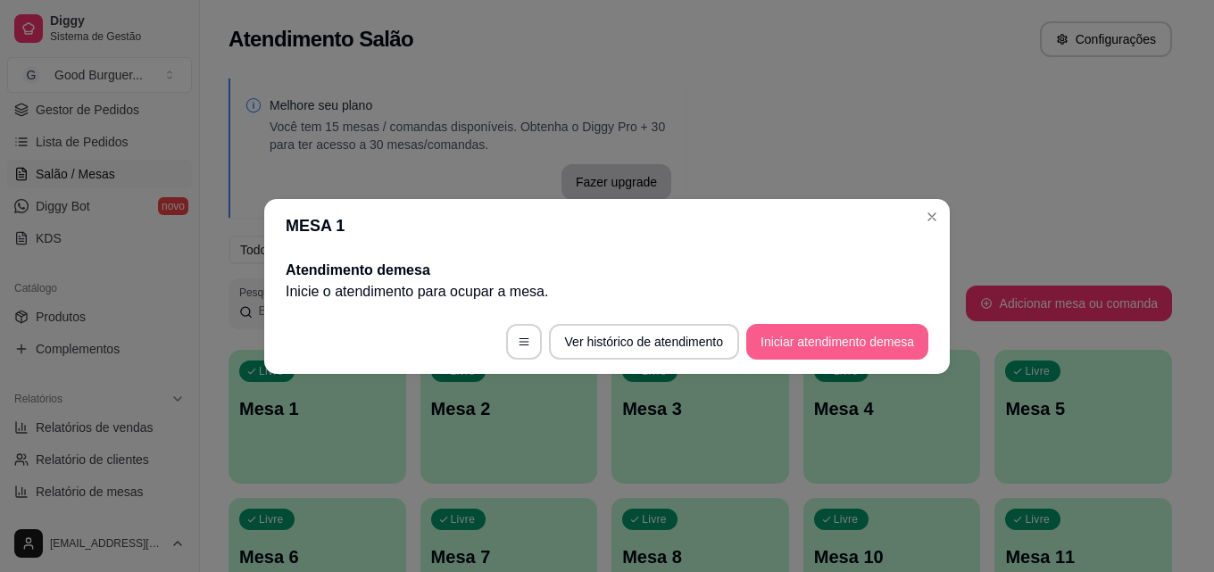
click at [813, 343] on button "Iniciar atendimento de mesa" at bounding box center [837, 342] width 182 height 36
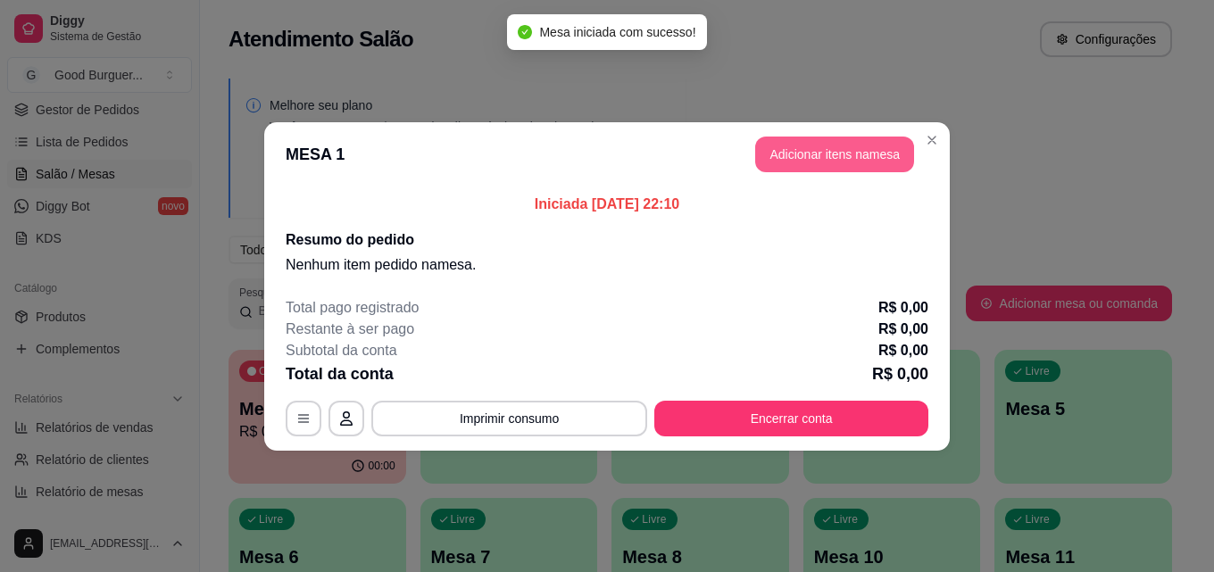
click at [826, 143] on button "Adicionar itens na mesa" at bounding box center [834, 155] width 159 height 36
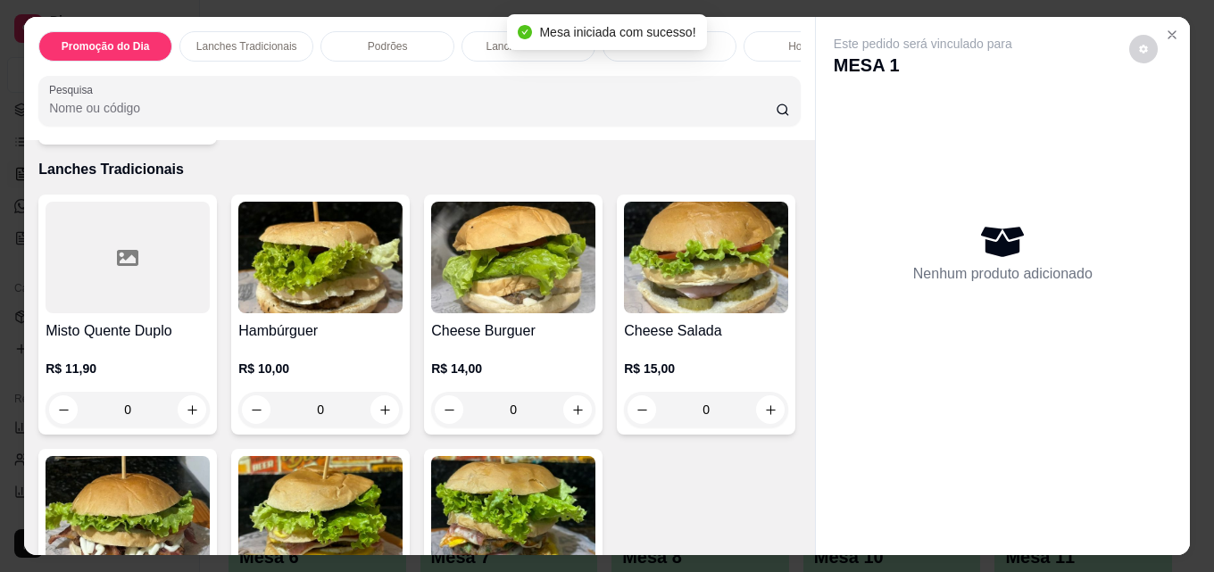
scroll to position [1161, 0]
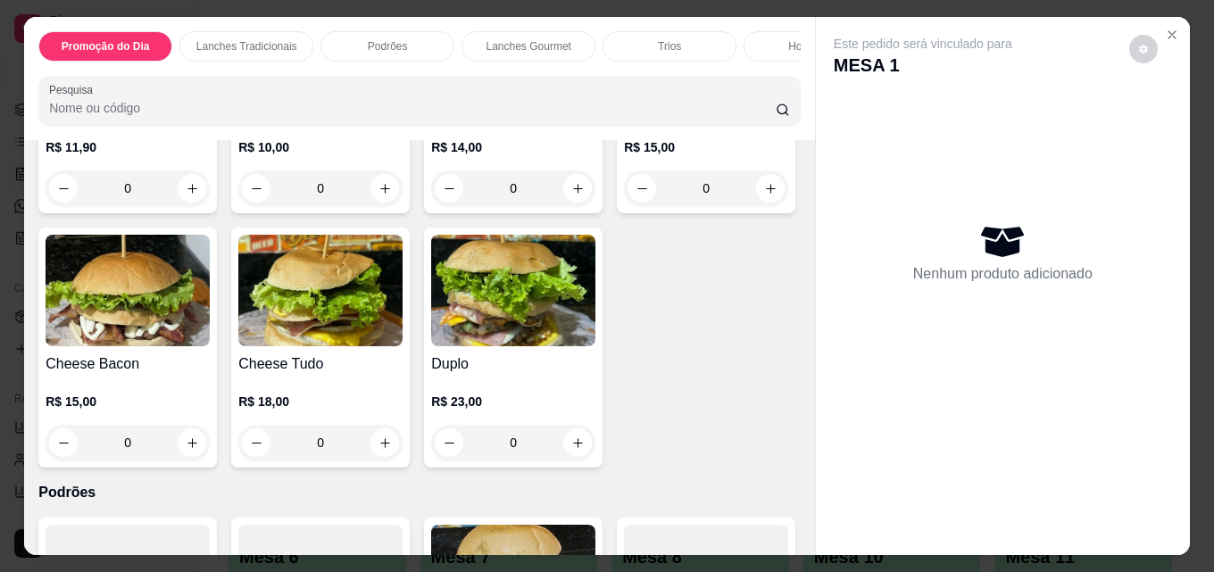
click at [210, 325] on img at bounding box center [128, 291] width 164 height 112
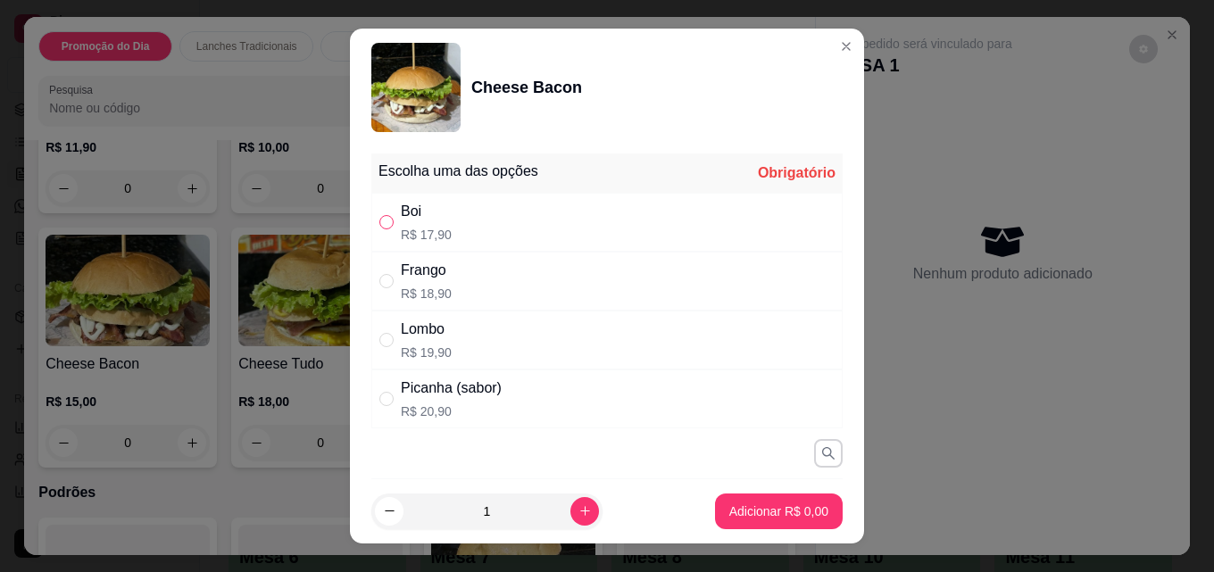
click at [379, 219] on input "" at bounding box center [386, 222] width 14 height 14
radio input "true"
click at [738, 517] on p "Adicionar R$ 17,90" at bounding box center [776, 511] width 104 height 17
type input "1"
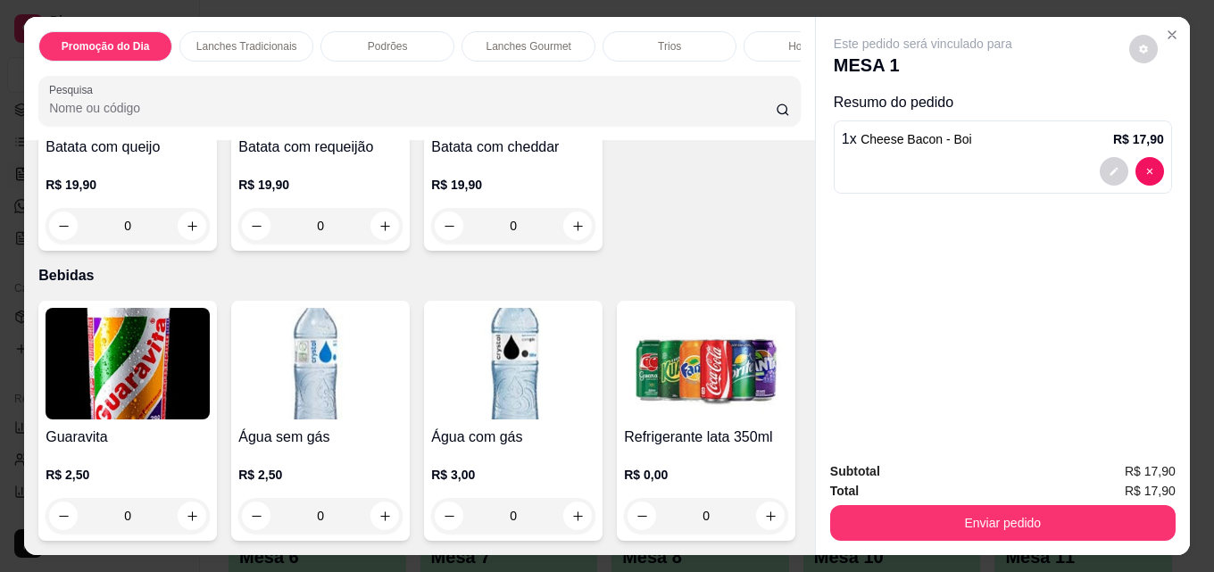
scroll to position [6377, 0]
click at [624, 347] on img at bounding box center [706, 364] width 164 height 112
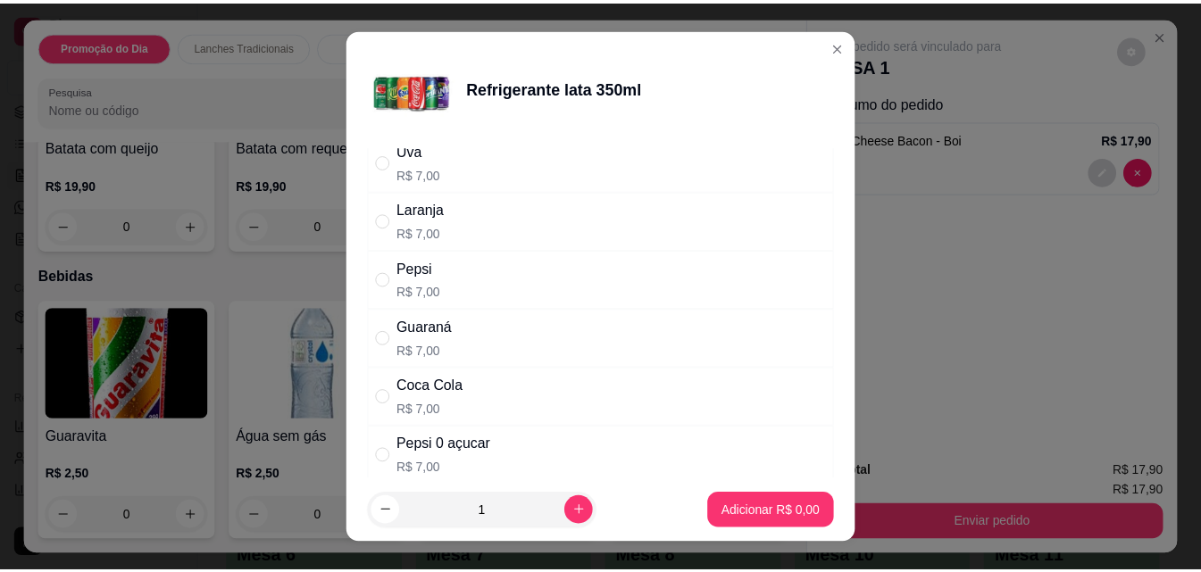
scroll to position [89, 0]
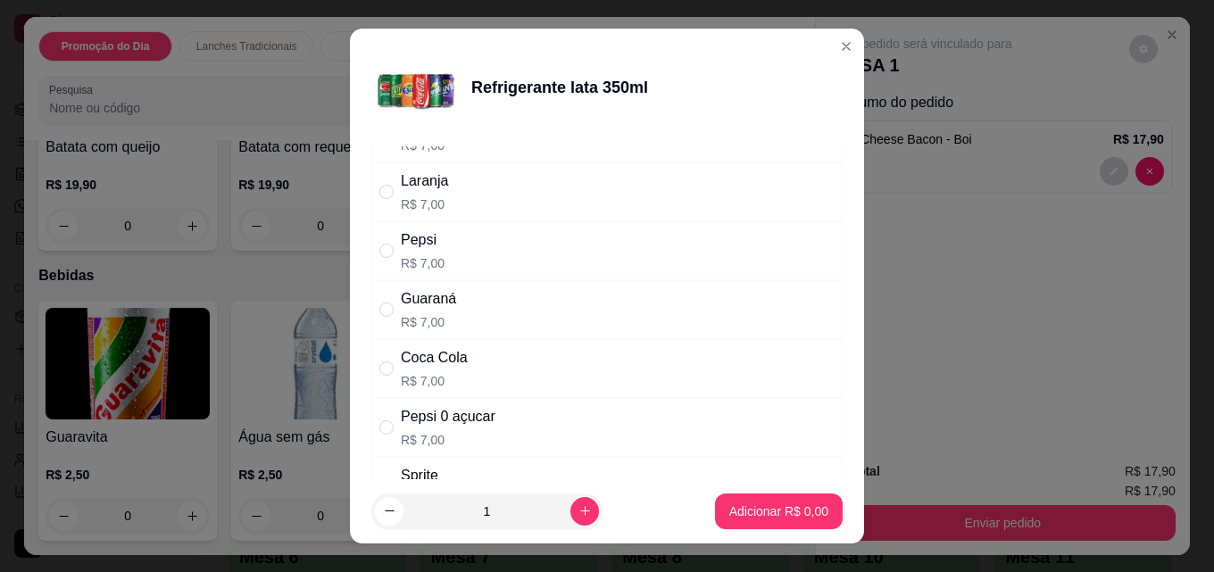
drag, startPoint x: 379, startPoint y: 308, endPoint x: 560, endPoint y: 379, distance: 194.5
click at [379, 308] on input "" at bounding box center [386, 310] width 14 height 14
radio input "true"
click at [754, 516] on p "Adicionar R$ 7,00" at bounding box center [779, 512] width 99 height 18
type input "1"
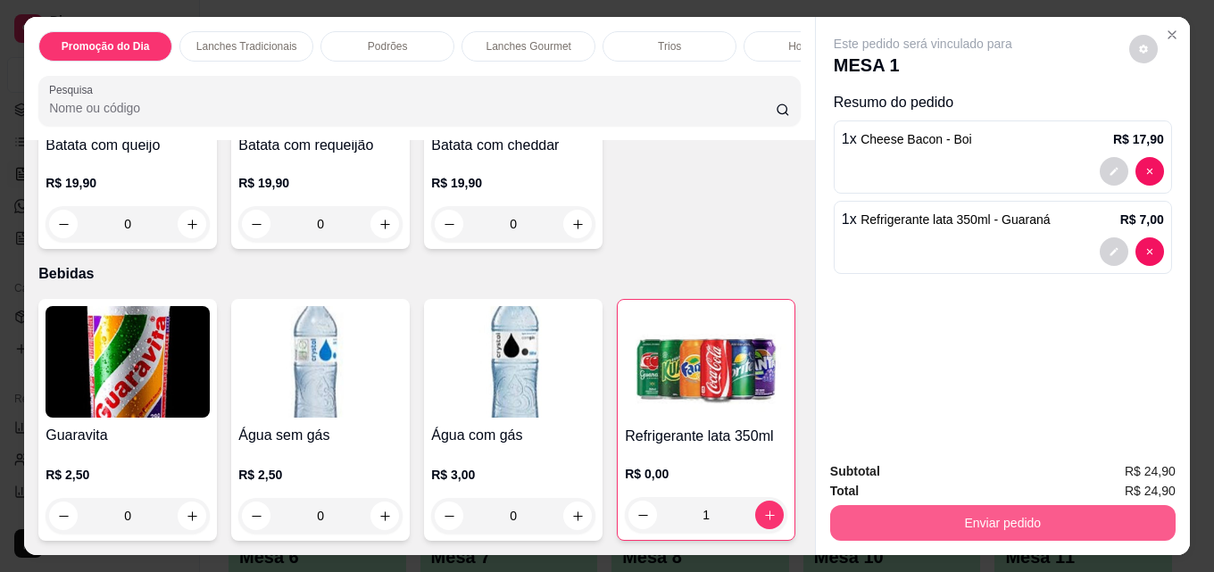
click at [960, 513] on button "Enviar pedido" at bounding box center [1003, 523] width 346 height 36
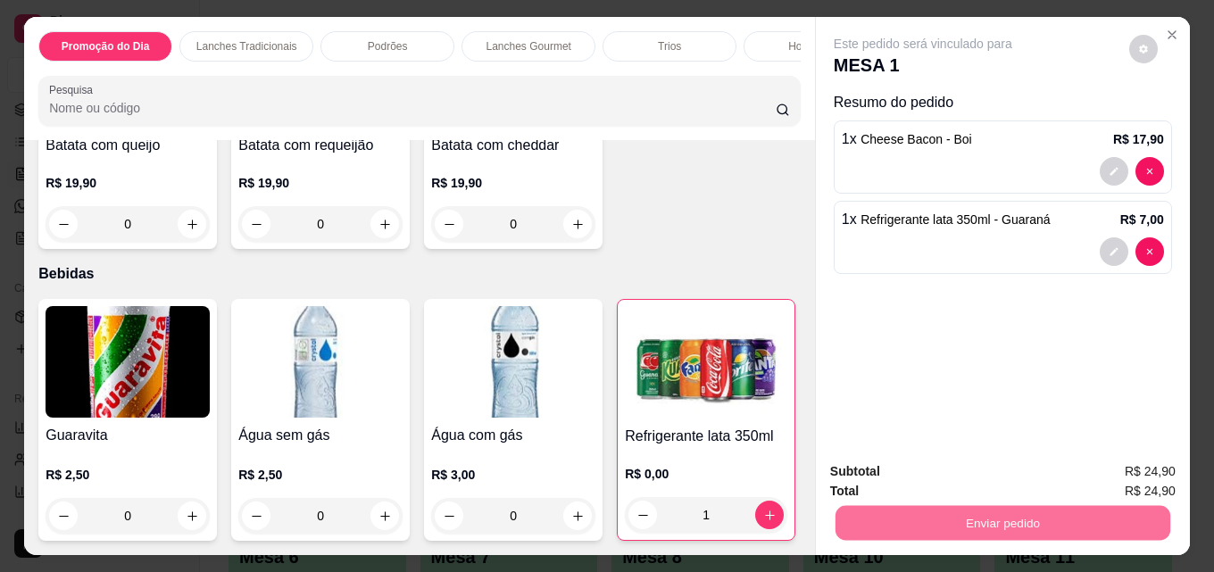
click at [1122, 473] on button "Enviar pedido" at bounding box center [1129, 472] width 101 height 34
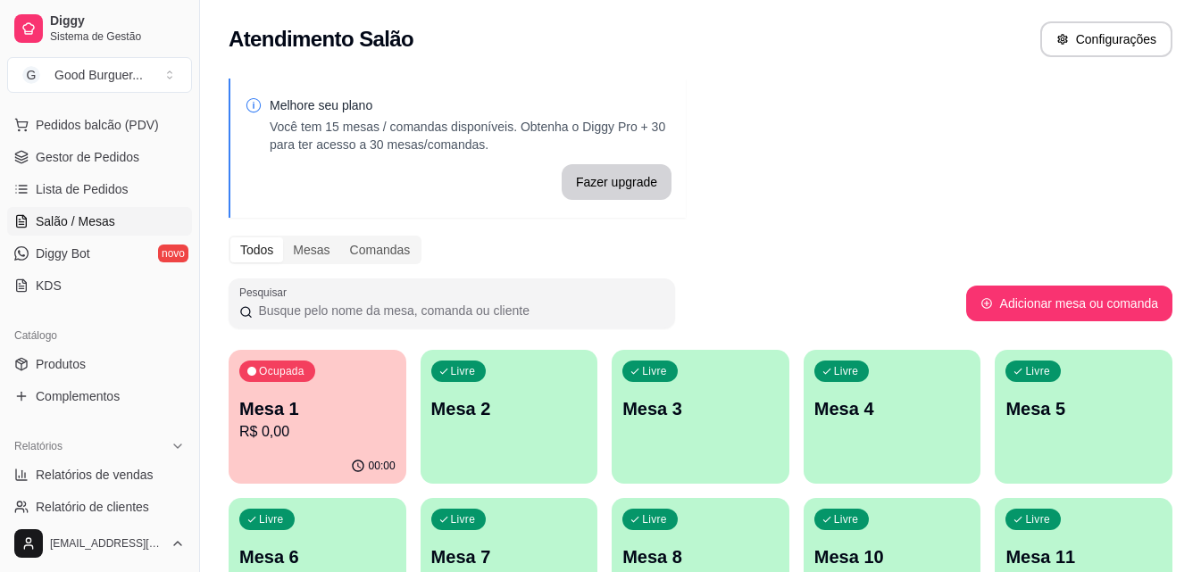
scroll to position [179, 0]
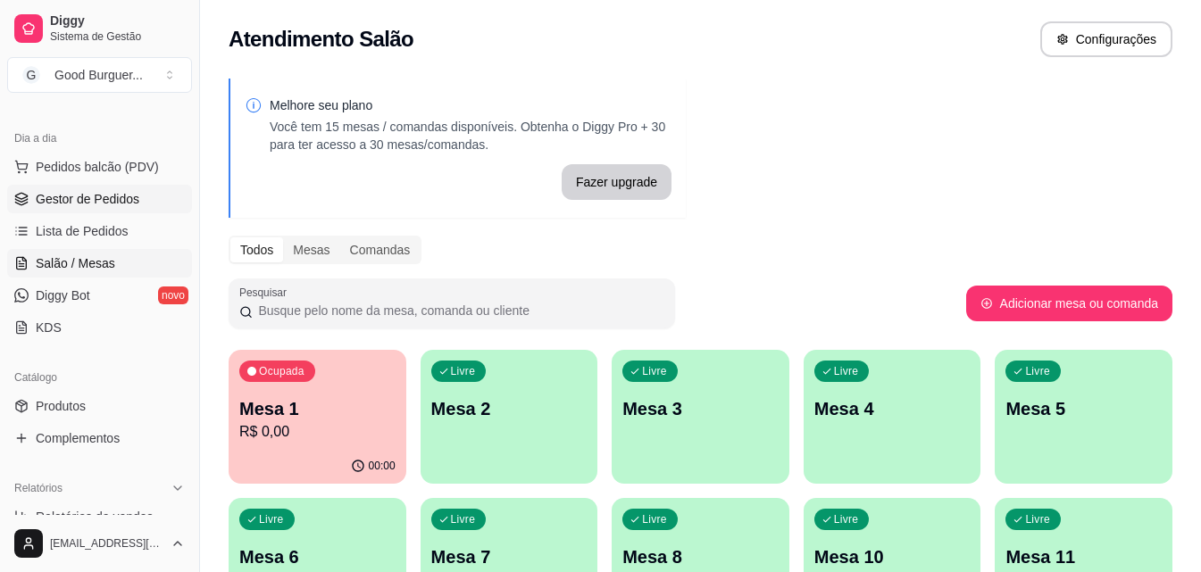
click at [110, 196] on span "Gestor de Pedidos" at bounding box center [88, 199] width 104 height 18
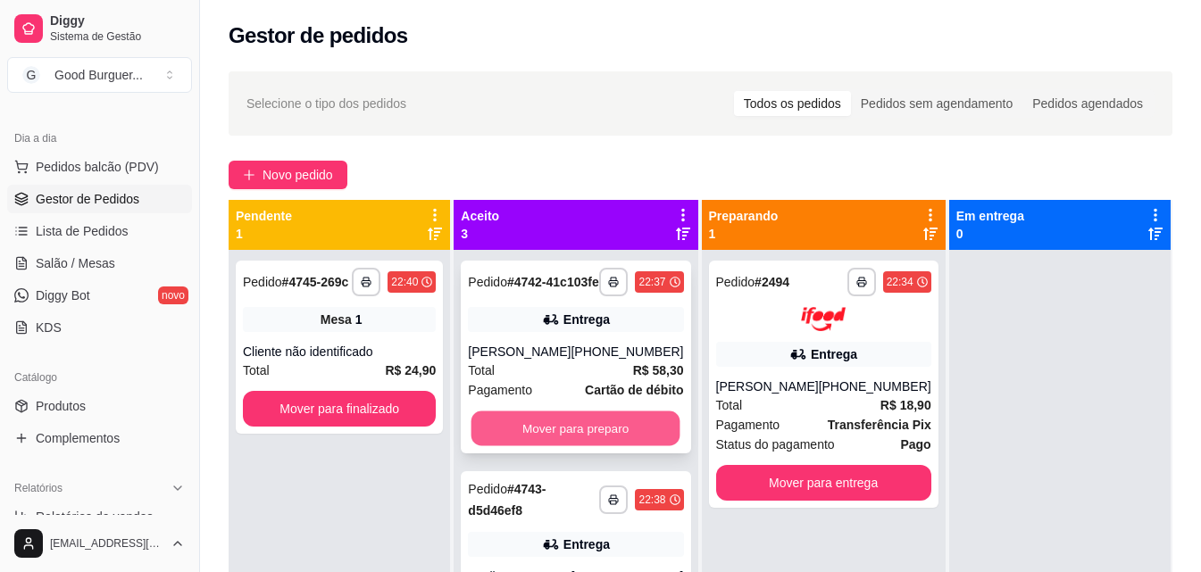
click at [580, 441] on button "Mover para preparo" at bounding box center [575, 429] width 209 height 35
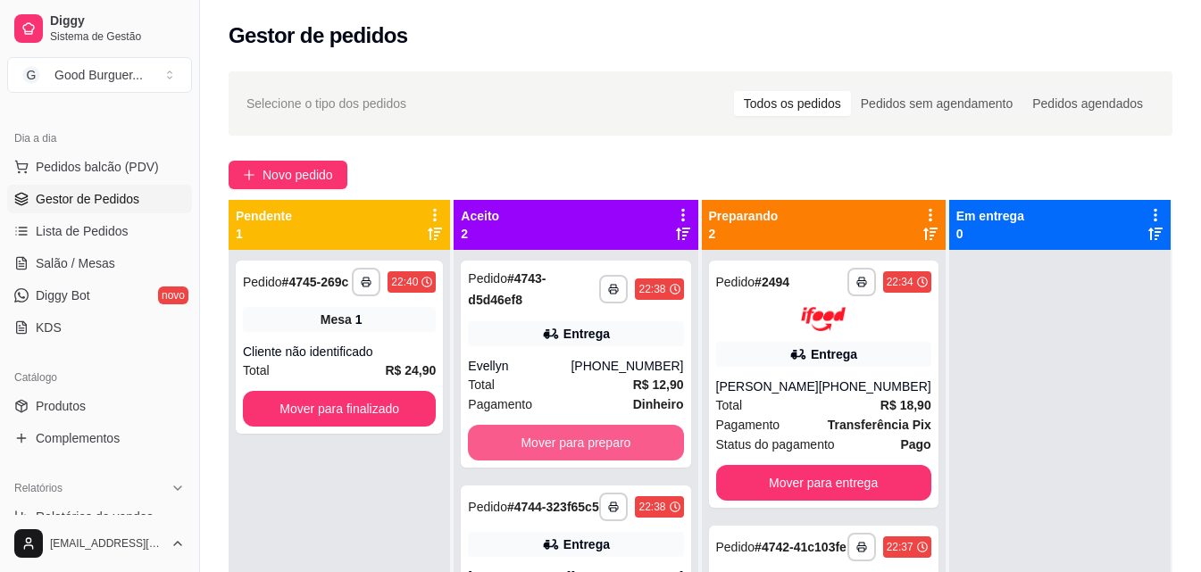
click at [579, 441] on button "Mover para preparo" at bounding box center [575, 443] width 215 height 36
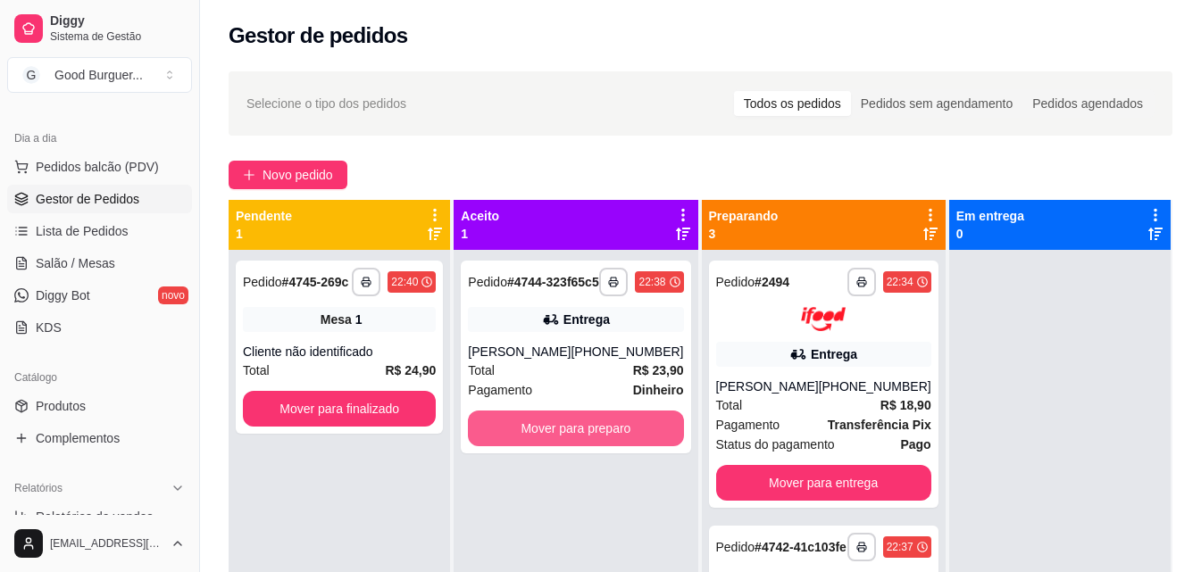
click at [579, 441] on button "Mover para preparo" at bounding box center [575, 429] width 215 height 36
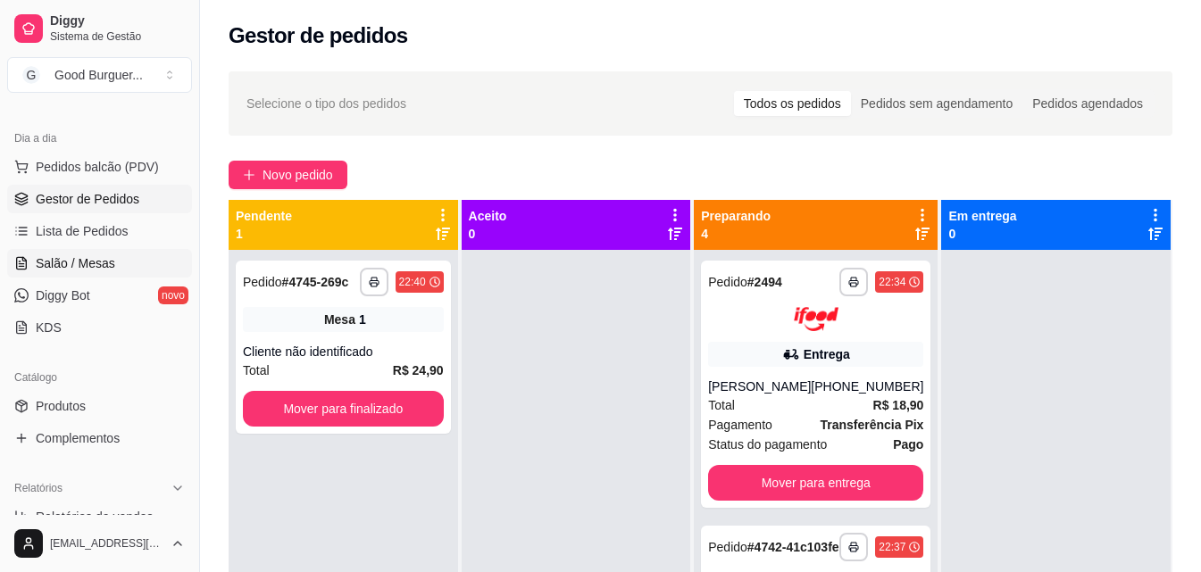
click at [120, 261] on link "Salão / Mesas" at bounding box center [99, 263] width 185 height 29
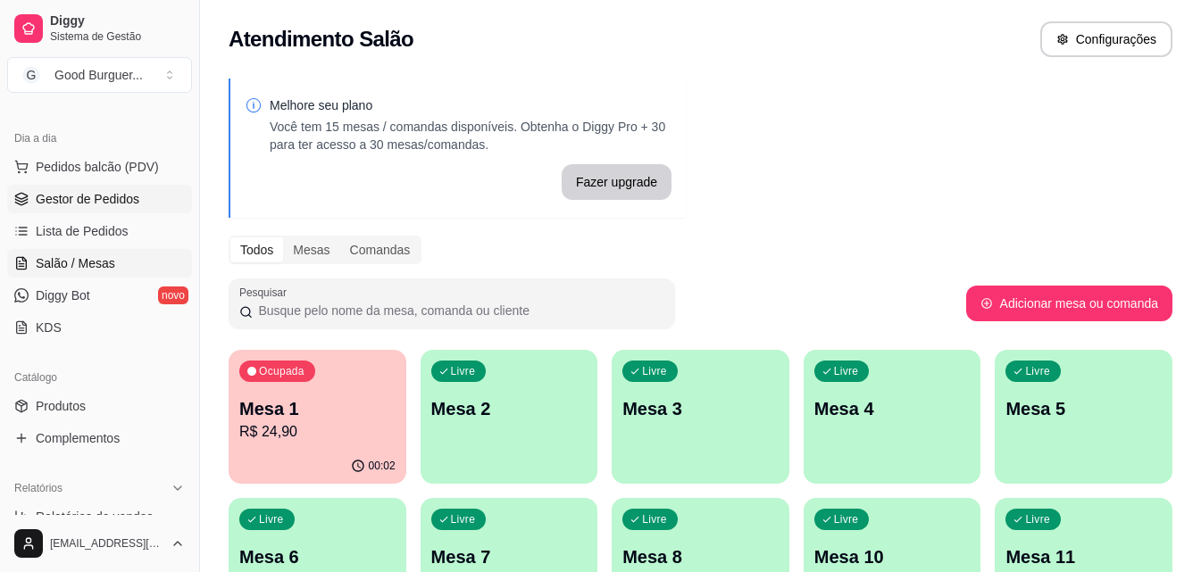
click at [106, 203] on span "Gestor de Pedidos" at bounding box center [88, 199] width 104 height 18
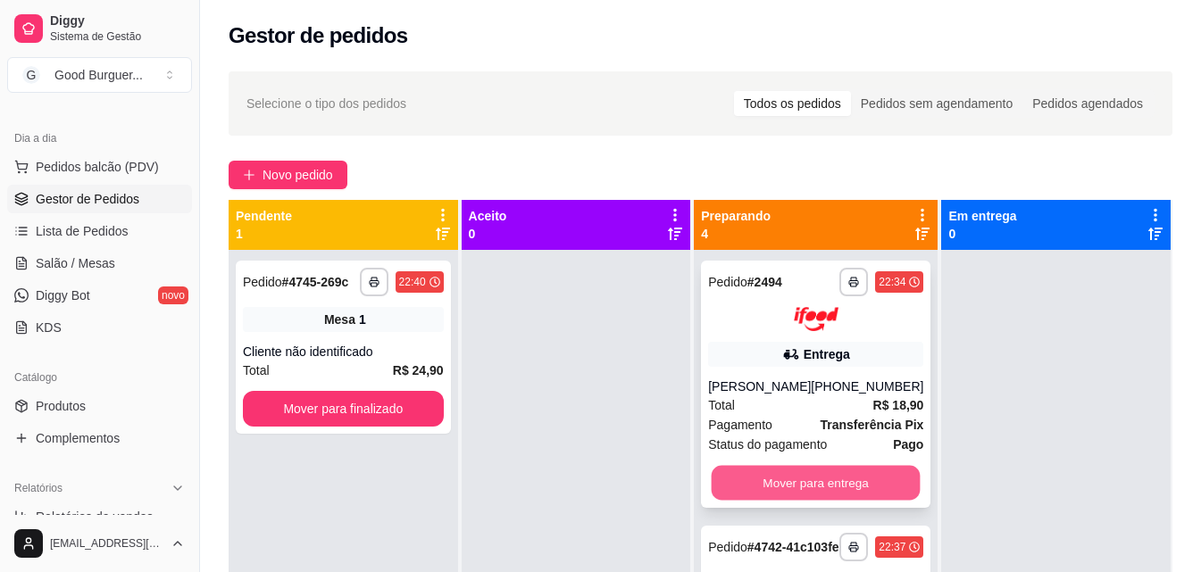
click at [787, 496] on button "Mover para entrega" at bounding box center [816, 482] width 209 height 35
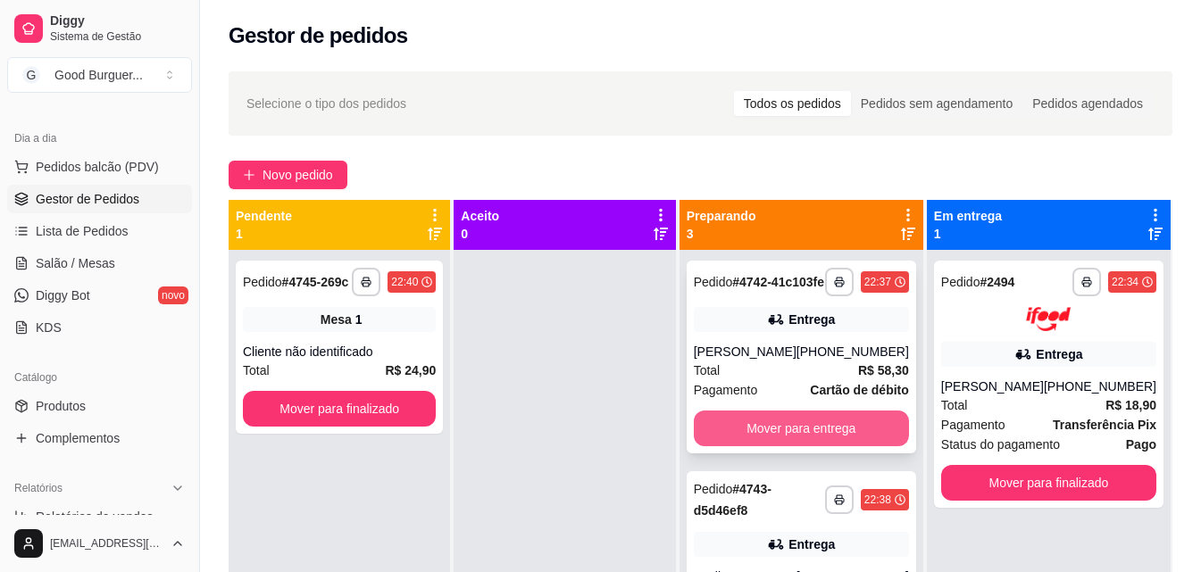
click at [808, 444] on button "Mover para entrega" at bounding box center [801, 429] width 215 height 36
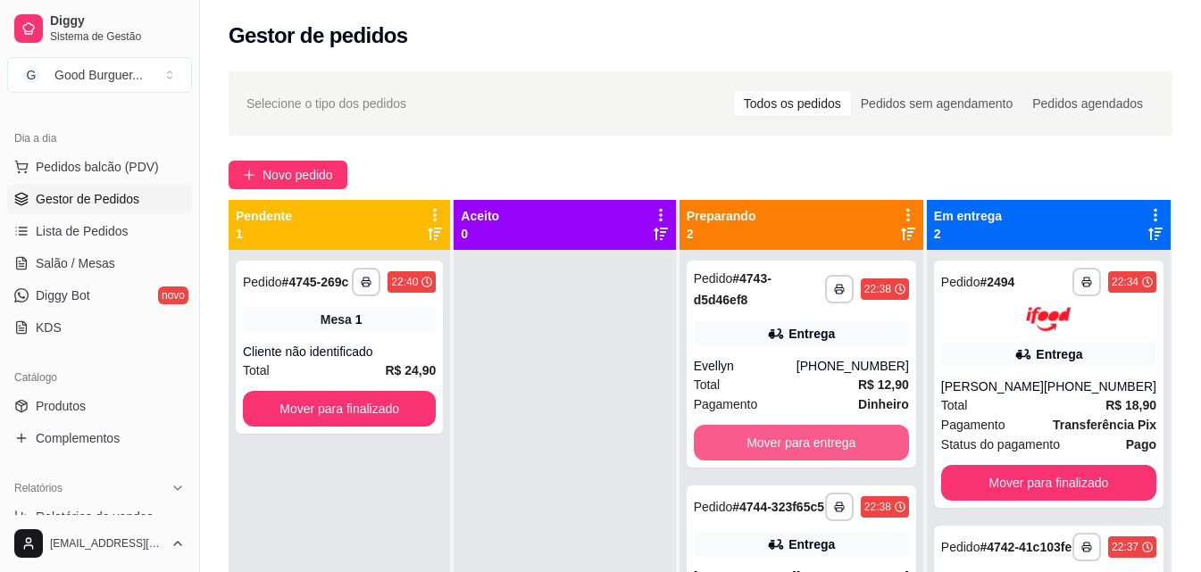
click at [808, 444] on button "Mover para entrega" at bounding box center [801, 443] width 215 height 36
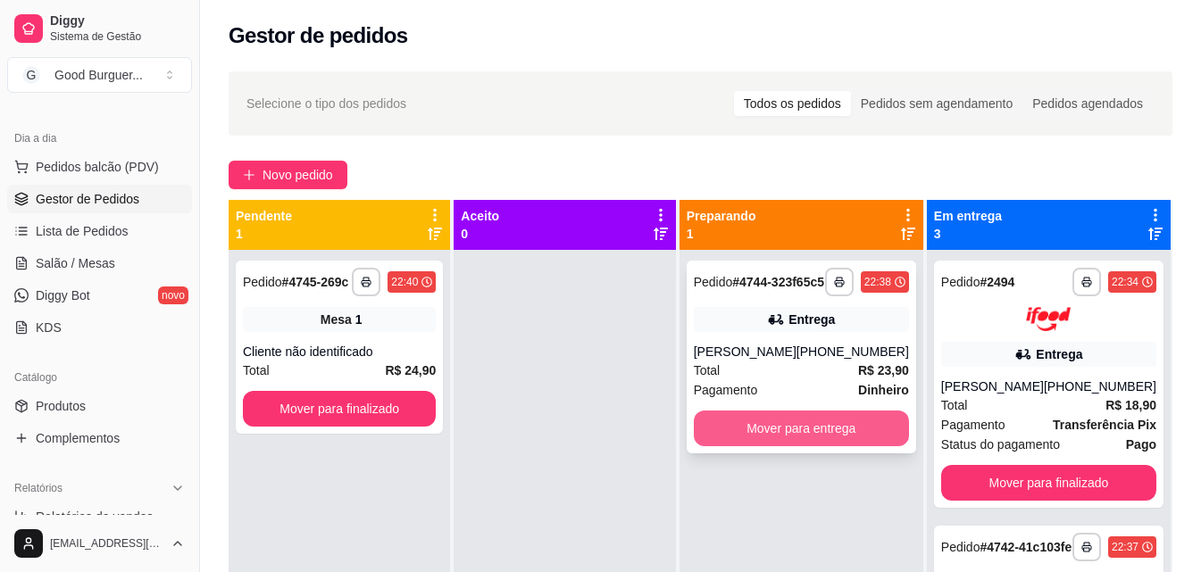
click at [852, 440] on button "Mover para entrega" at bounding box center [801, 429] width 215 height 36
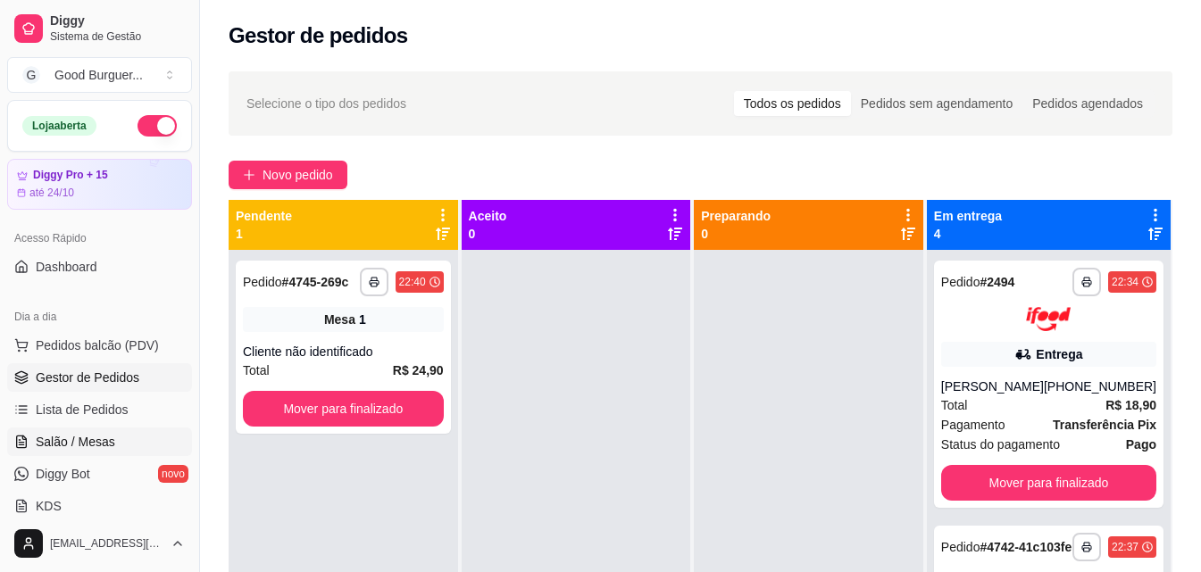
click at [105, 436] on span "Salão / Mesas" at bounding box center [75, 442] width 79 height 18
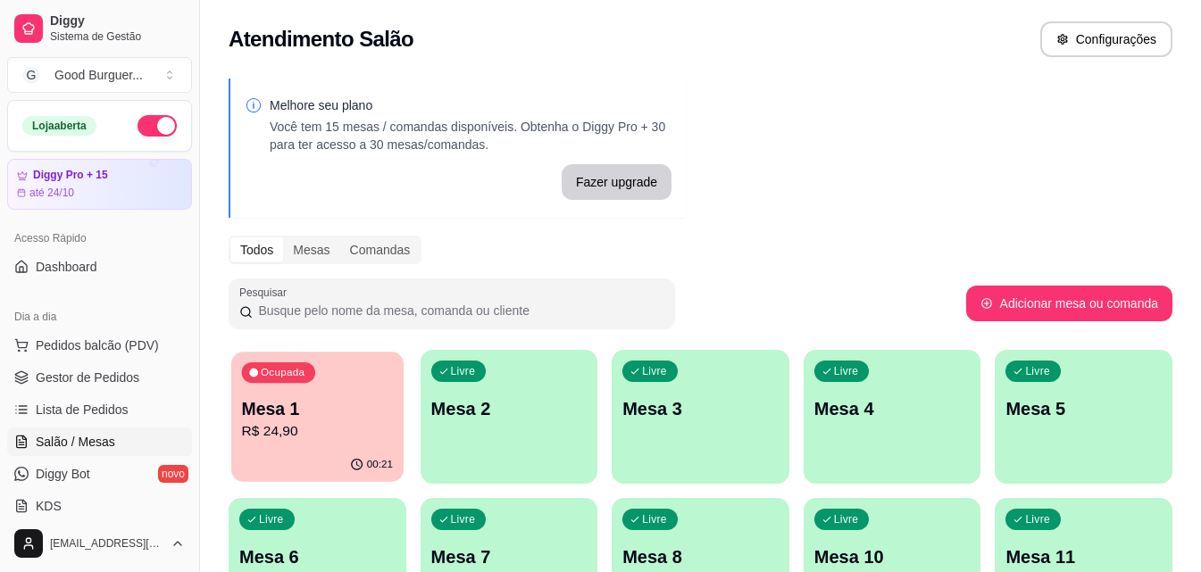
click at [314, 392] on div "Ocupada Mesa 1 R$ 24,90" at bounding box center [317, 400] width 172 height 96
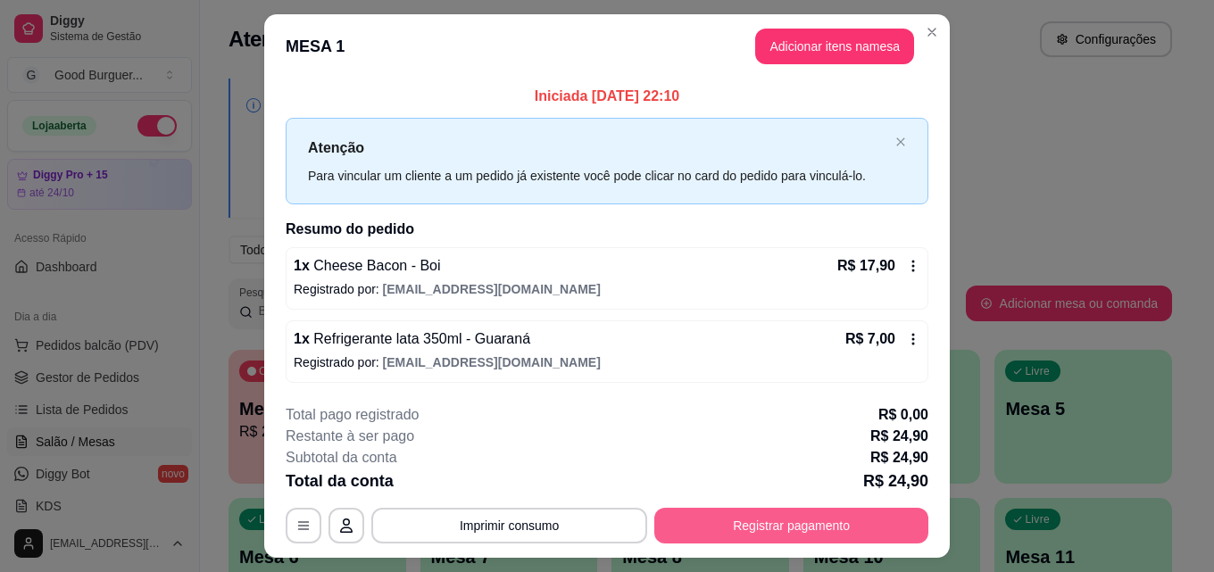
click at [779, 530] on button "Registrar pagamento" at bounding box center [792, 526] width 274 height 36
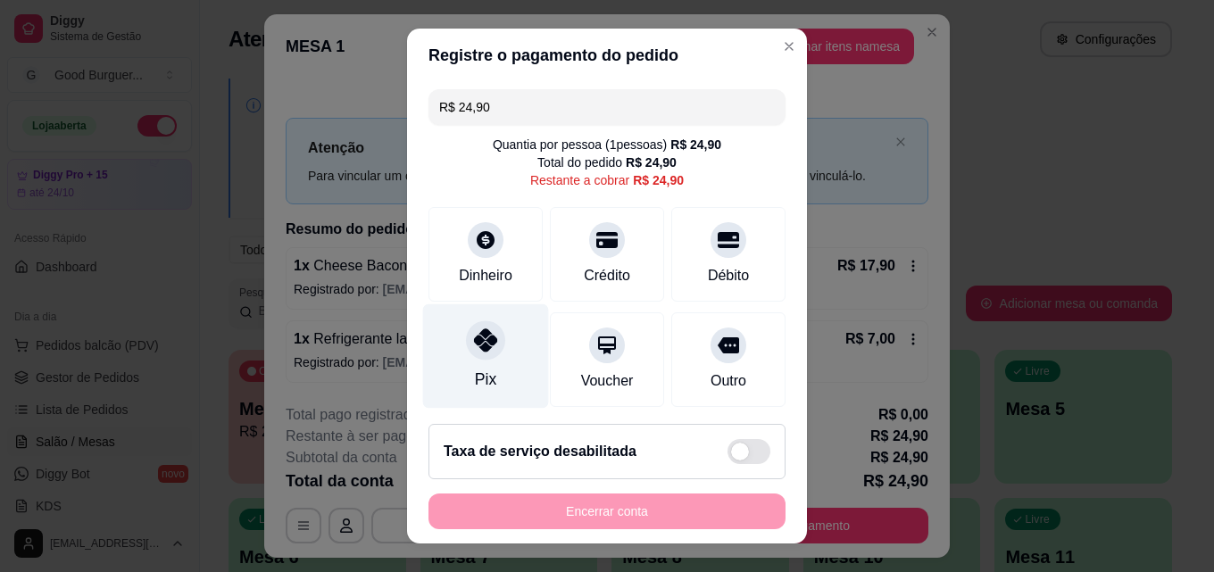
click at [466, 351] on div at bounding box center [485, 340] width 39 height 39
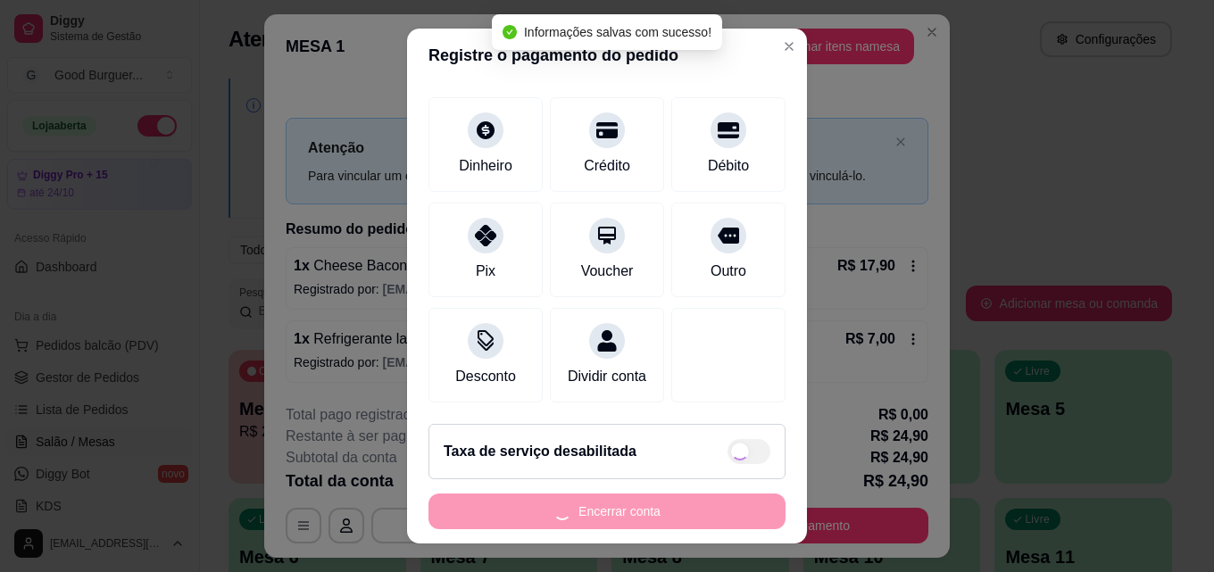
type input "R$ 0,00"
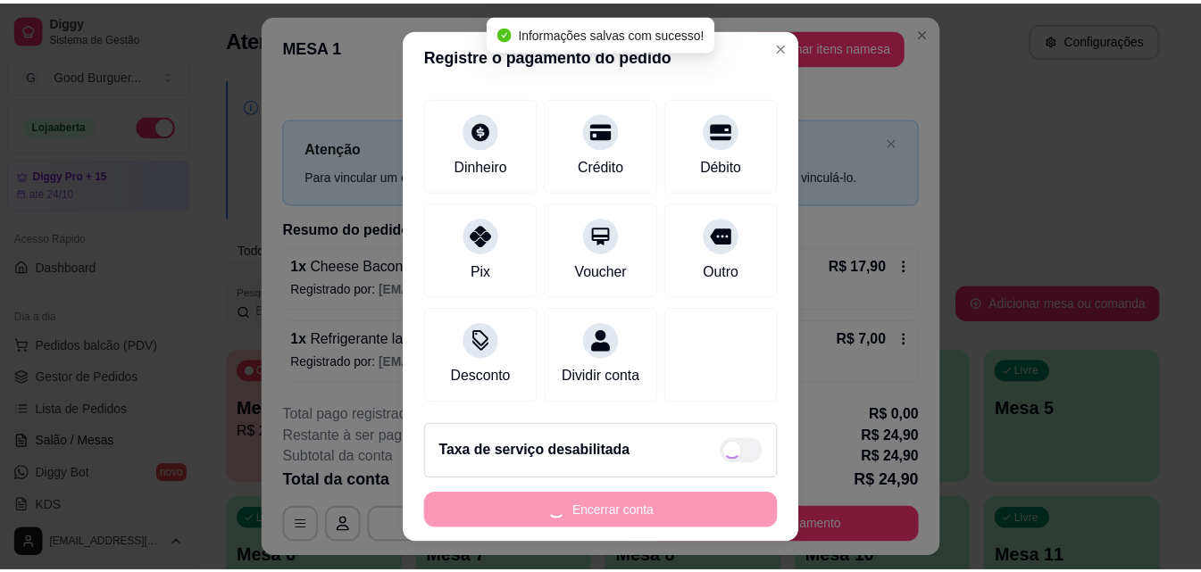
scroll to position [113, 0]
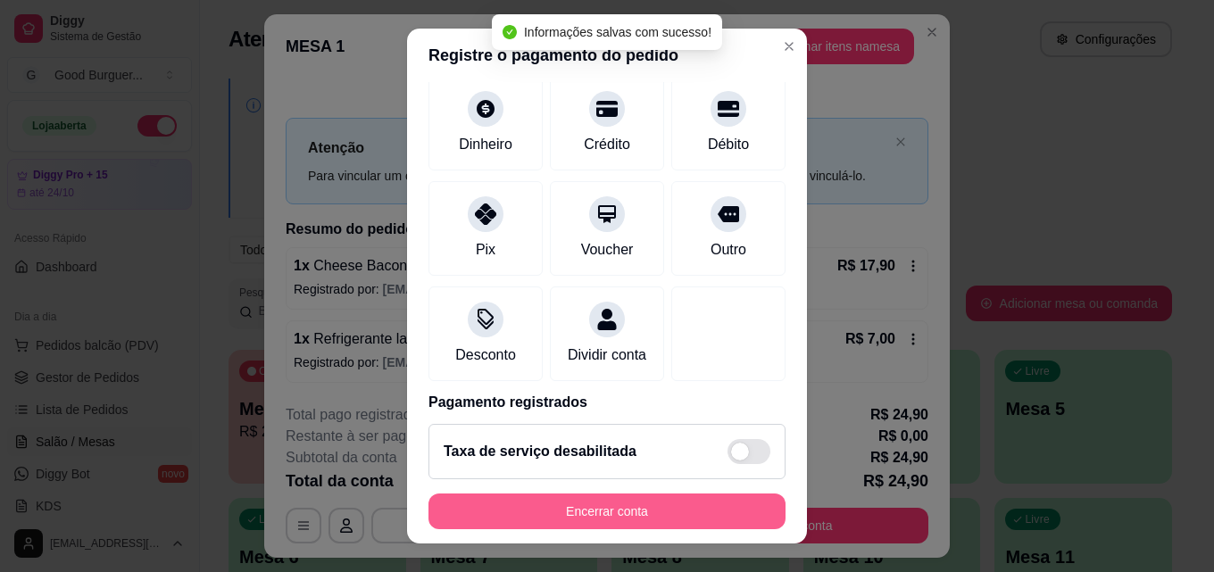
click at [664, 509] on button "Encerrar conta" at bounding box center [607, 512] width 357 height 36
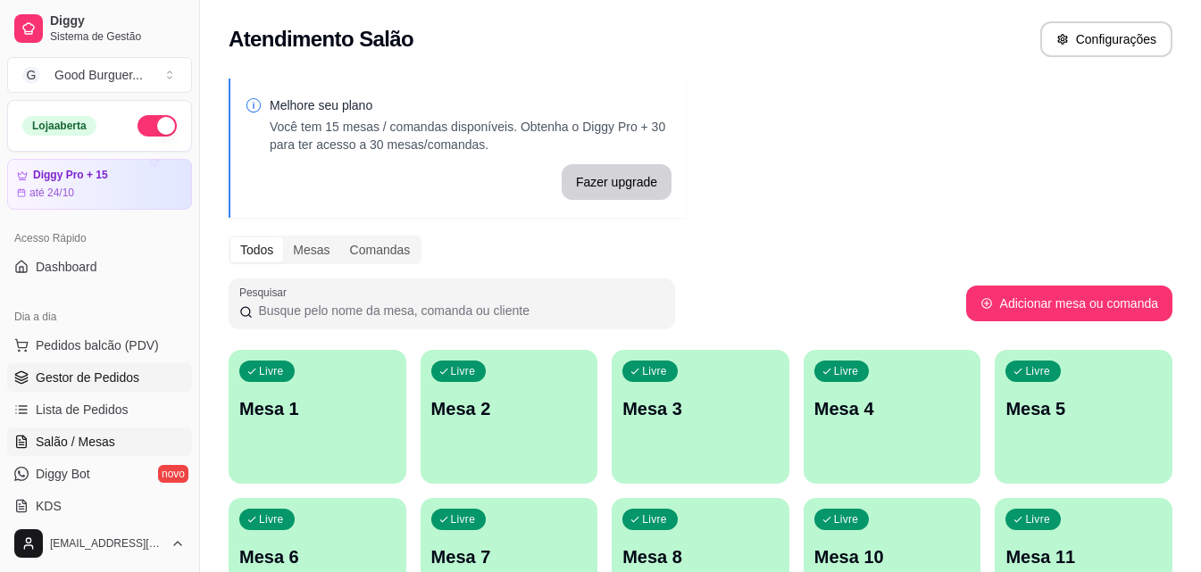
click at [96, 368] on link "Gestor de Pedidos" at bounding box center [99, 377] width 185 height 29
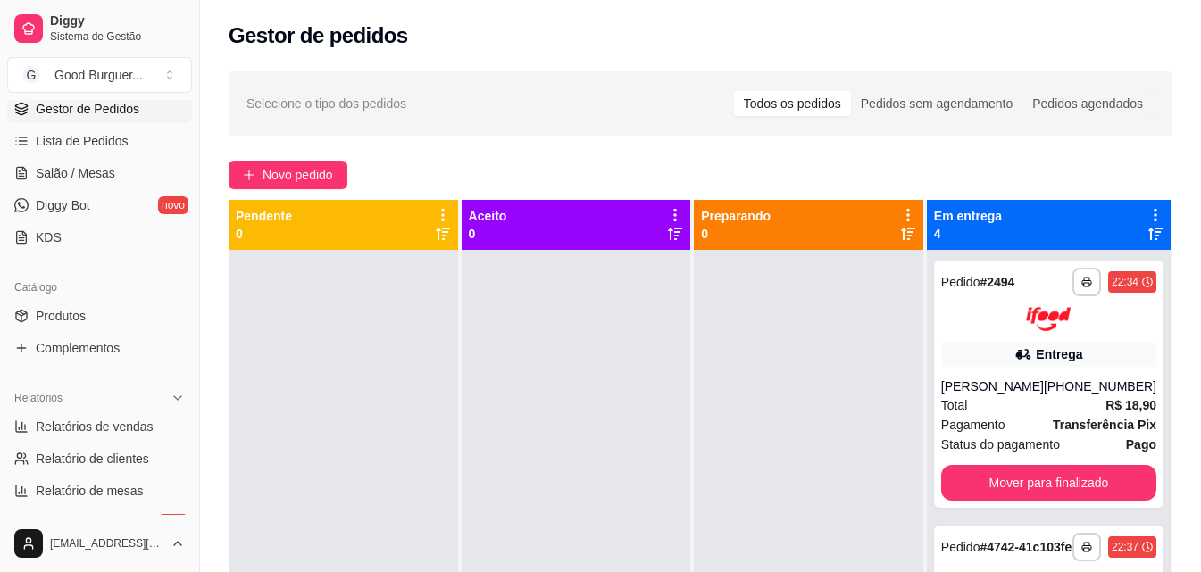
scroll to position [268, 0]
click at [103, 426] on span "Relatórios de vendas" at bounding box center [95, 428] width 118 height 18
select select "ALL"
select select "0"
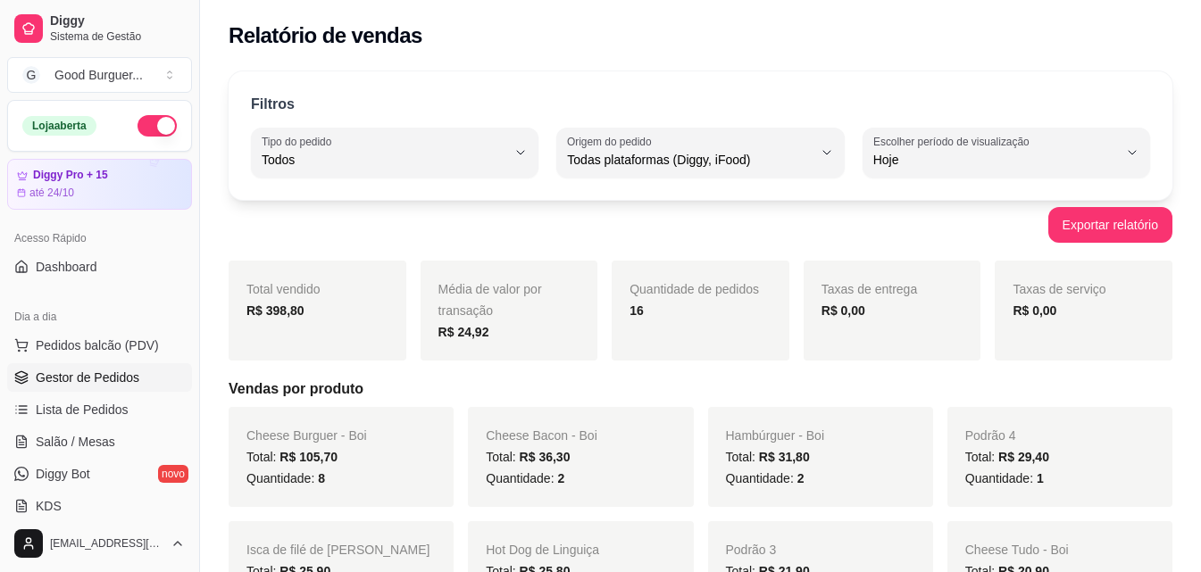
click at [125, 371] on span "Gestor de Pedidos" at bounding box center [88, 378] width 104 height 18
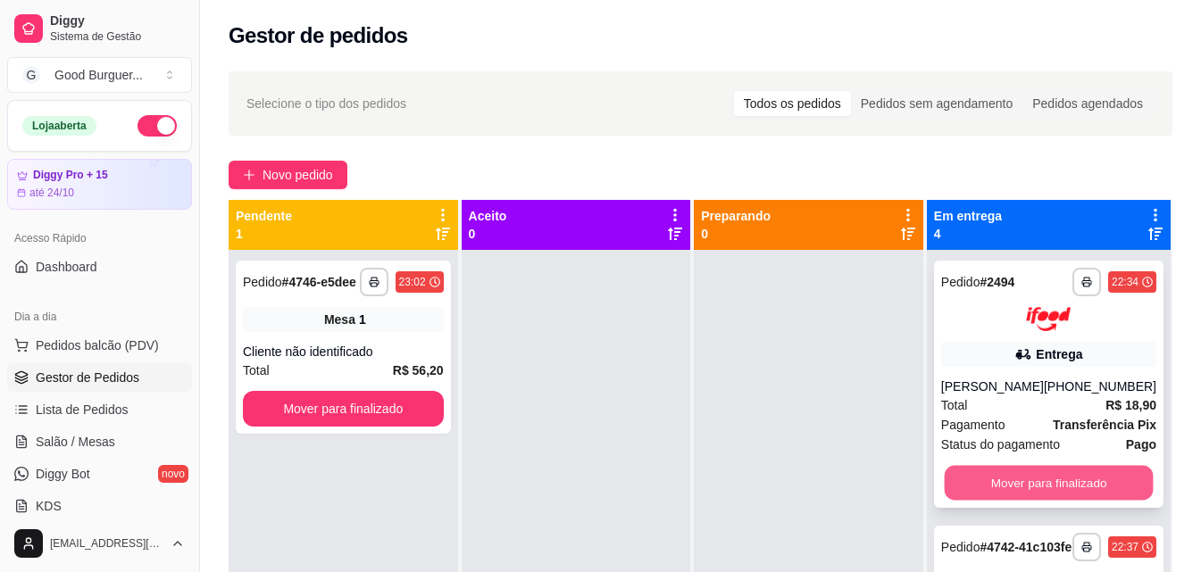
click at [1014, 500] on button "Mover para finalizado" at bounding box center [1048, 482] width 209 height 35
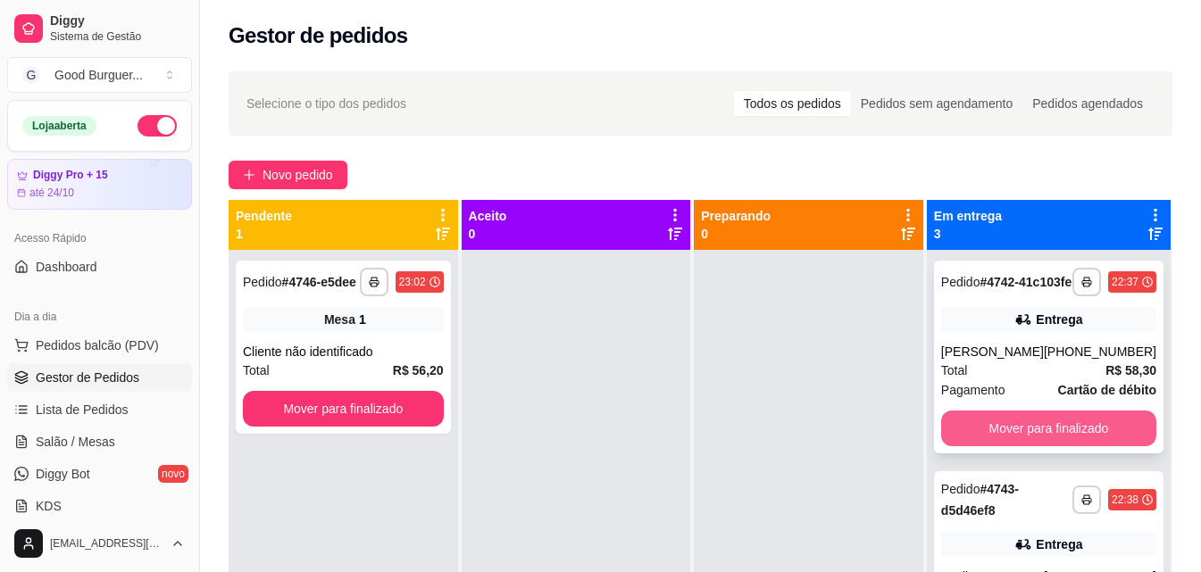
click at [1034, 432] on button "Mover para finalizado" at bounding box center [1048, 429] width 215 height 36
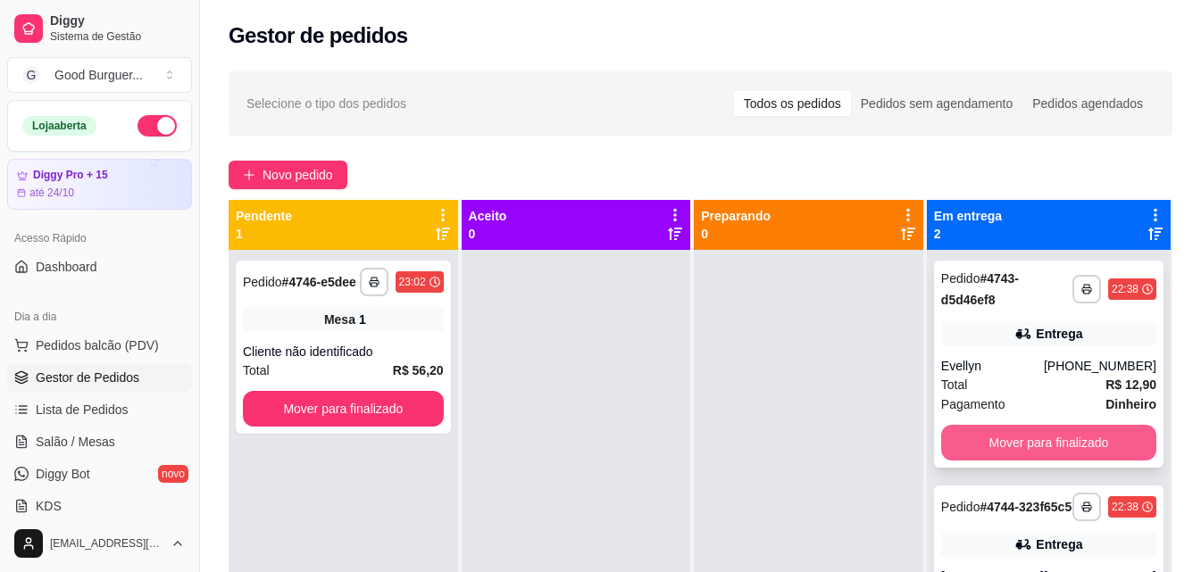
click at [1027, 438] on button "Mover para finalizado" at bounding box center [1048, 443] width 215 height 36
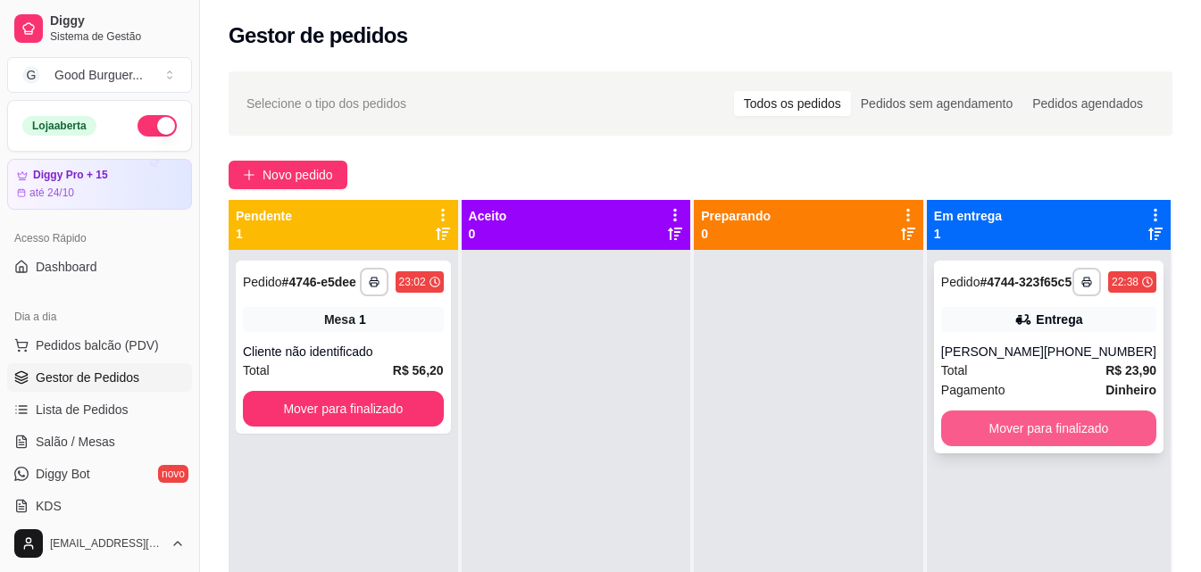
click at [1027, 438] on button "Mover para finalizado" at bounding box center [1048, 429] width 215 height 36
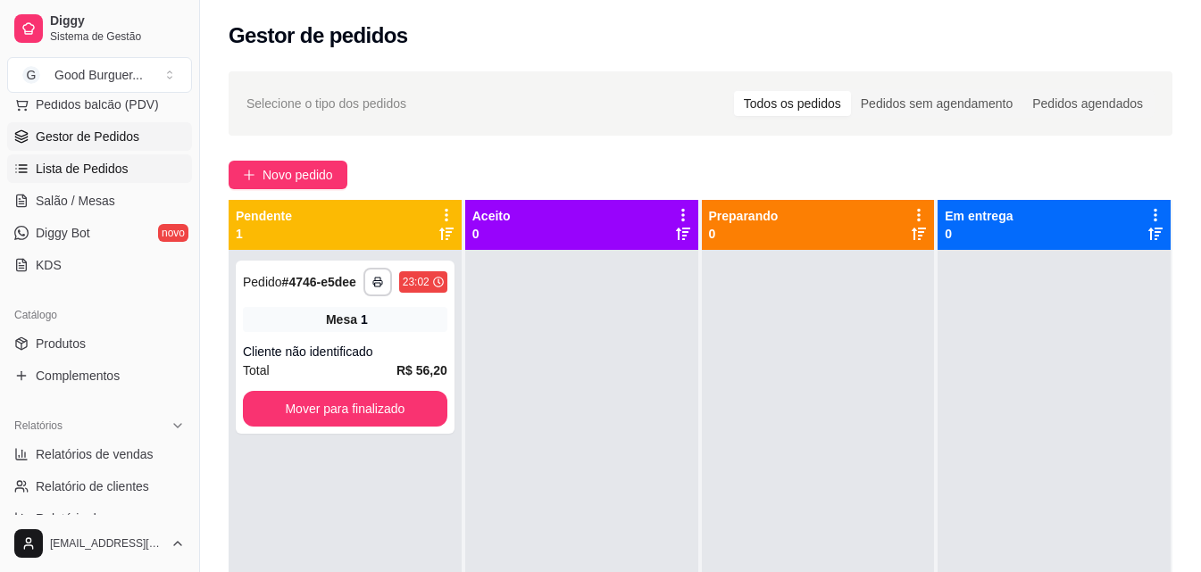
scroll to position [268, 0]
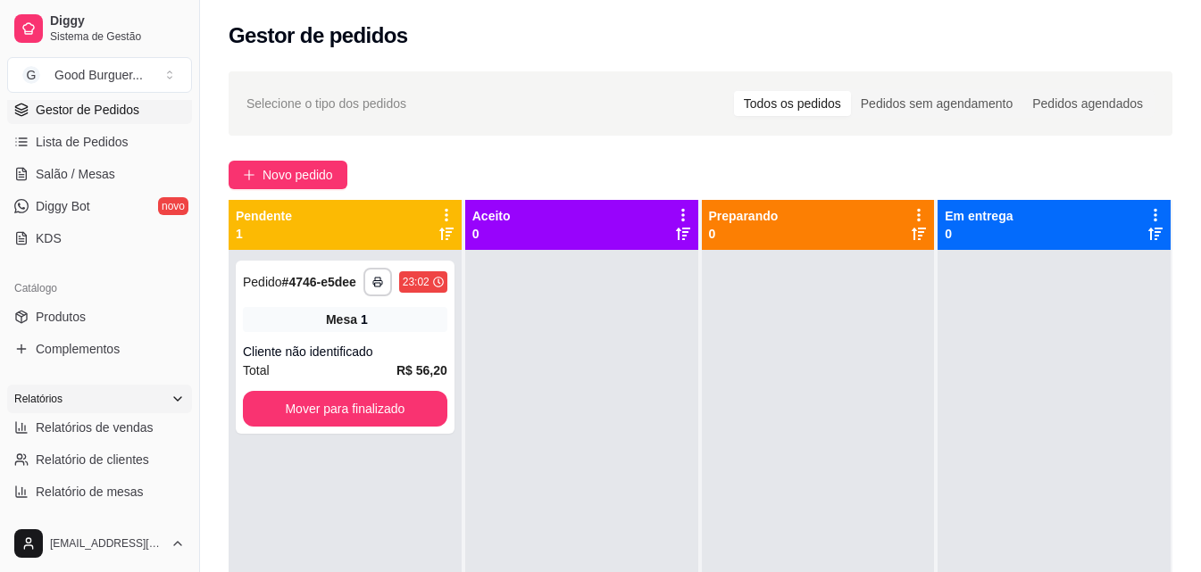
click at [113, 413] on div "Relatórios" at bounding box center [99, 399] width 185 height 29
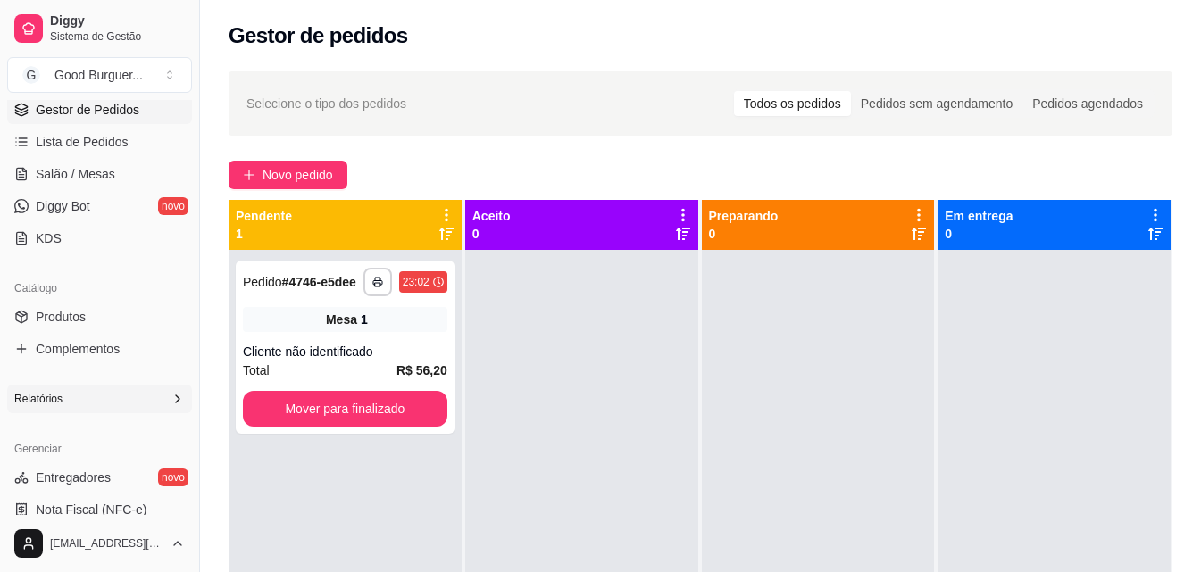
click at [92, 392] on div "Relatórios" at bounding box center [99, 399] width 185 height 29
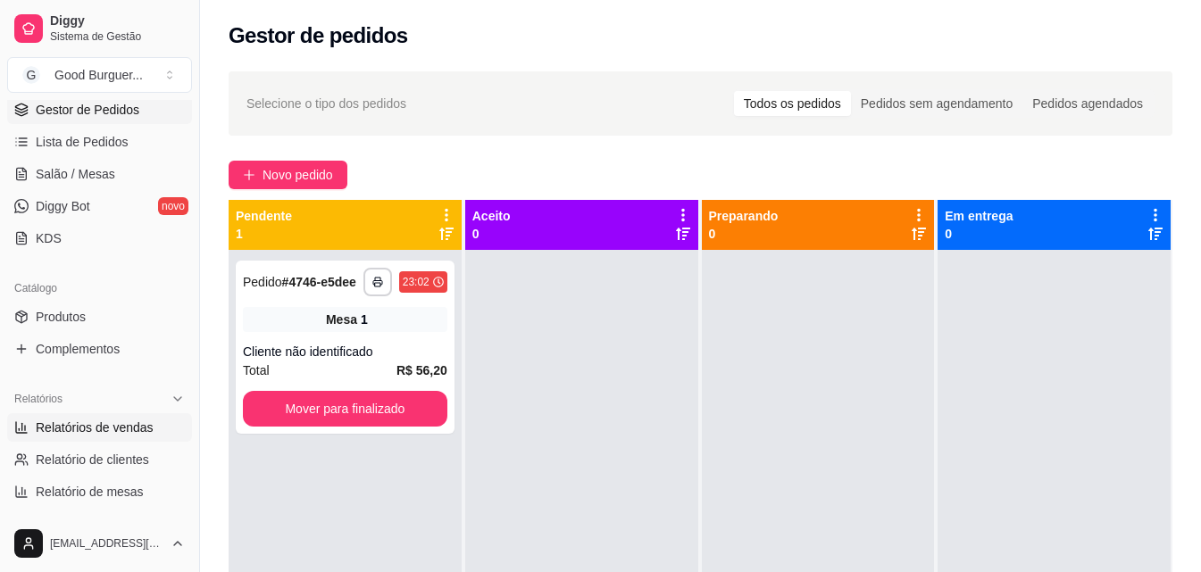
click at [96, 424] on span "Relatórios de vendas" at bounding box center [95, 428] width 118 height 18
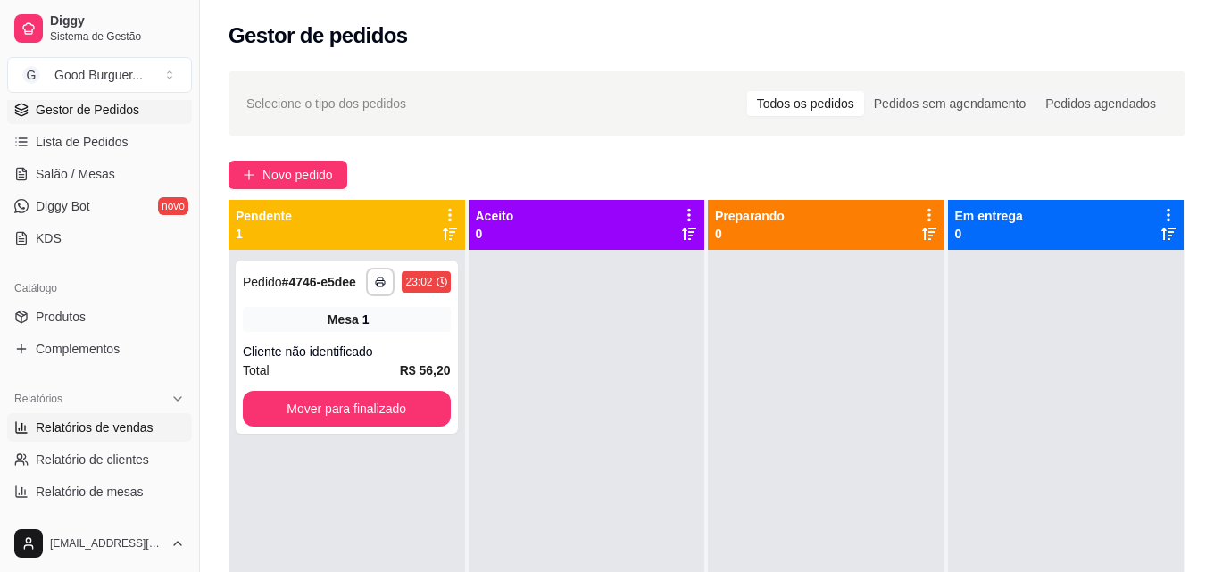
select select "ALL"
select select "0"
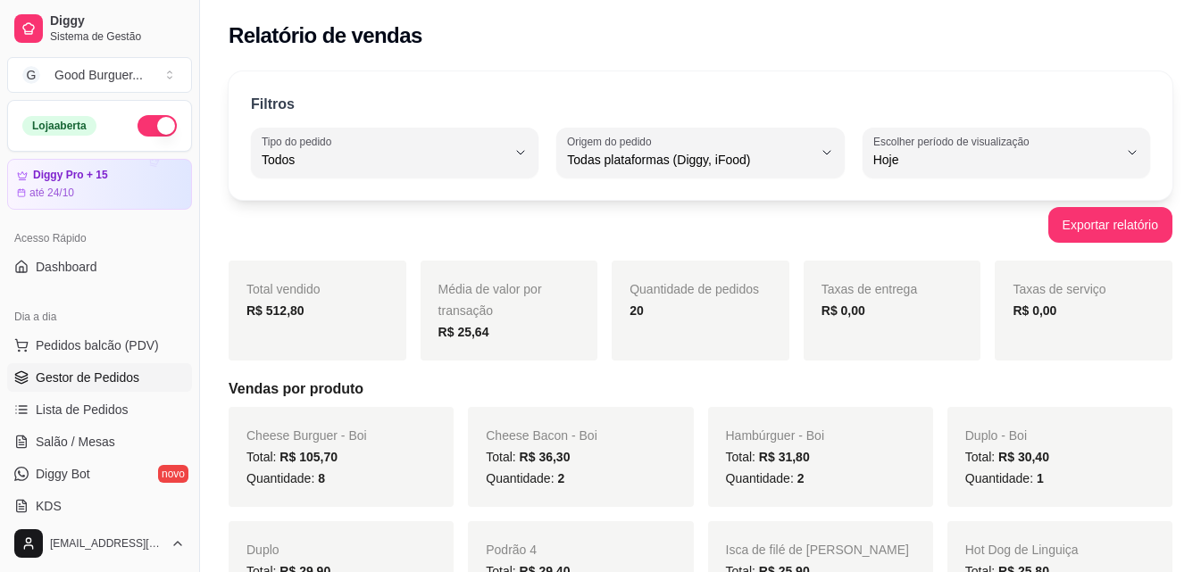
click at [99, 388] on link "Gestor de Pedidos" at bounding box center [99, 377] width 185 height 29
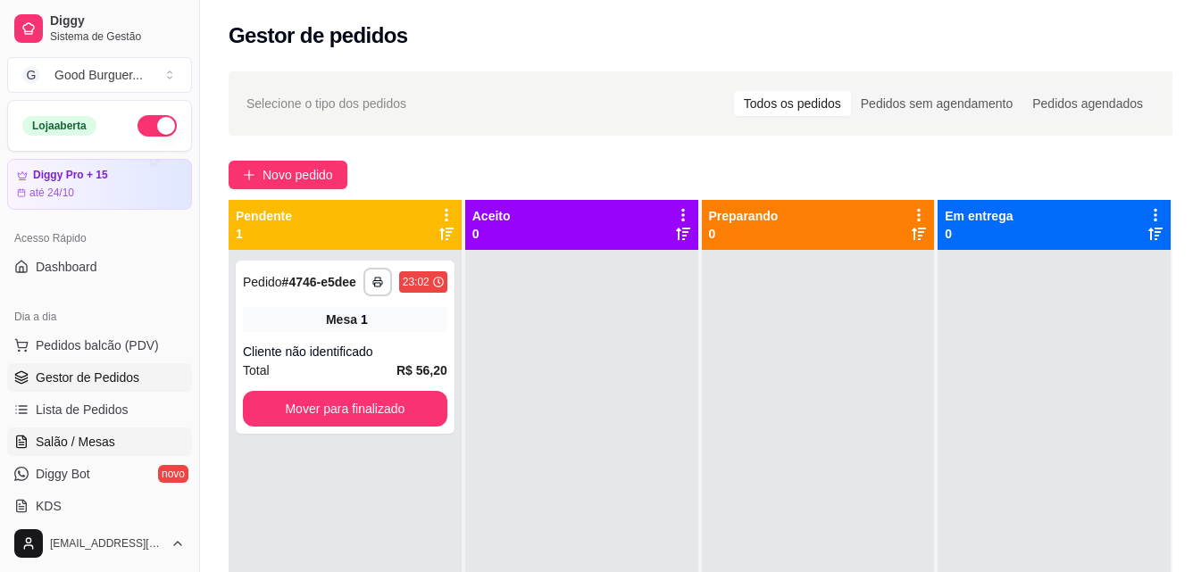
click at [117, 437] on link "Salão / Mesas" at bounding box center [99, 442] width 185 height 29
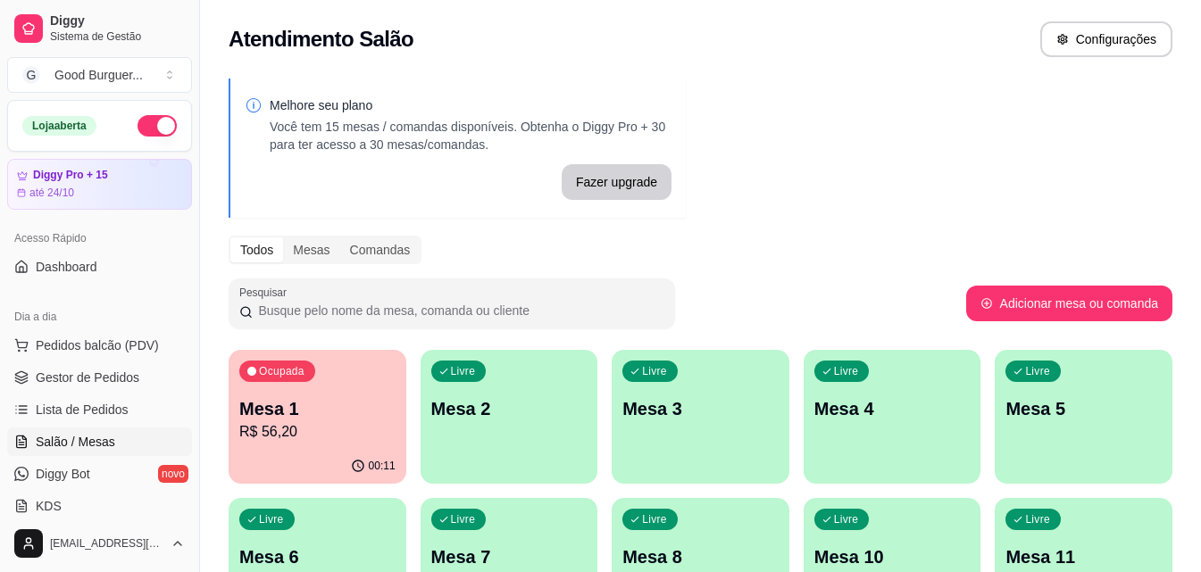
click at [326, 404] on p "Mesa 1" at bounding box center [317, 408] width 156 height 25
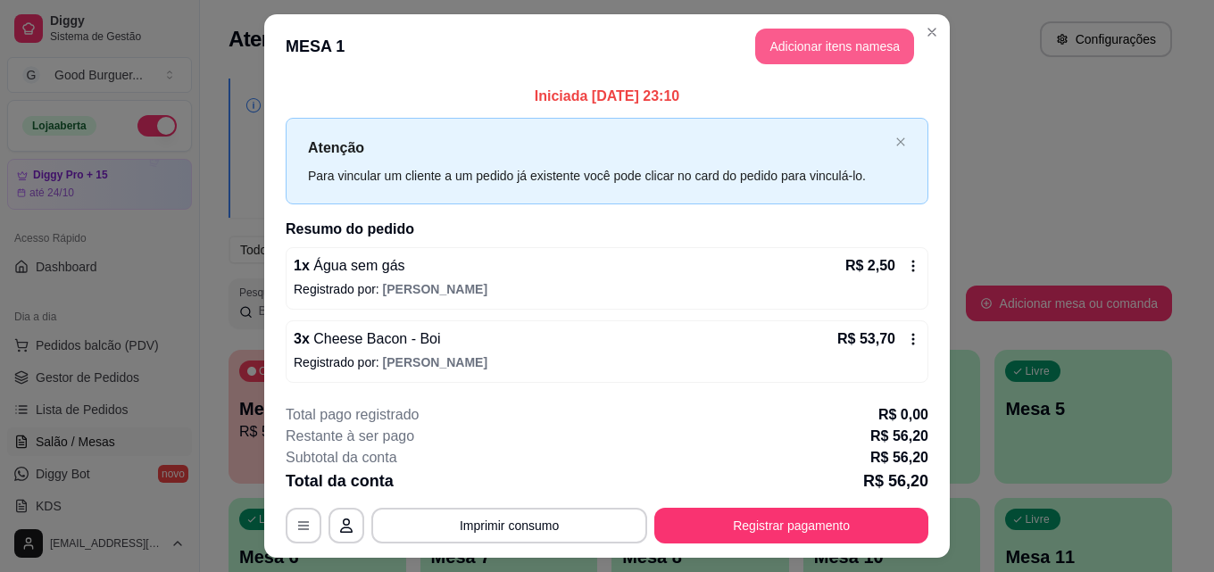
click at [853, 56] on button "Adicionar itens na mesa" at bounding box center [834, 47] width 159 height 36
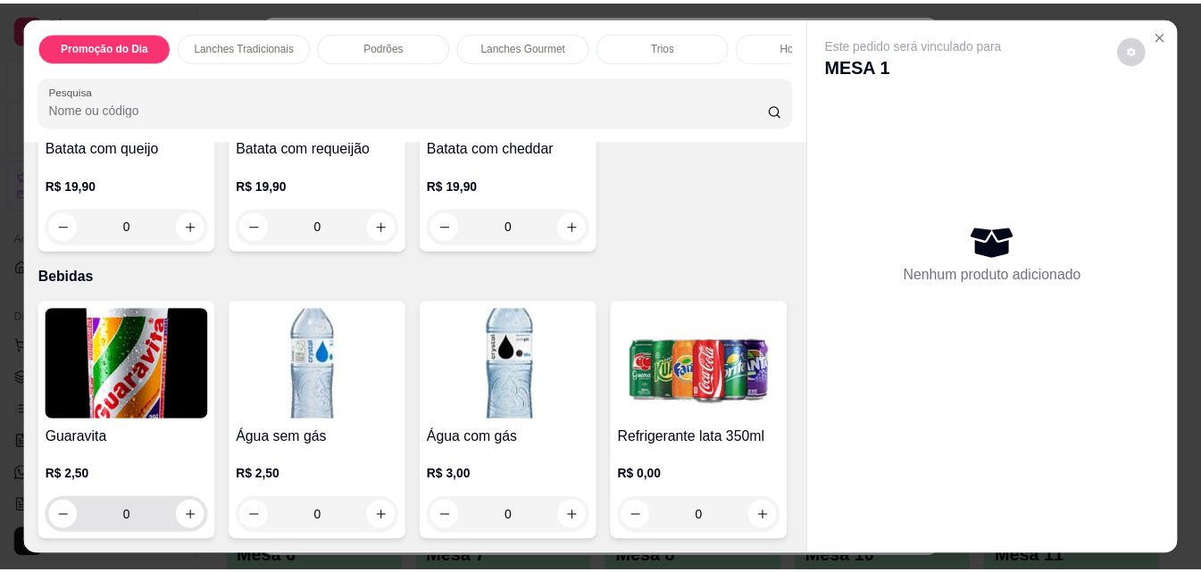
scroll to position [6197, 0]
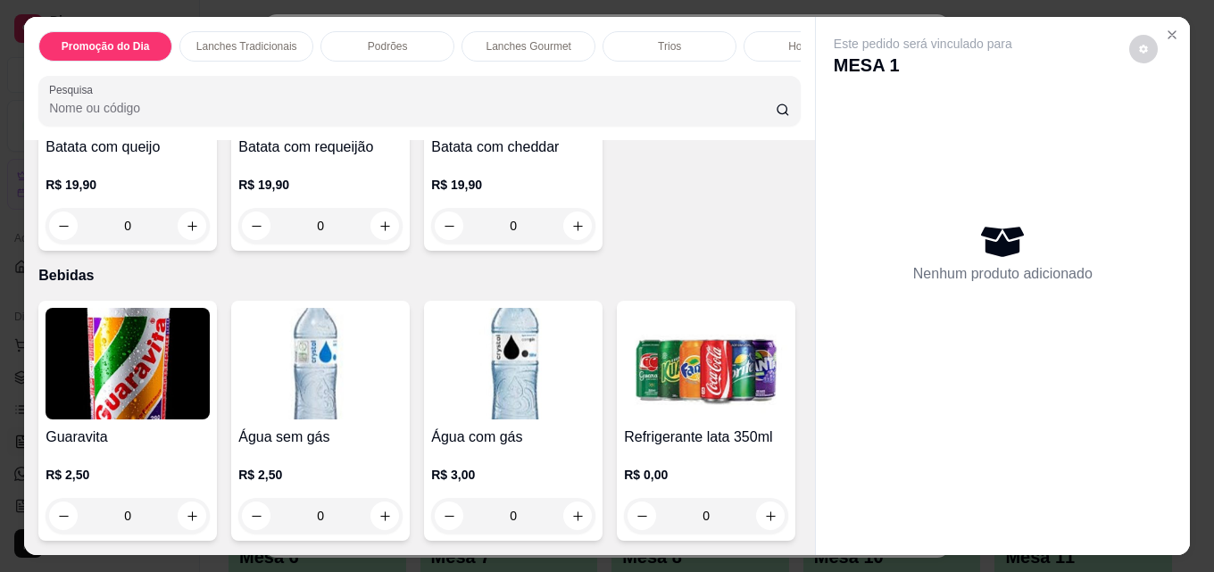
click at [111, 308] on img at bounding box center [128, 364] width 164 height 112
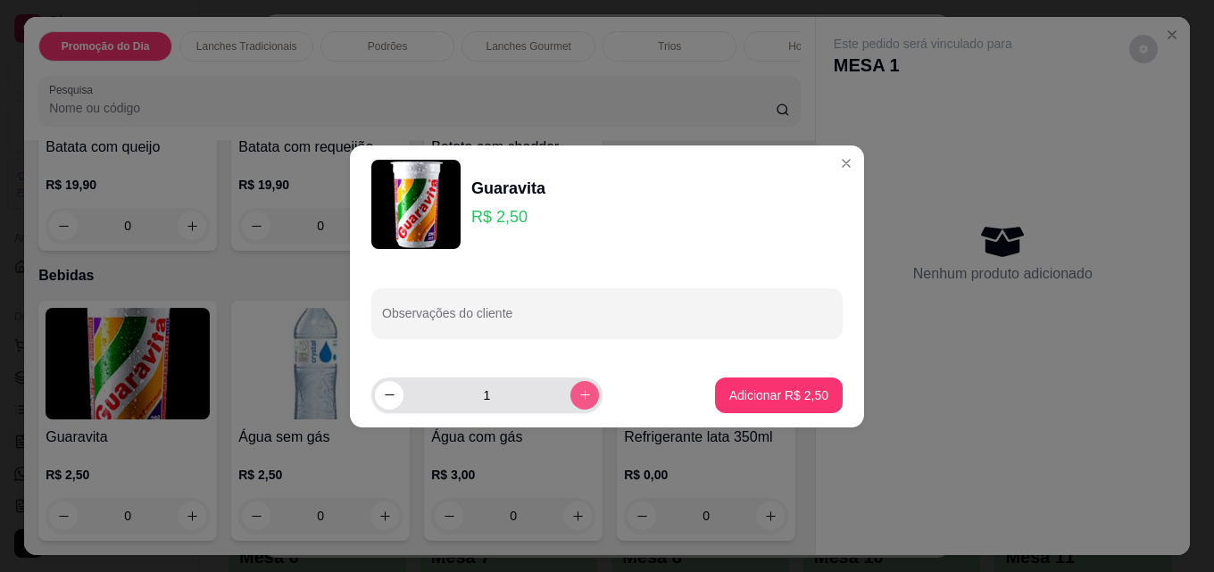
click at [581, 396] on button "increase-product-quantity" at bounding box center [585, 395] width 29 height 29
type input "2"
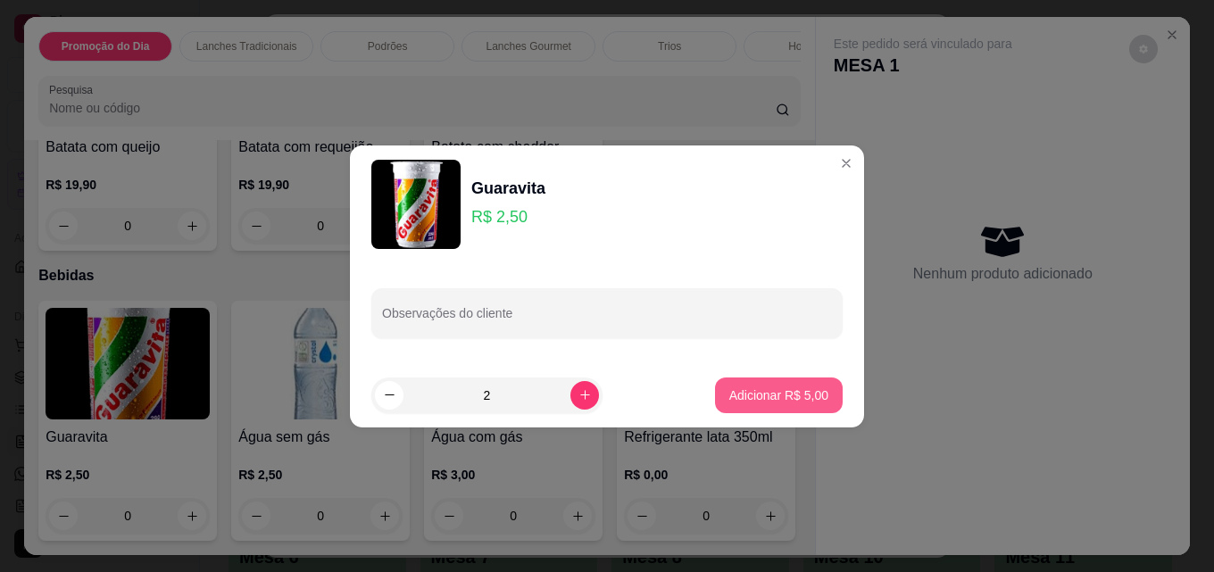
click at [762, 388] on p "Adicionar R$ 5,00" at bounding box center [779, 396] width 99 height 18
type input "2"
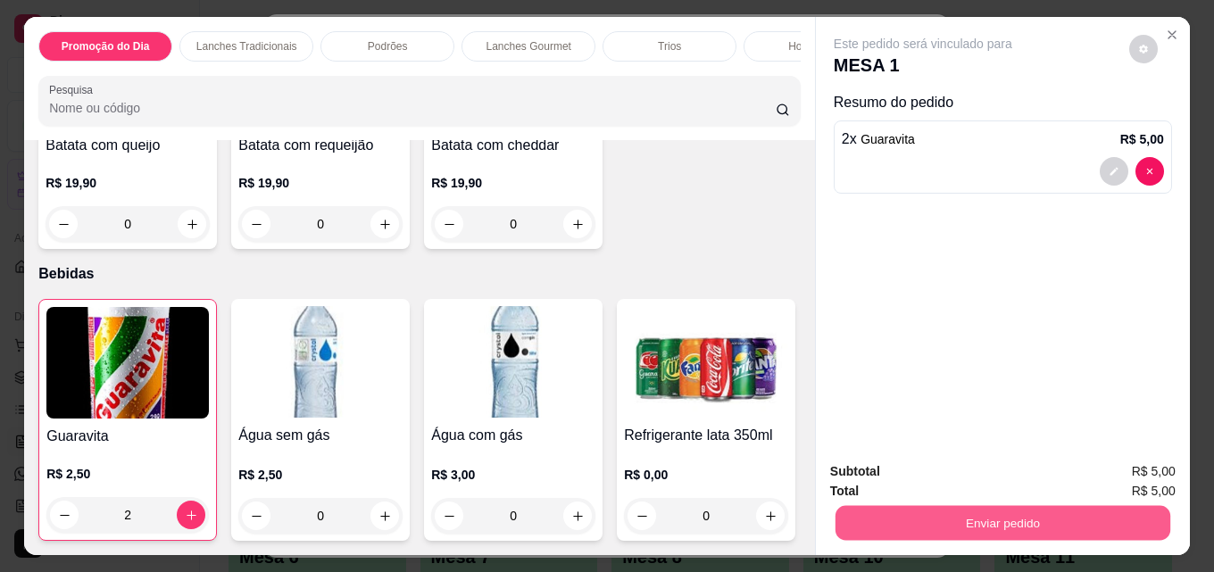
click at [1005, 508] on button "Enviar pedido" at bounding box center [1003, 522] width 335 height 35
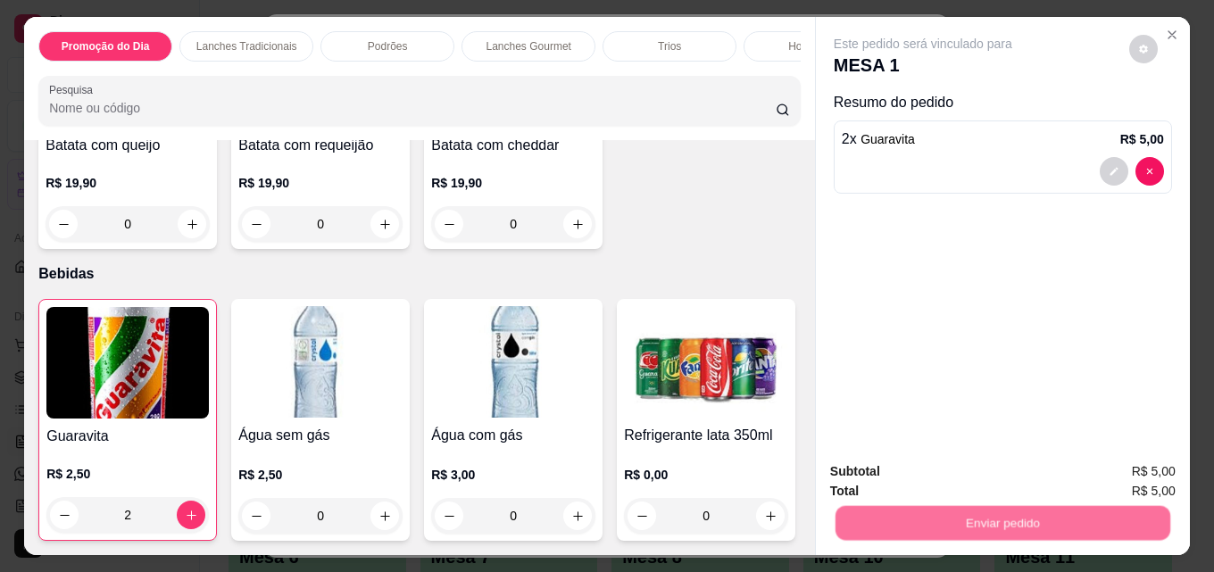
click at [992, 464] on button "Registrar cliente" at bounding box center [1010, 471] width 114 height 33
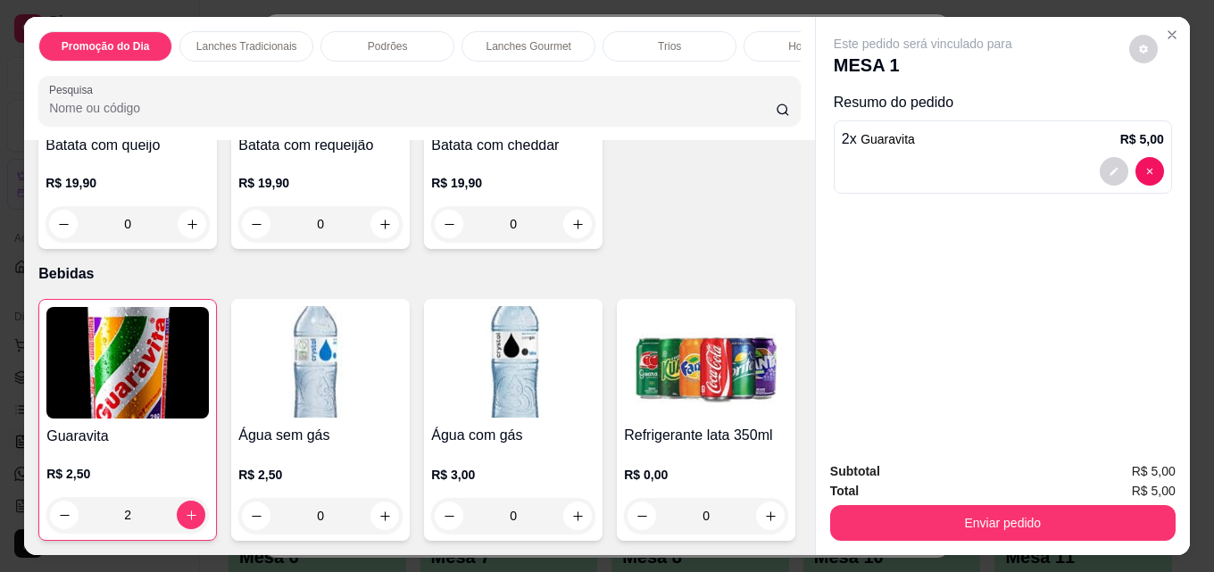
click at [1088, 519] on button "Enviar pedido" at bounding box center [1003, 523] width 346 height 36
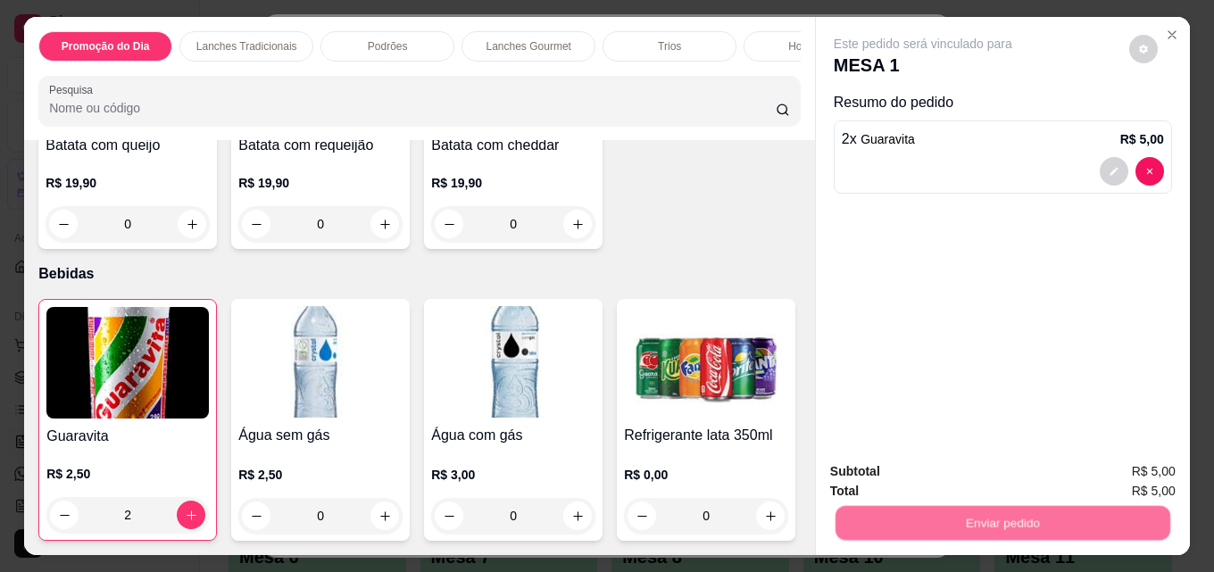
click at [1127, 463] on button "Enviar pedido" at bounding box center [1129, 471] width 98 height 33
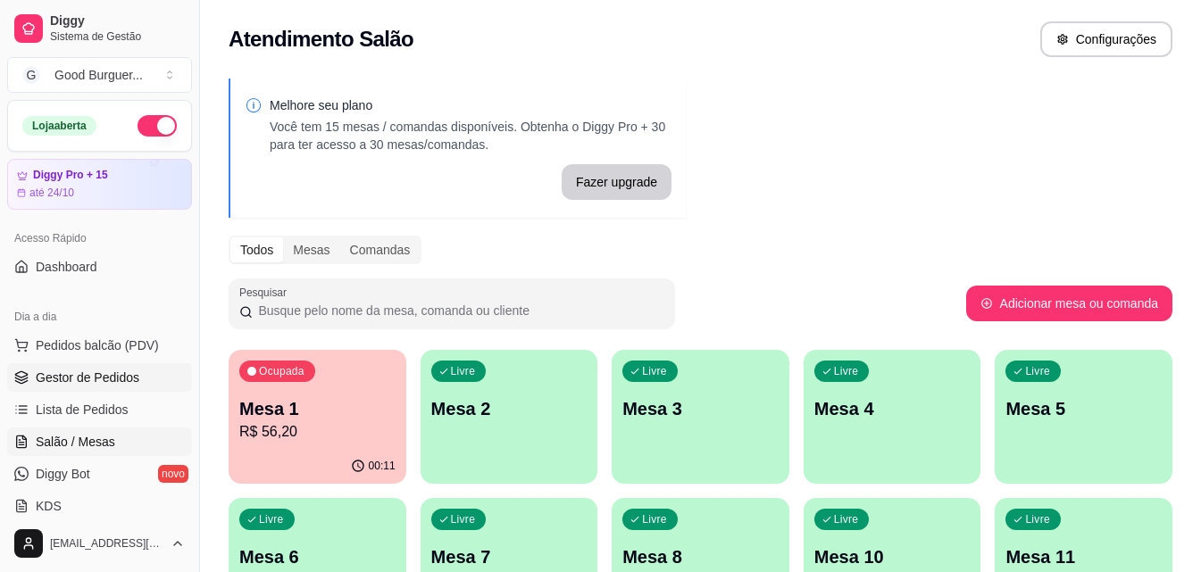
click at [140, 374] on link "Gestor de Pedidos" at bounding box center [99, 377] width 185 height 29
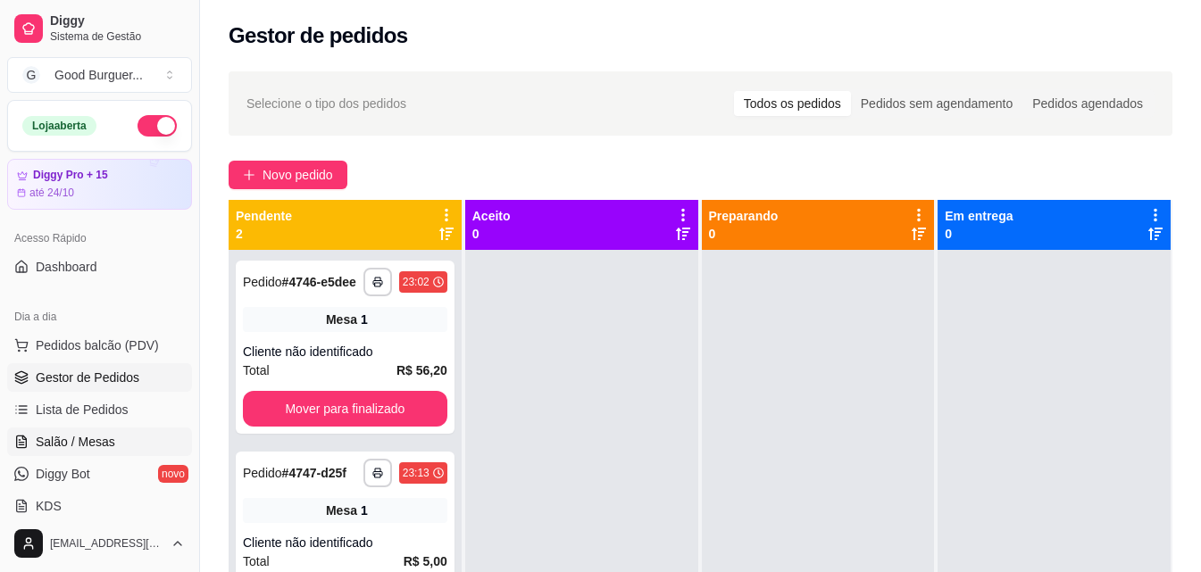
click at [99, 431] on link "Salão / Mesas" at bounding box center [99, 442] width 185 height 29
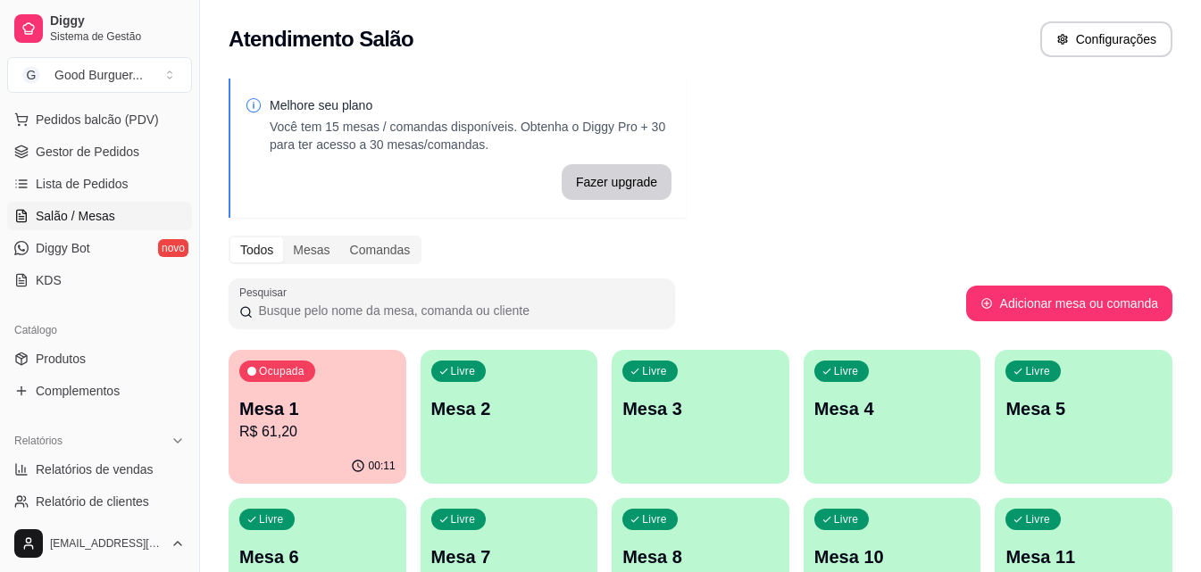
scroll to position [268, 0]
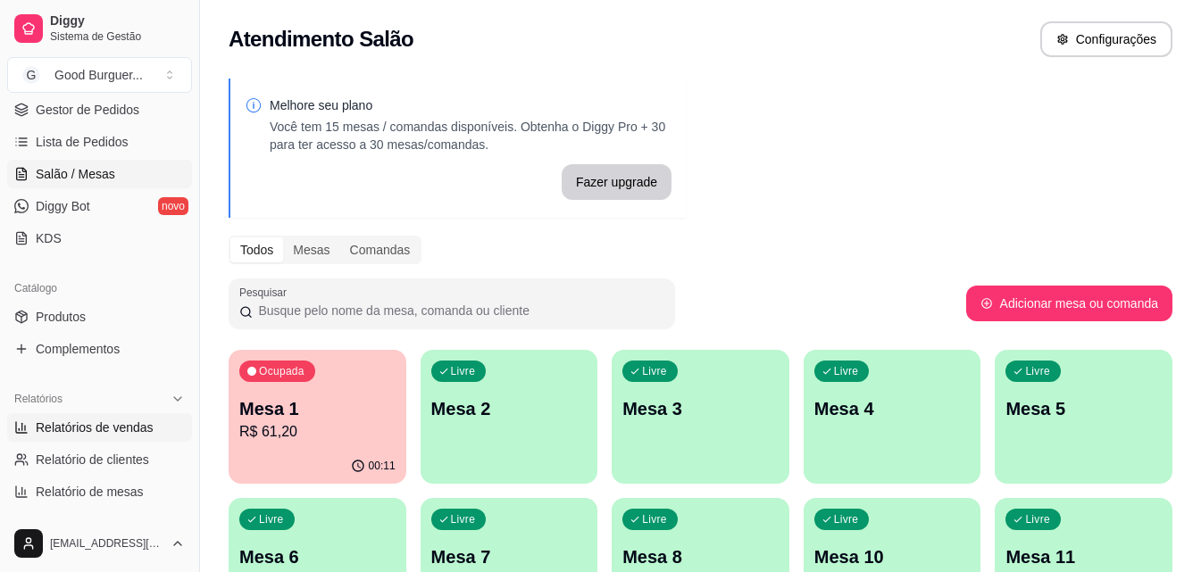
click at [121, 430] on span "Relatórios de vendas" at bounding box center [95, 428] width 118 height 18
select select "ALL"
select select "0"
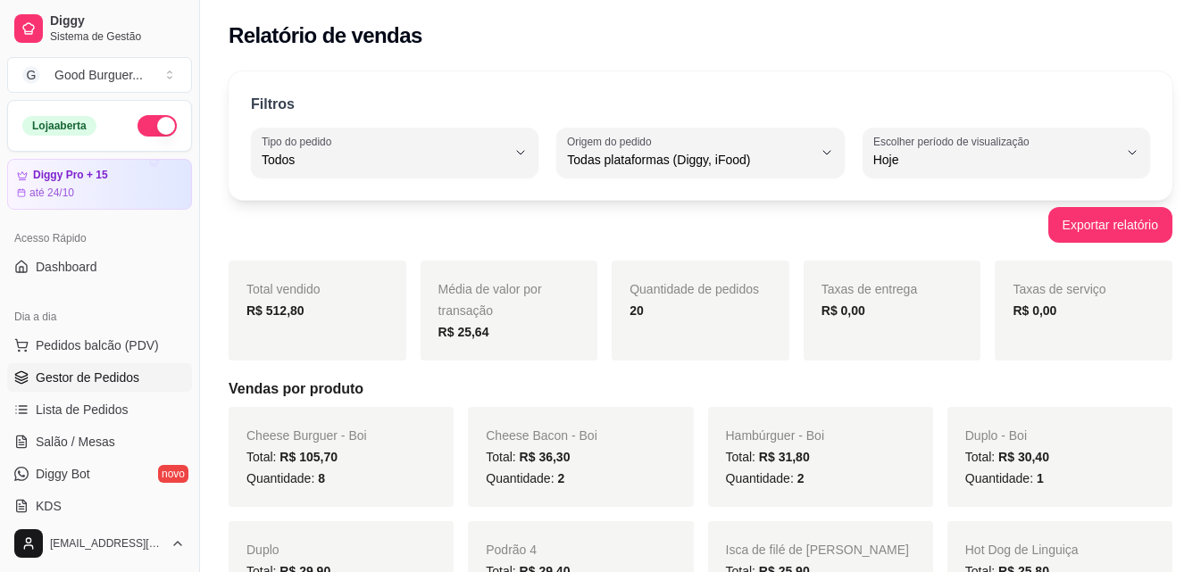
click at [120, 379] on span "Gestor de Pedidos" at bounding box center [88, 378] width 104 height 18
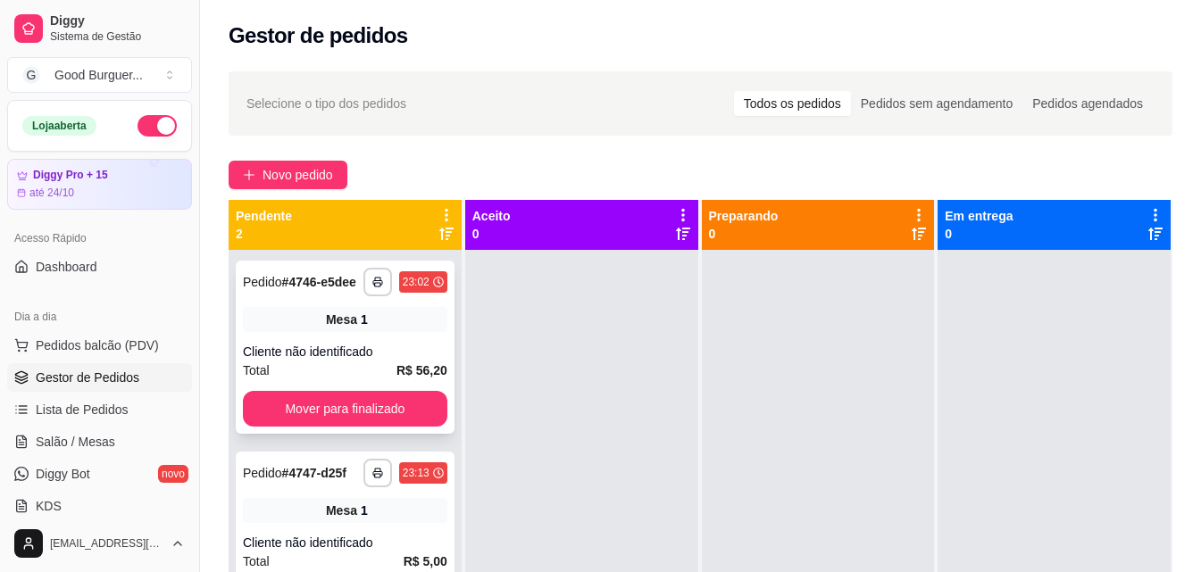
click at [395, 360] on div "Cliente não identificado" at bounding box center [345, 352] width 204 height 18
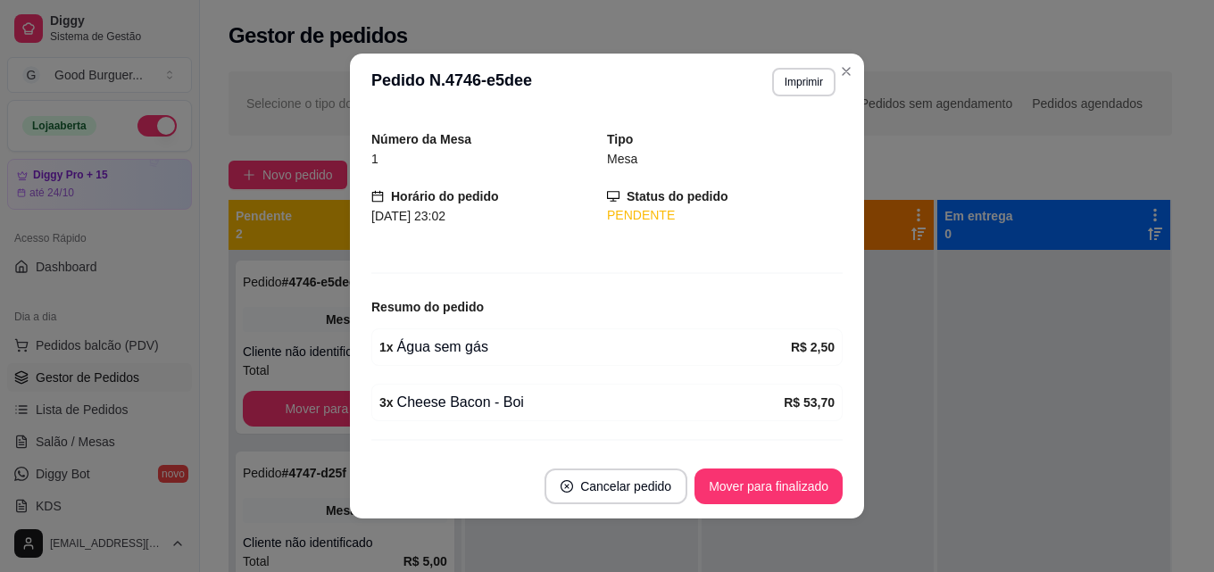
scroll to position [91, 0]
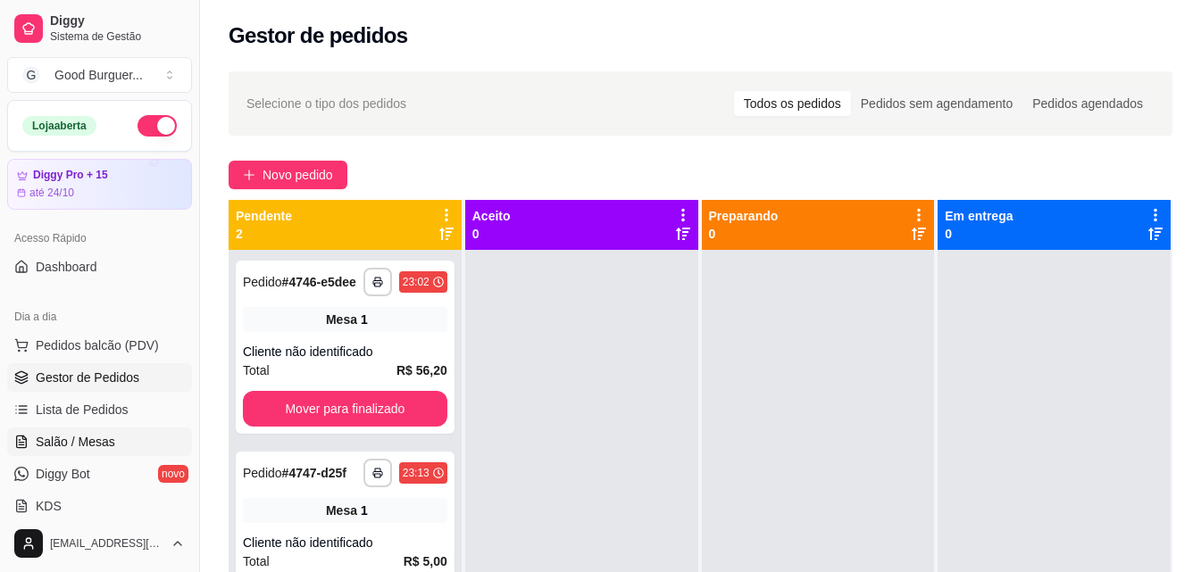
click at [113, 438] on link "Salão / Mesas" at bounding box center [99, 442] width 185 height 29
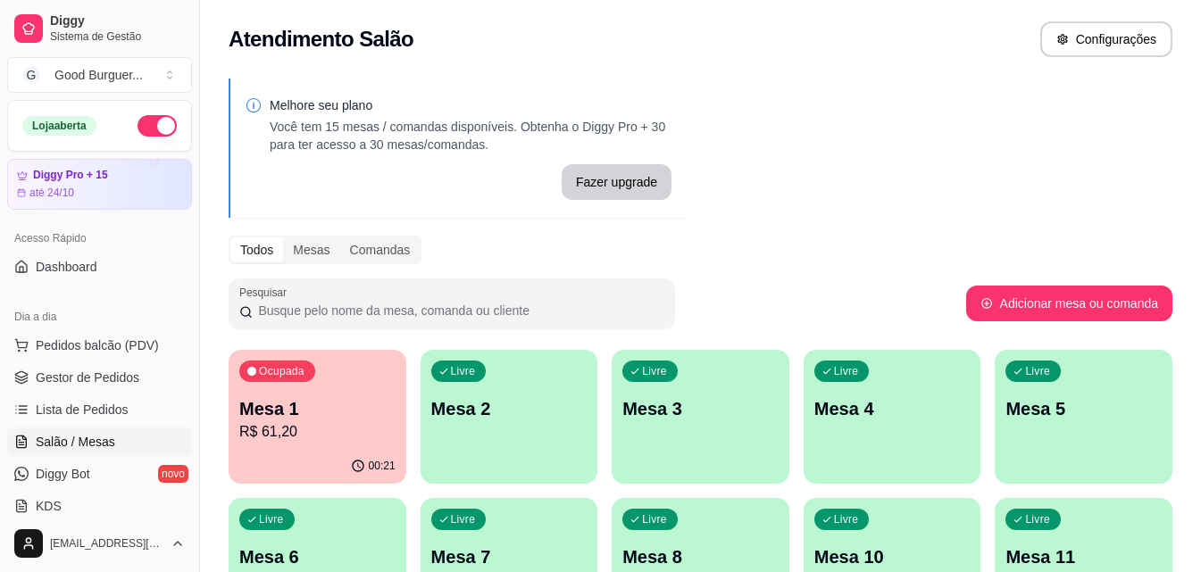
click at [140, 118] on button "button" at bounding box center [157, 125] width 39 height 21
click at [304, 439] on p "R$ 61,20" at bounding box center [317, 431] width 156 height 21
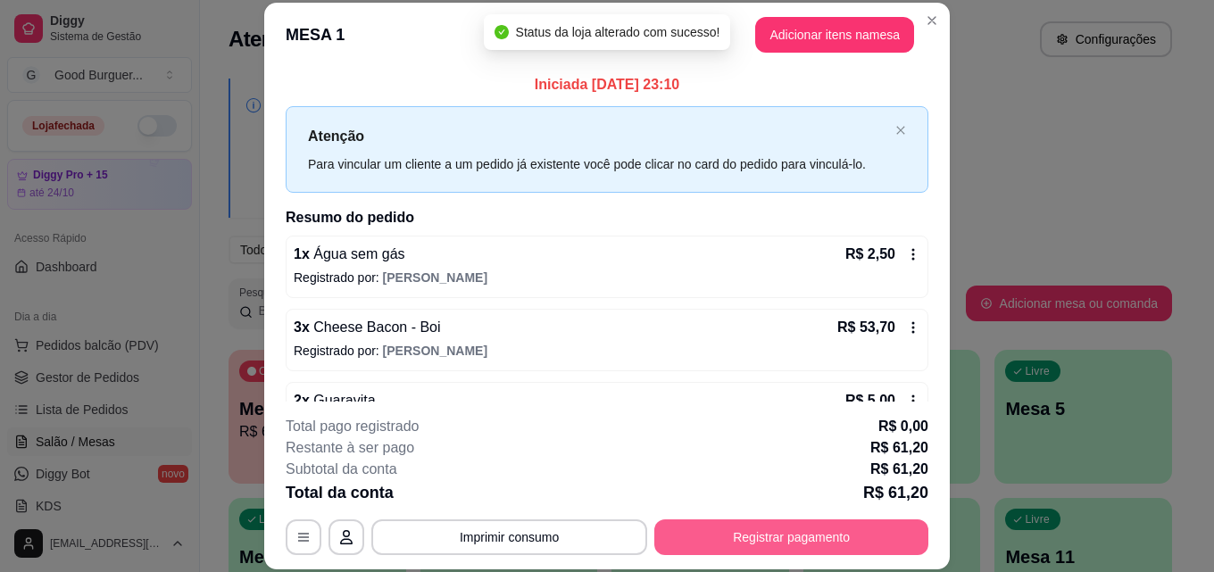
click at [788, 536] on button "Registrar pagamento" at bounding box center [792, 538] width 274 height 36
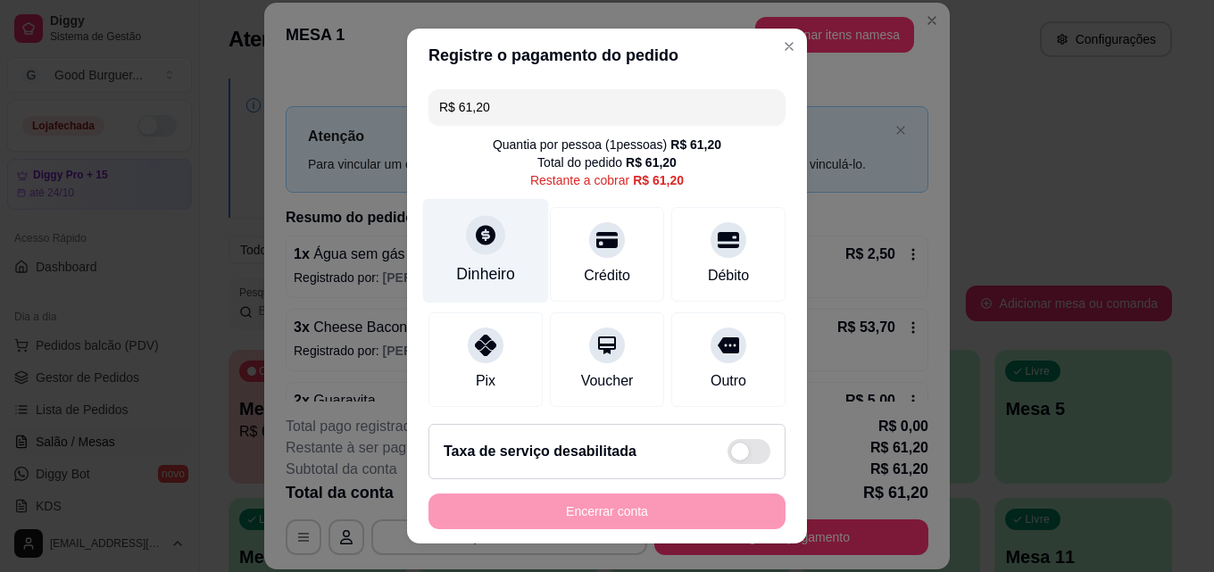
click at [491, 257] on div "Dinheiro" at bounding box center [486, 251] width 126 height 104
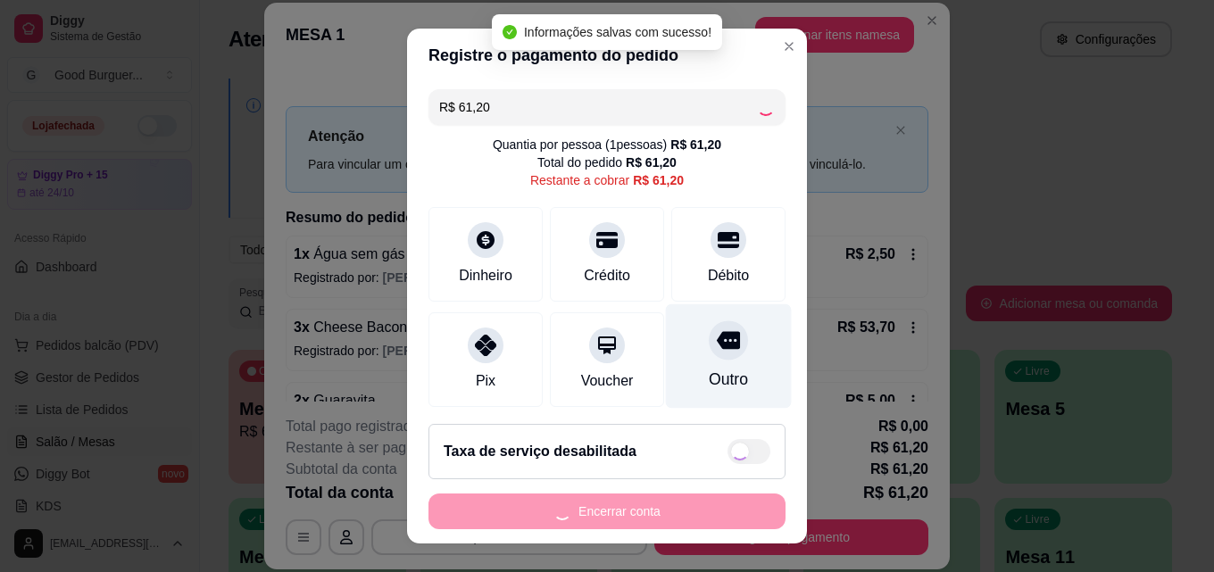
type input "R$ 0,00"
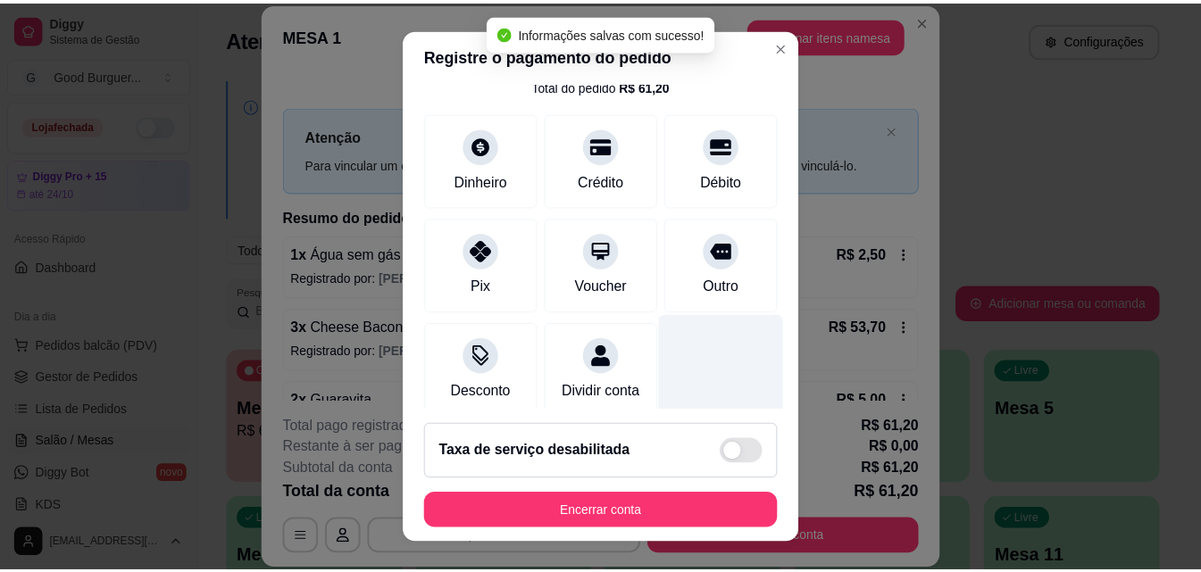
scroll to position [206, 0]
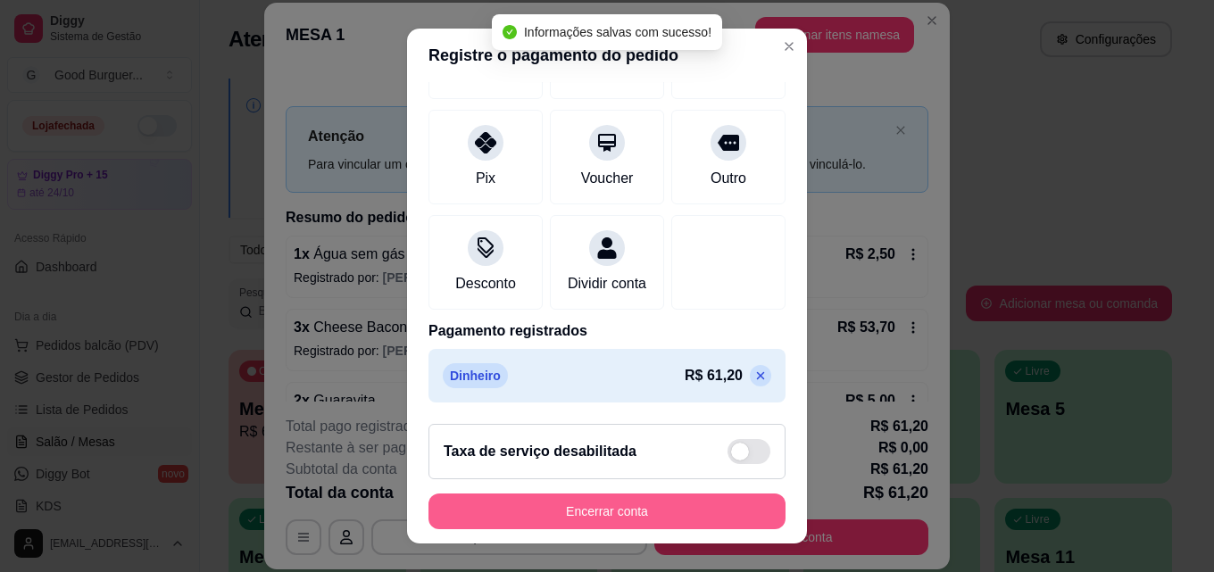
click at [632, 512] on button "Encerrar conta" at bounding box center [607, 512] width 357 height 36
